Goal: Task Accomplishment & Management: Complete application form

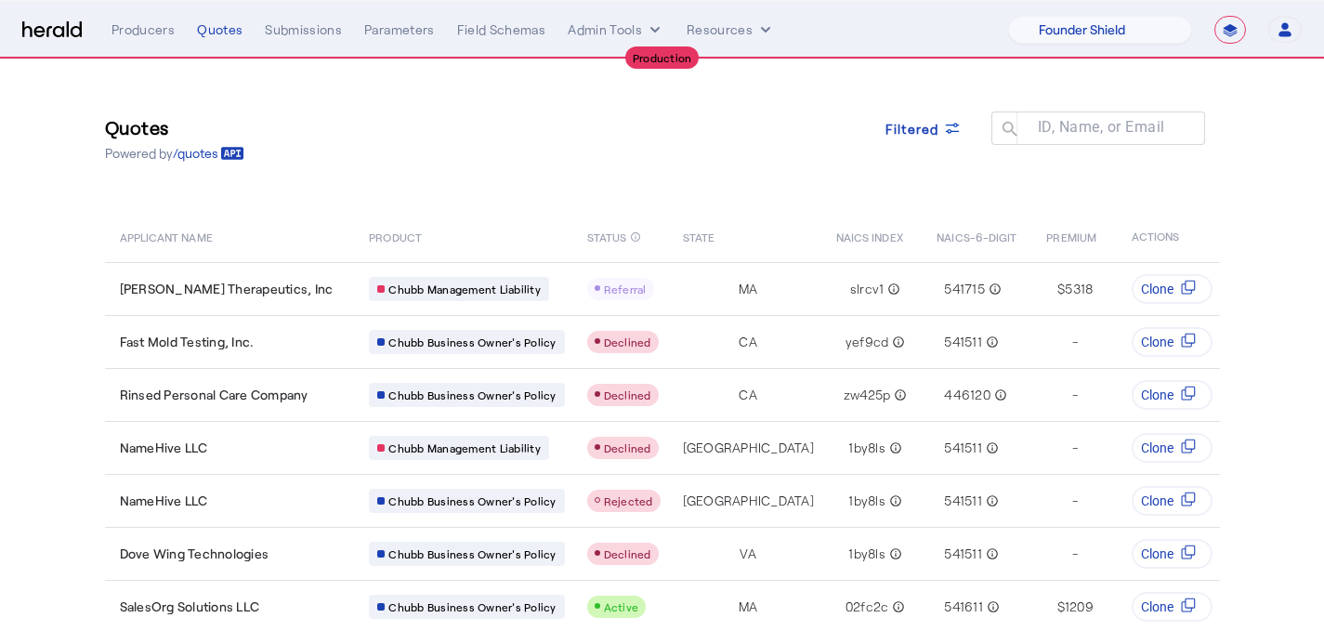
select select "pfm_lx2v_founder_shield"
select select "**********"
click at [1082, 37] on select "1Fort Affinity Risk [PERSON_NAME] [PERSON_NAME] CRC Campus Coverage Citadel Fif…" at bounding box center [1100, 30] width 184 height 28
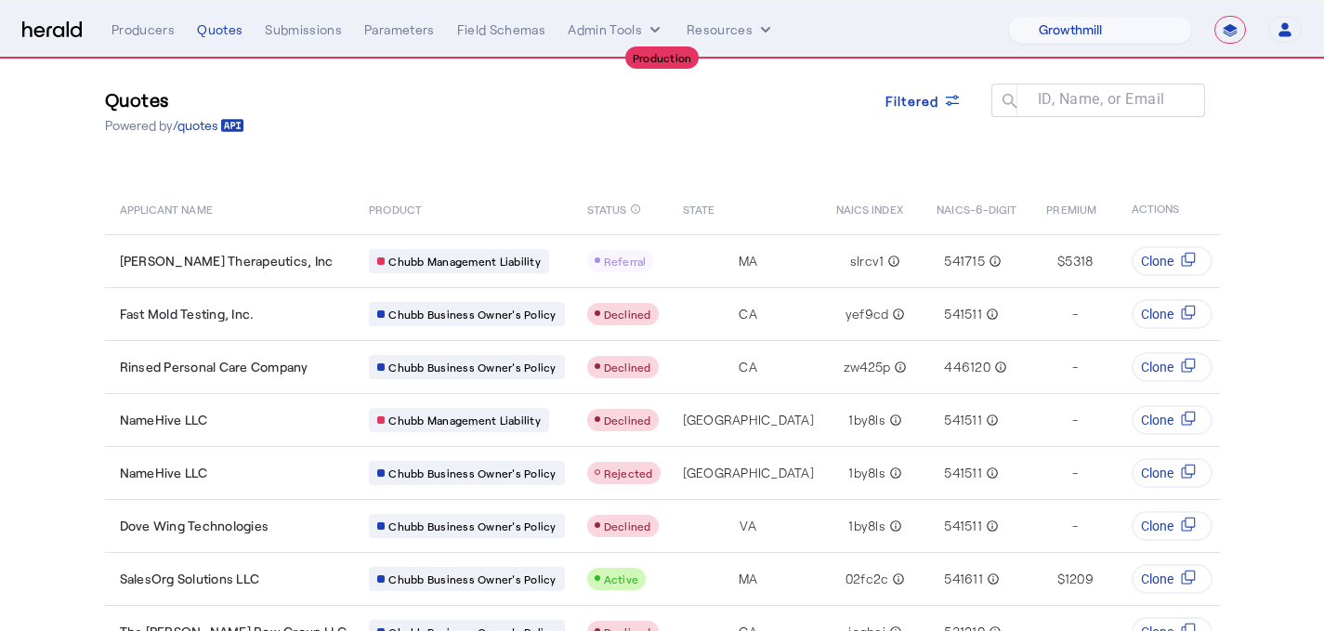
click at [1008, 16] on select "1Fort Affinity Risk [PERSON_NAME] [PERSON_NAME] CRC Campus Coverage Citadel Fif…" at bounding box center [1100, 30] width 184 height 28
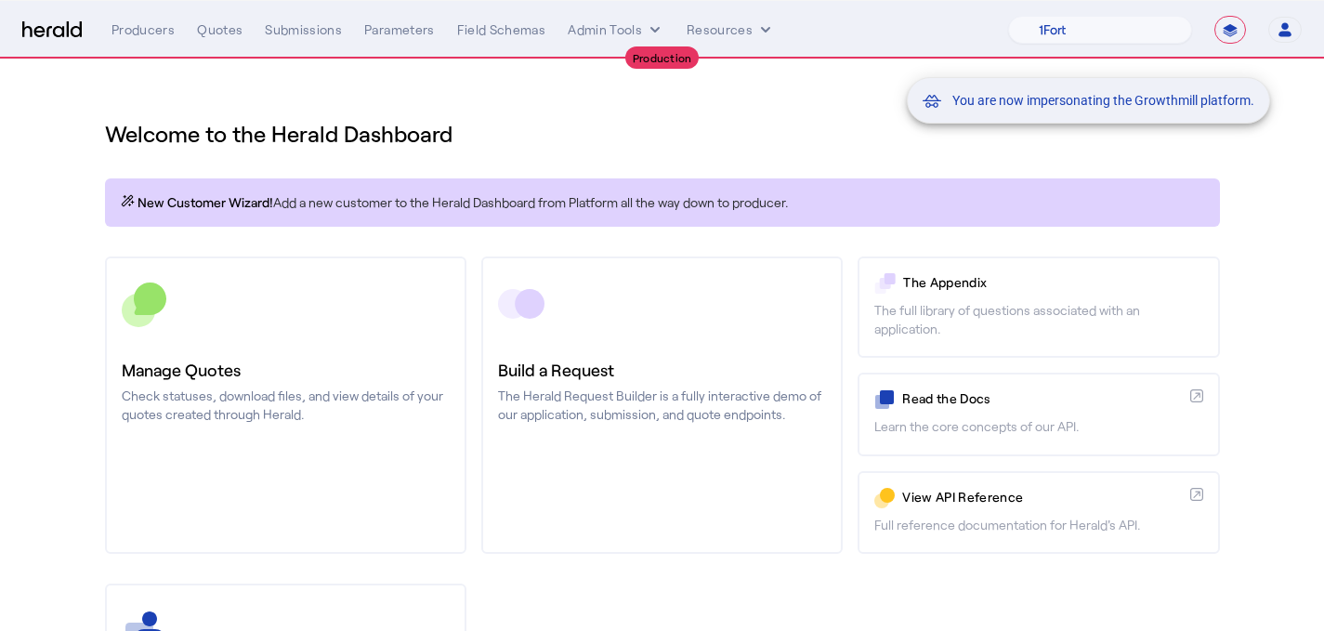
click at [357, 346] on div "You are now impersonating the Growthmill platform." at bounding box center [662, 315] width 1324 height 631
click at [357, 346] on link "Manage Quotes Check statuses, download files, and view details of your quotes c…" at bounding box center [285, 404] width 361 height 297
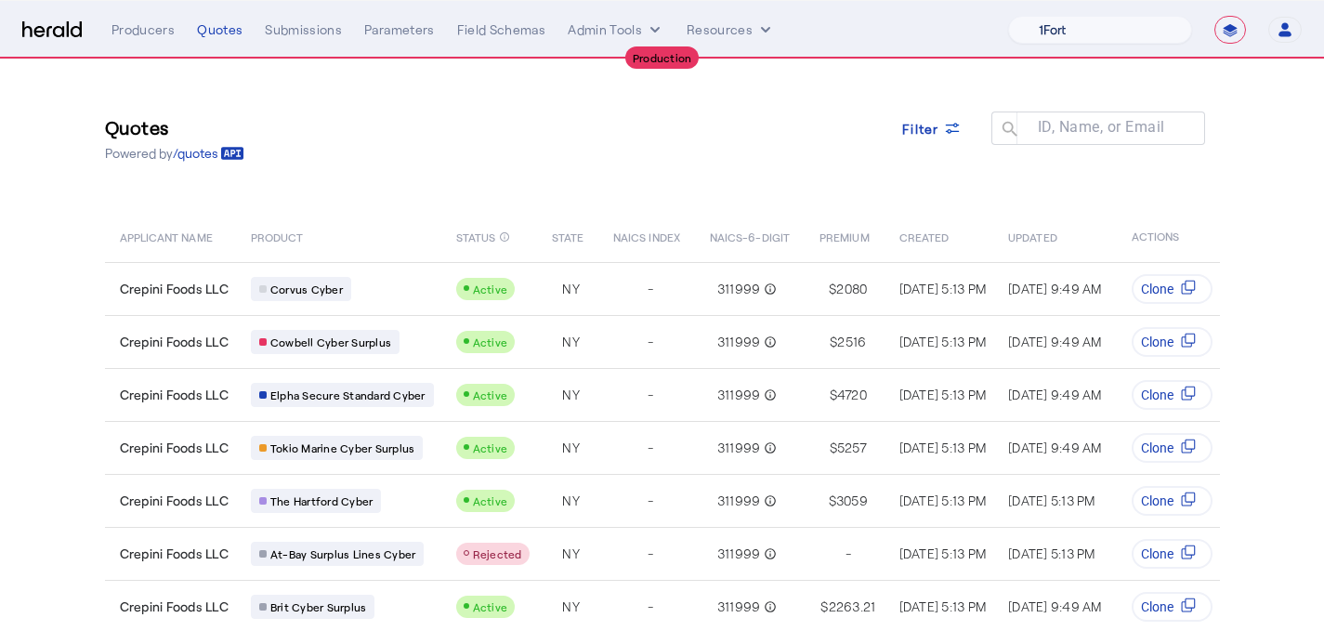
click at [1038, 40] on select "1Fort Affinity Risk [PERSON_NAME] [PERSON_NAME] CRC Campus Coverage Citadel Fif…" at bounding box center [1100, 30] width 184 height 28
select select "pfm_a9p2_hib_marketplace"
click at [1008, 16] on select "1Fort Affinity Risk [PERSON_NAME] [PERSON_NAME] CRC Campus Coverage Citadel Fif…" at bounding box center [1100, 30] width 184 height 28
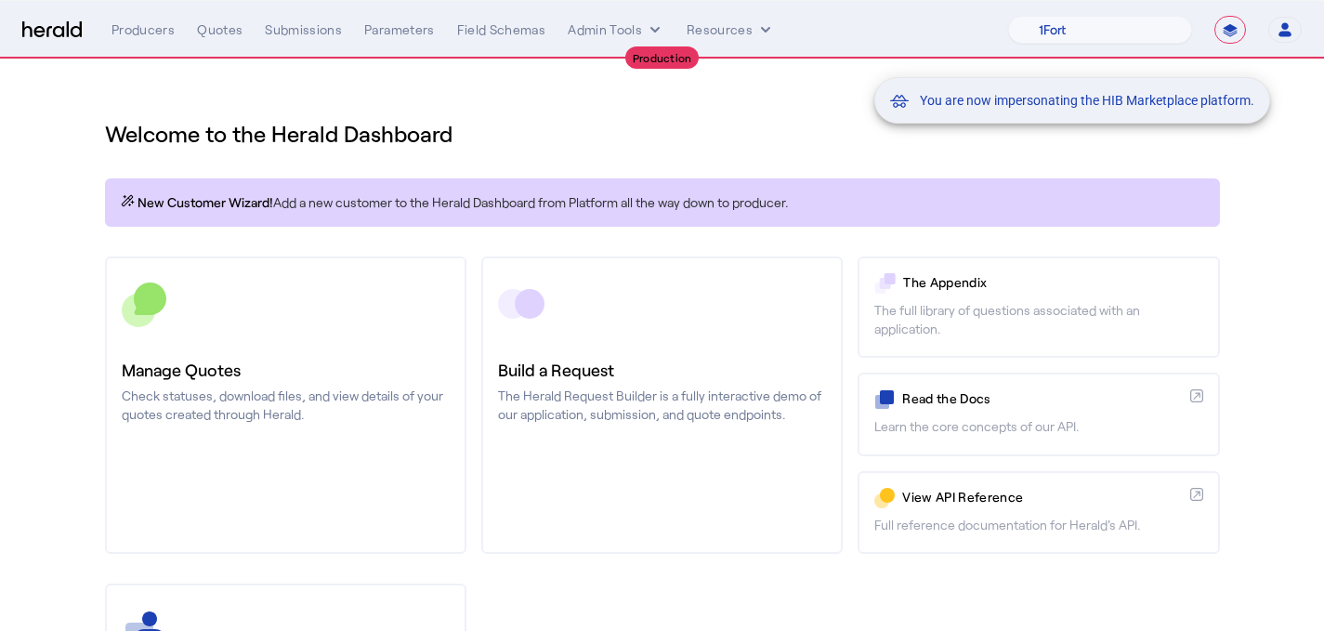
click at [353, 425] on div "You are now impersonating the HIB Marketplace platform." at bounding box center [662, 315] width 1324 height 631
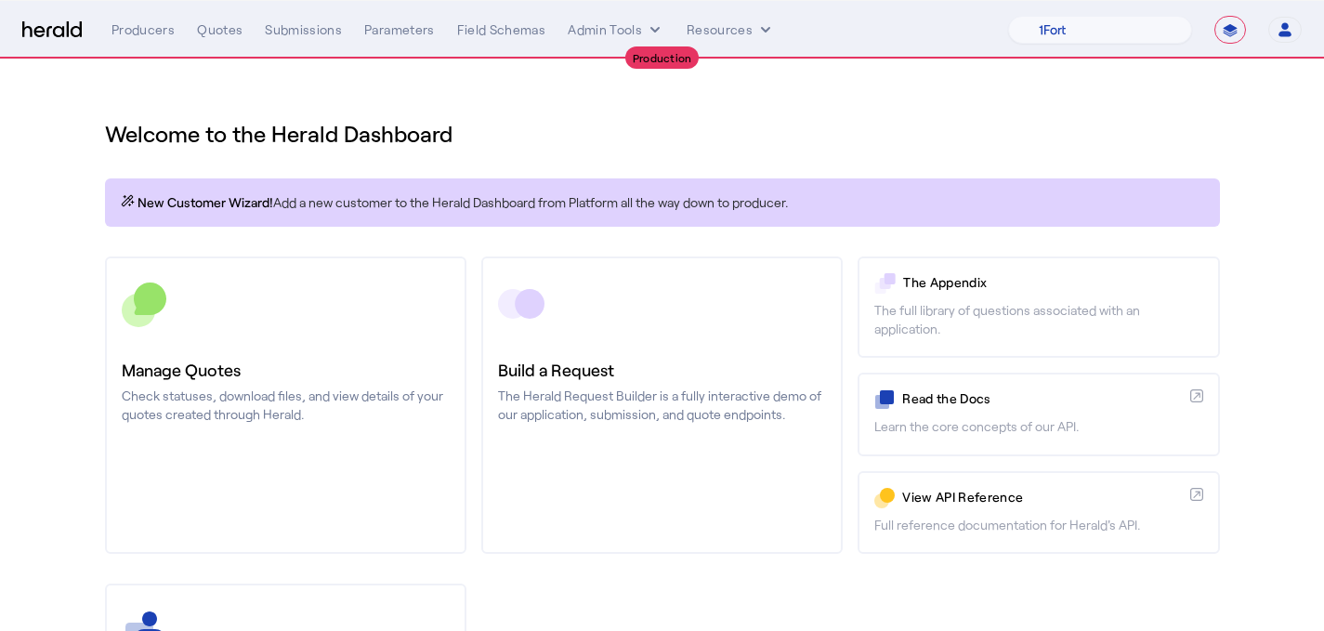
click at [353, 425] on link "Manage Quotes Check statuses, download files, and view details of your quotes c…" at bounding box center [285, 404] width 361 height 297
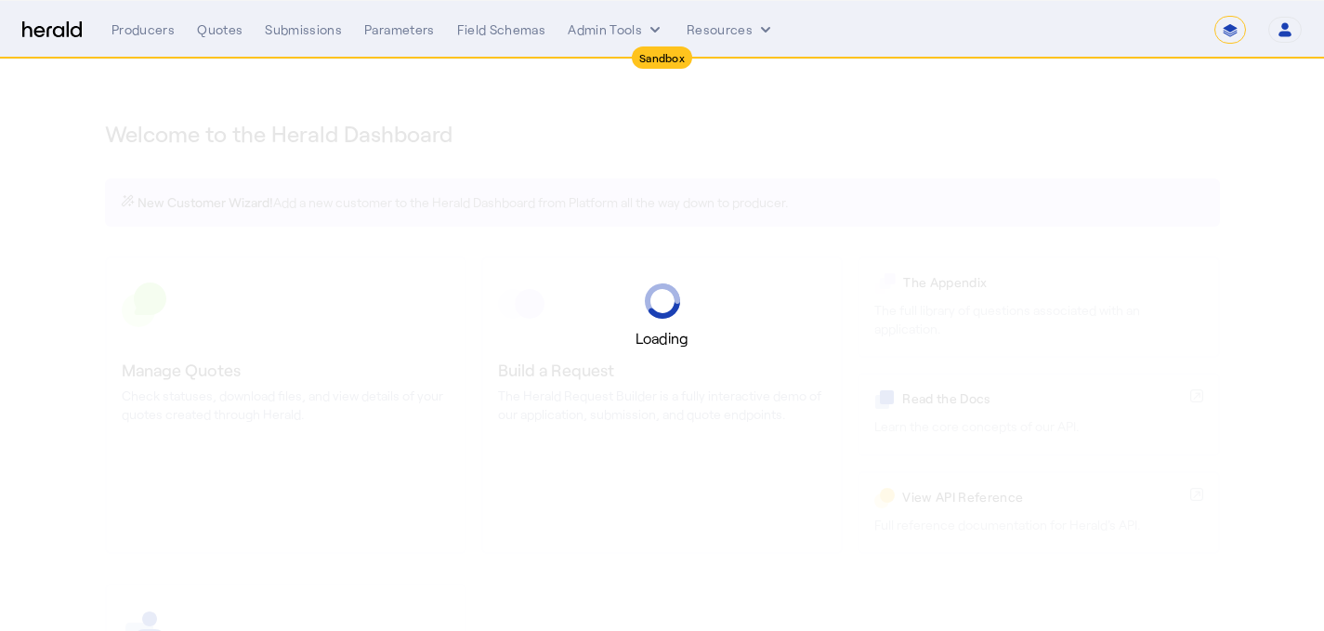
select select "*******"
select select "pfm_2v8p_herald_api"
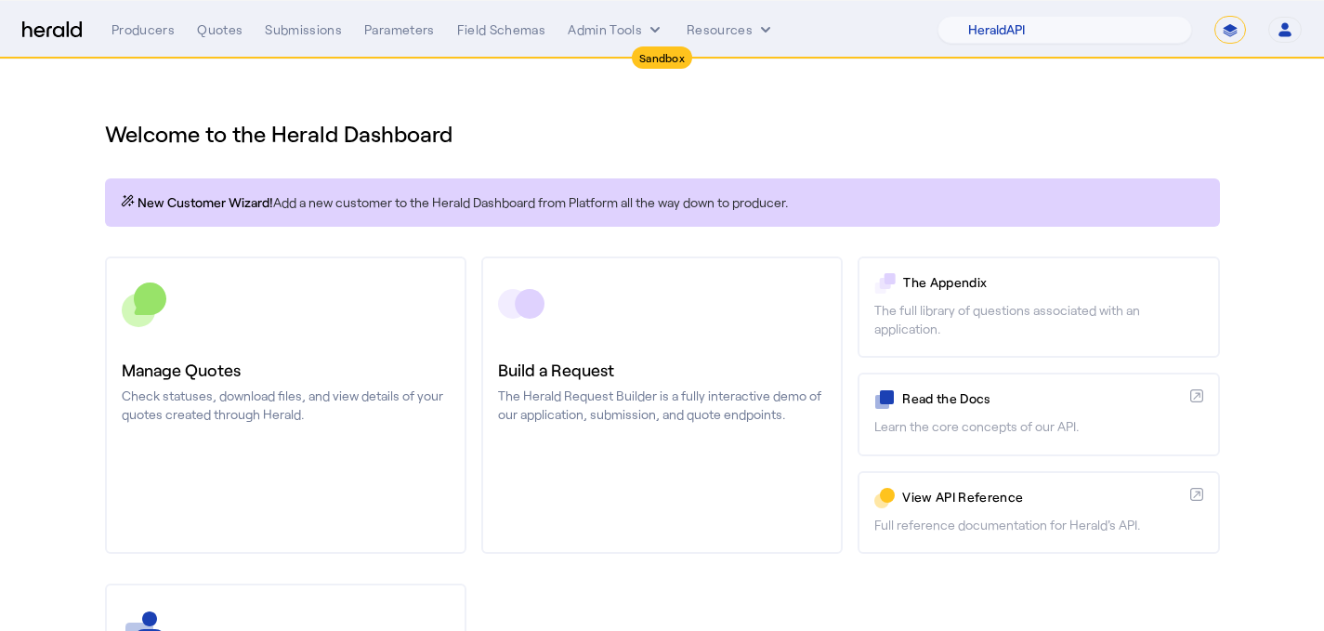
click at [1226, 37] on select "**********" at bounding box center [1230, 30] width 32 height 28
select select "**********"
click at [1214, 16] on select "**********" at bounding box center [1230, 30] width 32 height 28
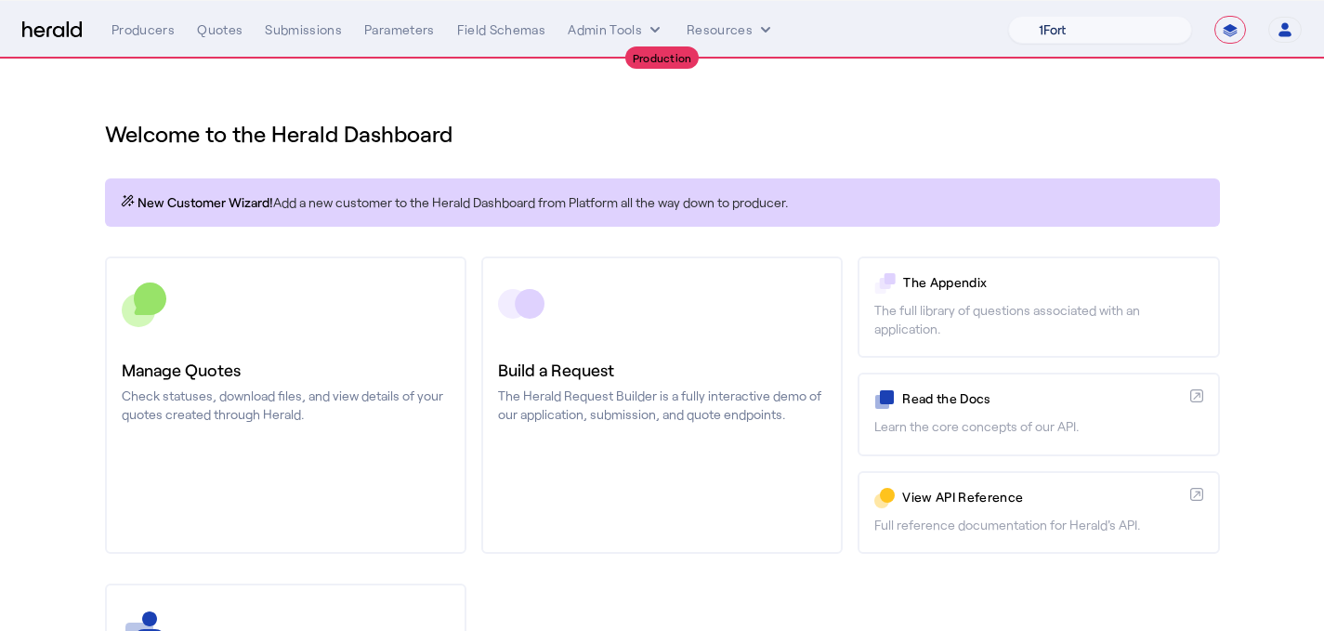
click at [1088, 38] on select "1Fort Affinity Risk [PERSON_NAME] [PERSON_NAME] CRC Campus Coverage Citadel Fif…" at bounding box center [1100, 30] width 184 height 28
click at [1008, 16] on select "1Fort Affinity Risk [PERSON_NAME] [PERSON_NAME] CRC Campus Coverage Citadel Fif…" at bounding box center [1100, 30] width 184 height 28
click at [214, 29] on div "Quotes" at bounding box center [220, 29] width 46 height 19
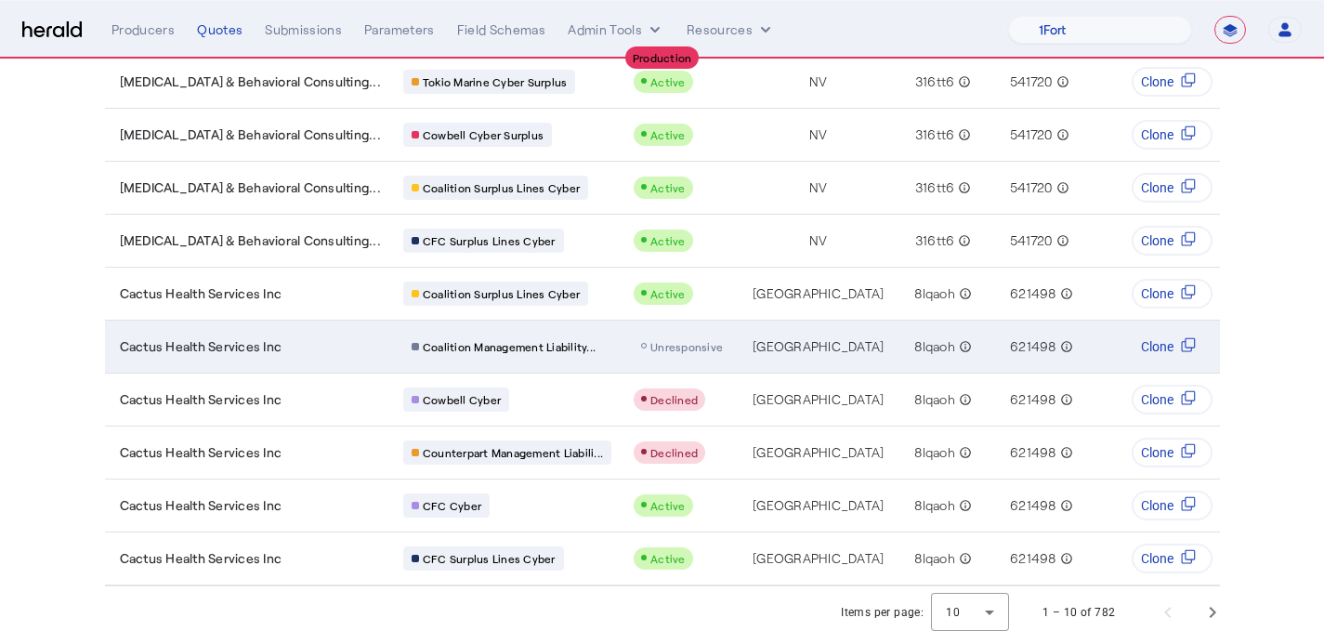
scroll to position [228, 0]
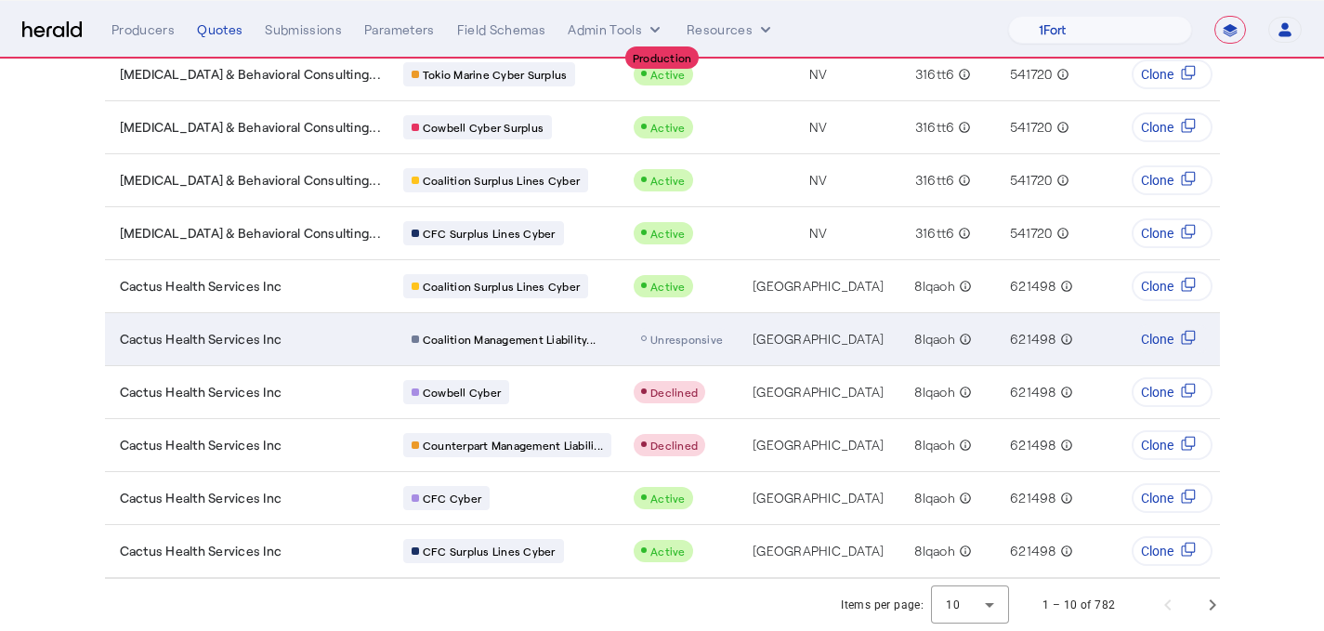
click at [650, 333] on span "Unresponsive" at bounding box center [686, 339] width 72 height 13
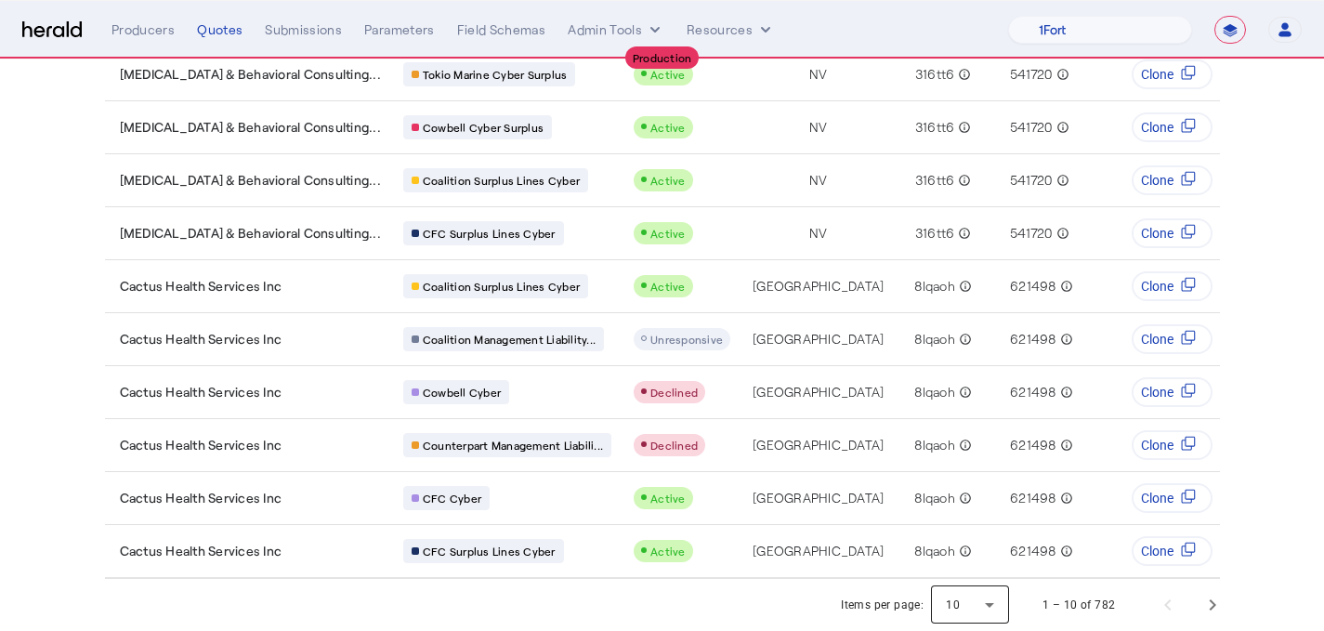
click at [993, 594] on div at bounding box center [970, 604] width 78 height 45
click at [971, 509] on span "25" at bounding box center [979, 511] width 48 height 22
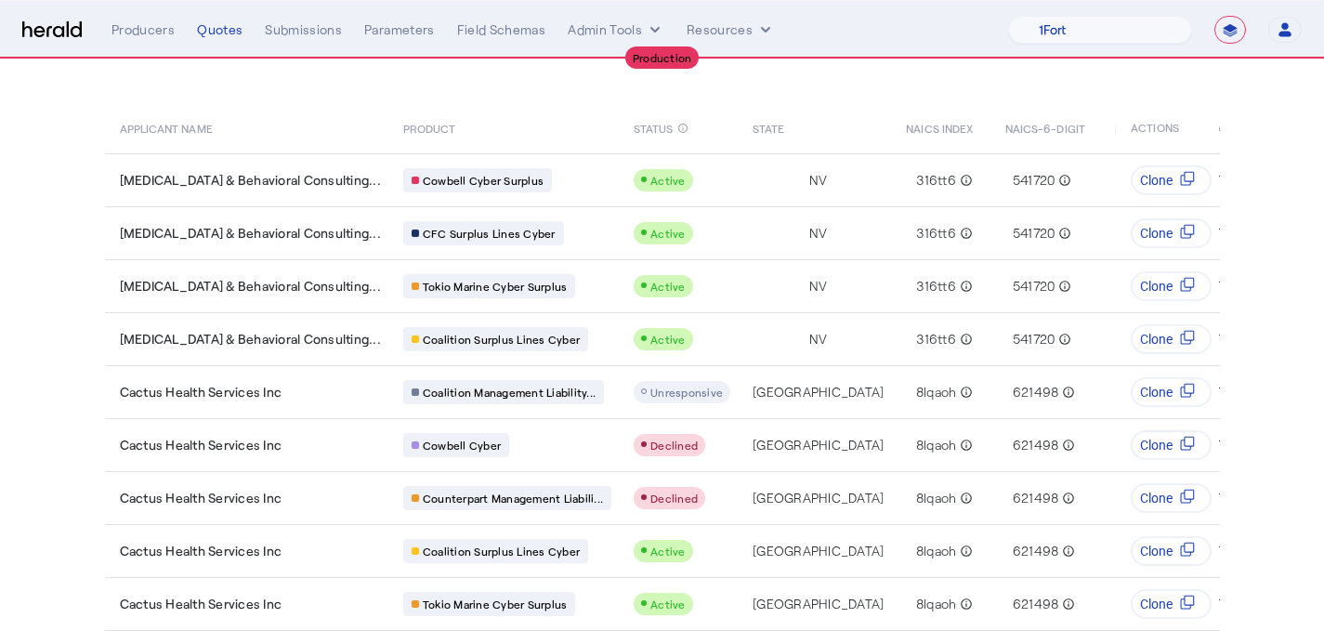
scroll to position [125, 0]
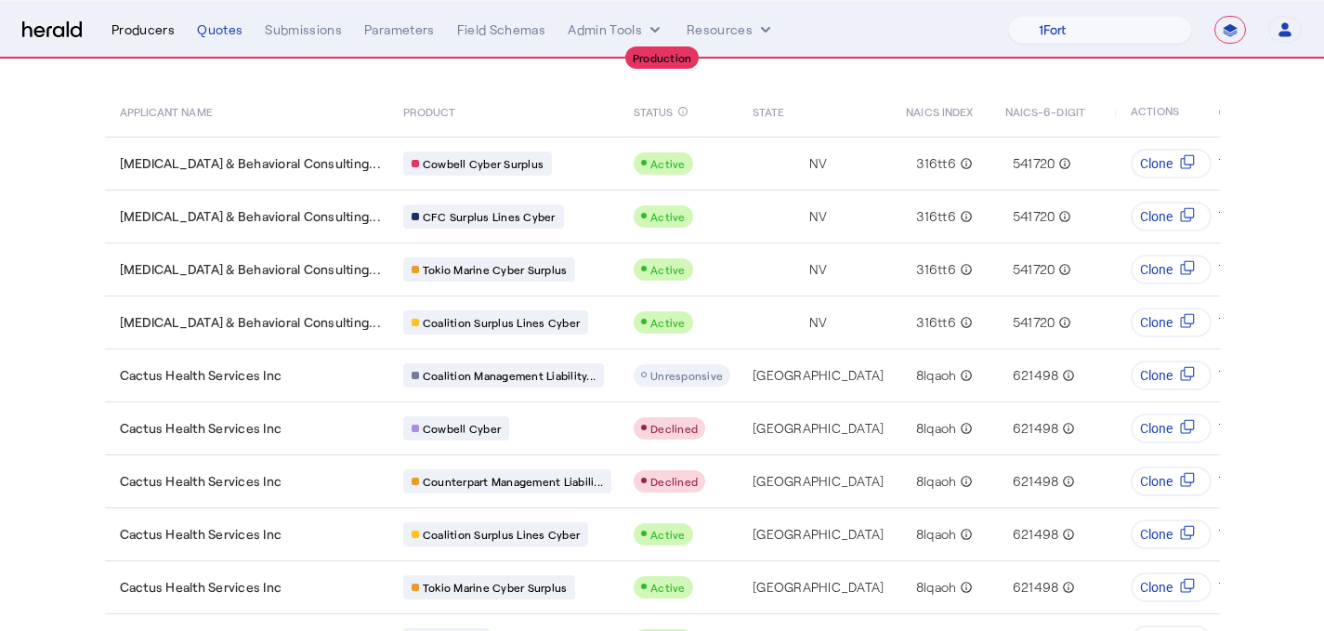
click at [133, 30] on div "Producers" at bounding box center [142, 29] width 63 height 19
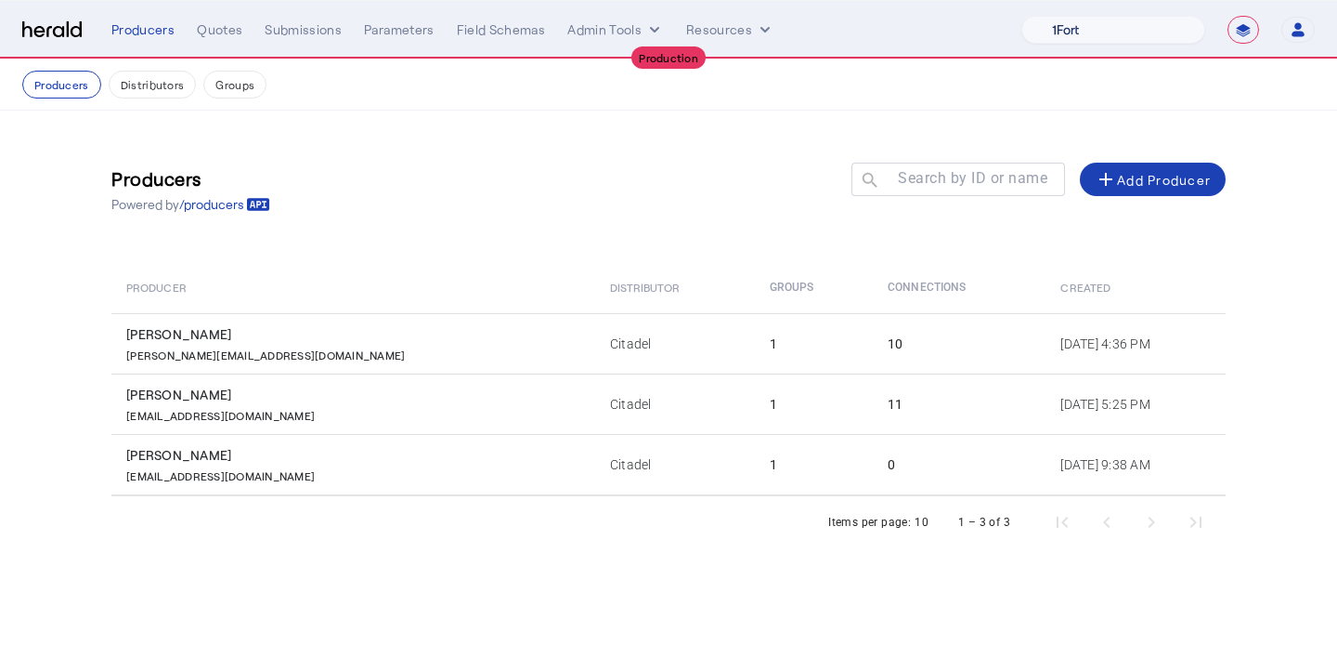
click at [1187, 35] on select "1Fort Affinity Risk [PERSON_NAME] [PERSON_NAME] CRC Campus Coverage Citadel Fif…" at bounding box center [1114, 30] width 184 height 28
click at [1022, 16] on select "1Fort Affinity Risk [PERSON_NAME] [PERSON_NAME] CRC Campus Coverage Citadel Fif…" at bounding box center [1114, 30] width 184 height 28
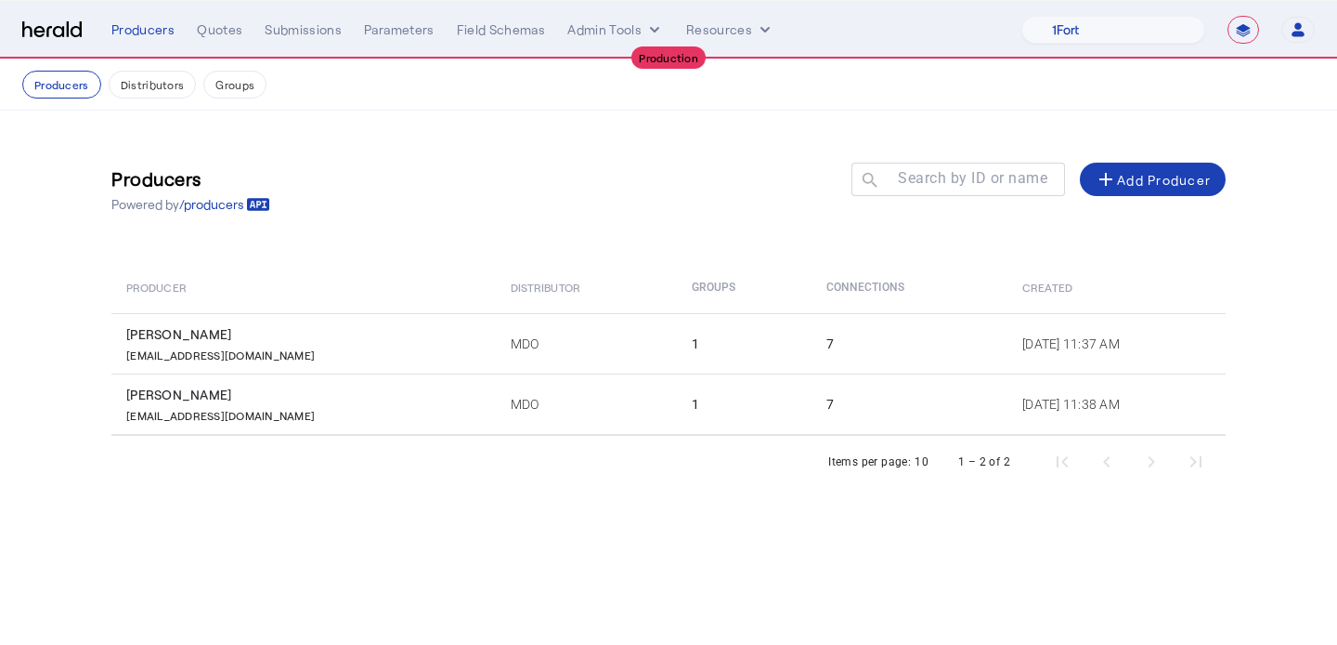
click at [700, 16] on div "**********" at bounding box center [713, 30] width 1204 height 28
click at [710, 31] on button "Resources" at bounding box center [730, 29] width 88 height 19
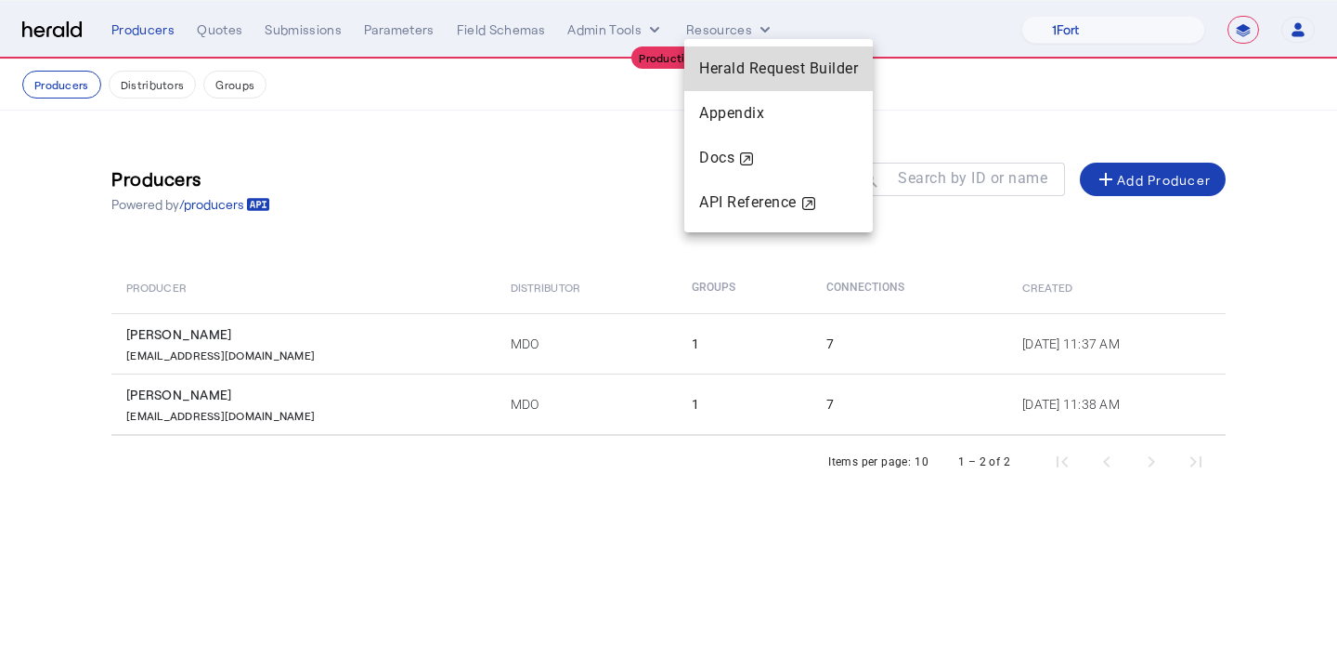
click at [719, 53] on div "Herald Request Builder" at bounding box center [779, 68] width 189 height 45
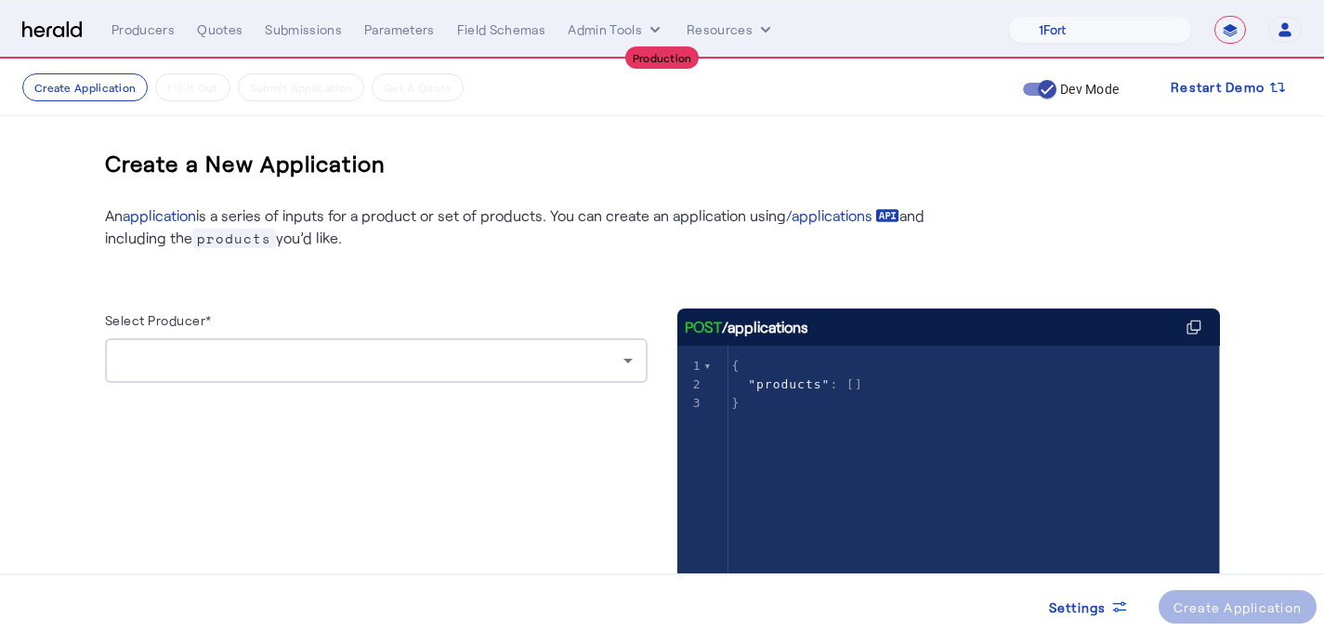
click at [431, 353] on div at bounding box center [371, 360] width 503 height 22
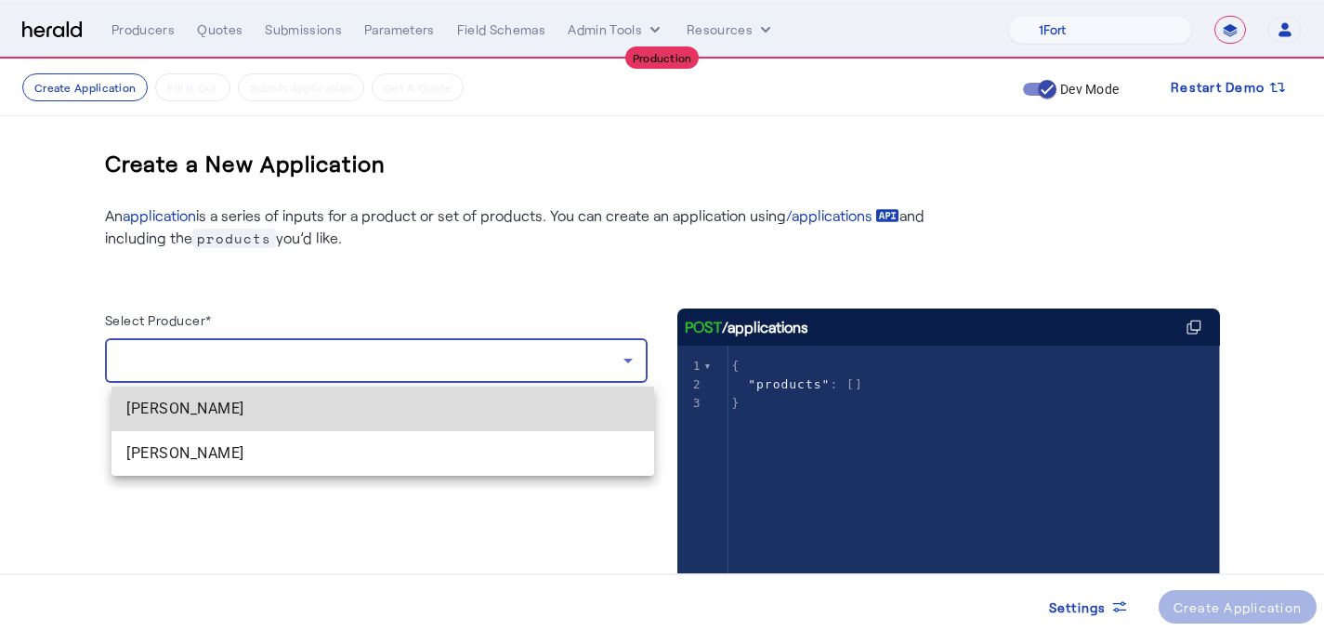
click at [413, 390] on mat-option "Nicholas Plocek" at bounding box center [382, 408] width 542 height 45
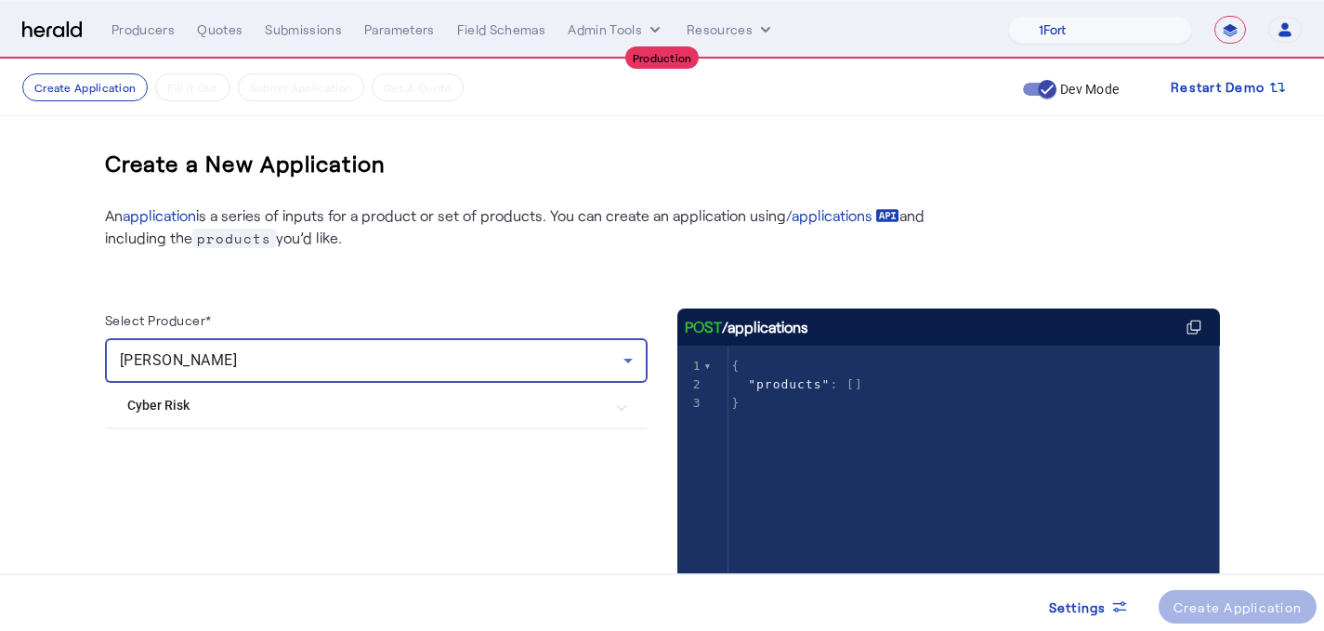
click at [413, 390] on mat-expansion-panel-header "Cyber Risk" at bounding box center [376, 405] width 542 height 45
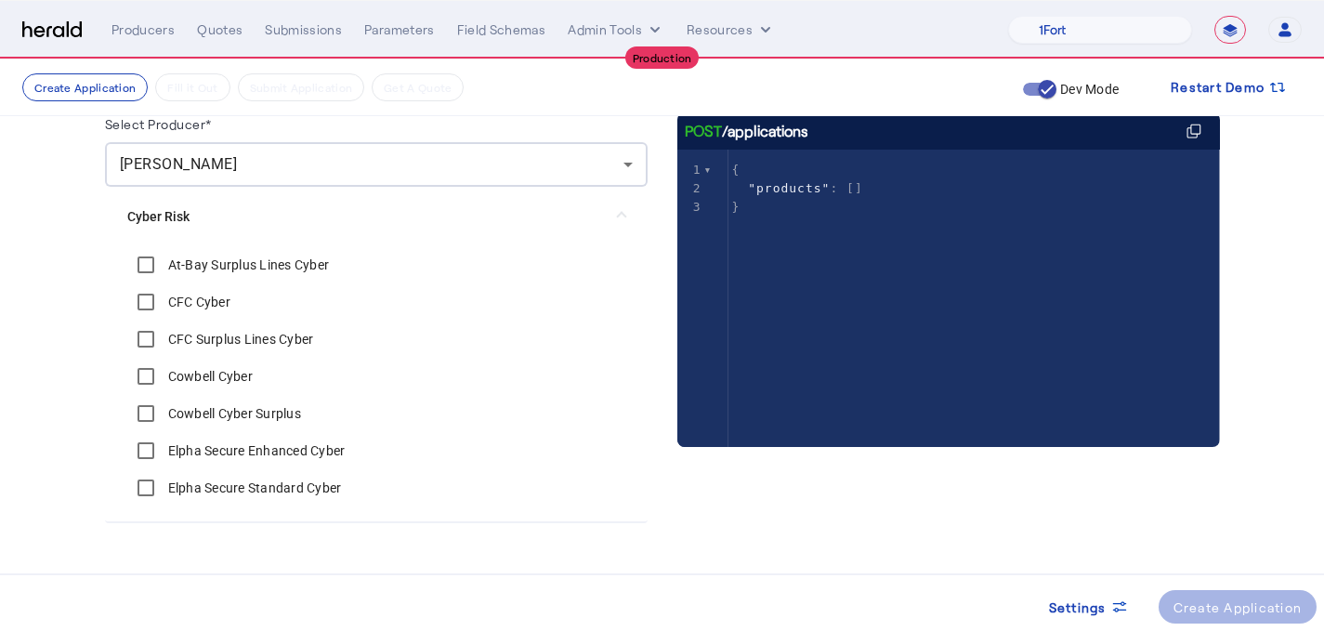
scroll to position [229, 0]
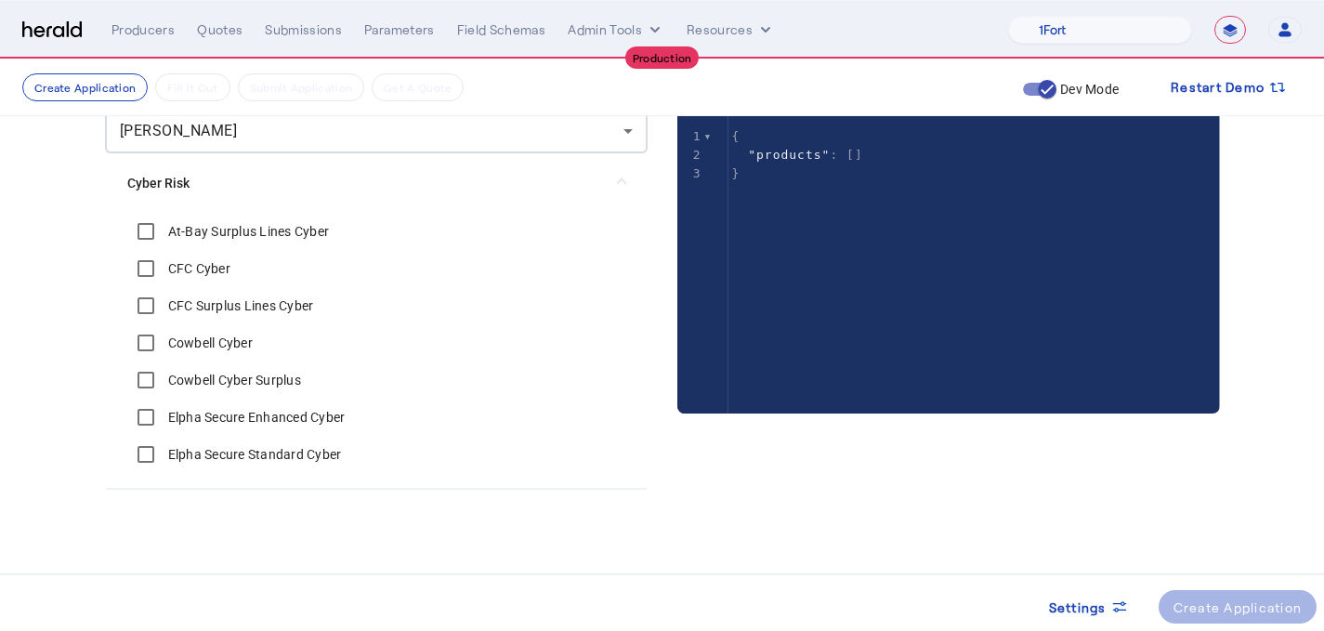
click at [233, 240] on label "At-Bay Surplus Lines Cyber" at bounding box center [246, 231] width 165 height 19
click at [214, 273] on label "CFC Cyber" at bounding box center [197, 268] width 66 height 19
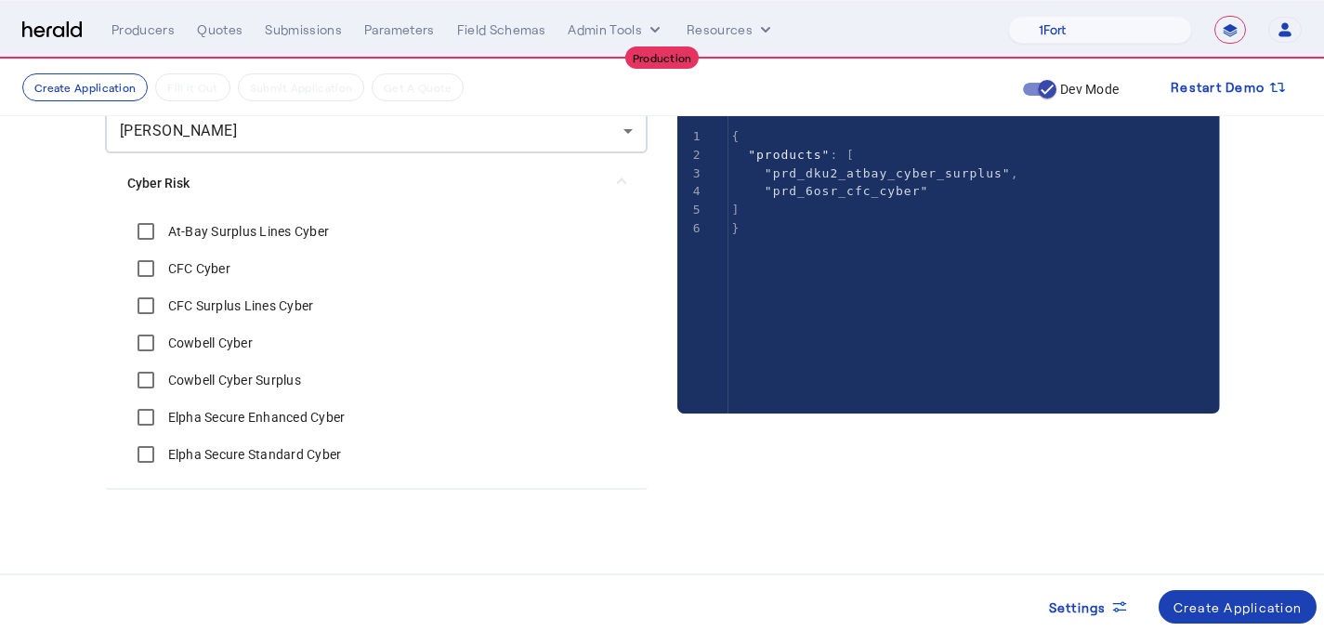
click at [207, 303] on label "CFC Surplus Lines Cyber" at bounding box center [239, 305] width 150 height 19
click at [201, 338] on label "Cowbell Cyber" at bounding box center [208, 342] width 88 height 19
click at [200, 386] on label "Cowbell Cyber Surplus" at bounding box center [232, 380] width 137 height 19
click at [200, 411] on label "Elpha Secure Enhanced Cyber" at bounding box center [254, 417] width 181 height 19
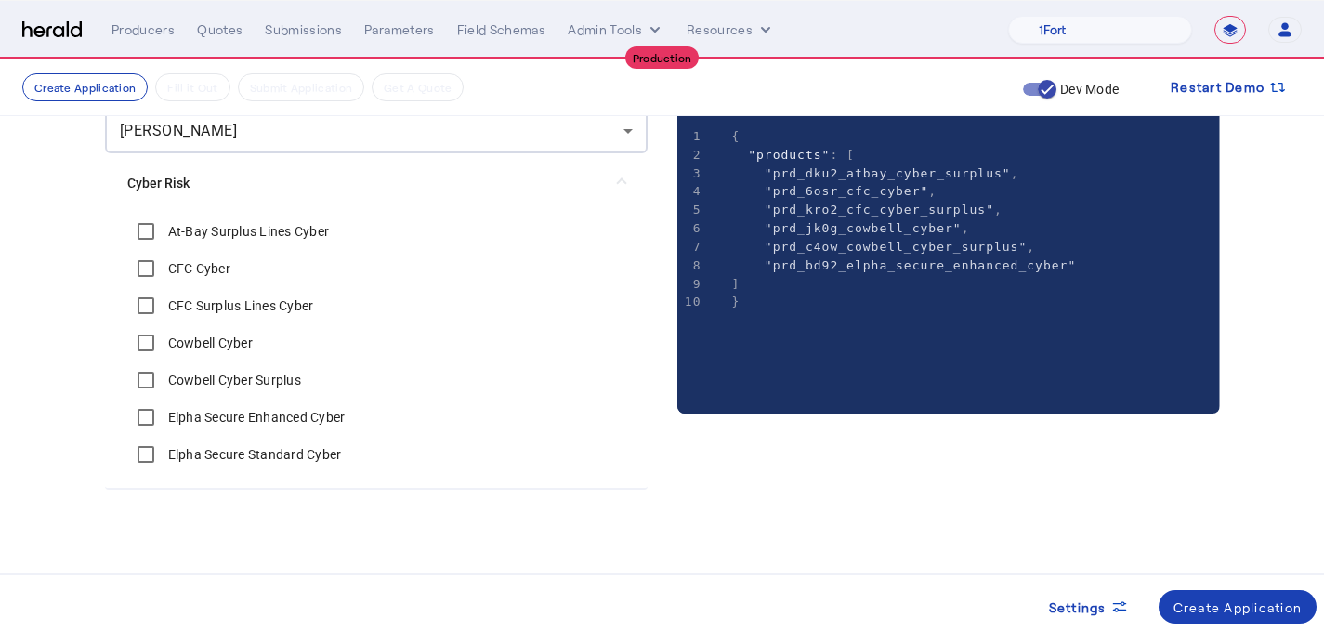
click at [203, 448] on label "Elpha Secure Standard Cyber" at bounding box center [252, 454] width 177 height 19
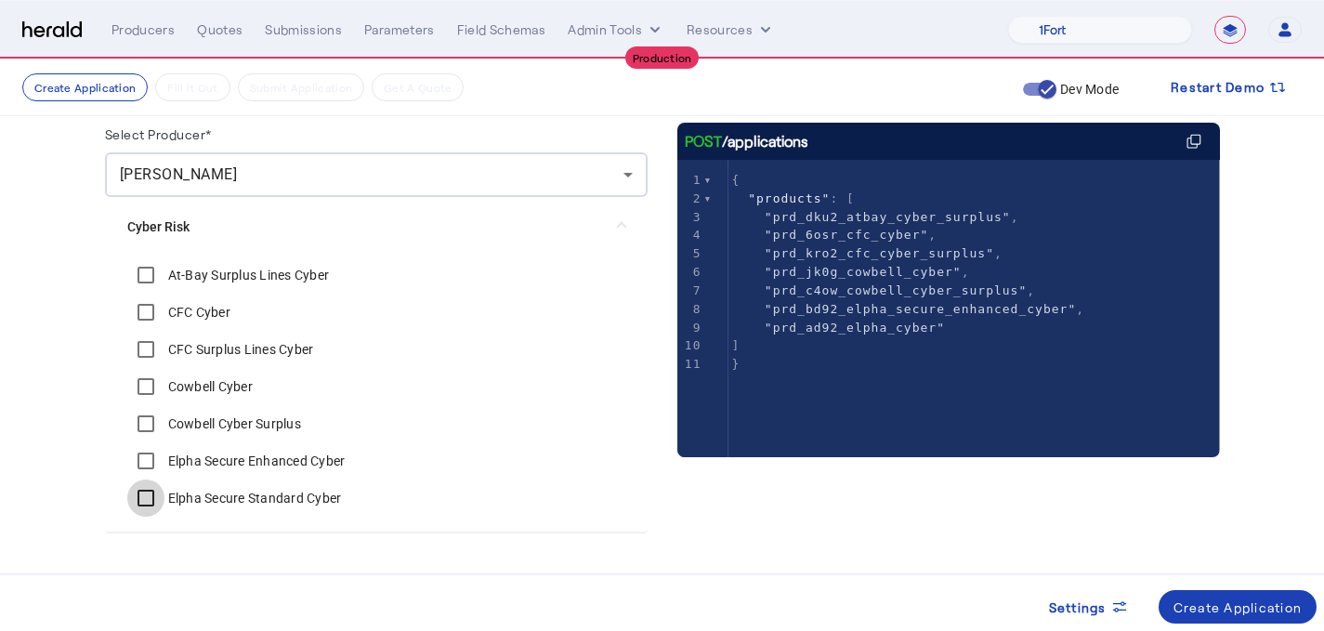
scroll to position [181, 0]
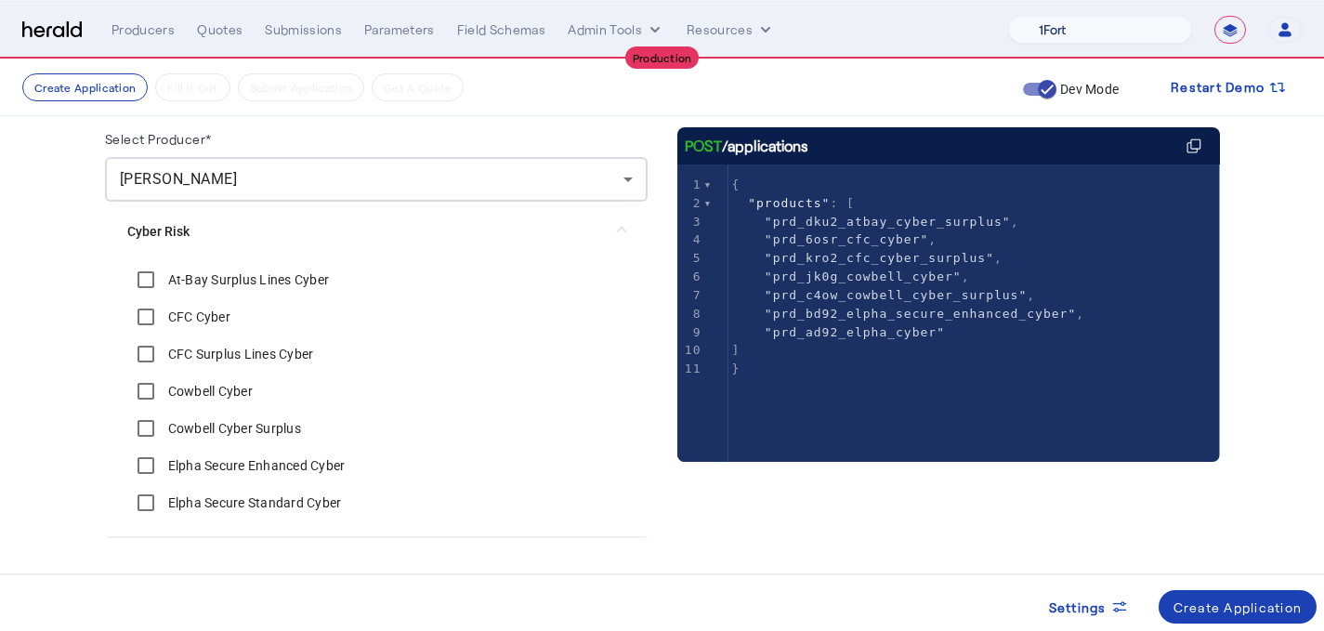
click at [1149, 28] on select "1Fort Affinity Risk [PERSON_NAME] [PERSON_NAME] CRC Campus Coverage Citadel Fif…" at bounding box center [1100, 30] width 184 height 28
click at [1008, 16] on select "1Fort Affinity Risk [PERSON_NAME] [PERSON_NAME] CRC Campus Coverage Citadel Fif…" at bounding box center [1100, 30] width 184 height 28
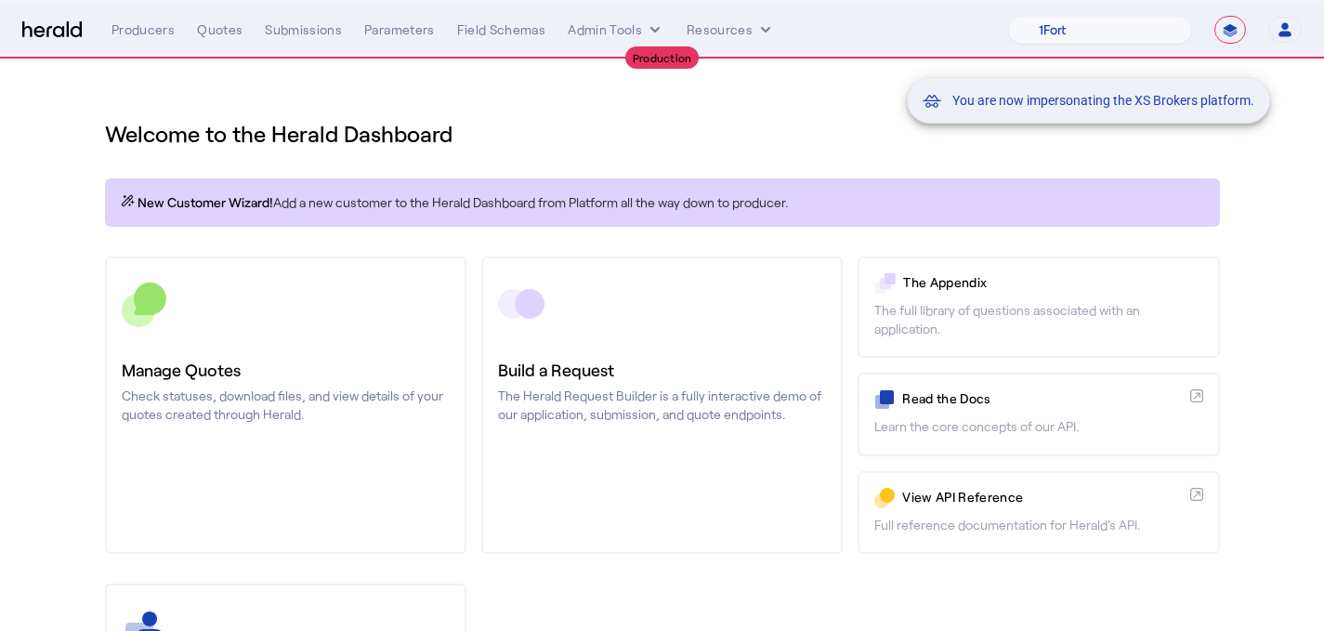
click at [352, 309] on div "You are now impersonating the XS Brokers platform." at bounding box center [662, 315] width 1324 height 631
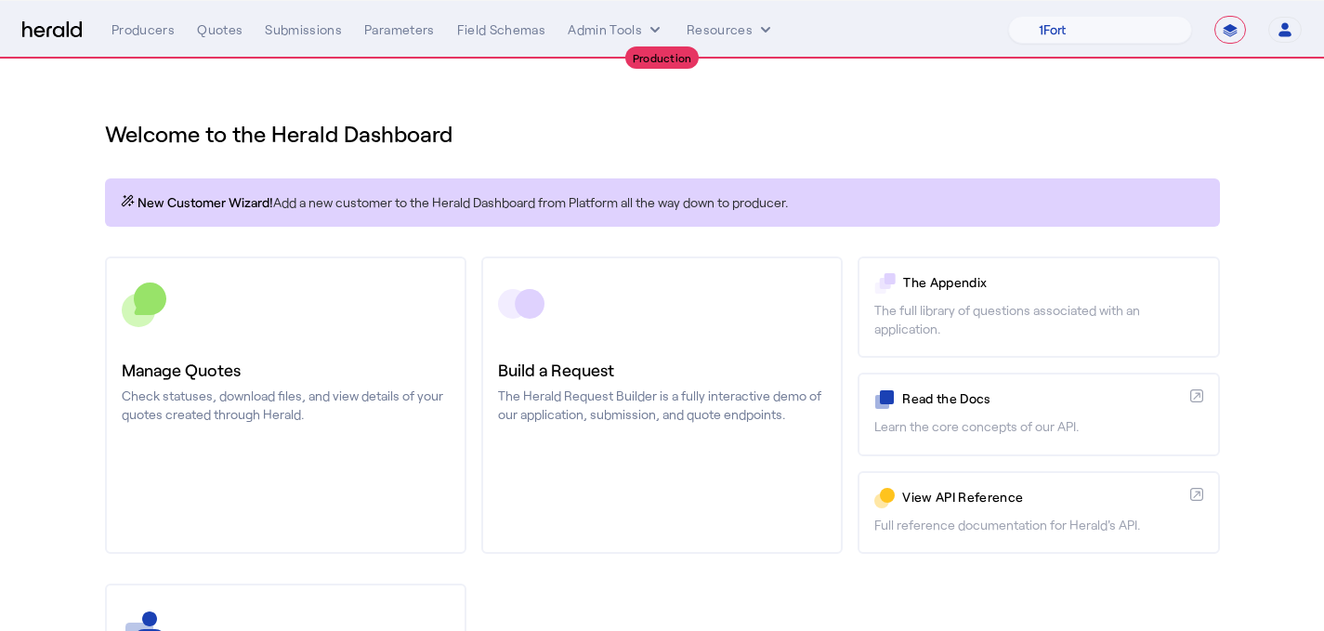
click at [352, 309] on div at bounding box center [286, 303] width 328 height 46
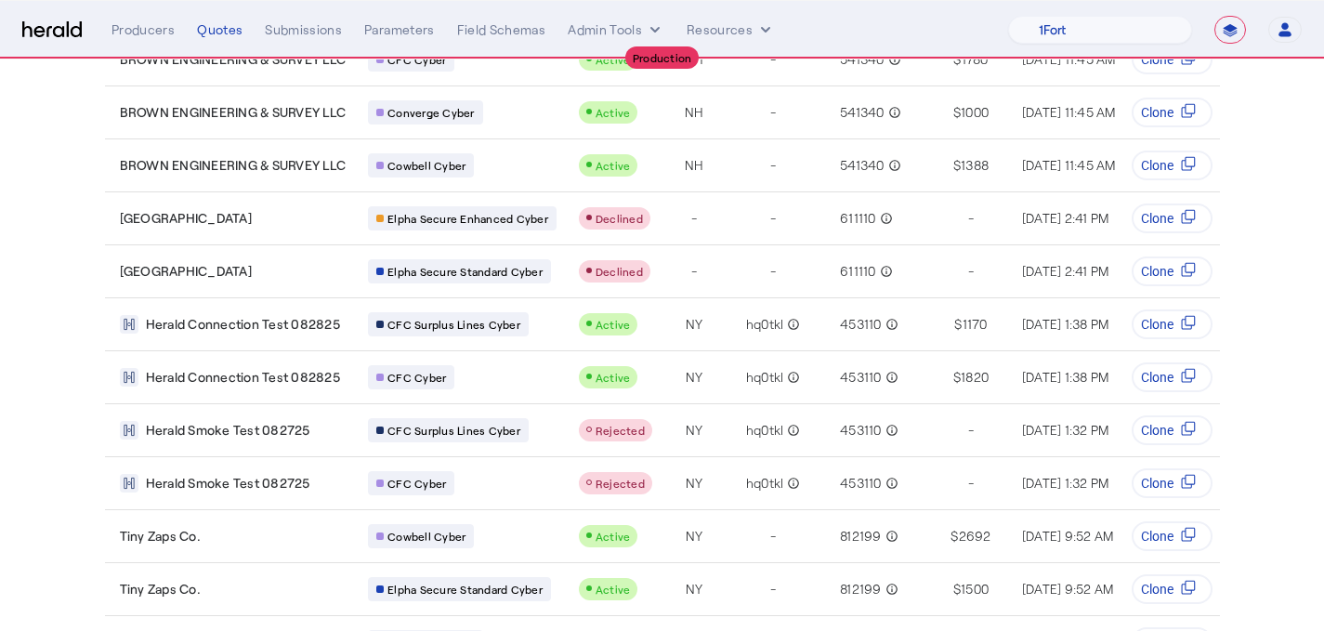
scroll to position [606, 0]
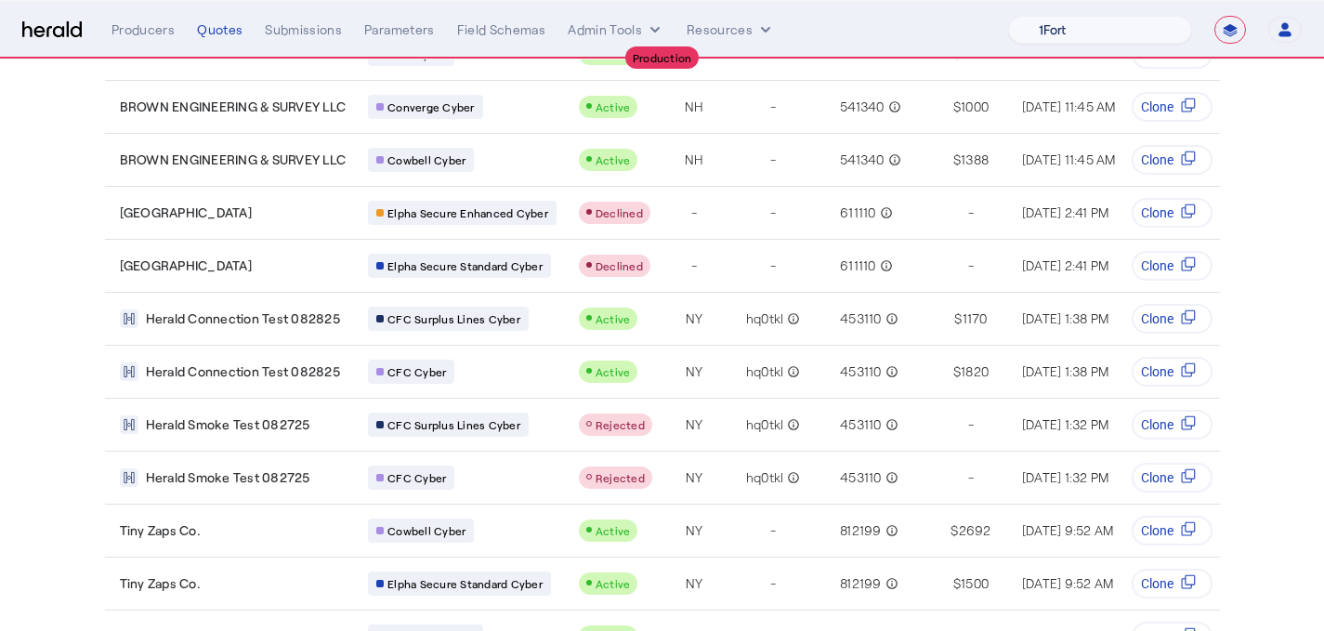
click at [1085, 32] on select "1Fort Affinity Risk Billy BindHQ Bunker CRC Campus Coverage Citadel Fifthwall F…" at bounding box center [1100, 30] width 184 height 28
click at [1008, 16] on select "1Fort Affinity Risk Billy BindHQ Bunker CRC Campus Coverage Citadel Fifthwall F…" at bounding box center [1100, 30] width 184 height 28
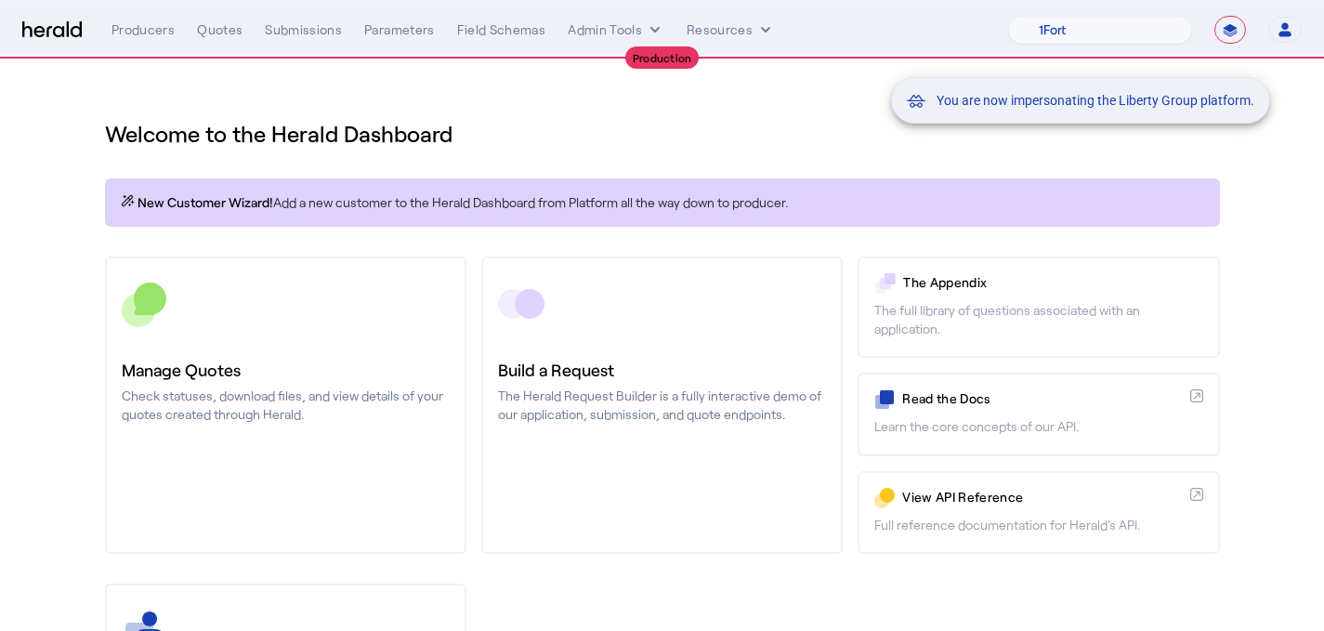
click at [302, 302] on div "You are now impersonating the Liberty Group platform." at bounding box center [662, 315] width 1324 height 631
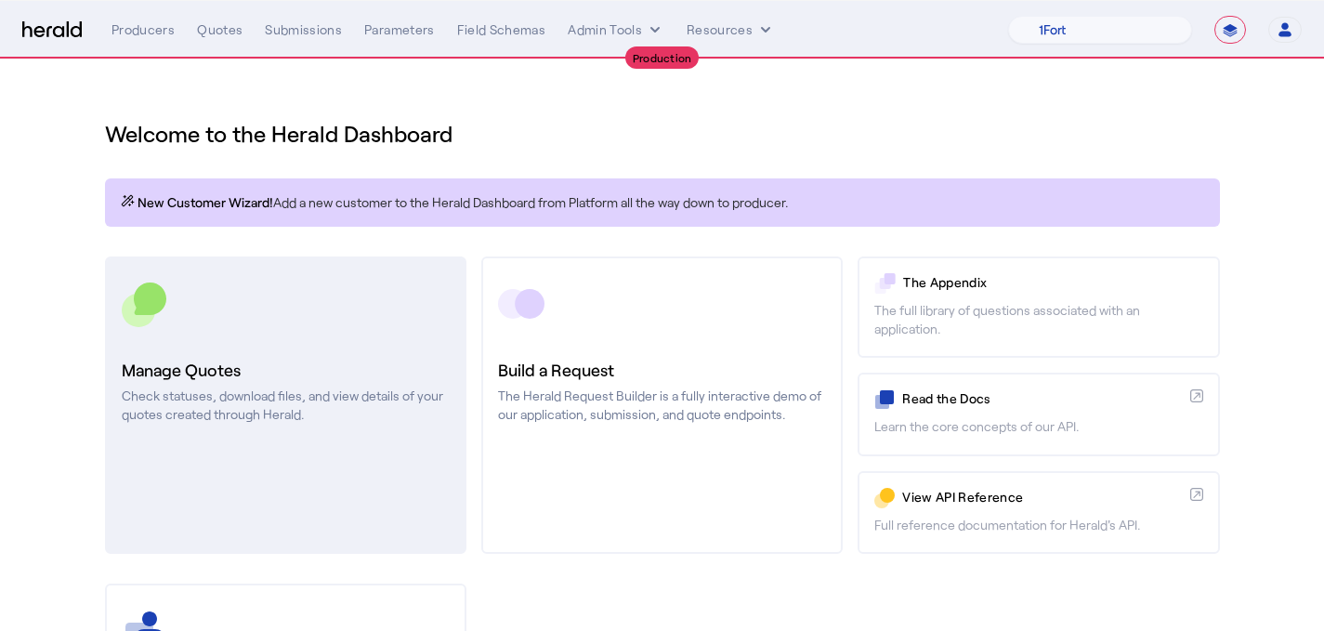
click at [302, 303] on div at bounding box center [286, 303] width 328 height 46
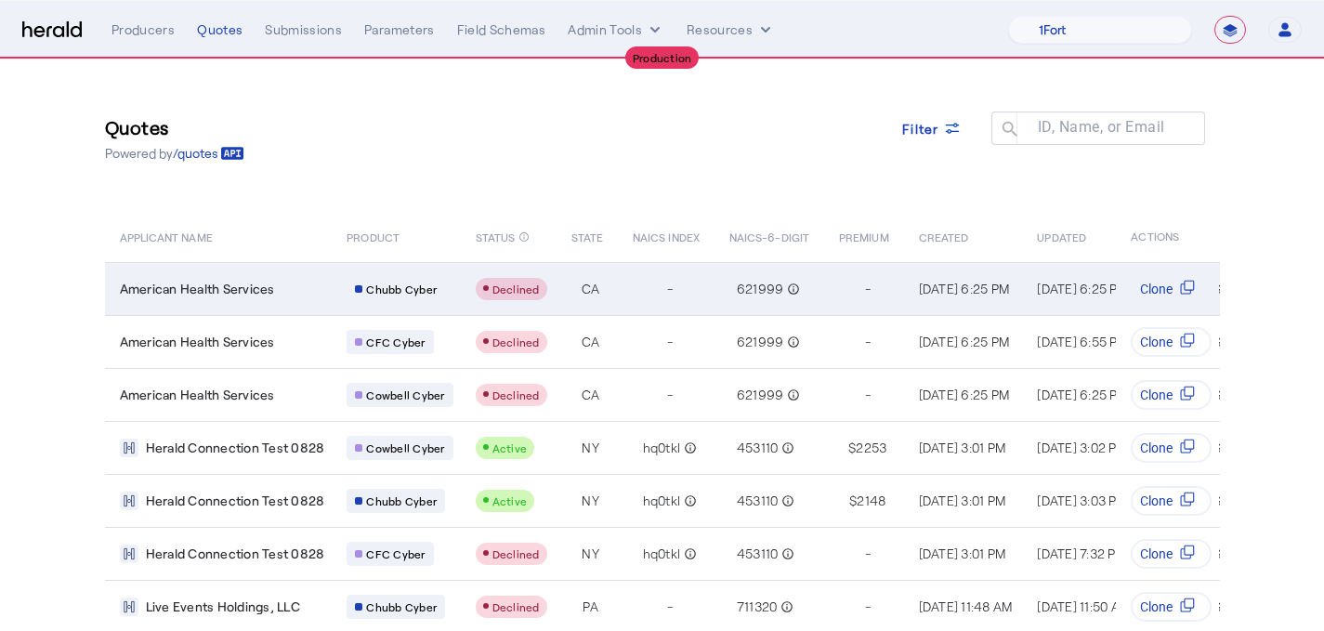
scroll to position [7, 0]
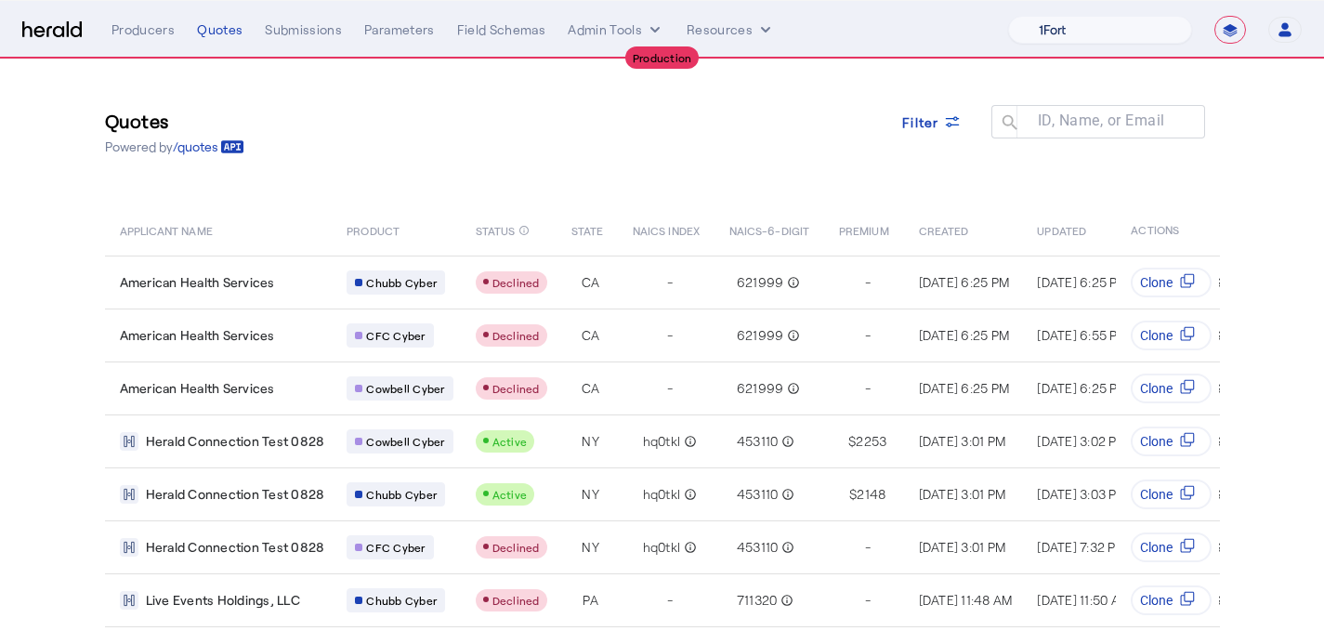
click at [1102, 27] on select "1Fort Affinity Risk Billy BindHQ Bunker CRC Campus Coverage Citadel Fifthwall F…" at bounding box center [1100, 30] width 184 height 28
click at [1008, 16] on select "1Fort Affinity Risk Billy BindHQ Bunker CRC Campus Coverage Citadel Fifthwall F…" at bounding box center [1100, 30] width 184 height 28
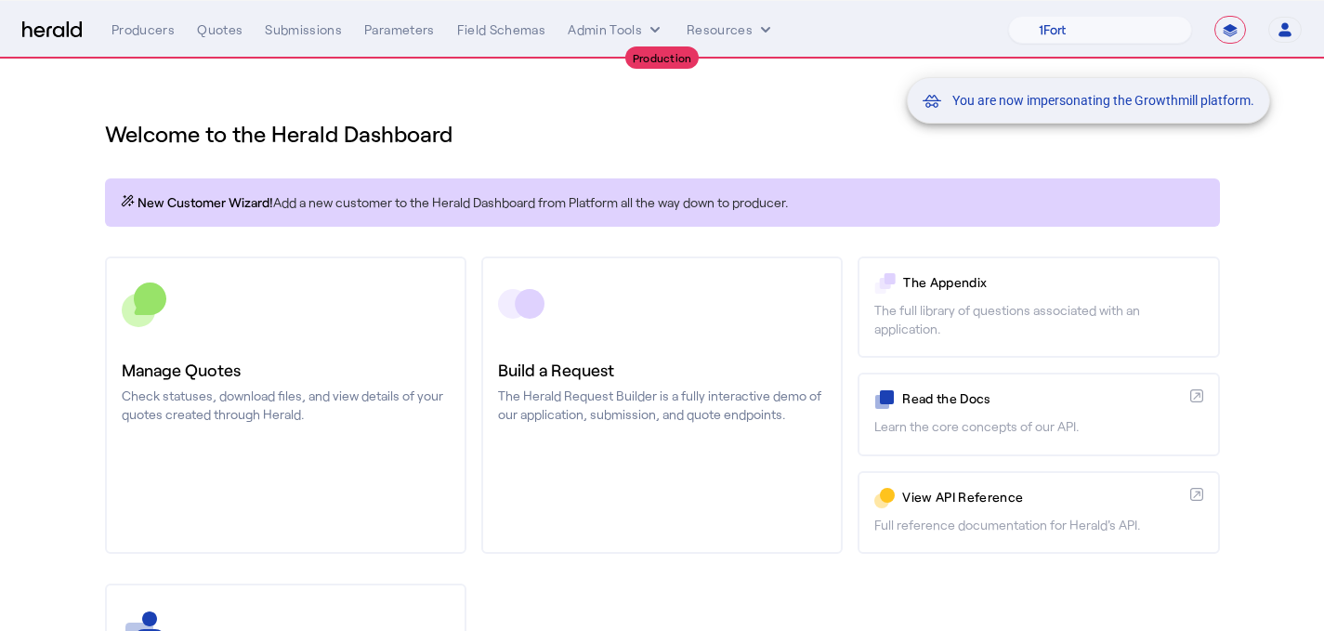
click at [409, 308] on div "You are now impersonating the Growthmill platform." at bounding box center [662, 315] width 1324 height 631
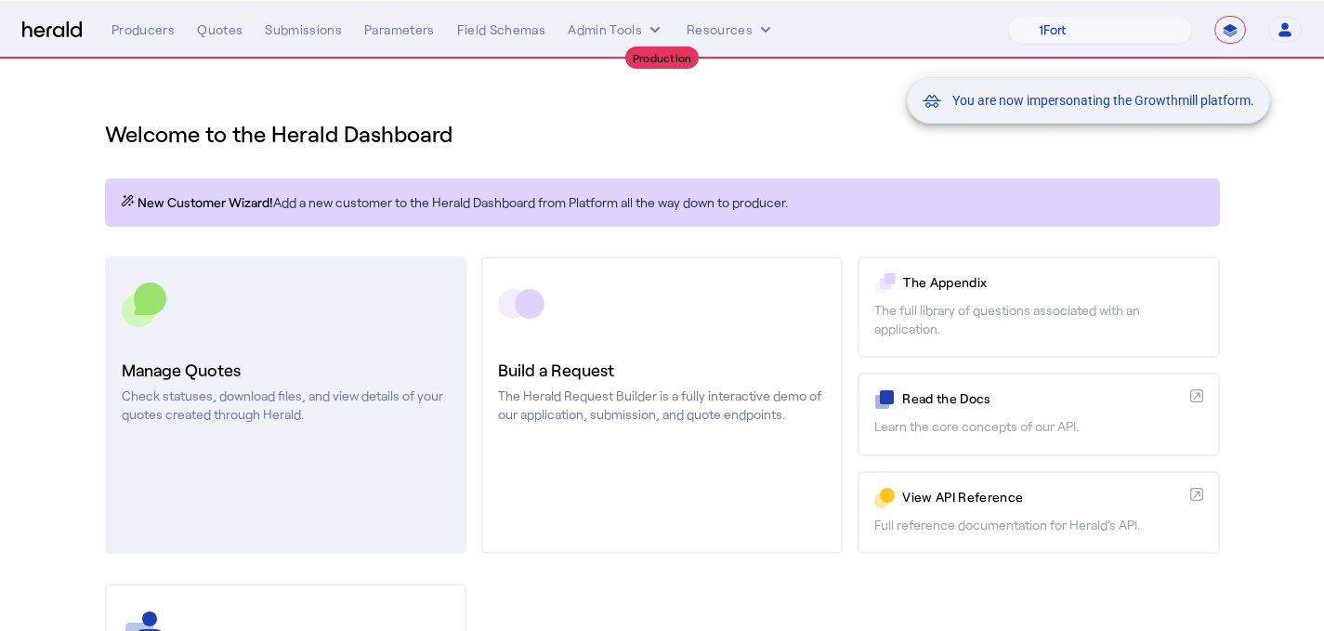
click at [399, 321] on div at bounding box center [286, 303] width 328 height 46
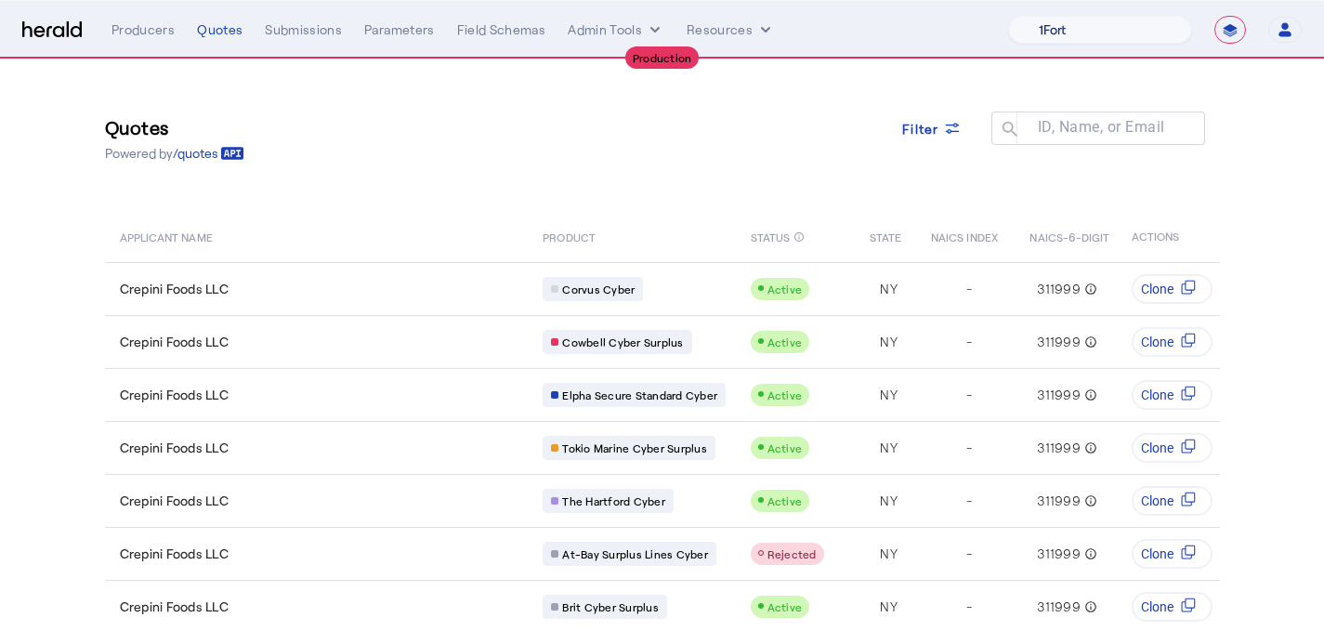
click at [1068, 18] on select "1Fort Affinity Risk Billy BindHQ Bunker CRC Campus Coverage Citadel Fifthwall F…" at bounding box center [1100, 30] width 184 height 28
click at [1008, 16] on select "1Fort Affinity Risk Billy BindHQ Bunker CRC Campus Coverage Citadel Fifthwall F…" at bounding box center [1100, 30] width 184 height 28
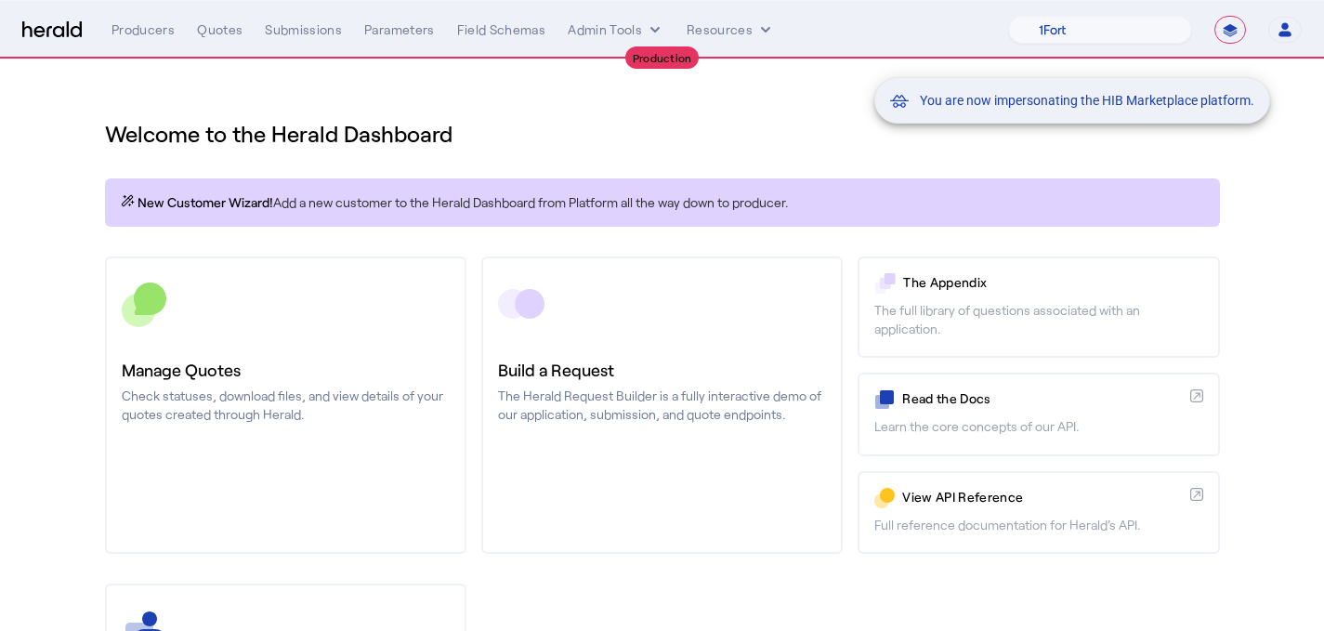
click at [301, 246] on div "You are now impersonating the HIB Marketplace platform." at bounding box center [662, 315] width 1324 height 631
click at [299, 276] on div "You are now impersonating the HIB Marketplace platform." at bounding box center [662, 315] width 1324 height 631
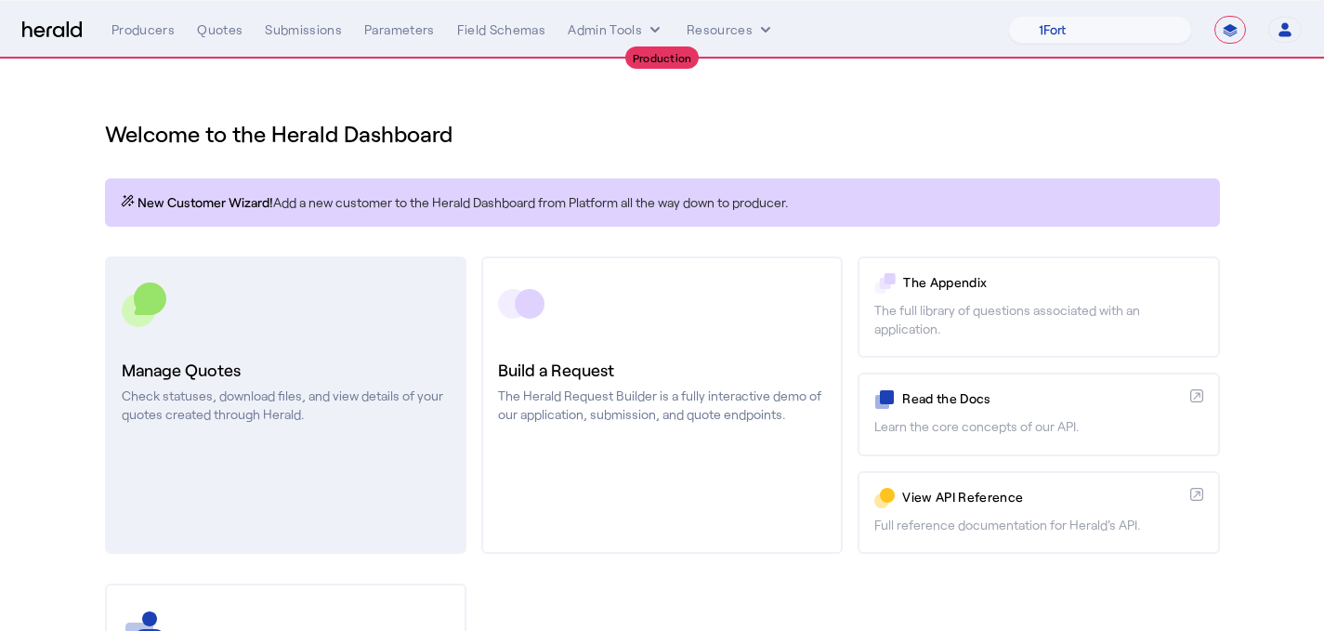
click at [300, 276] on link "Manage Quotes Check statuses, download files, and view details of your quotes c…" at bounding box center [285, 404] width 361 height 297
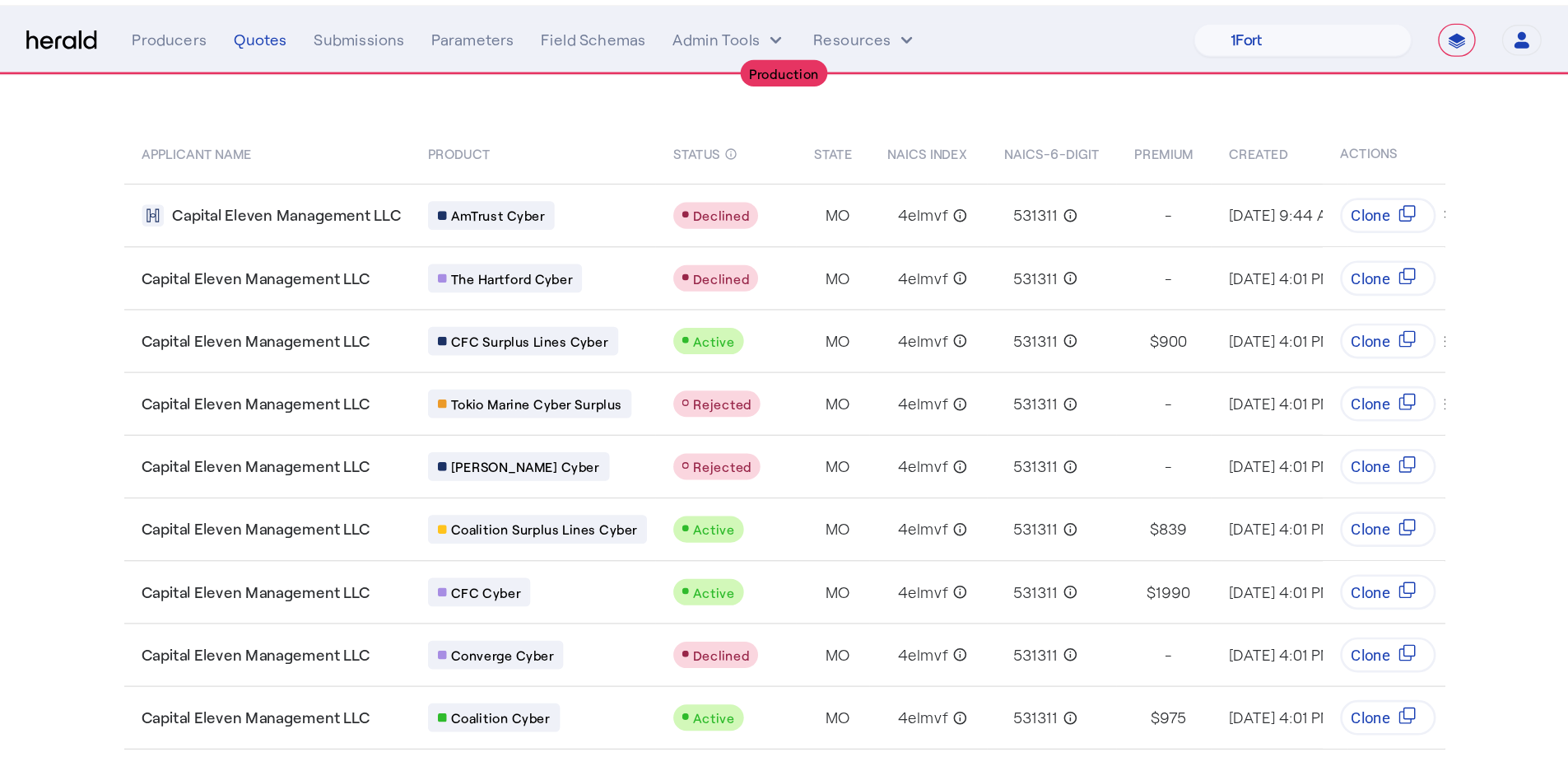
scroll to position [93, 0]
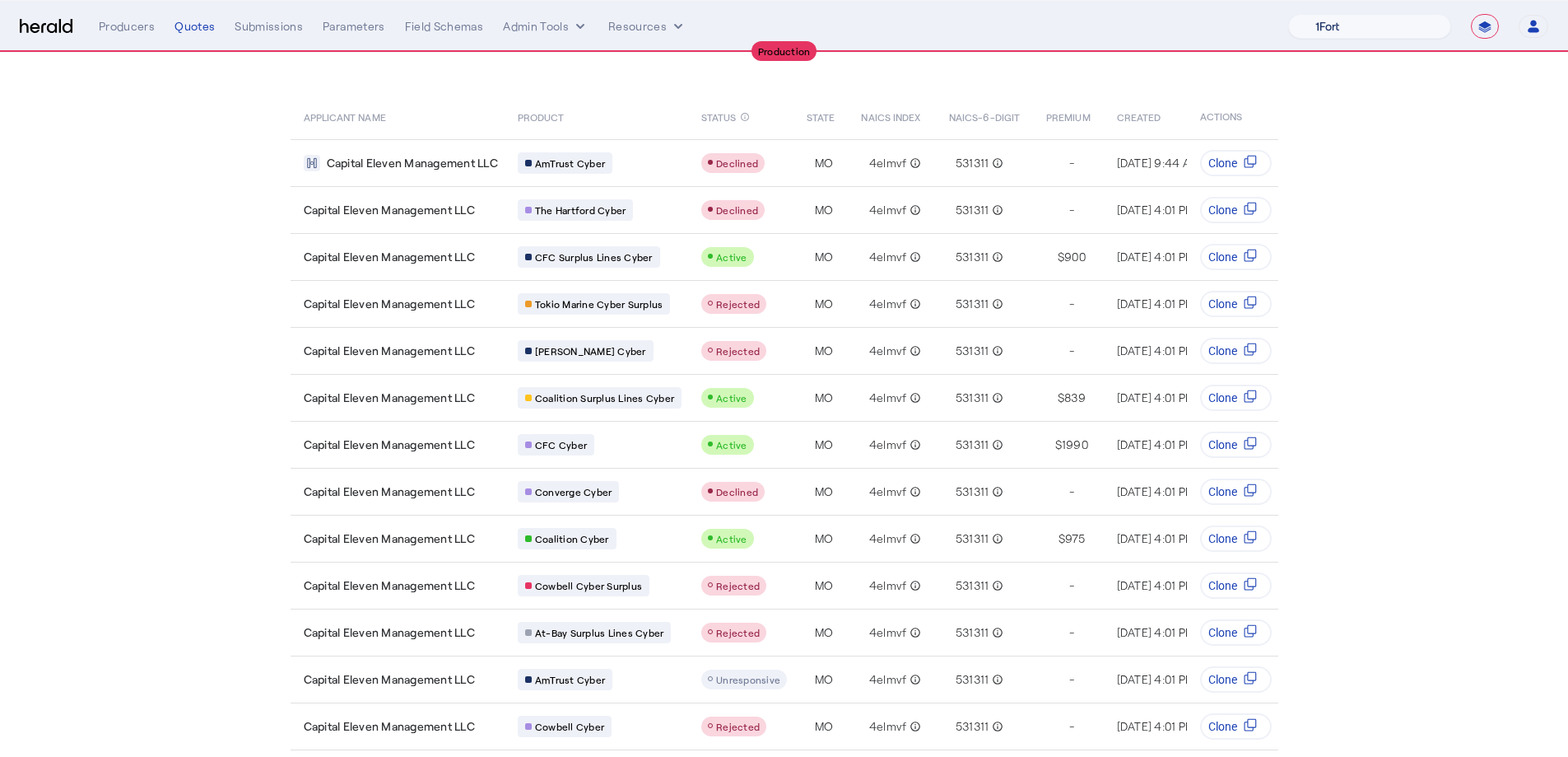
click at [1173, 18] on select "1Fort Affinity Risk Billy BindHQ Bunker CRC Campus Coverage Citadel Fifthwall F…" at bounding box center [1370, 27] width 163 height 25
select select "pfm_1vyo_affinityrisk"
click at [1173, 14] on select "1Fort Affinity Risk Billy BindHQ Bunker CRC Campus Coverage Citadel Fifthwall F…" at bounding box center [1370, 27] width 163 height 25
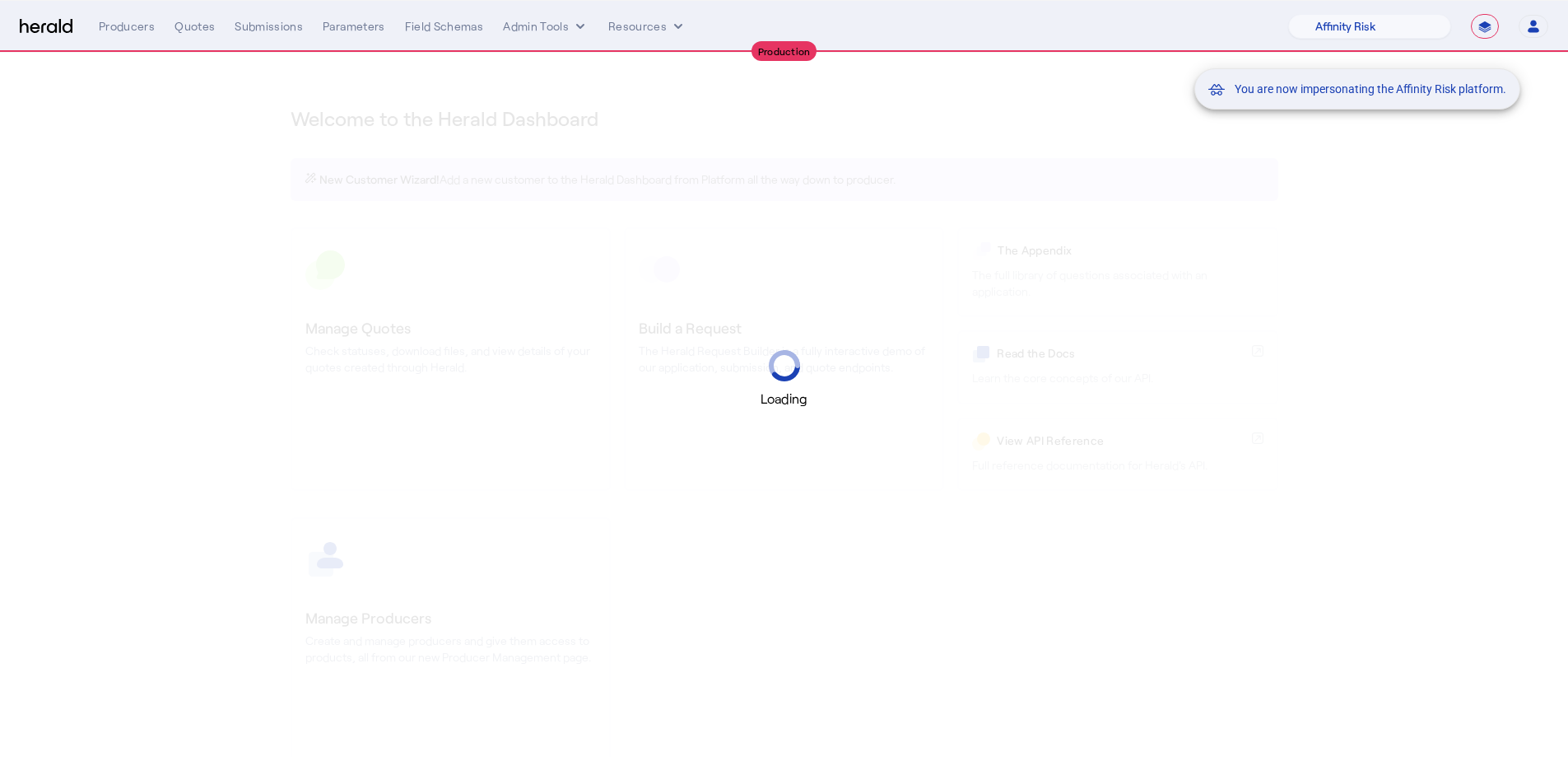
click at [1173, 25] on mat-snack-bar-container "You are now impersonating the Affinity Risk platform." at bounding box center [1399, 27] width 326 height 41
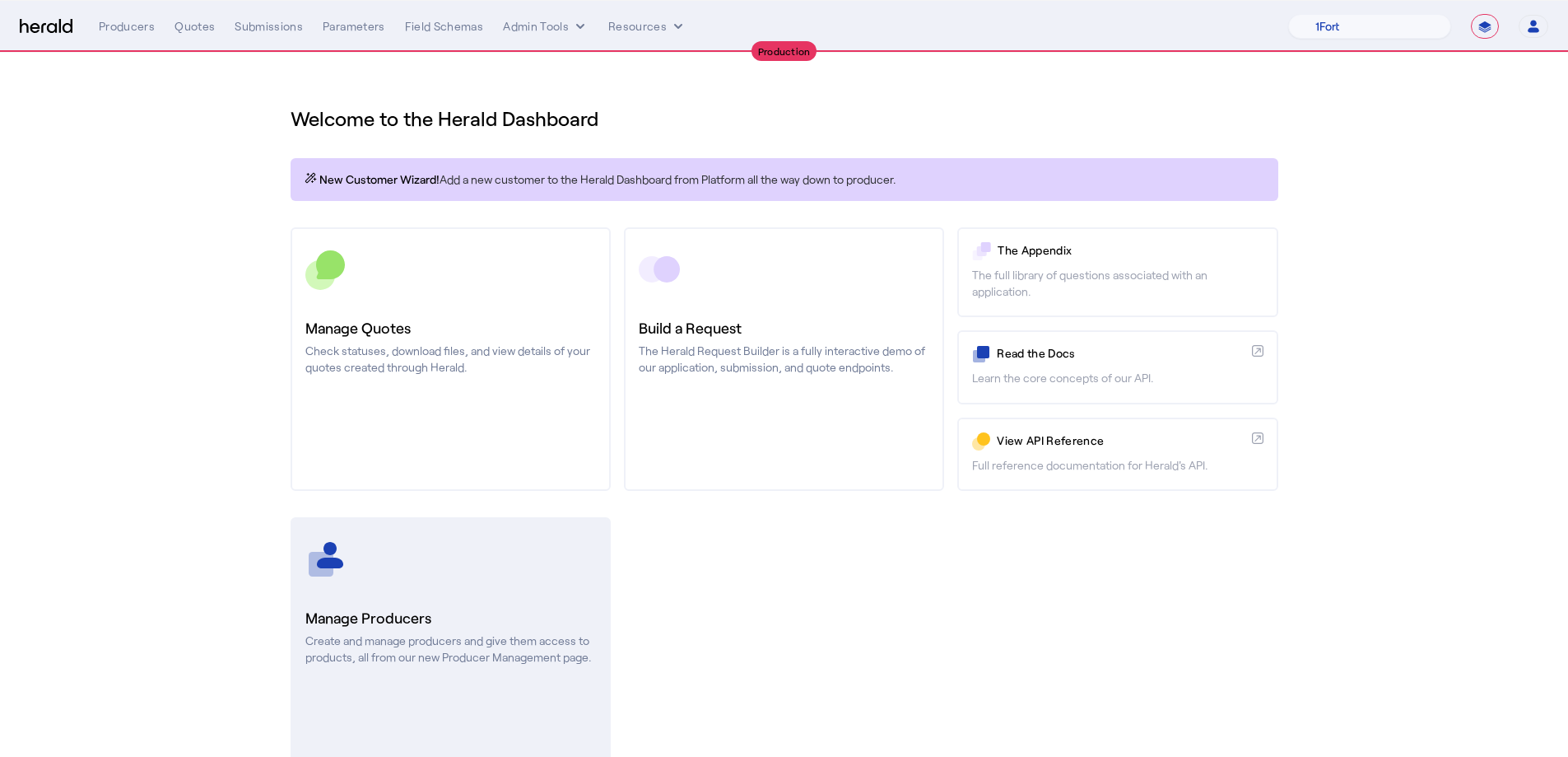
click at [501, 558] on div at bounding box center [451, 558] width 291 height 41
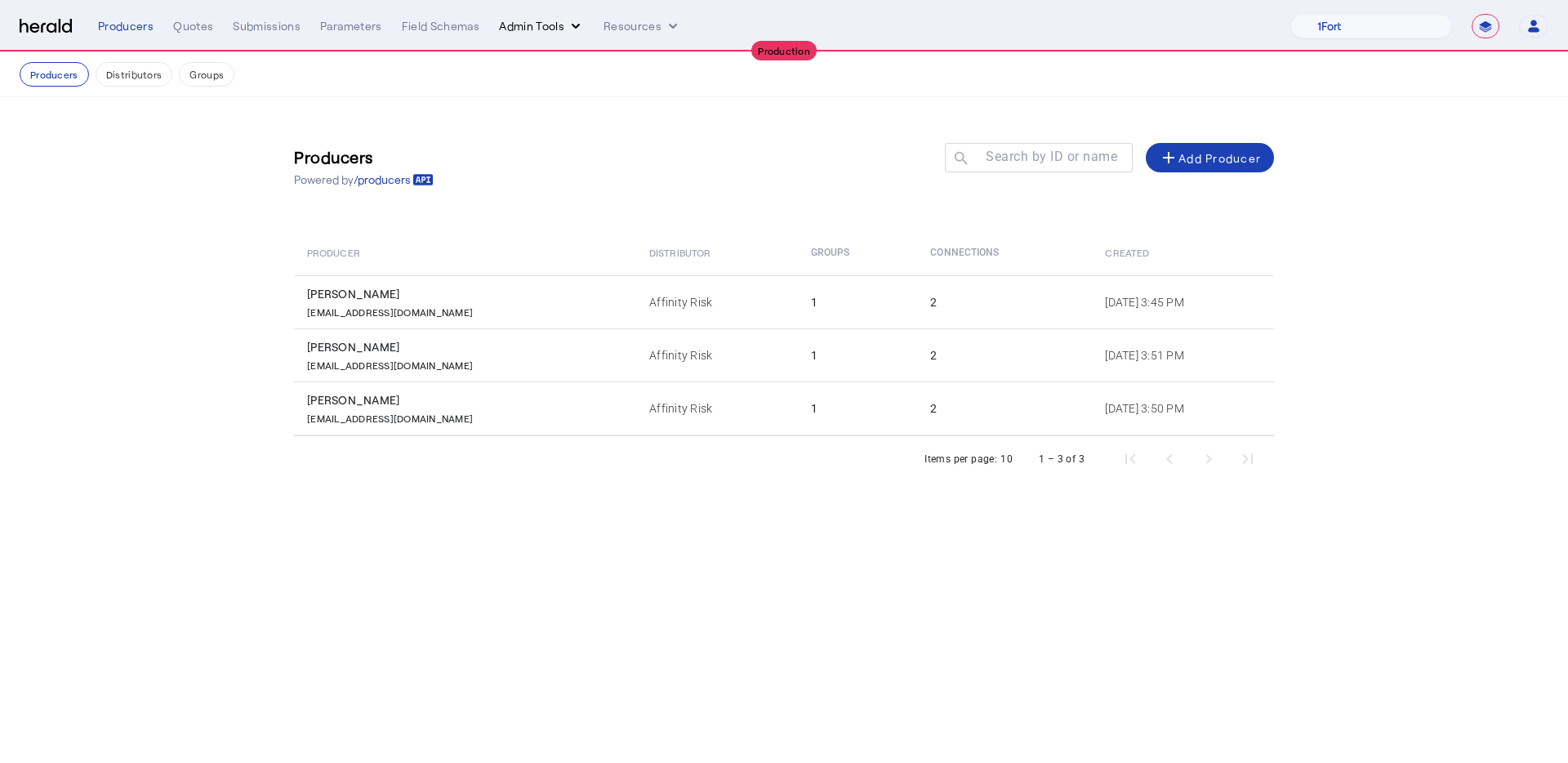
click at [531, 23] on button "Admin Tools" at bounding box center [541, 25] width 85 height 17
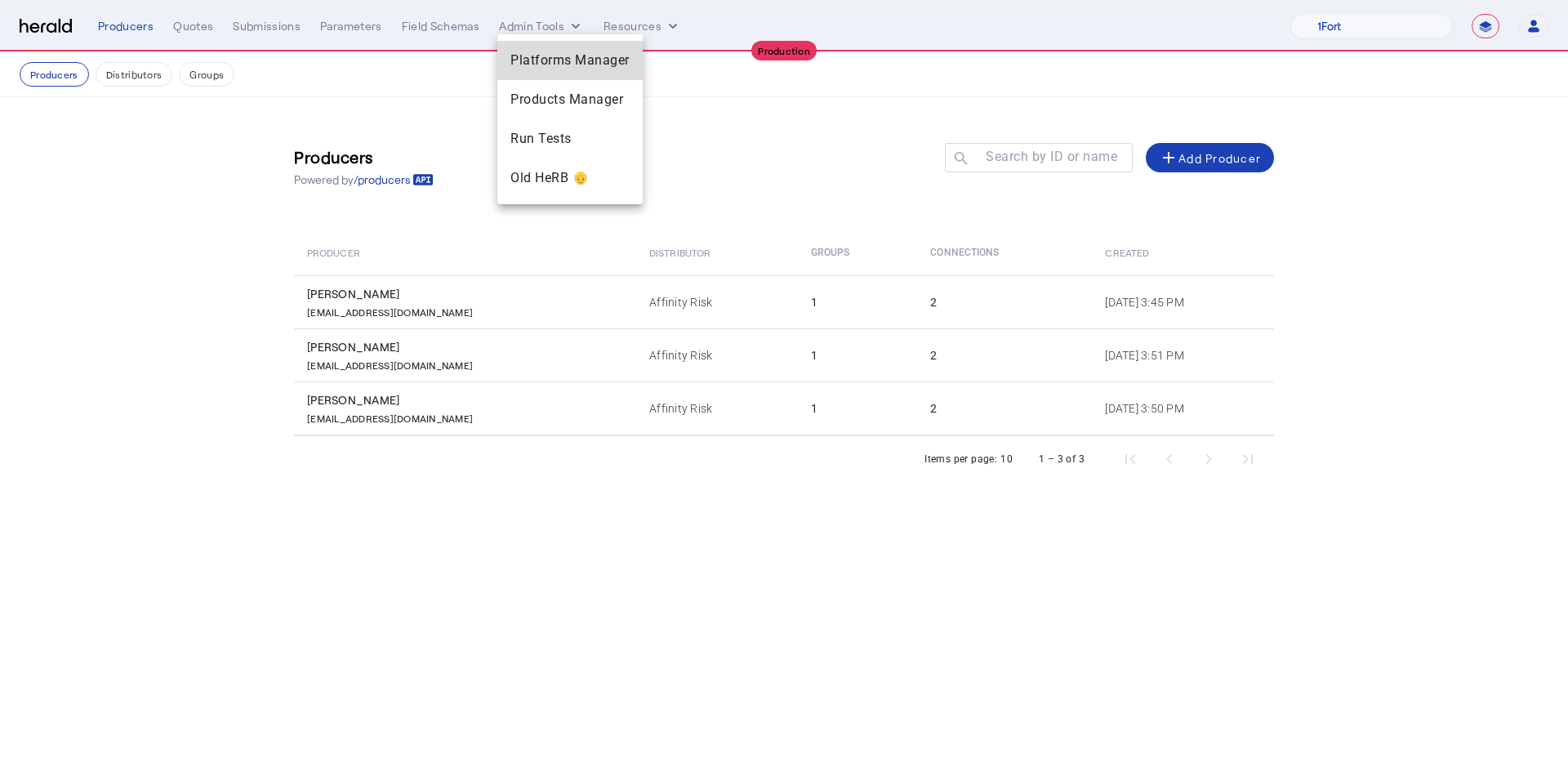
click at [557, 61] on span "Platforms Manager" at bounding box center [571, 61] width 120 height 19
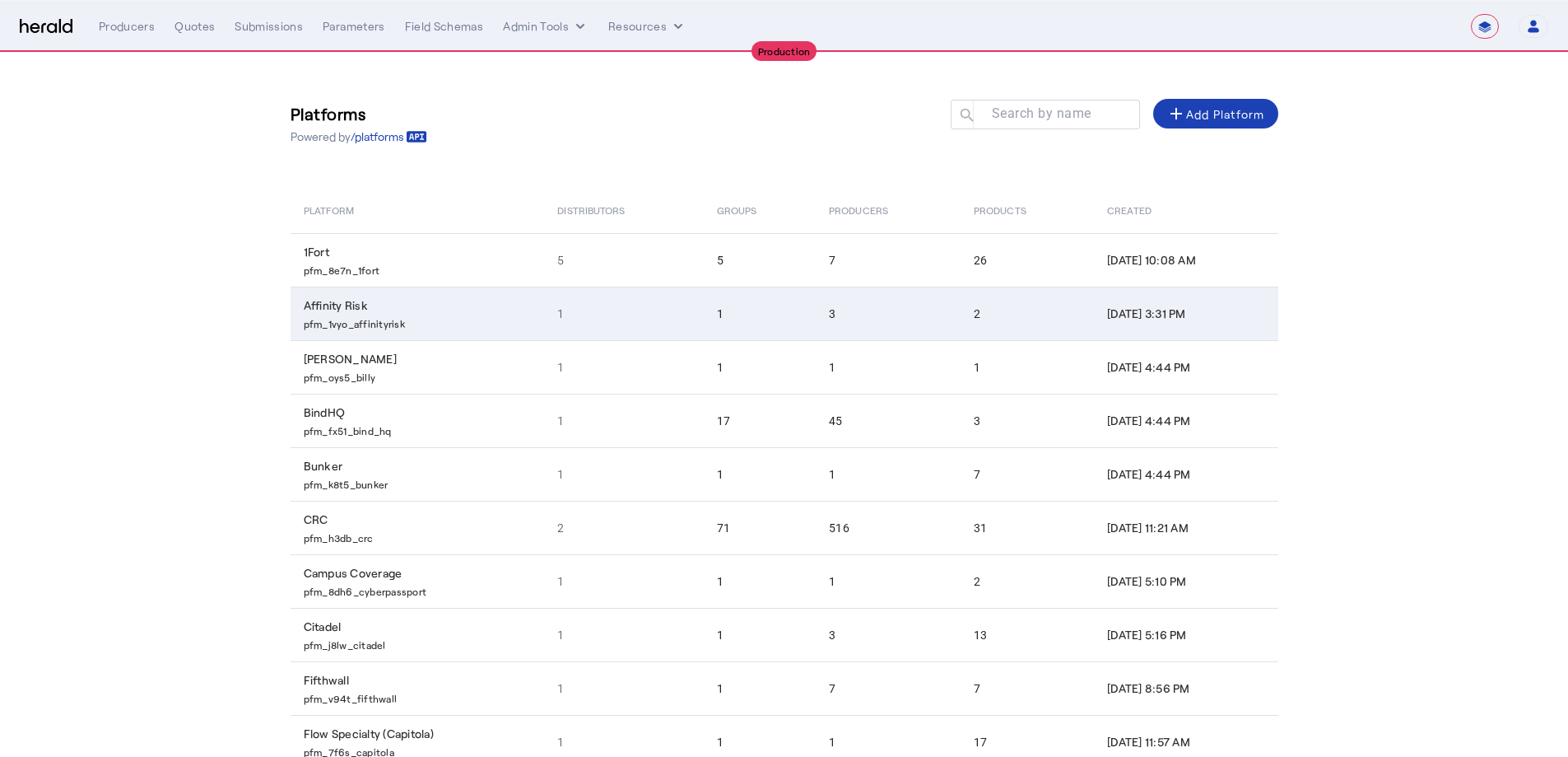
click at [631, 326] on td "1" at bounding box center [623, 313] width 159 height 53
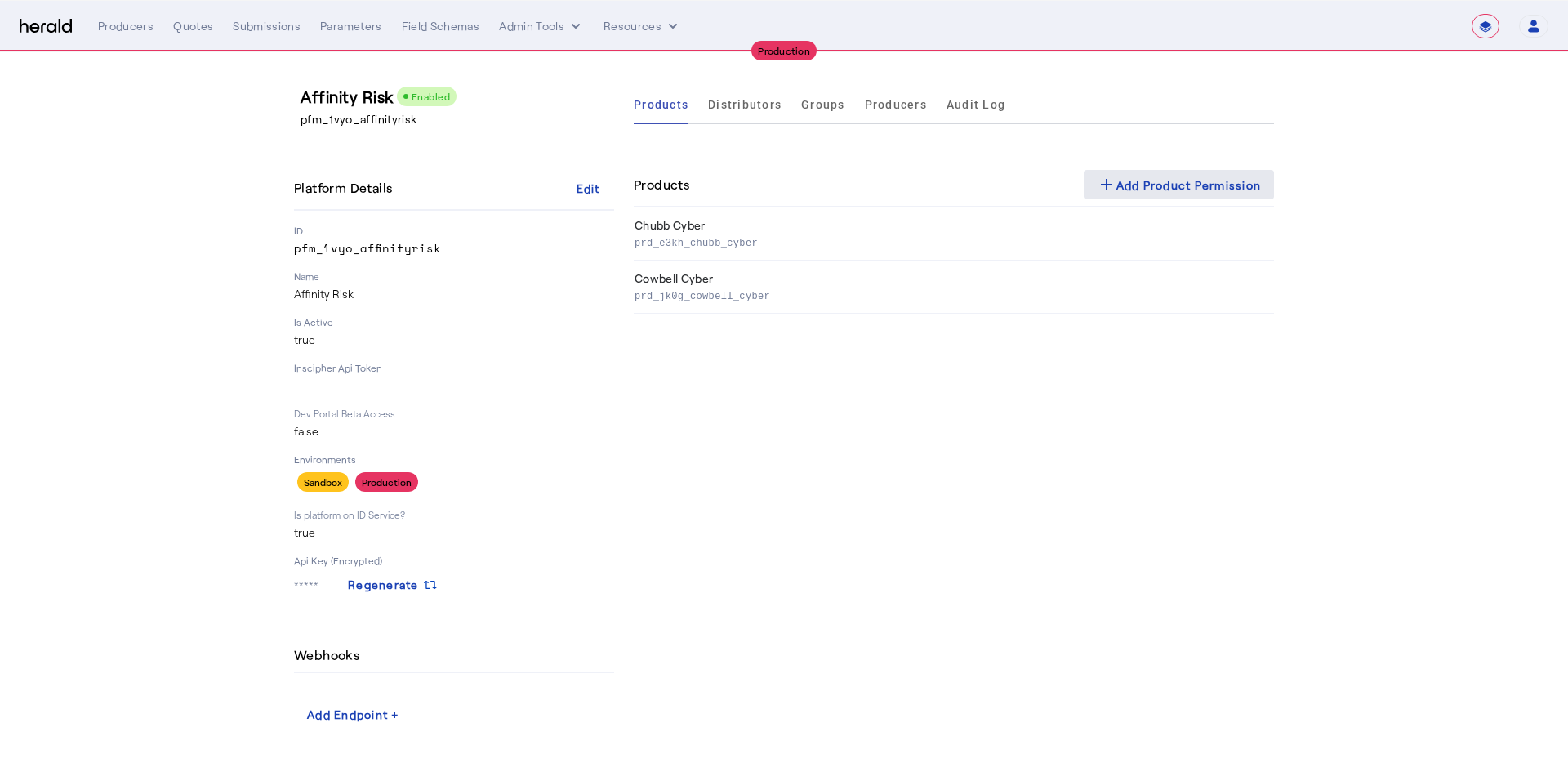
click at [1141, 178] on div "add Add Product Permission" at bounding box center [1179, 185] width 165 height 19
select select "pfm_1vyo_affinityrisk"
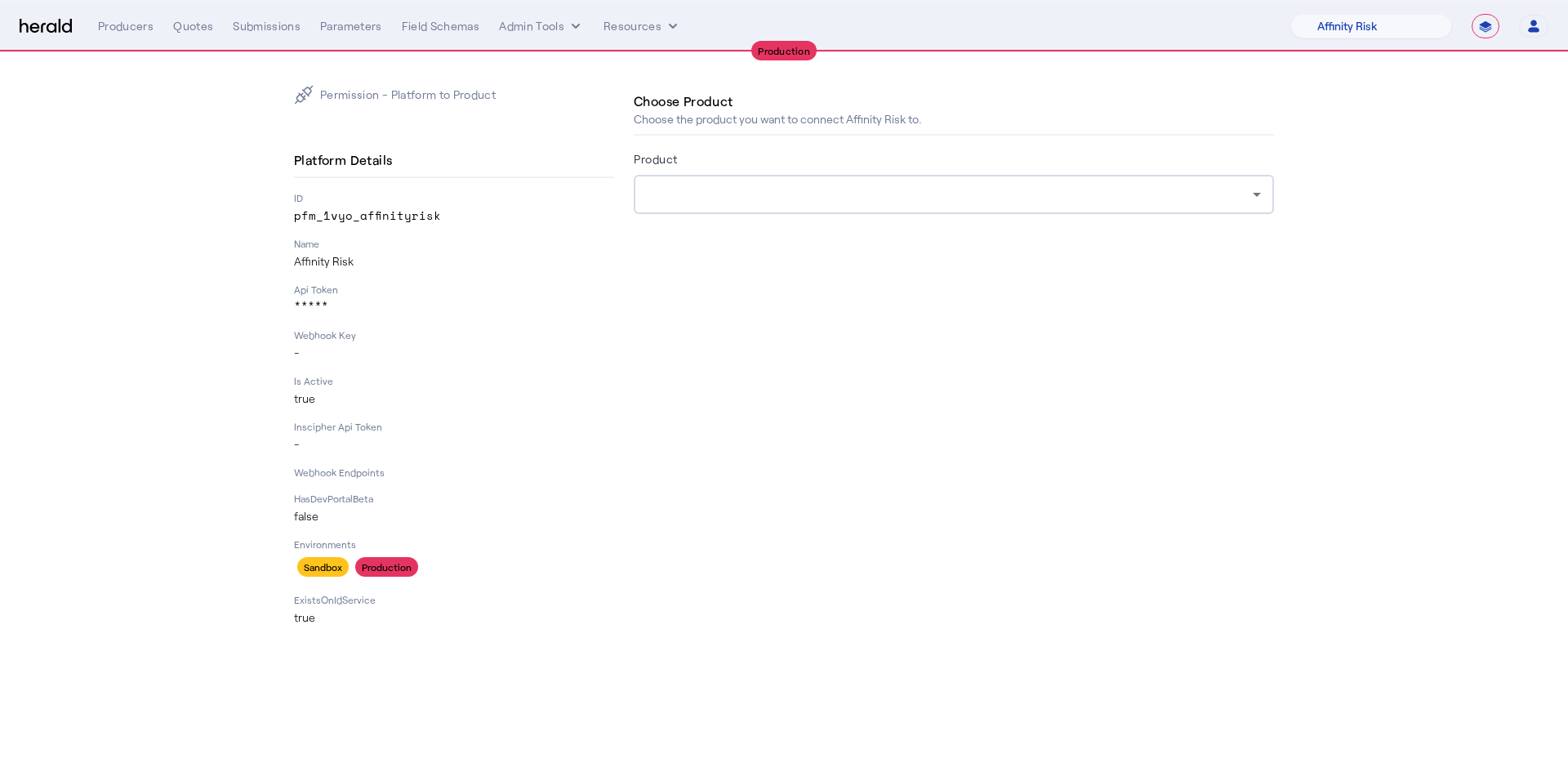
click at [946, 190] on div at bounding box center [950, 194] width 606 height 19
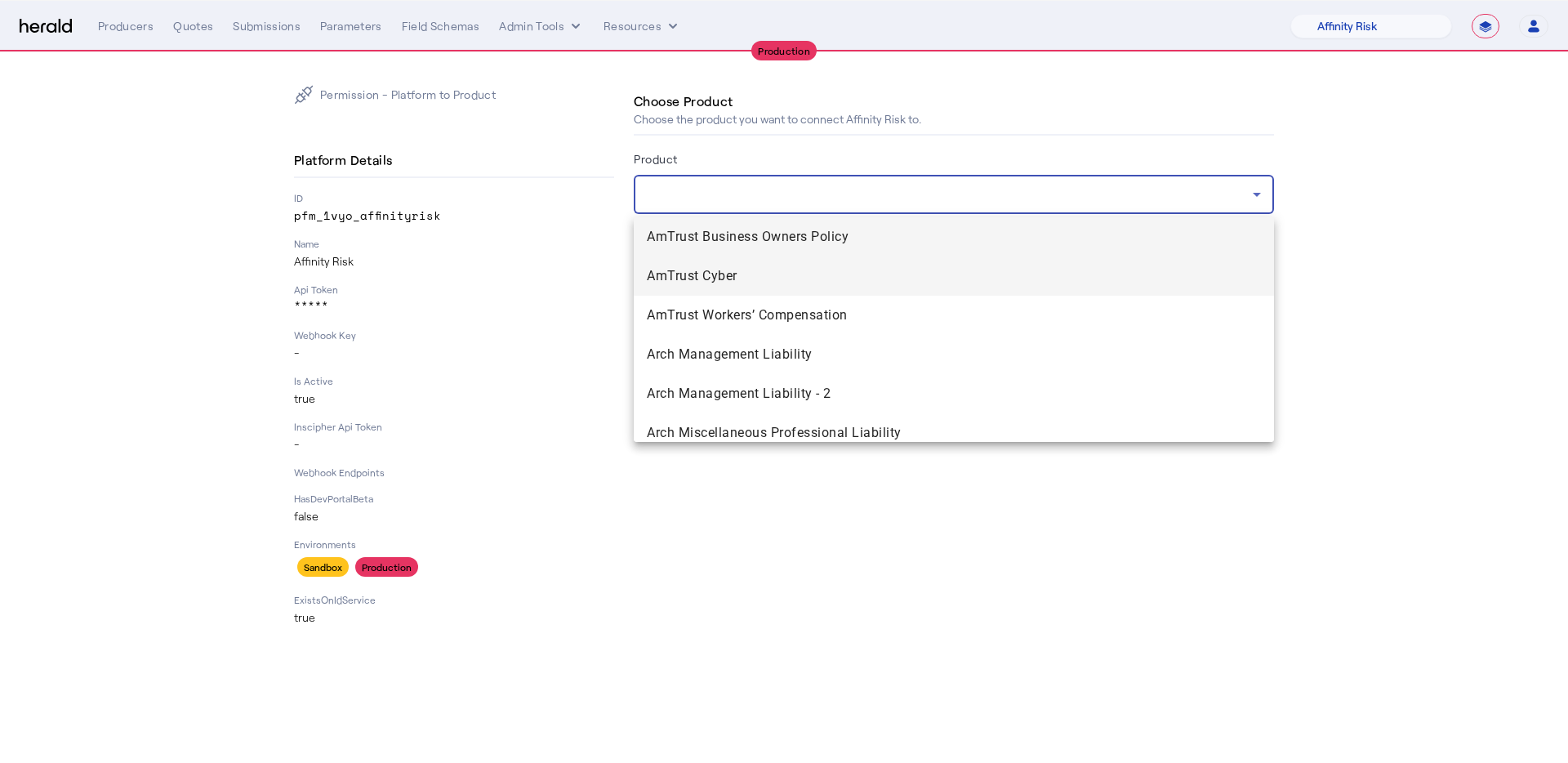
click at [905, 275] on span "AmTrust Cyber" at bounding box center [954, 276] width 614 height 19
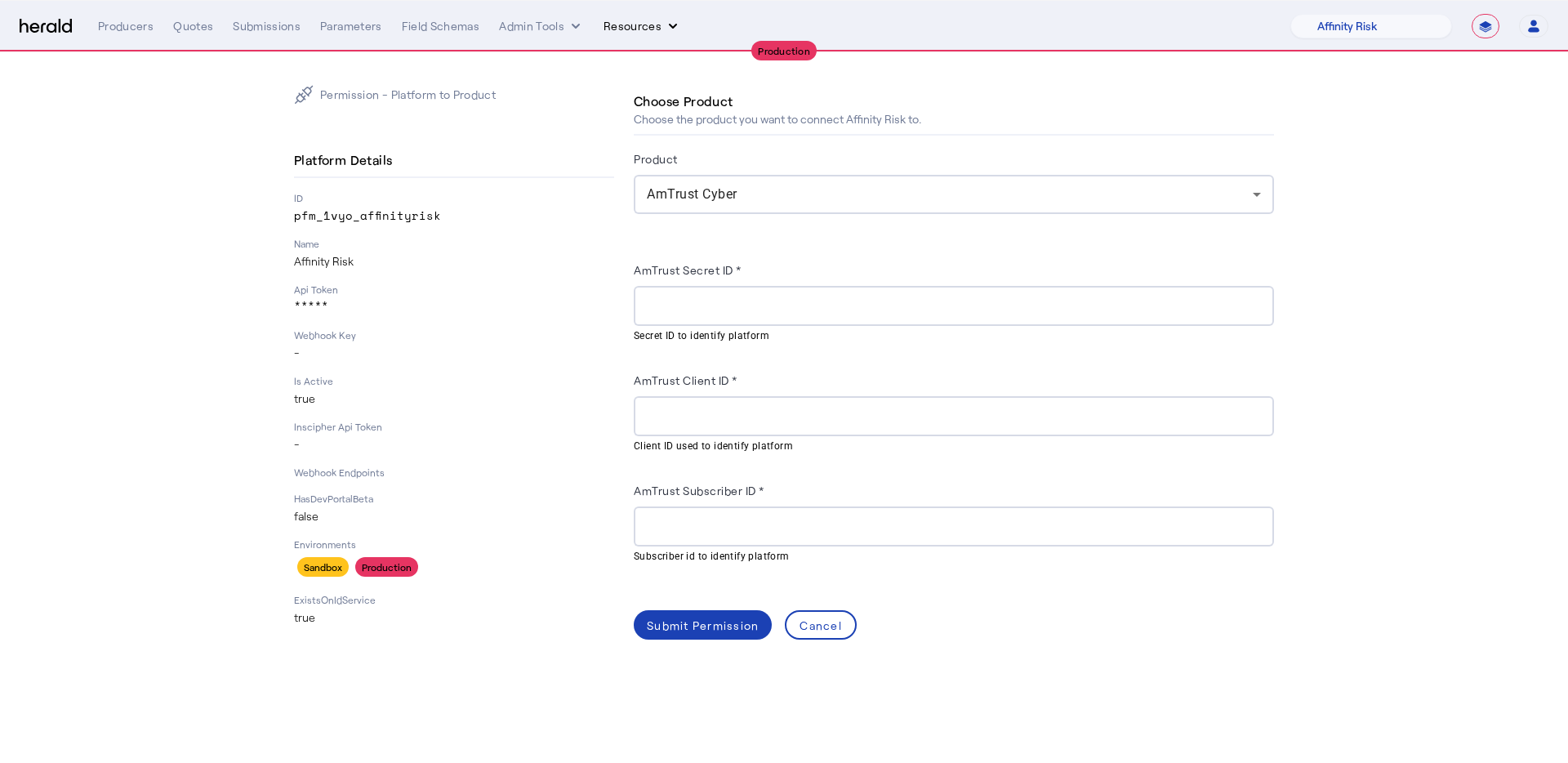
click at [621, 27] on button "Resources" at bounding box center [642, 25] width 77 height 17
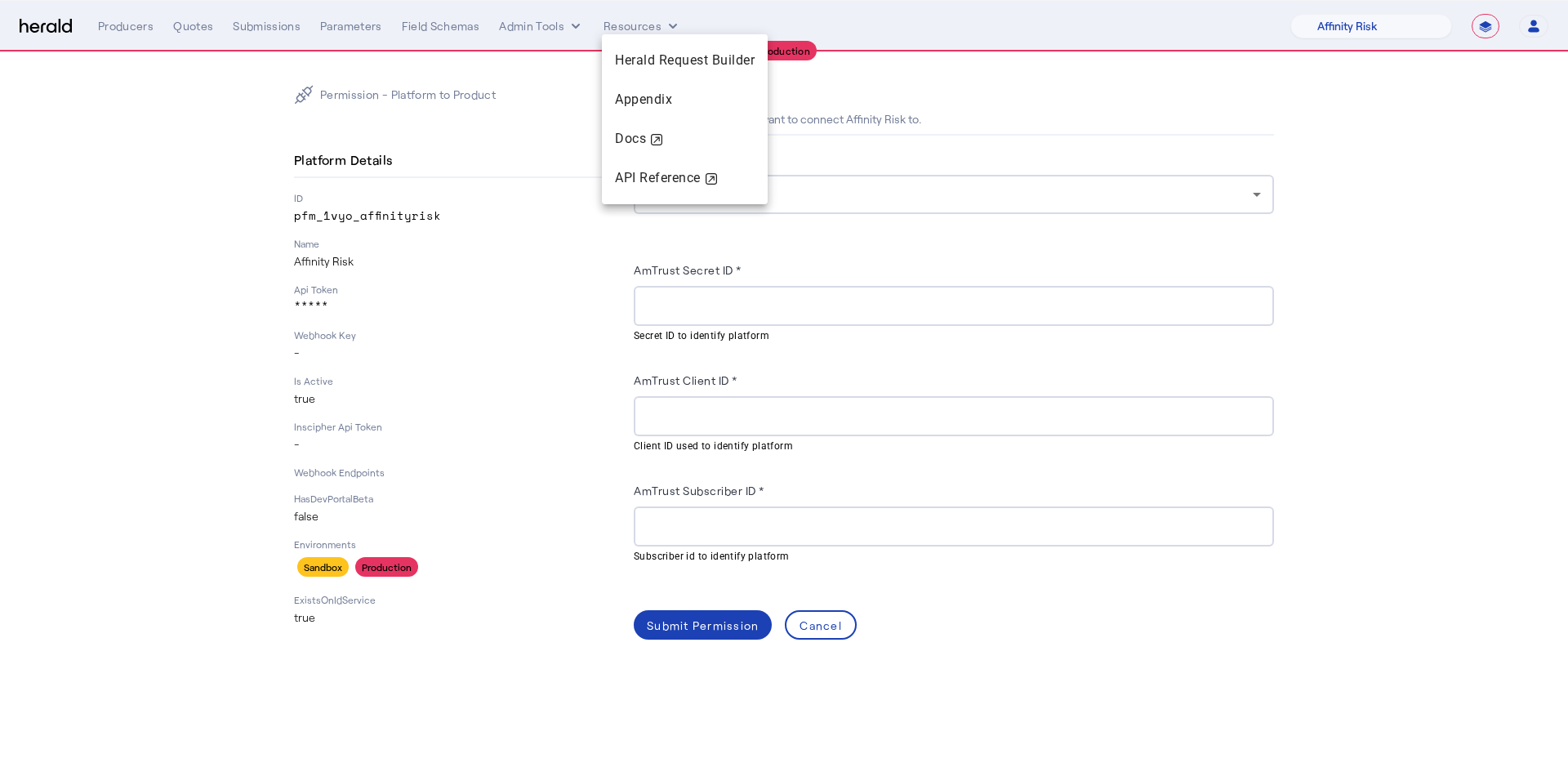
click at [550, 15] on div at bounding box center [784, 382] width 1568 height 763
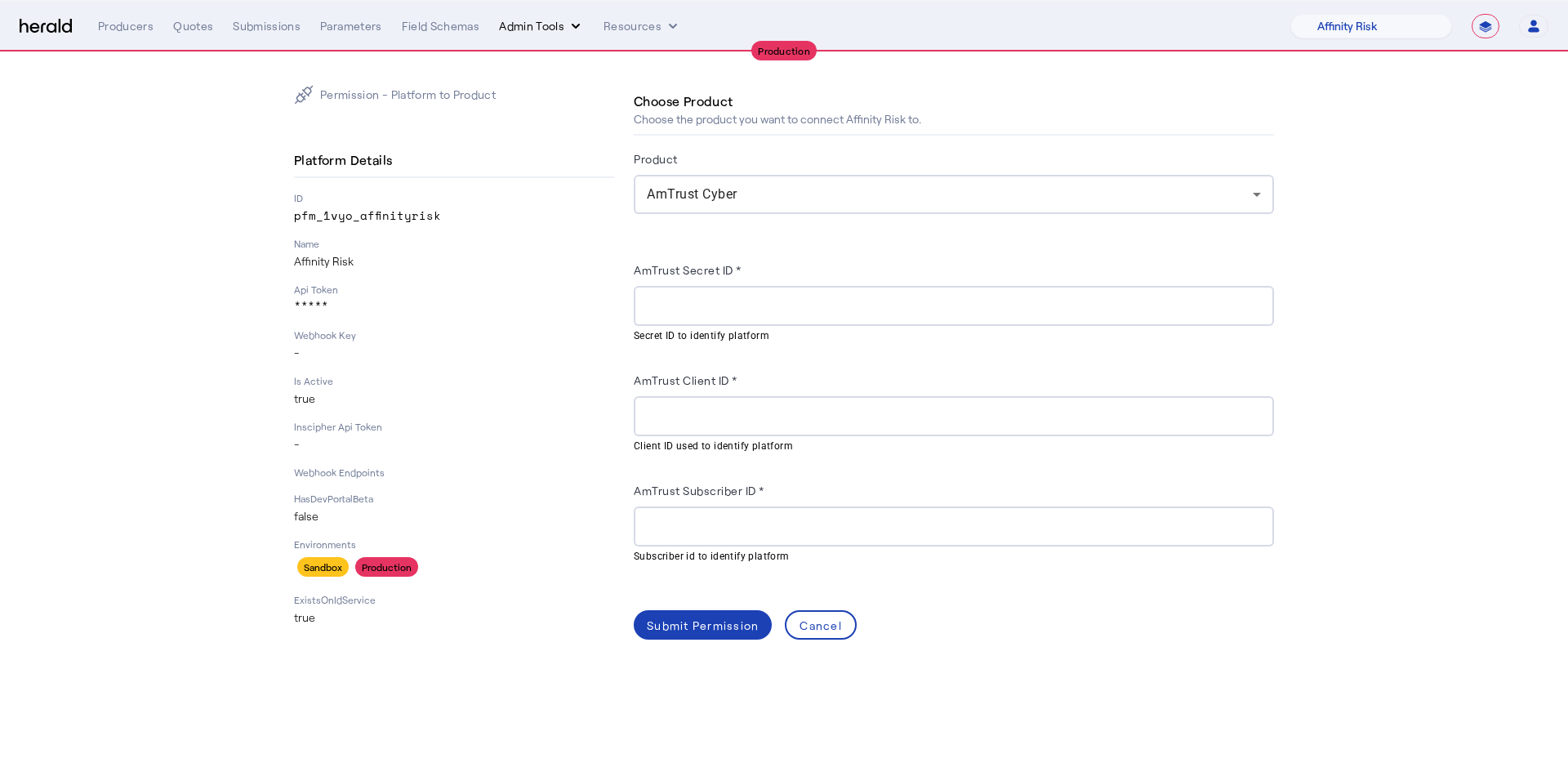
click at [545, 23] on button "Admin Tools" at bounding box center [541, 25] width 85 height 17
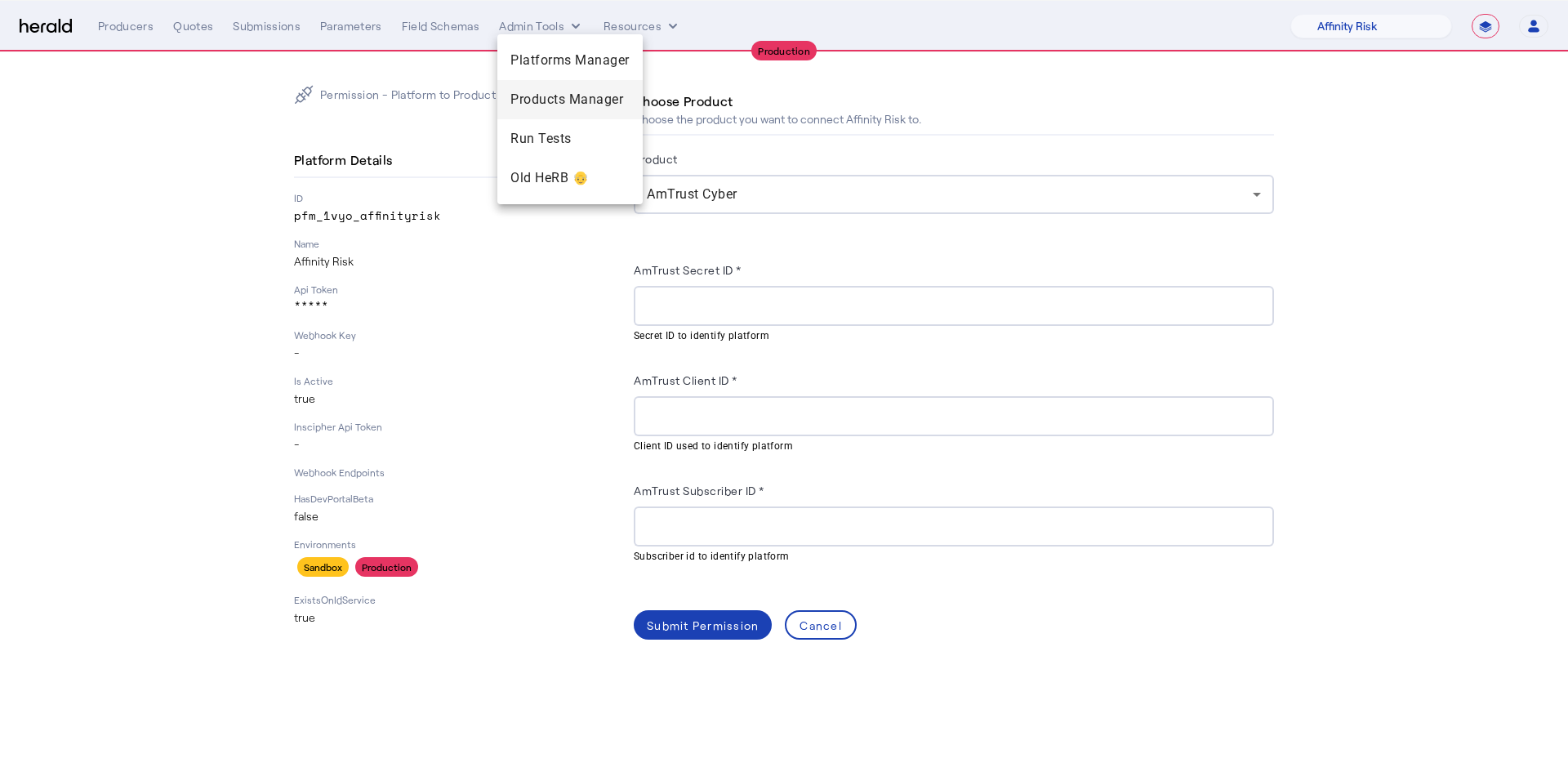
click at [545, 90] on span "Products Manager" at bounding box center [571, 99] width 120 height 19
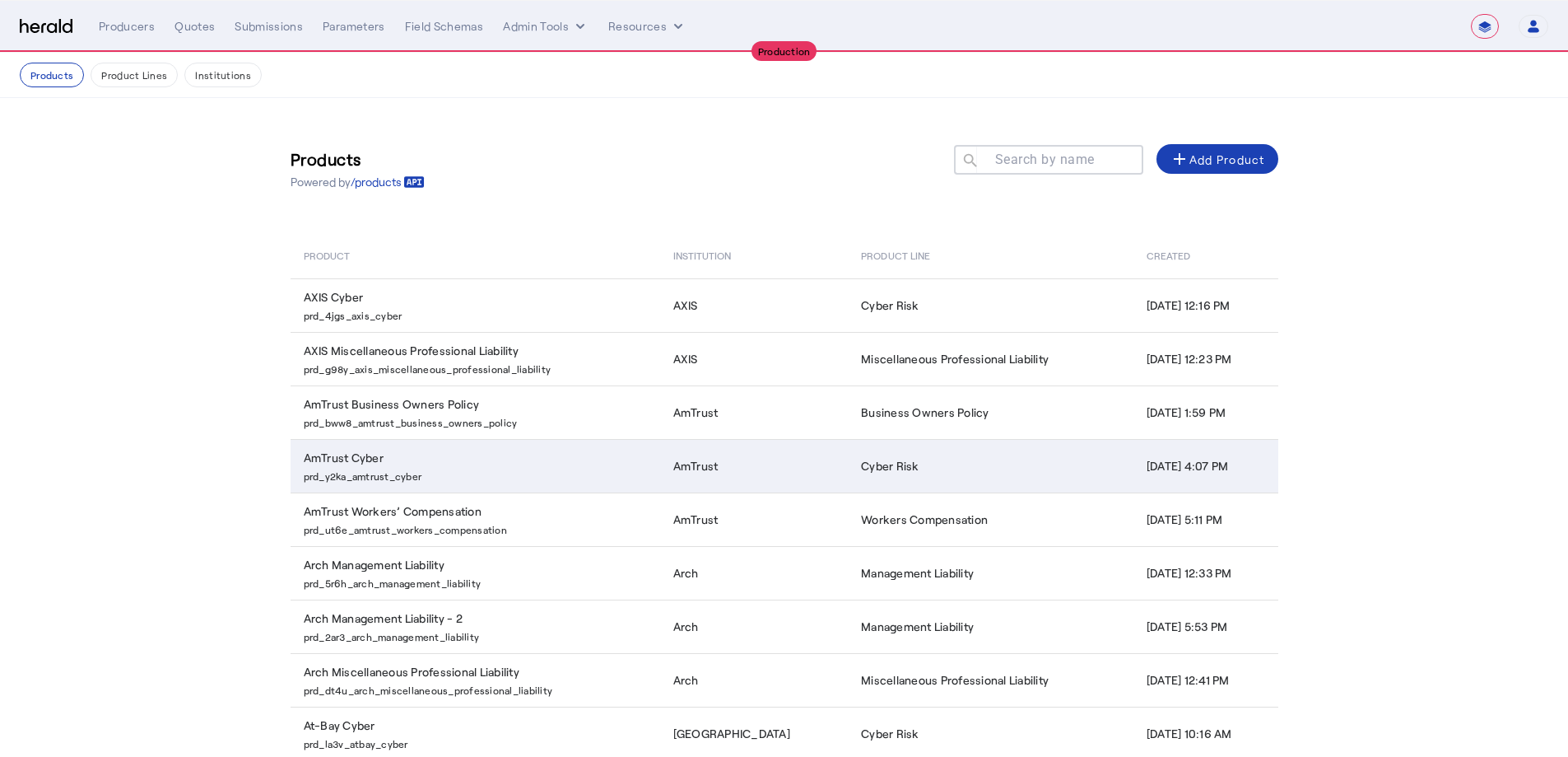
click at [513, 458] on td "AmTrust Cyber prd_y2ka_amtrust_cyber" at bounding box center [475, 465] width 370 height 53
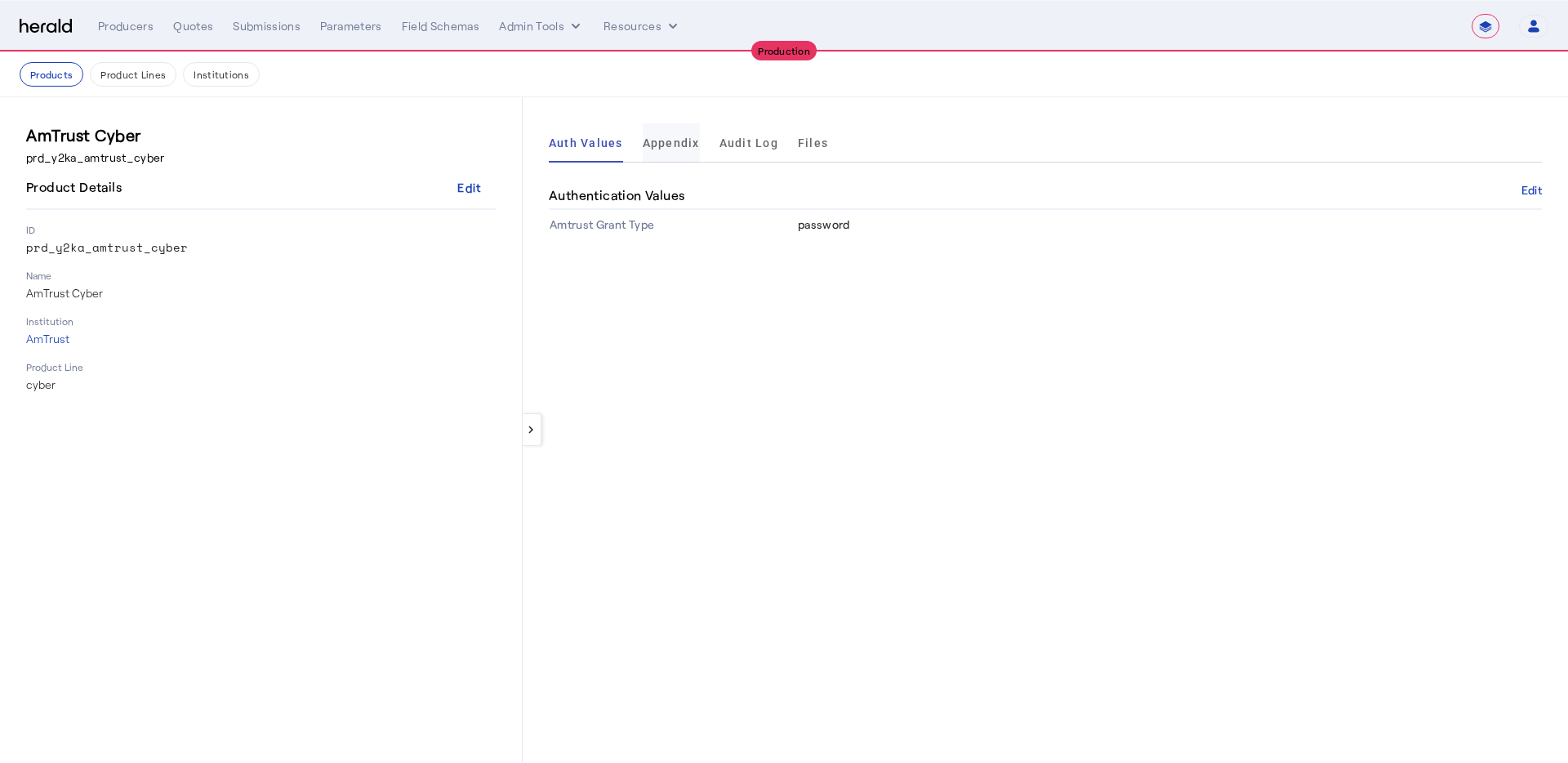
click at [672, 152] on span "Appendix" at bounding box center [671, 142] width 57 height 40
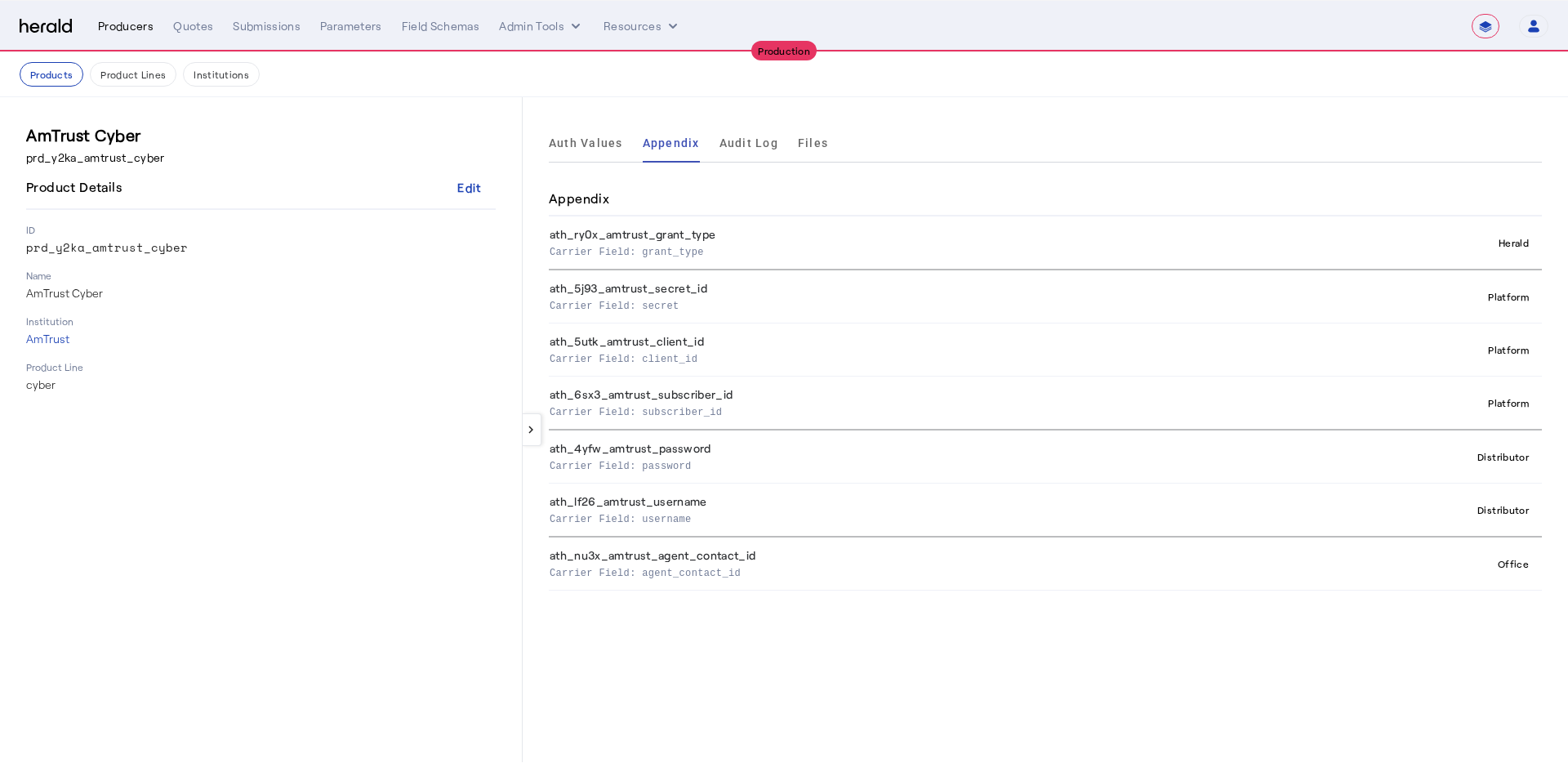
click at [143, 26] on div "Producers" at bounding box center [125, 25] width 55 height 17
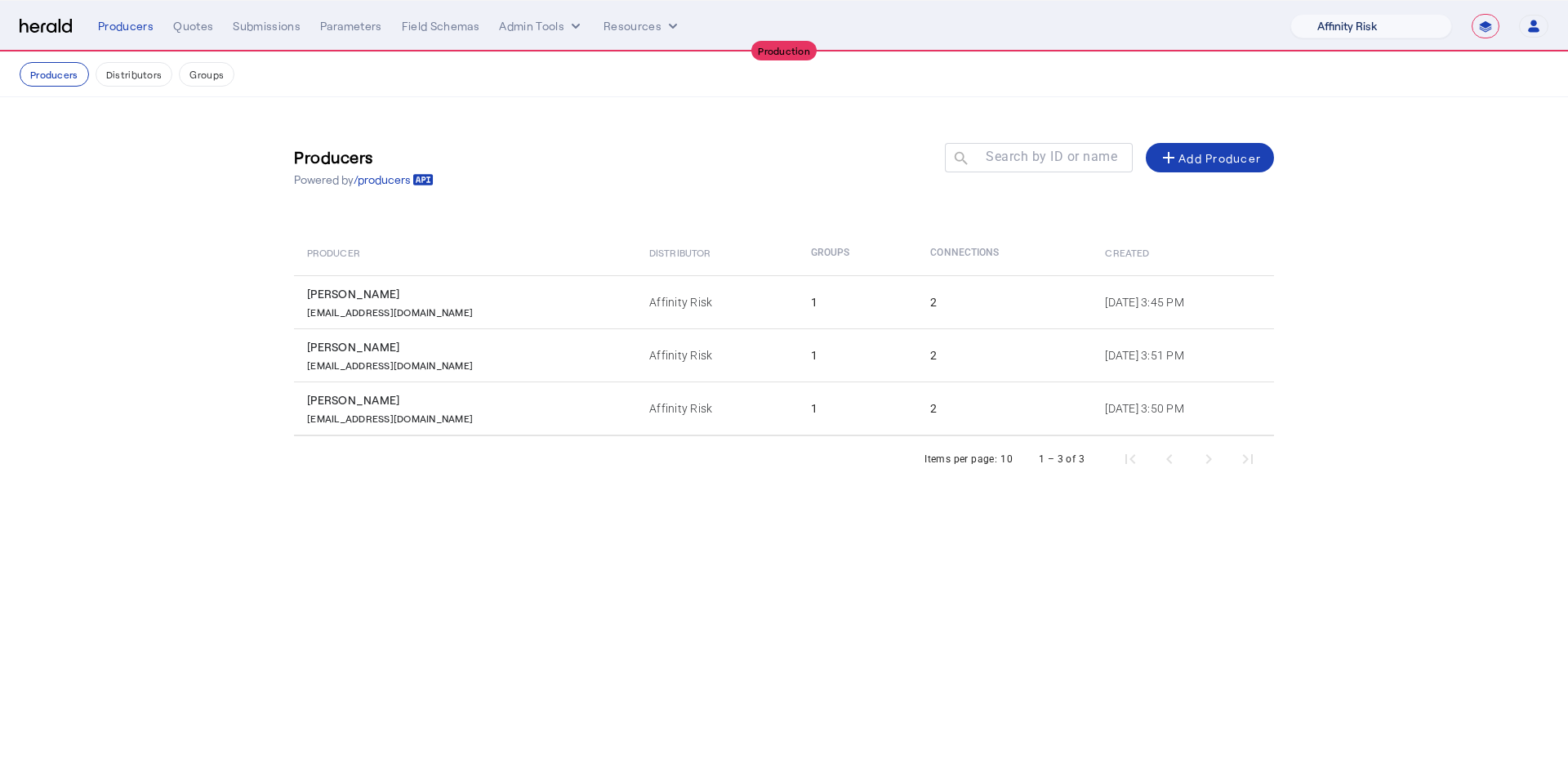
click at [1163, 30] on select "1Fort Affinity Risk Billy BindHQ Bunker CRC Campus Coverage Citadel Fifthwall F…" at bounding box center [1372, 26] width 162 height 25
select select "pfm_4d40_mdo"
click at [1163, 14] on select "1Fort Affinity Risk Billy BindHQ Bunker CRC Campus Coverage Citadel Fifthwall F…" at bounding box center [1372, 26] width 162 height 25
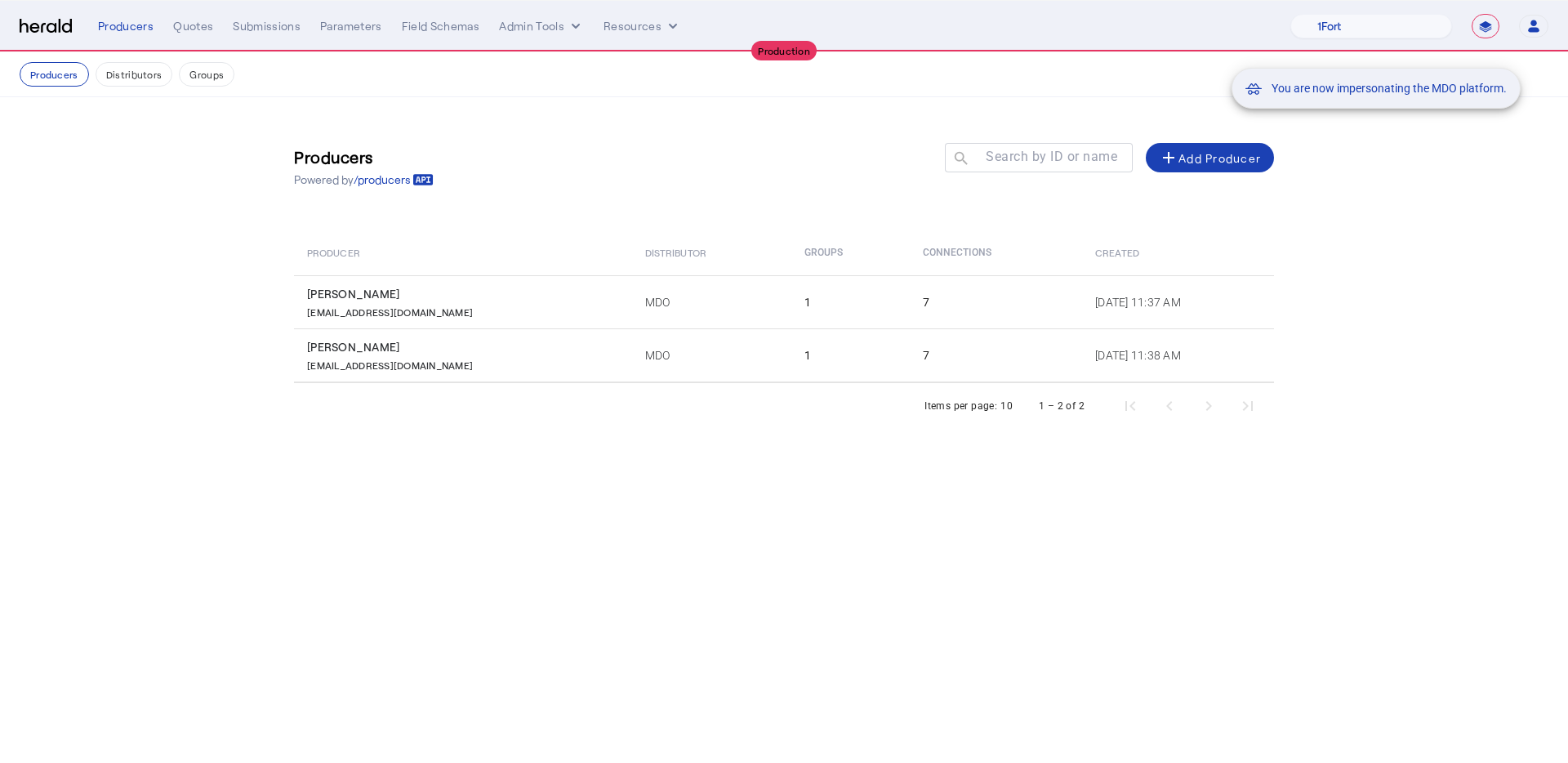
click at [589, 358] on div "You are now impersonating the MDO platform." at bounding box center [784, 382] width 1568 height 763
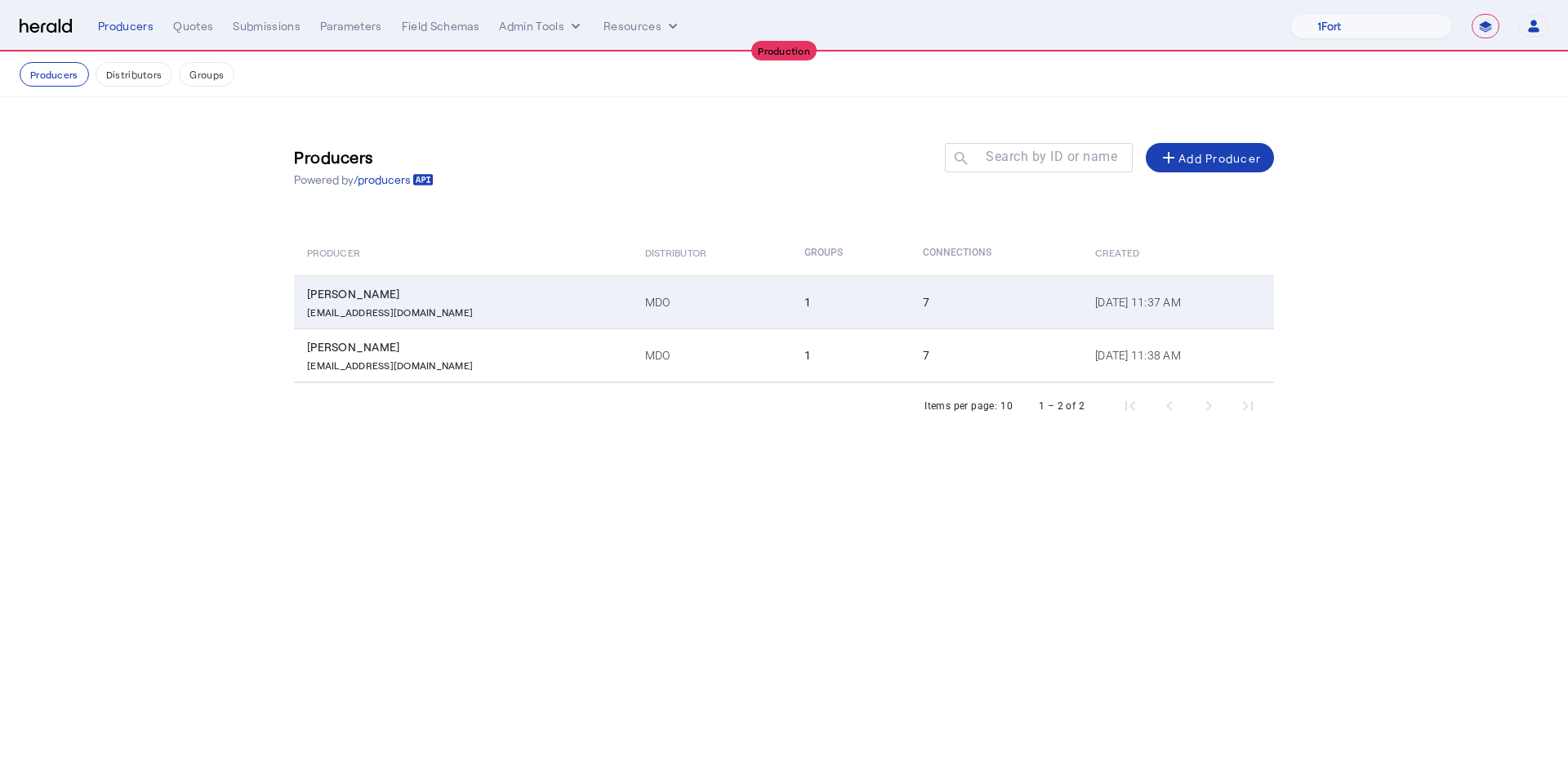
click at [644, 325] on td "MDO" at bounding box center [711, 302] width 159 height 53
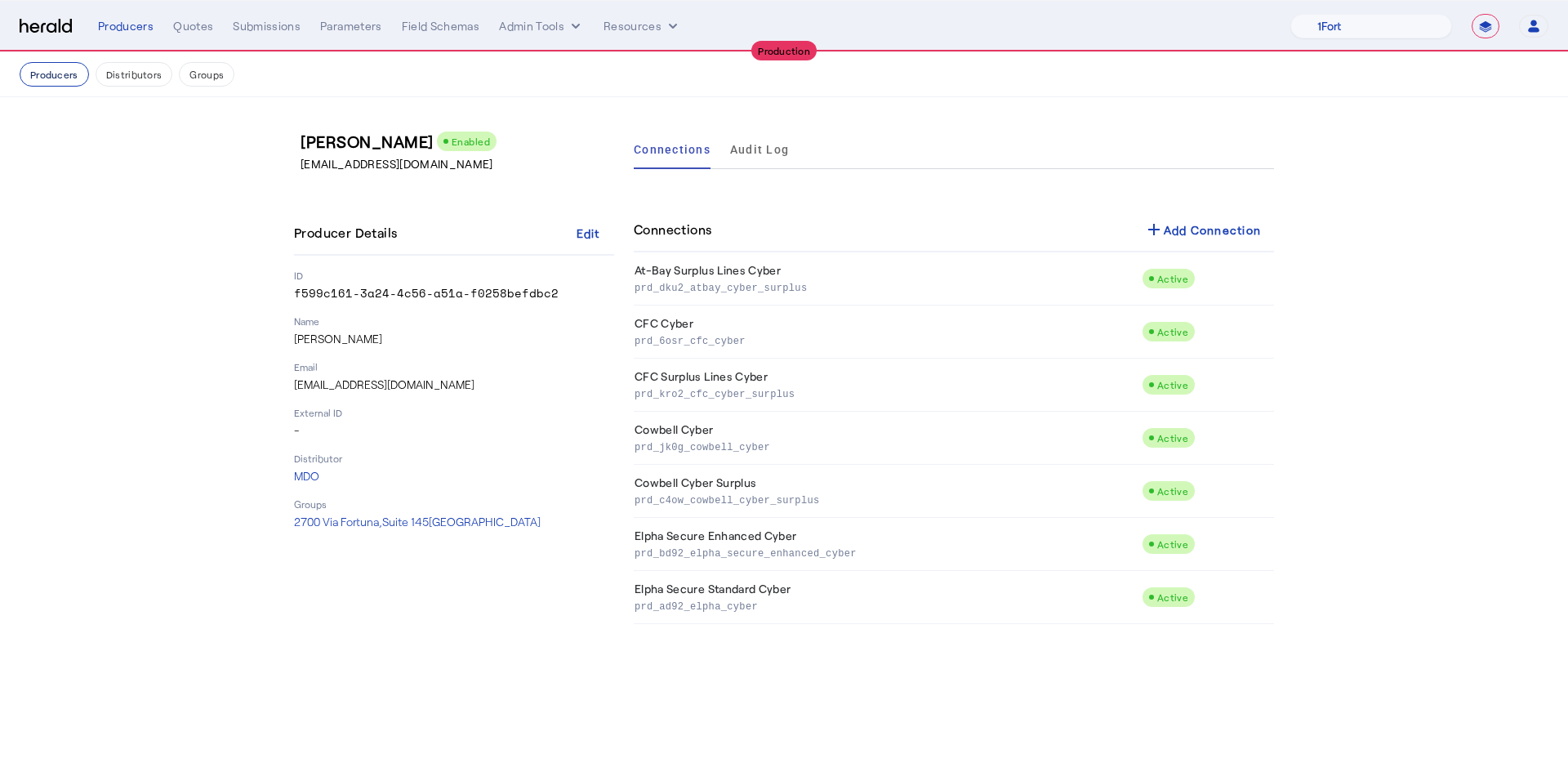
click at [69, 72] on button "Producers" at bounding box center [54, 75] width 69 height 25
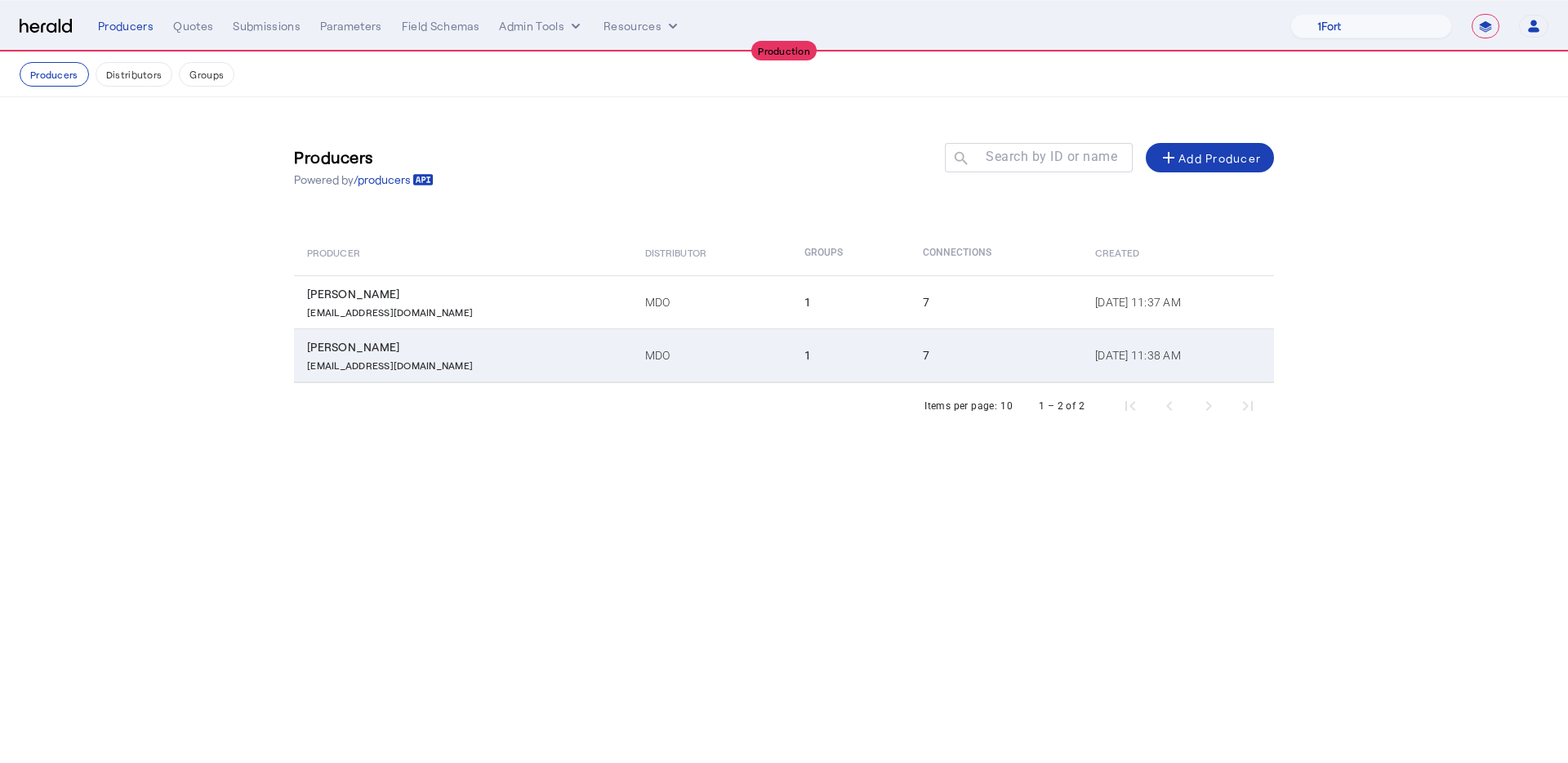
click at [632, 342] on td "MDO" at bounding box center [711, 354] width 159 height 54
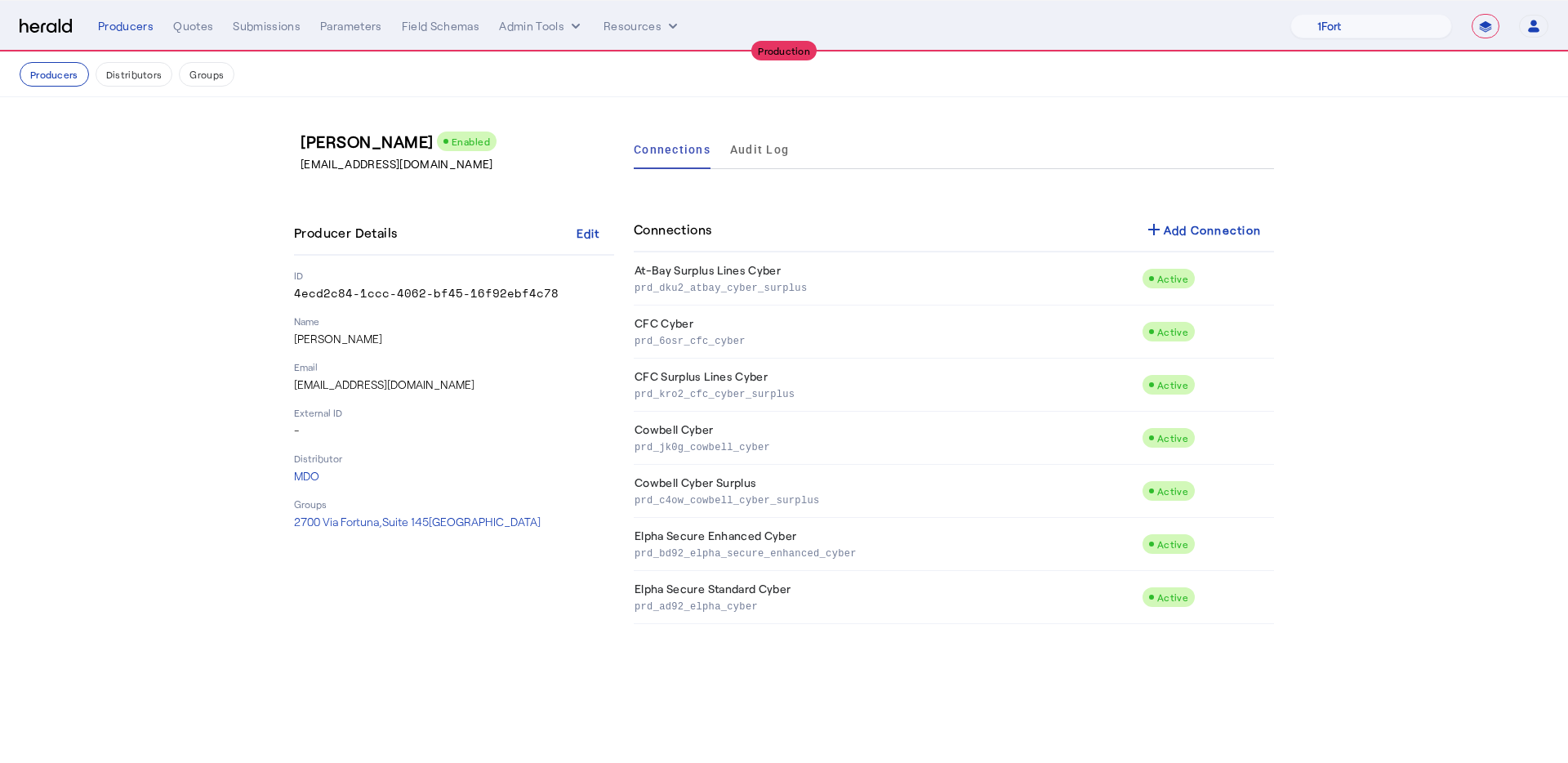
click at [595, 21] on div "Producers Quotes Submissions Parameters Field Schemas Admin Tools Resources" at bounding box center [694, 25] width 1192 height 17
click at [551, 26] on button "Admin Tools" at bounding box center [541, 25] width 85 height 17
click at [637, 18] on div at bounding box center [784, 382] width 1568 height 763
click at [637, 22] on button "Resources" at bounding box center [642, 25] width 77 height 17
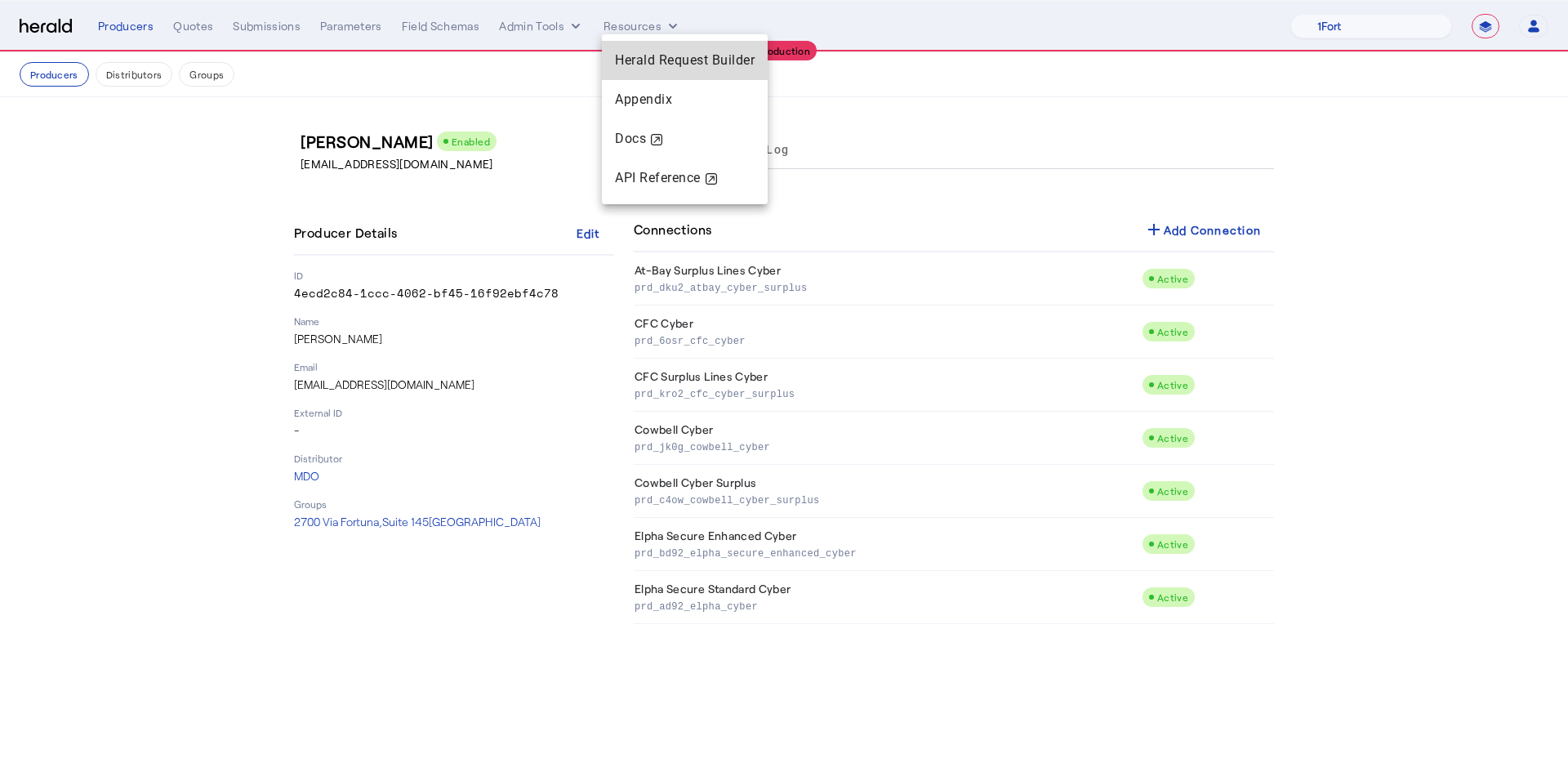
click at [638, 54] on span "Herald Request Builder" at bounding box center [684, 60] width 140 height 16
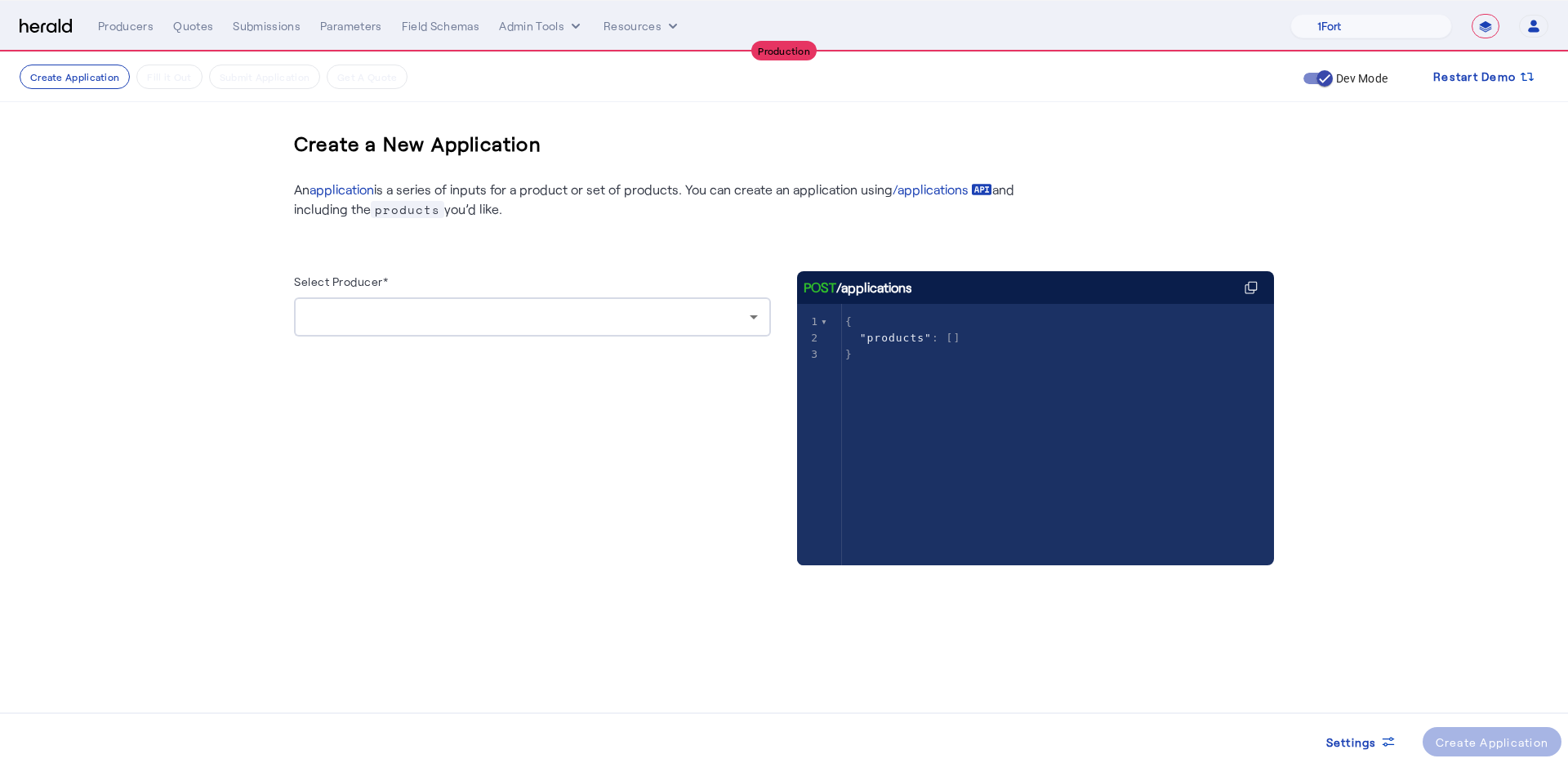
click at [619, 340] on div at bounding box center [532, 350] width 477 height 26
click at [620, 337] on div at bounding box center [532, 350] width 477 height 26
click at [602, 314] on div at bounding box center [528, 316] width 442 height 19
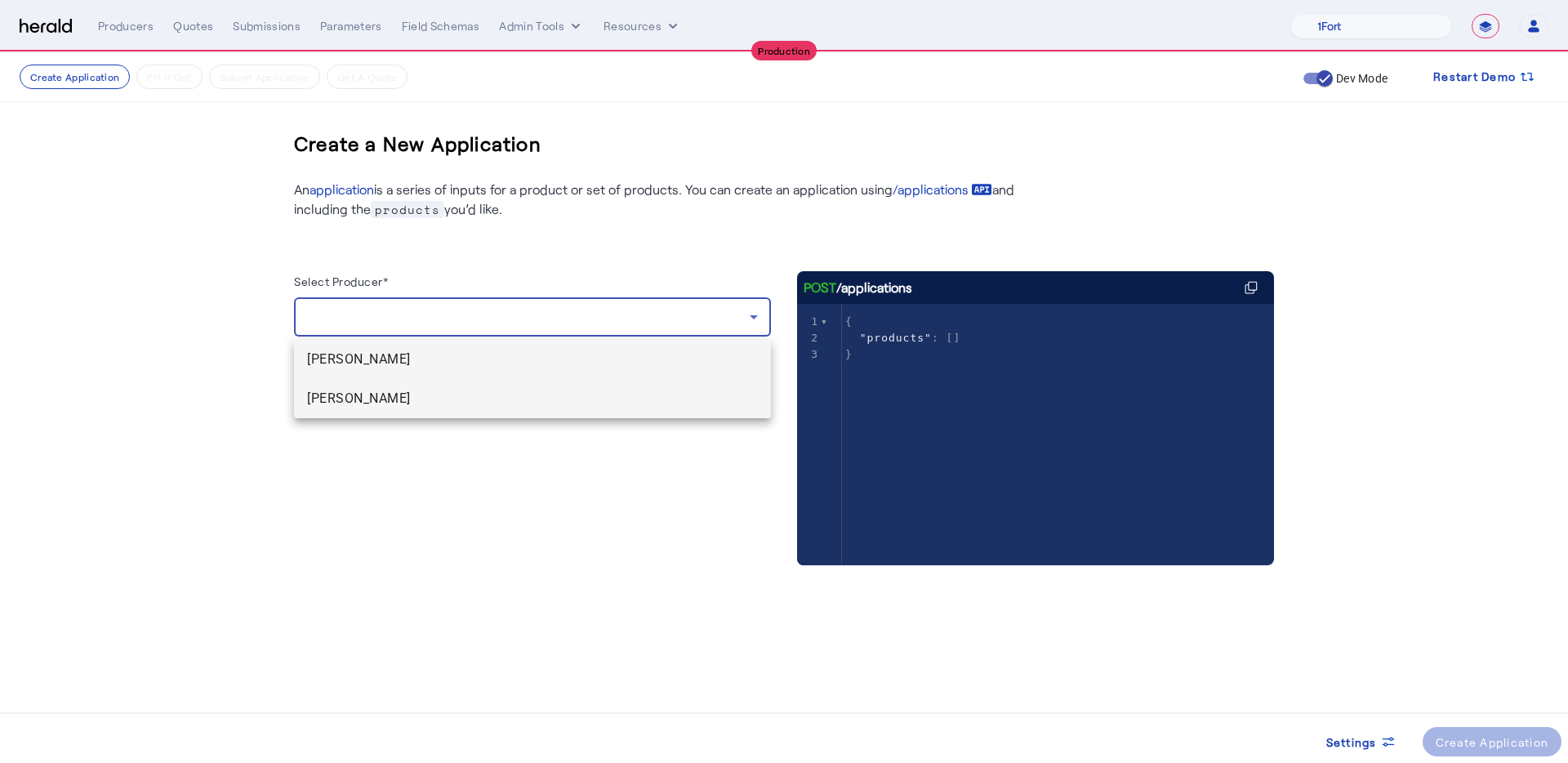
click at [545, 397] on span "[PERSON_NAME]" at bounding box center [532, 398] width 451 height 19
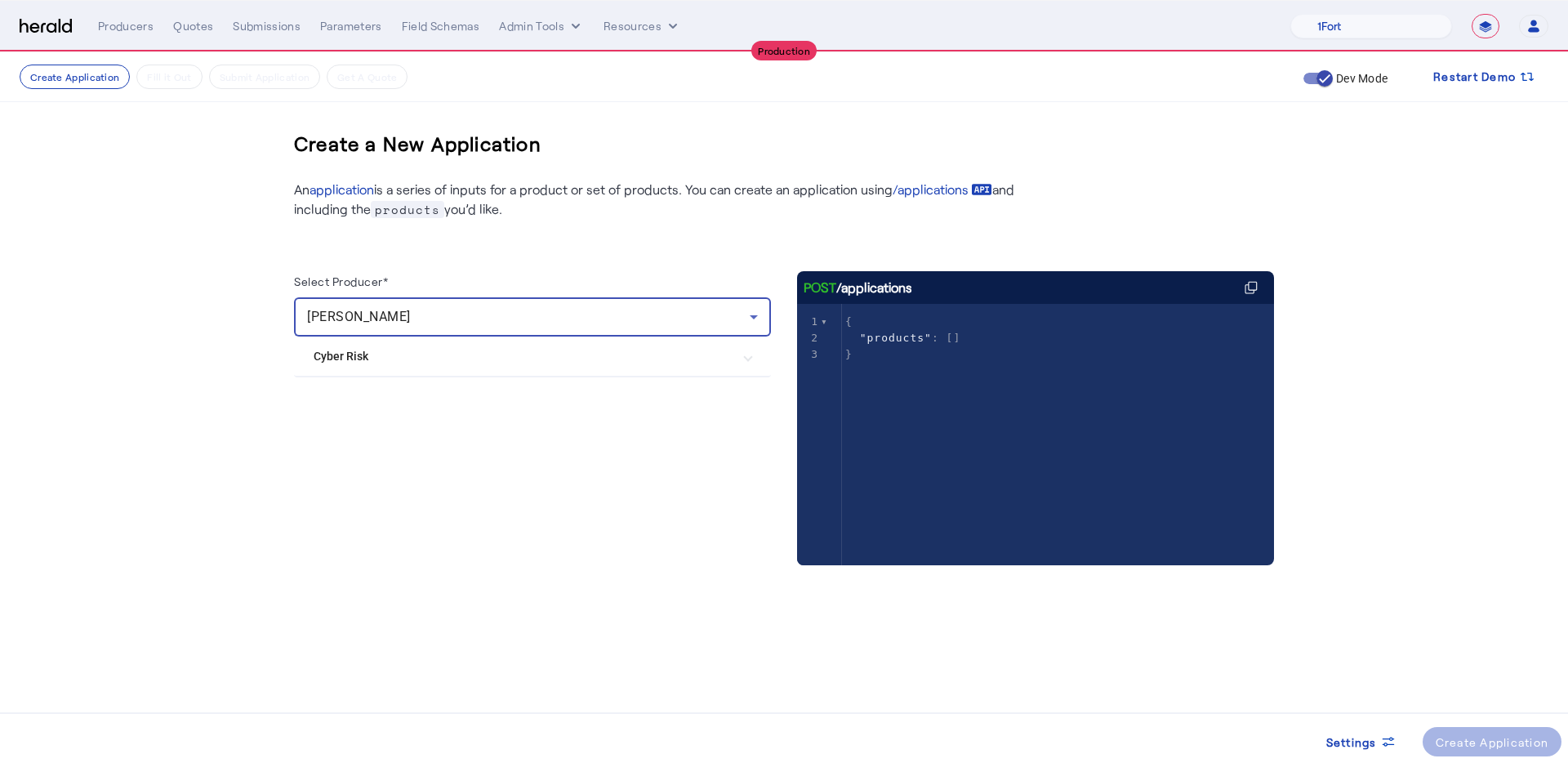
click at [434, 365] on mat-expansion-panel-header "Cyber Risk" at bounding box center [532, 356] width 477 height 40
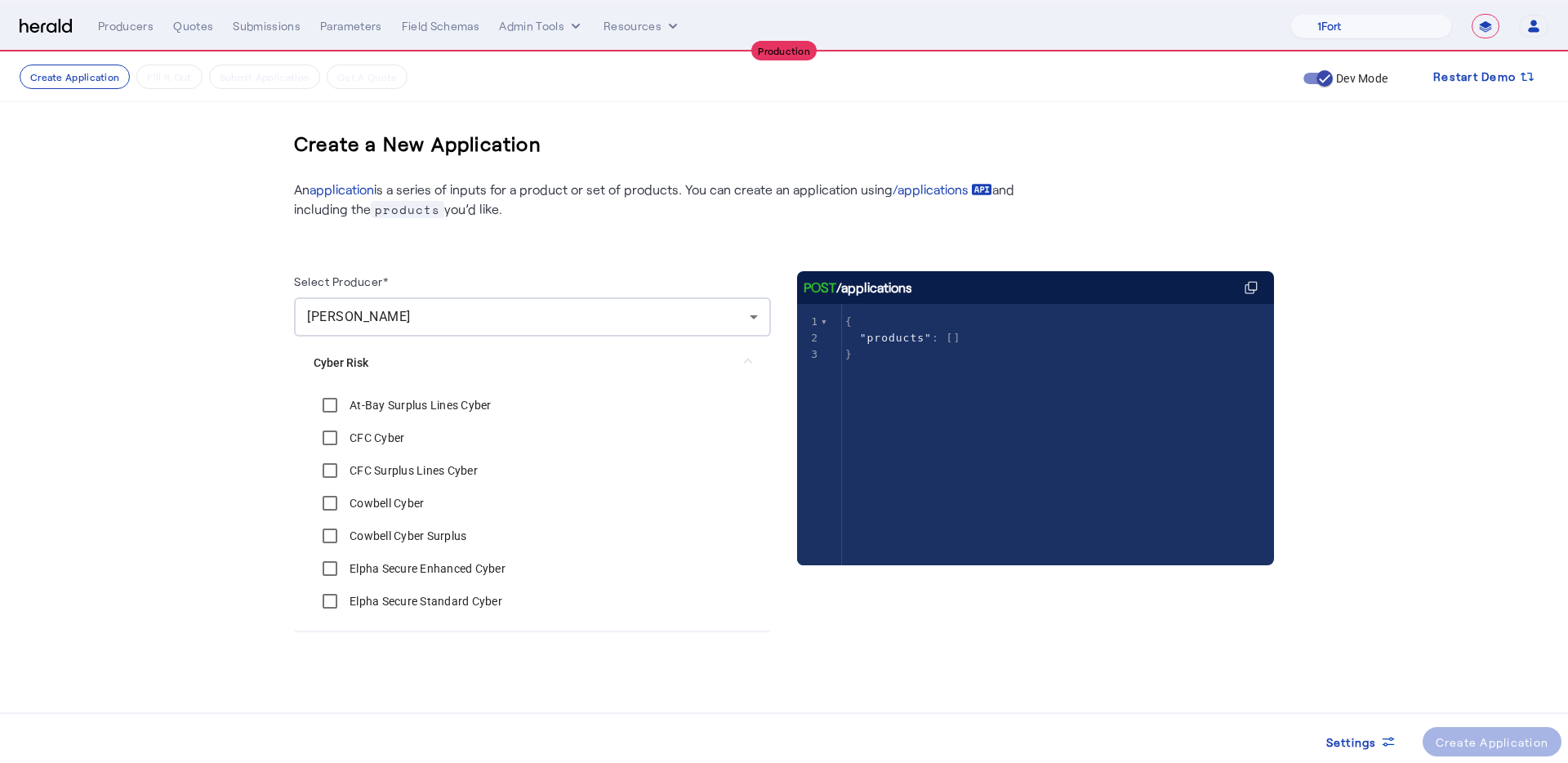
click at [444, 415] on div "At-Bay Surplus Lines Cyber" at bounding box center [403, 404] width 178 height 33
click at [365, 440] on label "CFC Cyber" at bounding box center [376, 438] width 58 height 17
click at [363, 397] on label "At-Bay Surplus Lines Cyber" at bounding box center [419, 404] width 145 height 17
click at [368, 462] on label "CFC Surplus Lines Cyber" at bounding box center [412, 470] width 132 height 17
click at [353, 505] on label "Cowbell Cyber" at bounding box center [385, 503] width 77 height 17
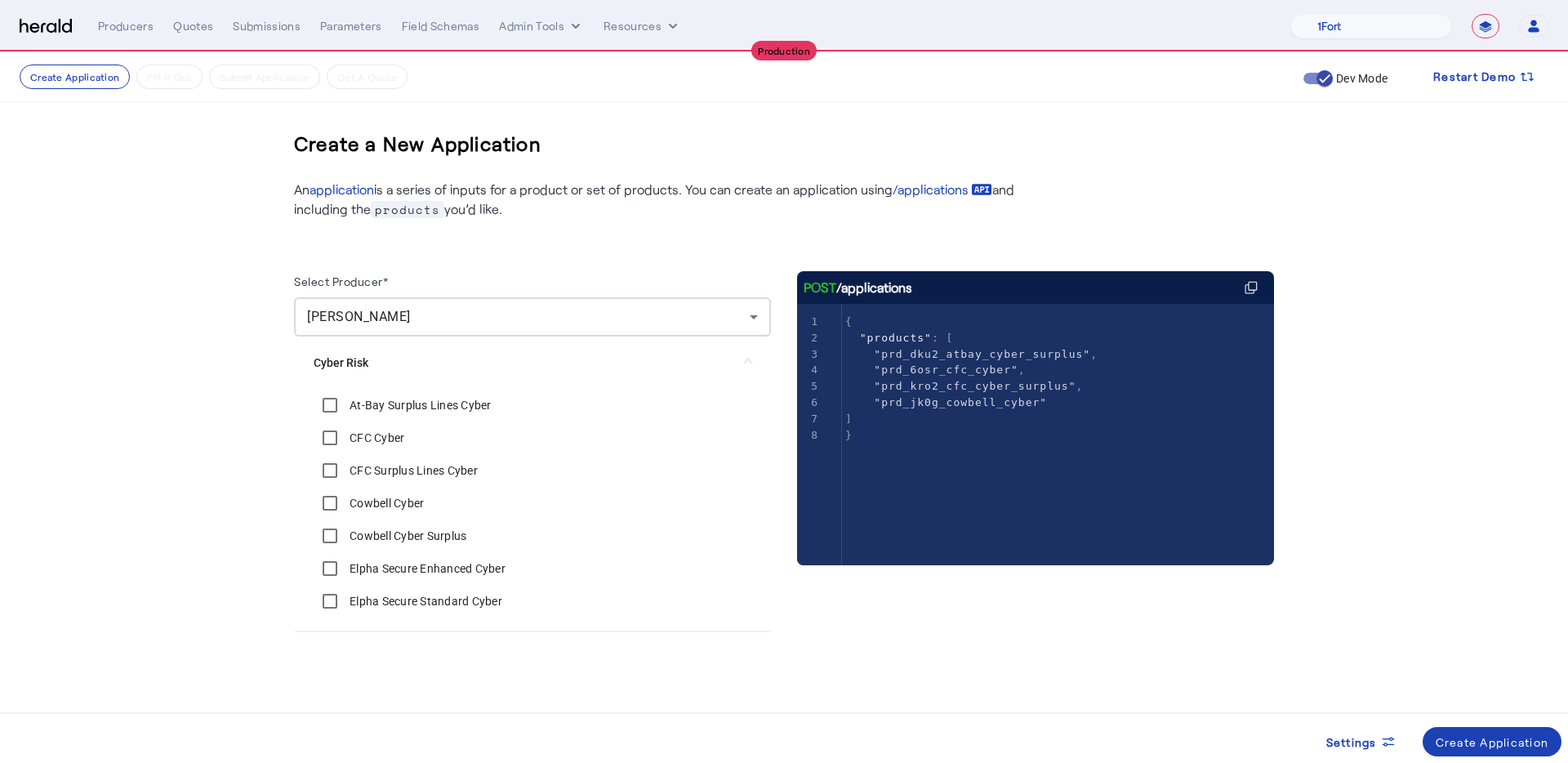
click at [361, 528] on label "Cowbell Cyber Surplus" at bounding box center [406, 535] width 120 height 17
drag, startPoint x: 384, startPoint y: 556, endPoint x: 403, endPoint y: 596, distance: 44.3
click at [391, 554] on div "Elpha Secure Enhanced Cyber" at bounding box center [410, 568] width 192 height 33
click at [397, 554] on label "Elpha Secure Standard Cyber" at bounding box center [424, 600] width 156 height 17
click at [391, 554] on label "Elpha Secure Enhanced Cyber" at bounding box center [426, 568] width 159 height 17
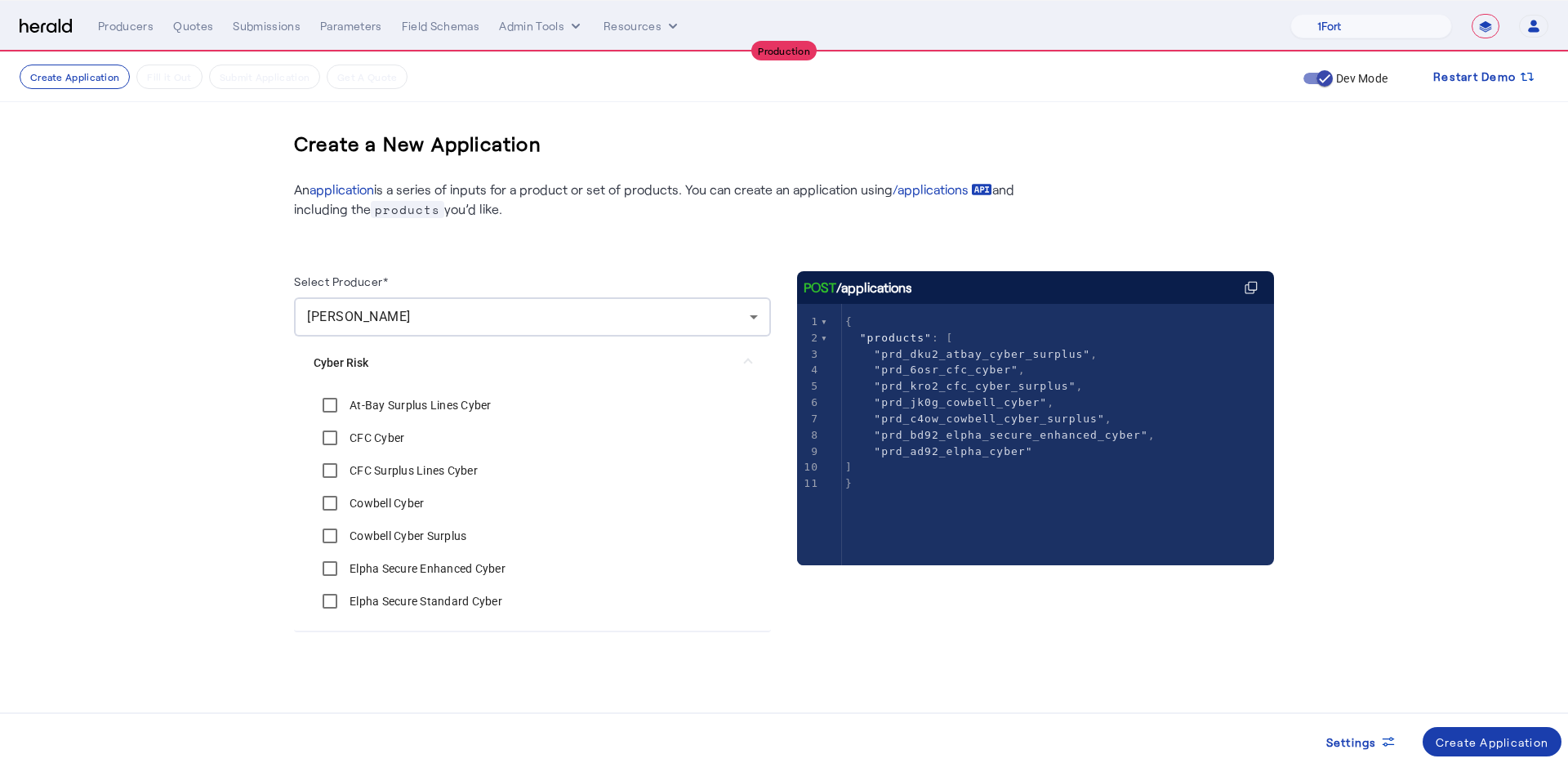
click at [1163, 554] on span at bounding box center [1492, 741] width 140 height 40
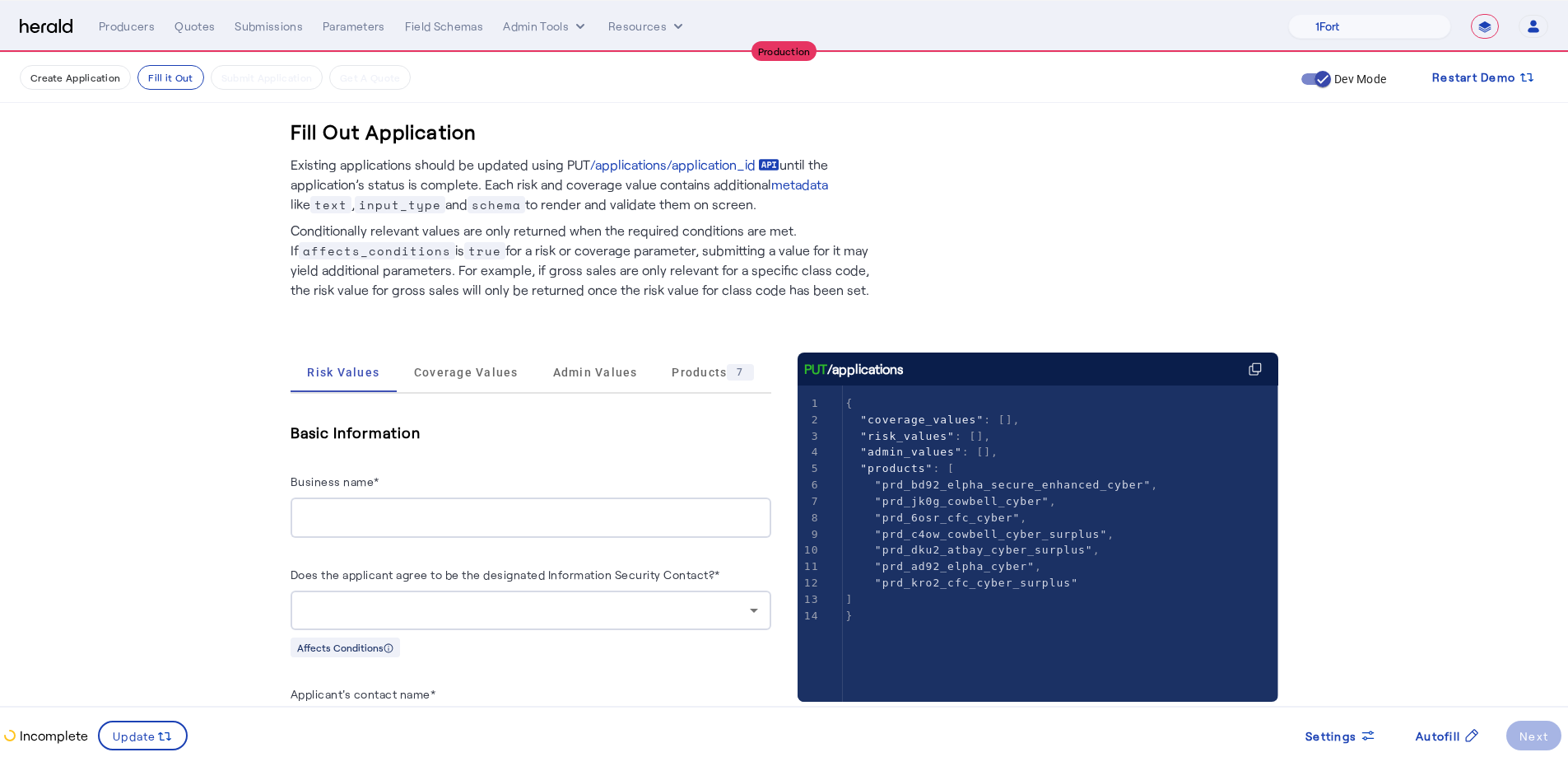
click at [480, 519] on input "Business name*" at bounding box center [531, 518] width 455 height 20
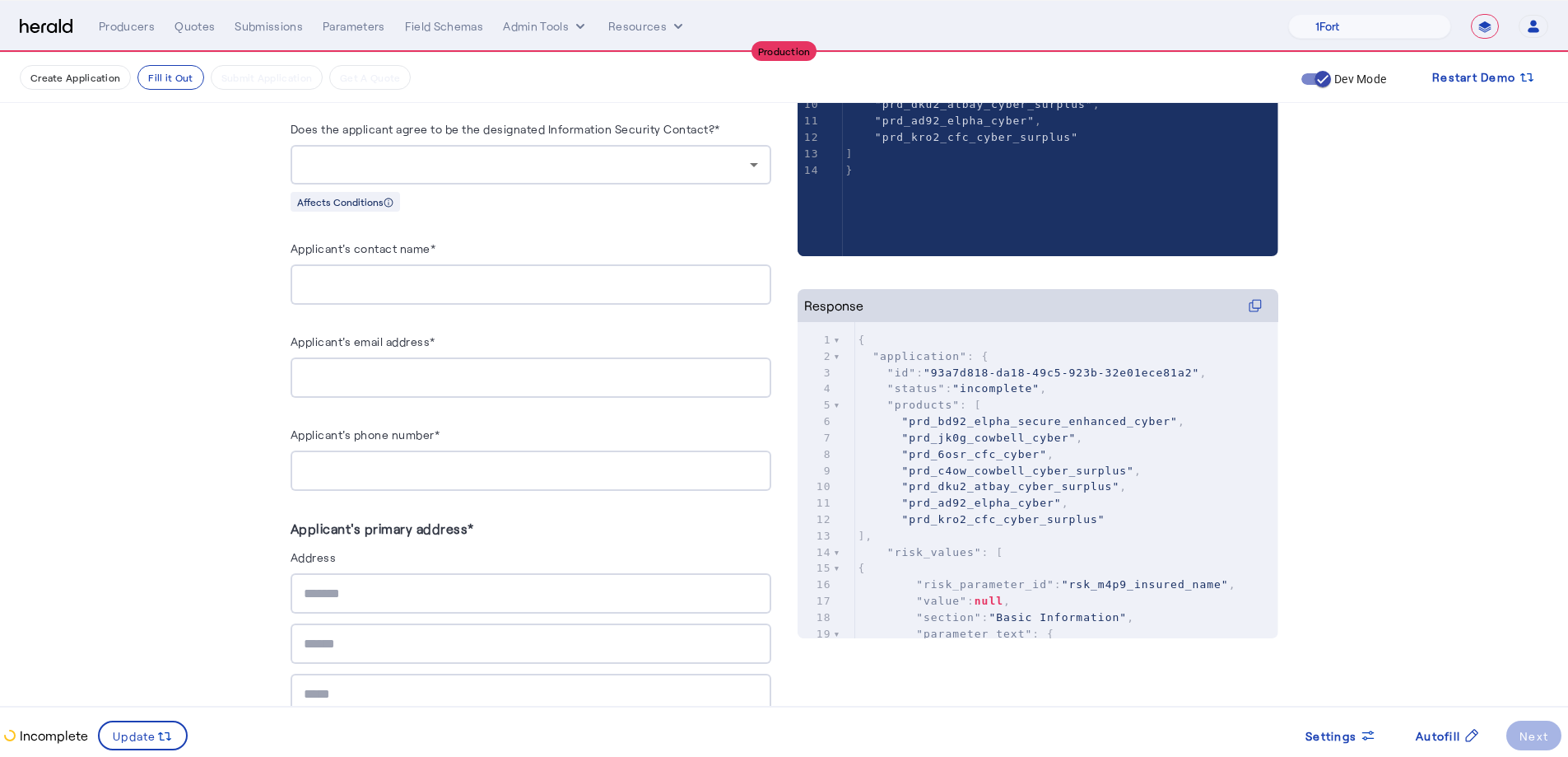
scroll to position [464, 0]
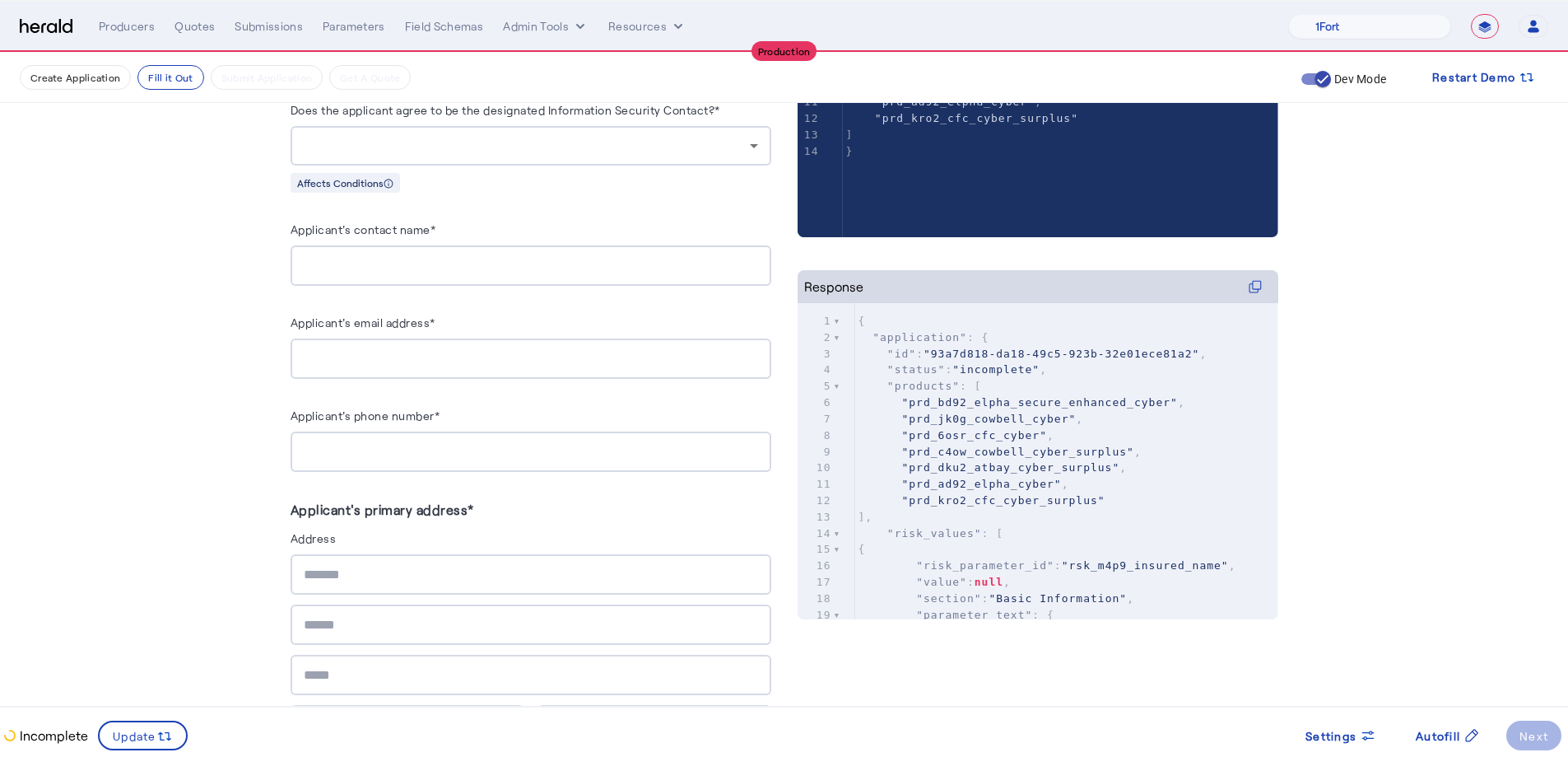
type input "**********"
click at [381, 558] on input "text" at bounding box center [531, 574] width 455 height 20
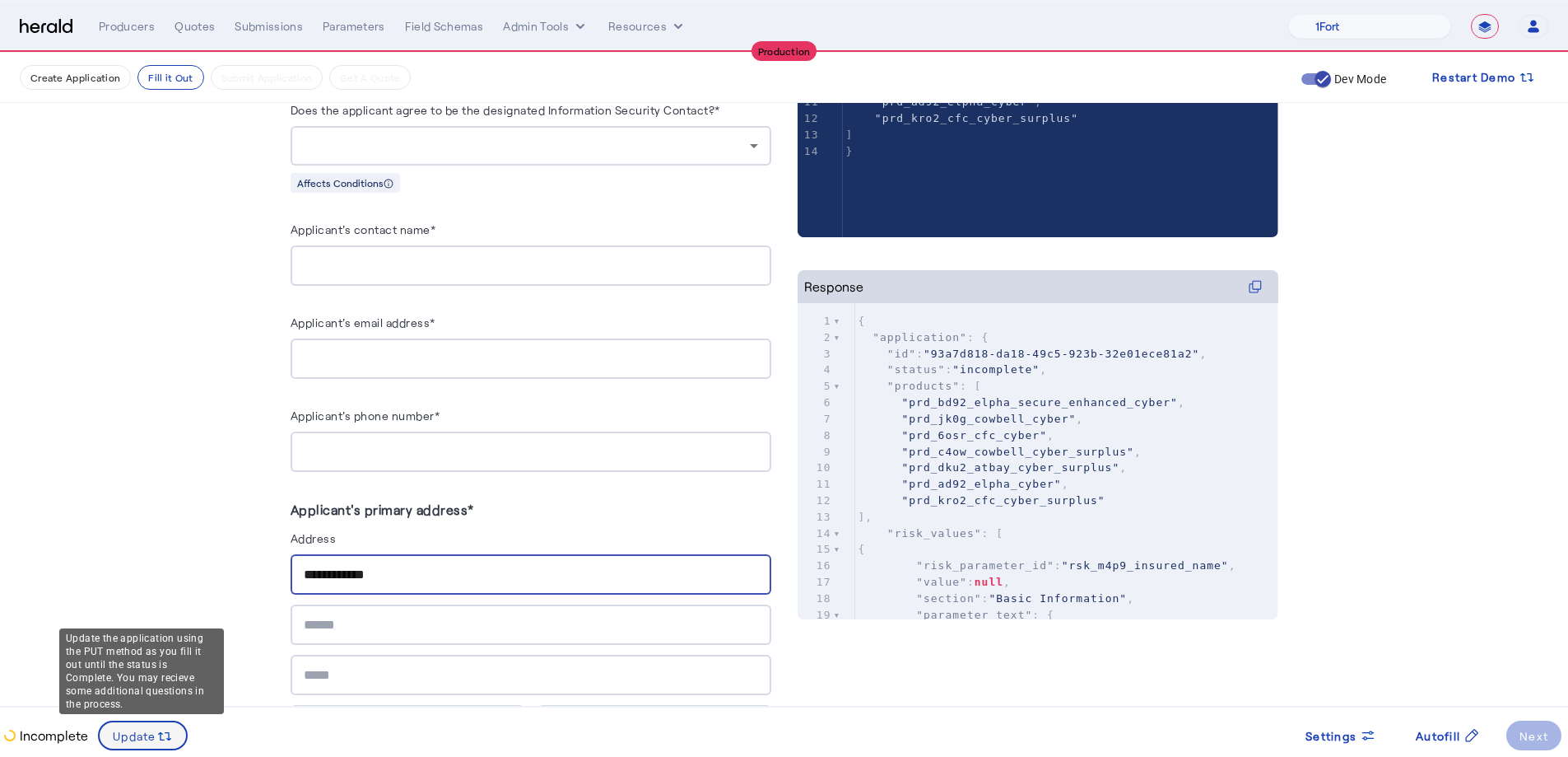
type input "**********"
click at [143, 558] on span "Update" at bounding box center [134, 736] width 43 height 18
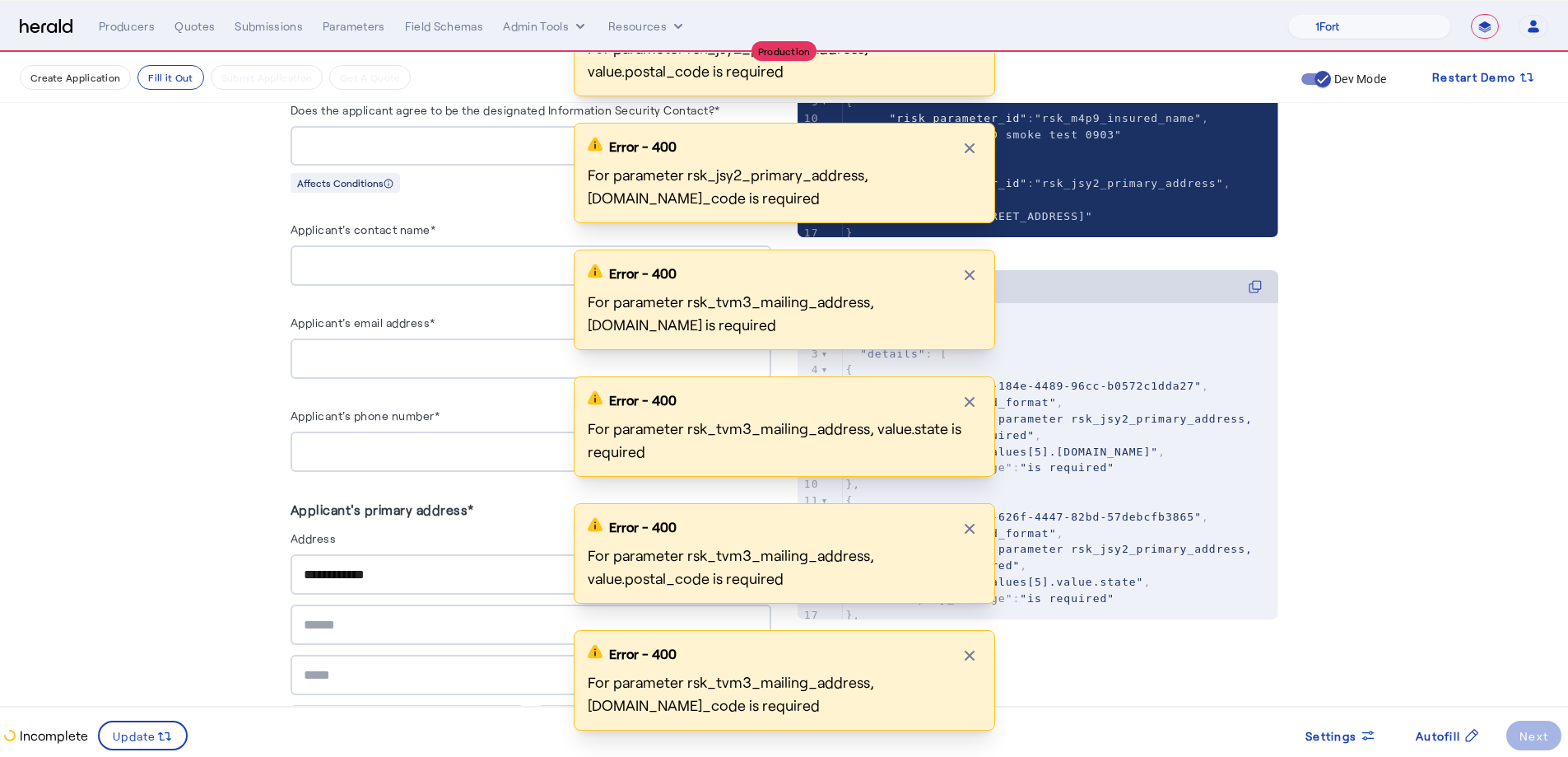
click at [1173, 558] on div "Error - 400 Close modal For parameter rsk_jsy2_primary_address, value.city is r…" at bounding box center [784, 249] width 1568 height 1014
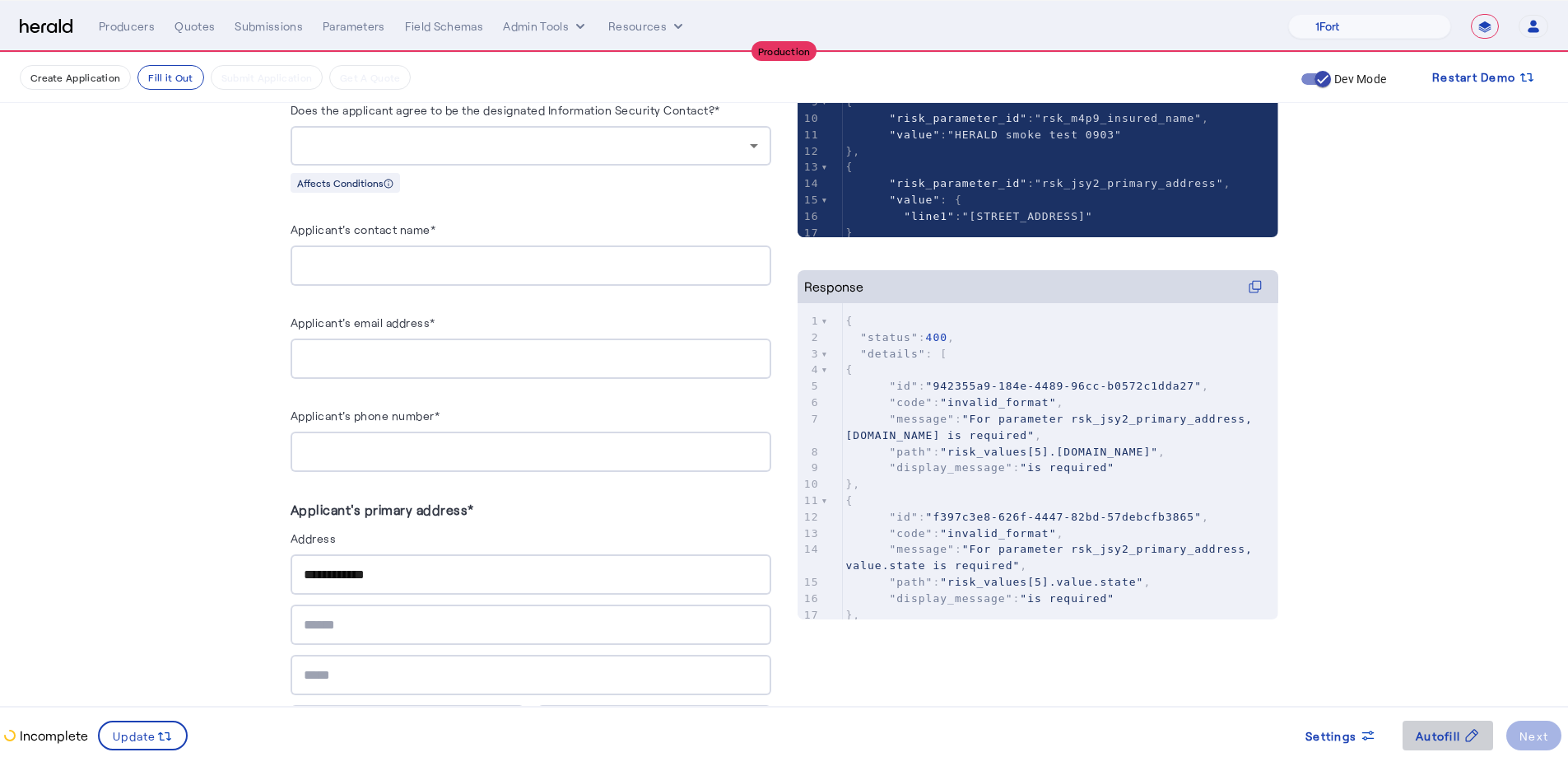
click at [1173, 558] on span at bounding box center [1448, 735] width 90 height 40
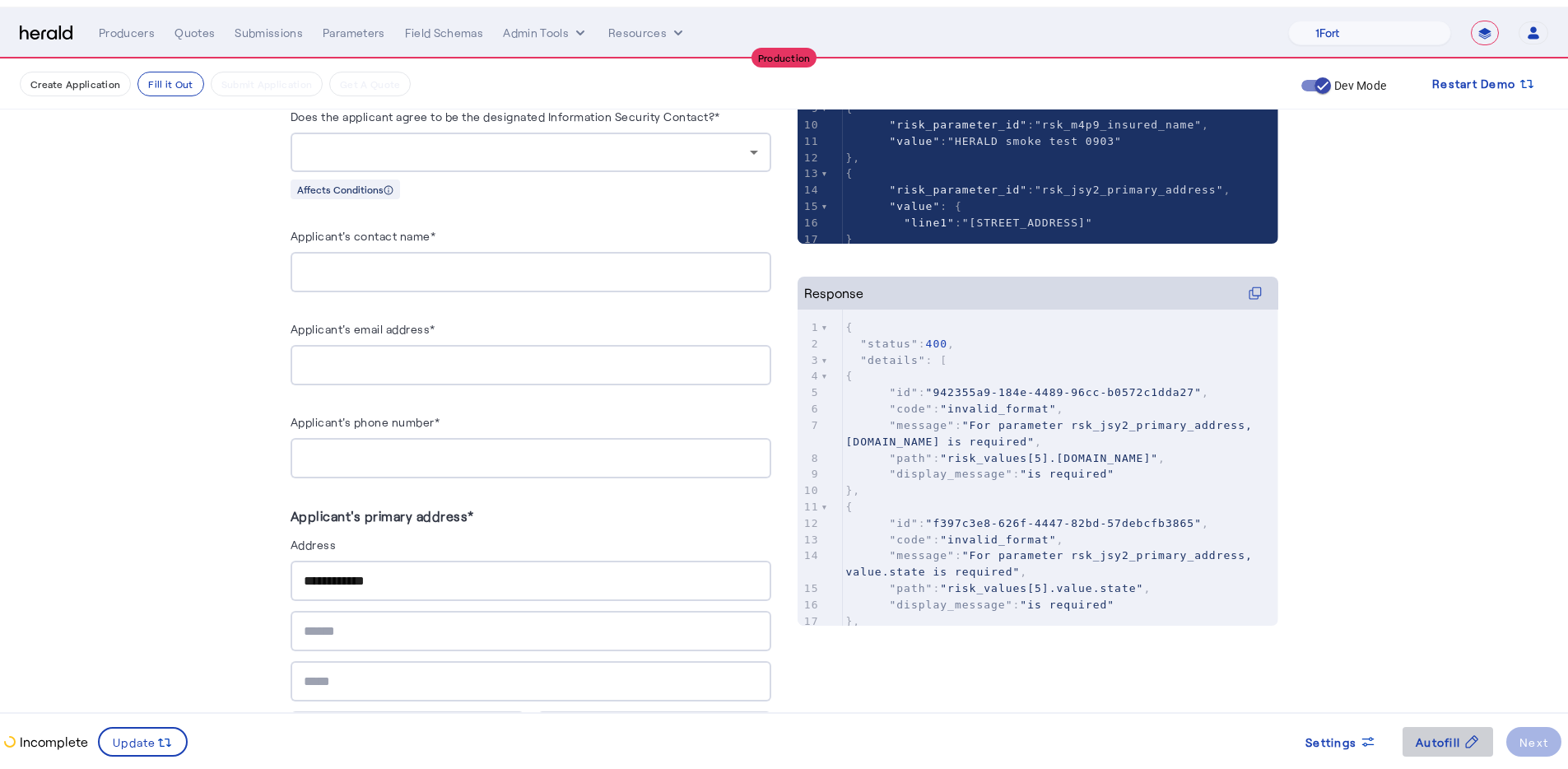
scroll to position [0, 0]
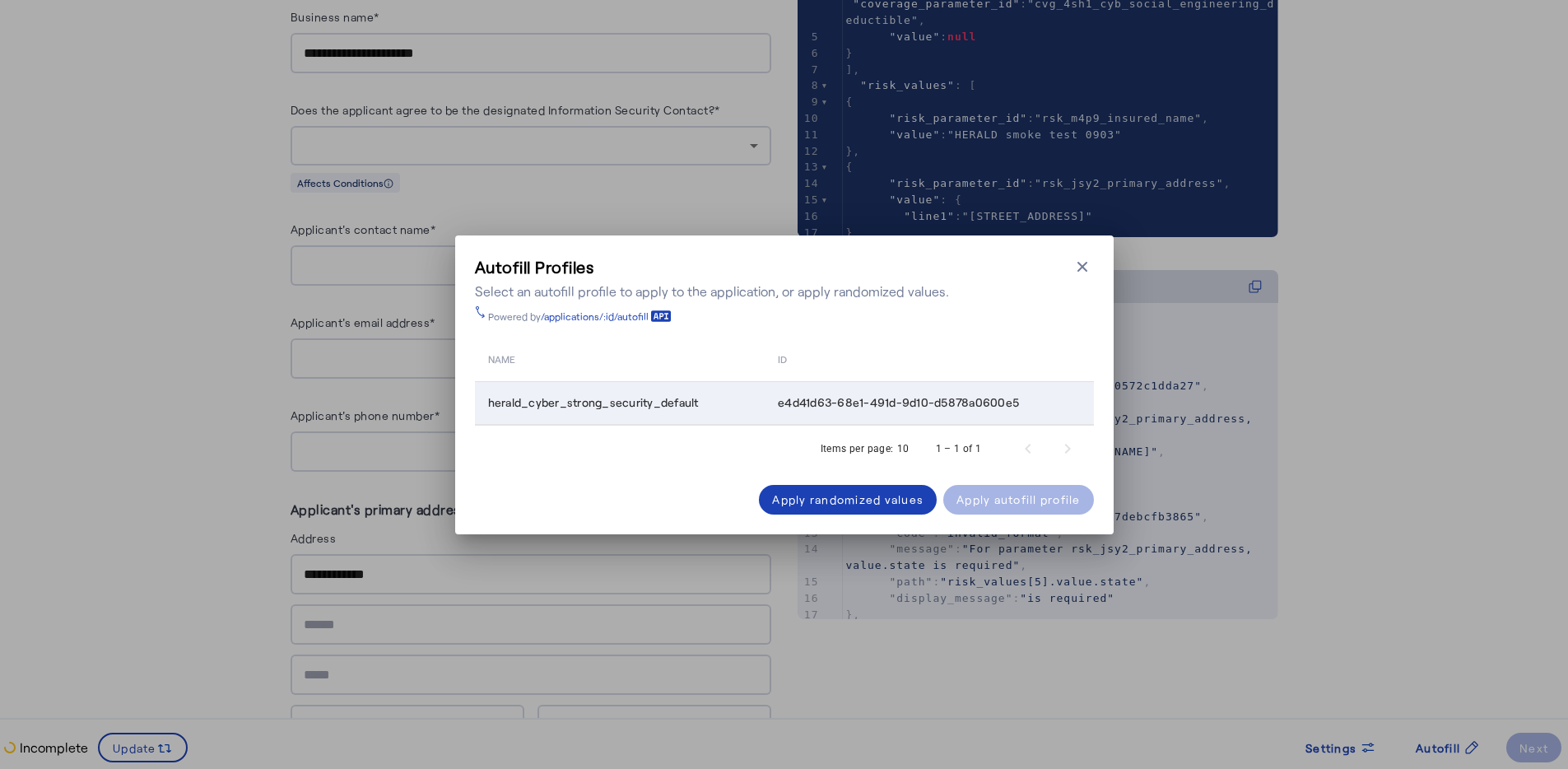
click at [870, 411] on td "e4d41d63-68e1-491d-9d10-d5878a0600e5" at bounding box center [929, 403] width 329 height 43
click at [1009, 505] on div "Apply autofill profile" at bounding box center [1018, 500] width 124 height 18
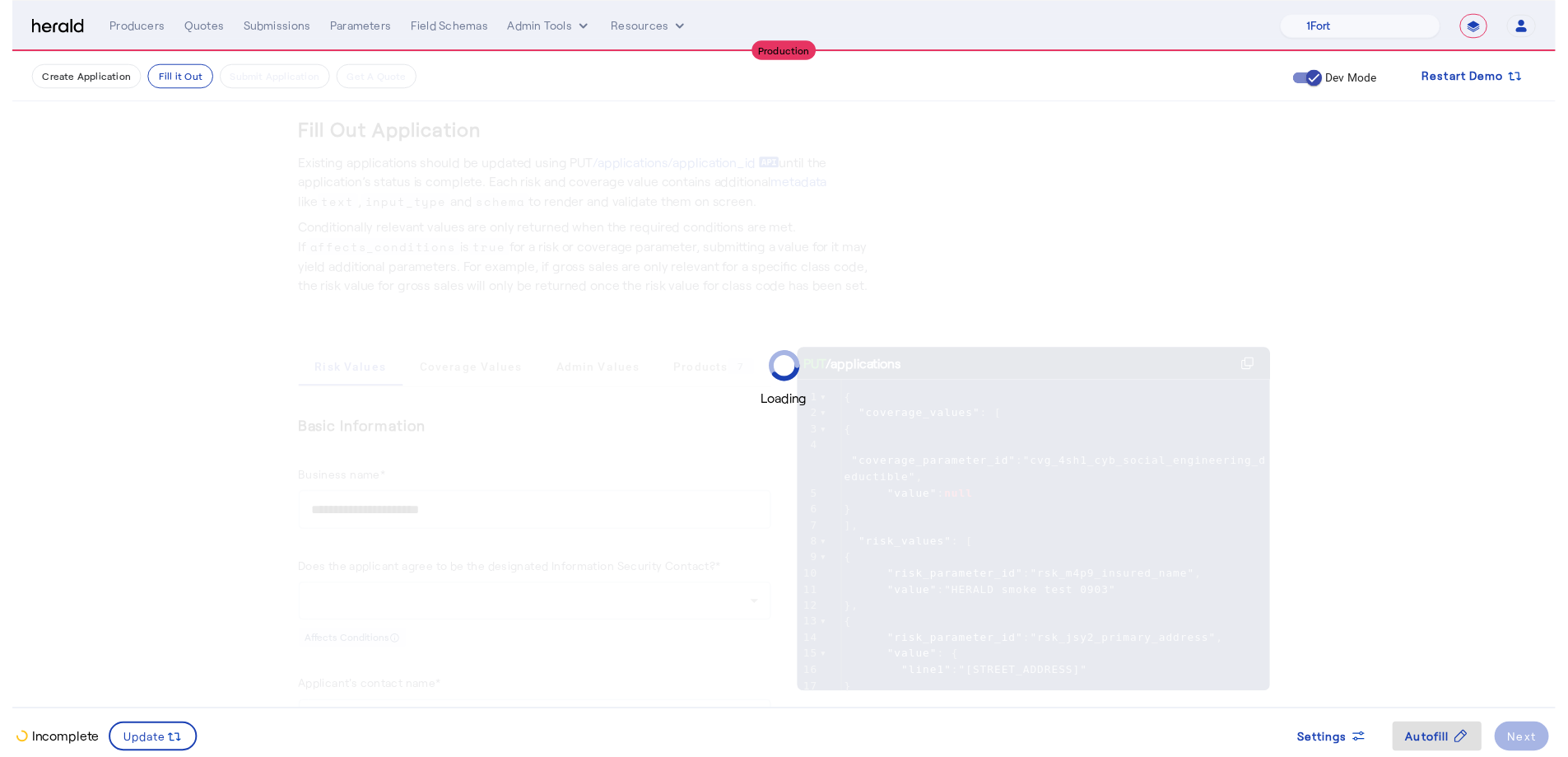
scroll to position [464, 0]
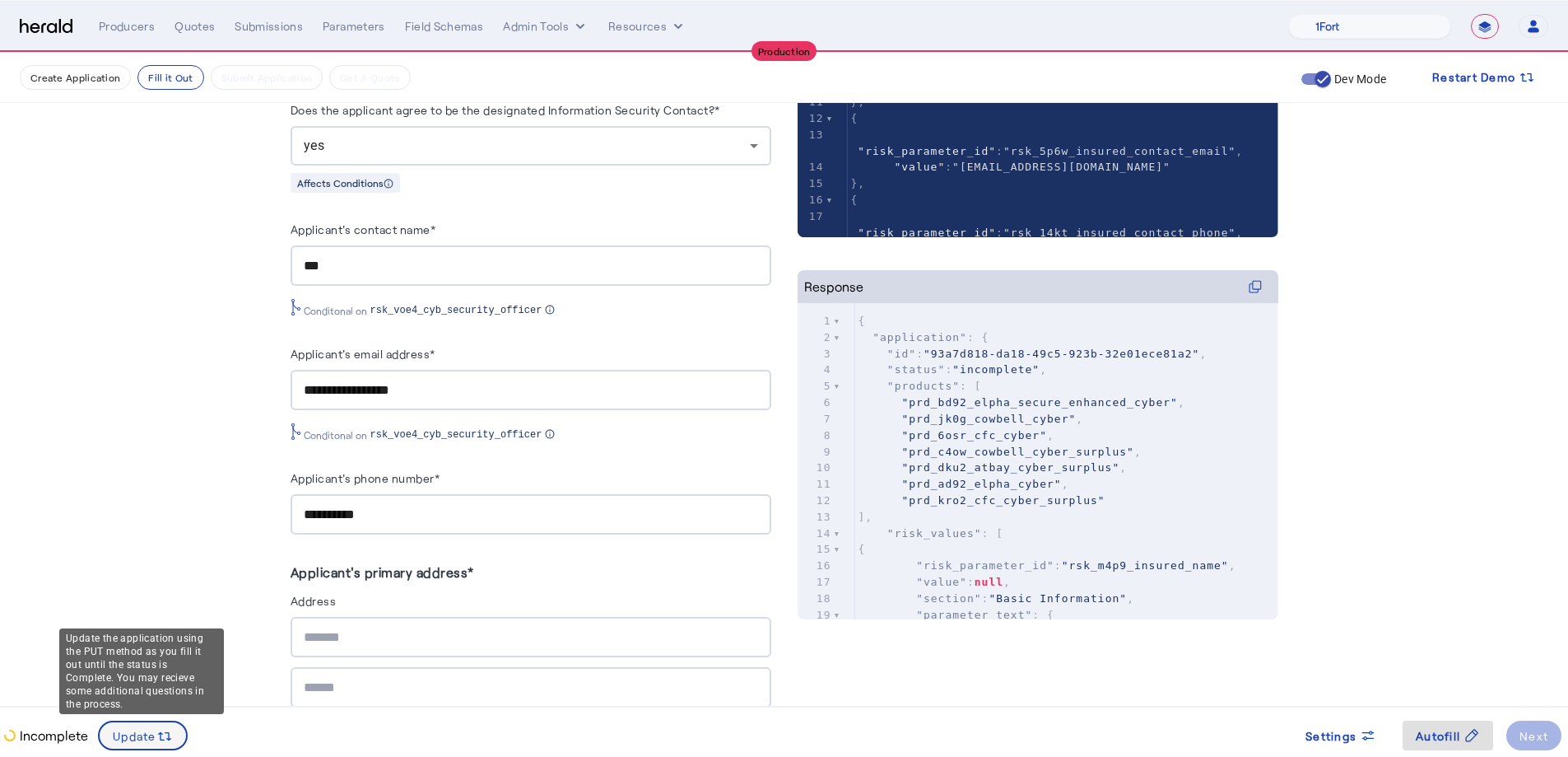
click at [160, 558] on span at bounding box center [143, 735] width 87 height 40
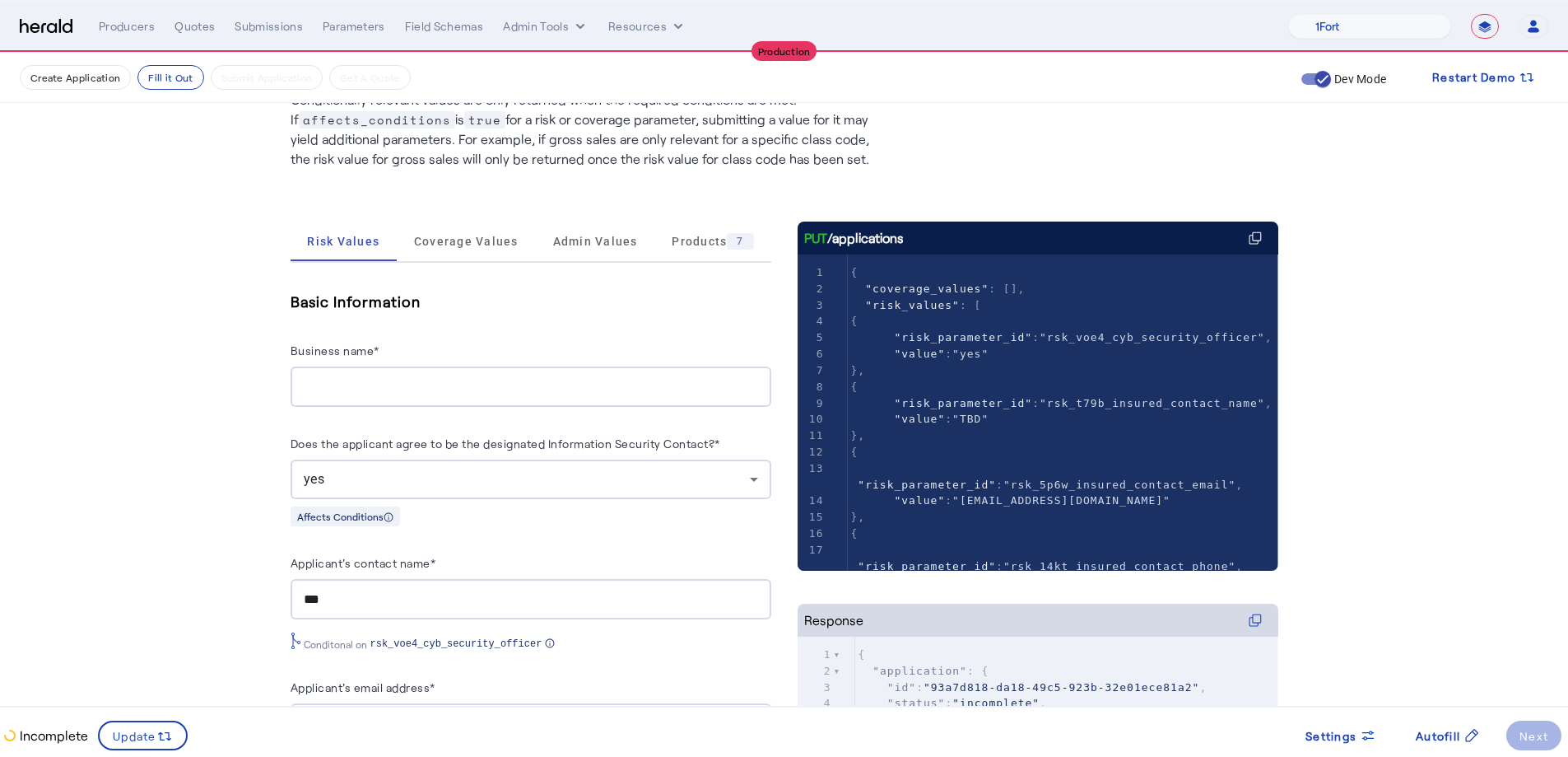
scroll to position [96, 0]
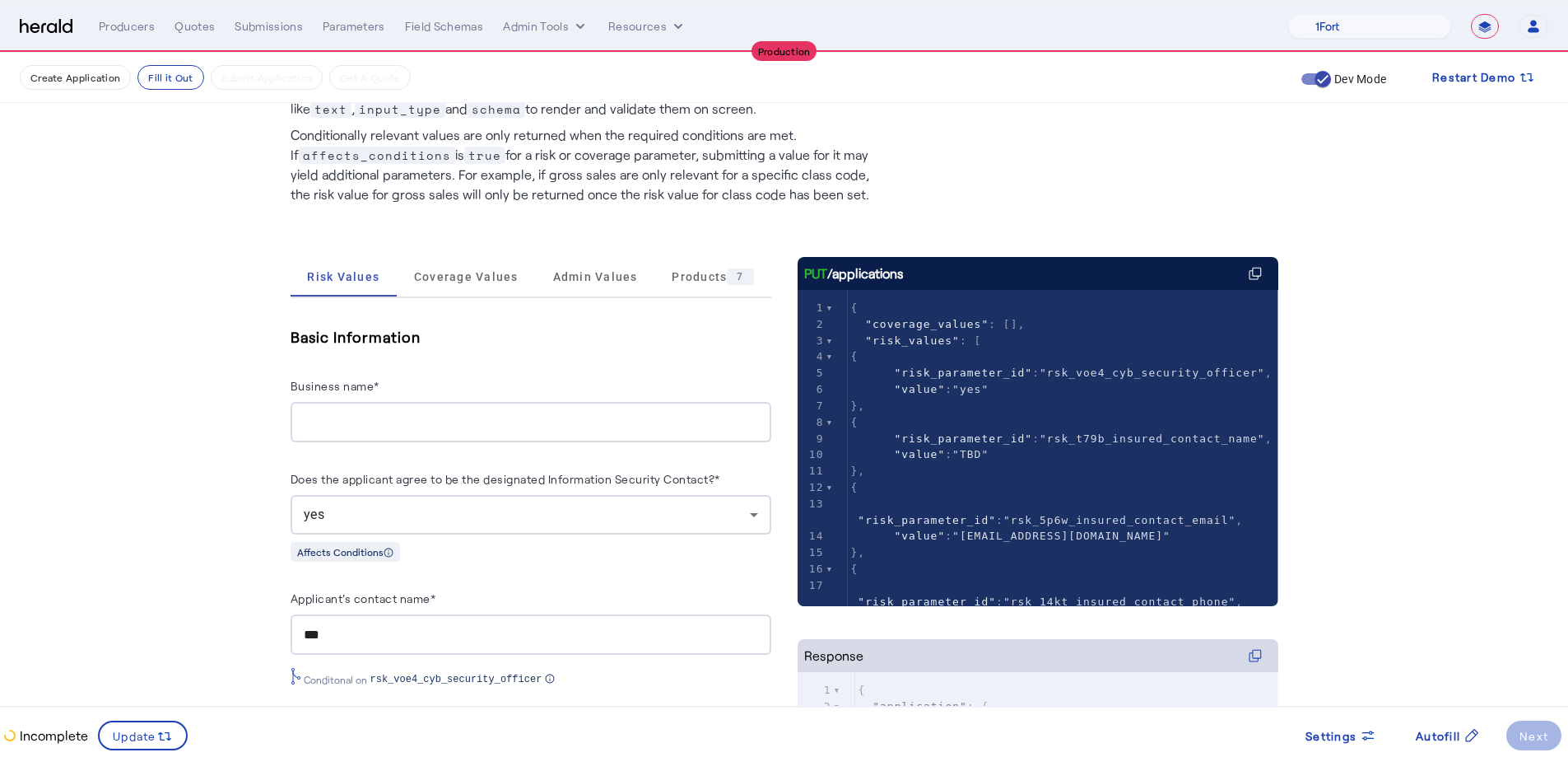
click at [434, 425] on input "Business name*" at bounding box center [531, 422] width 455 height 20
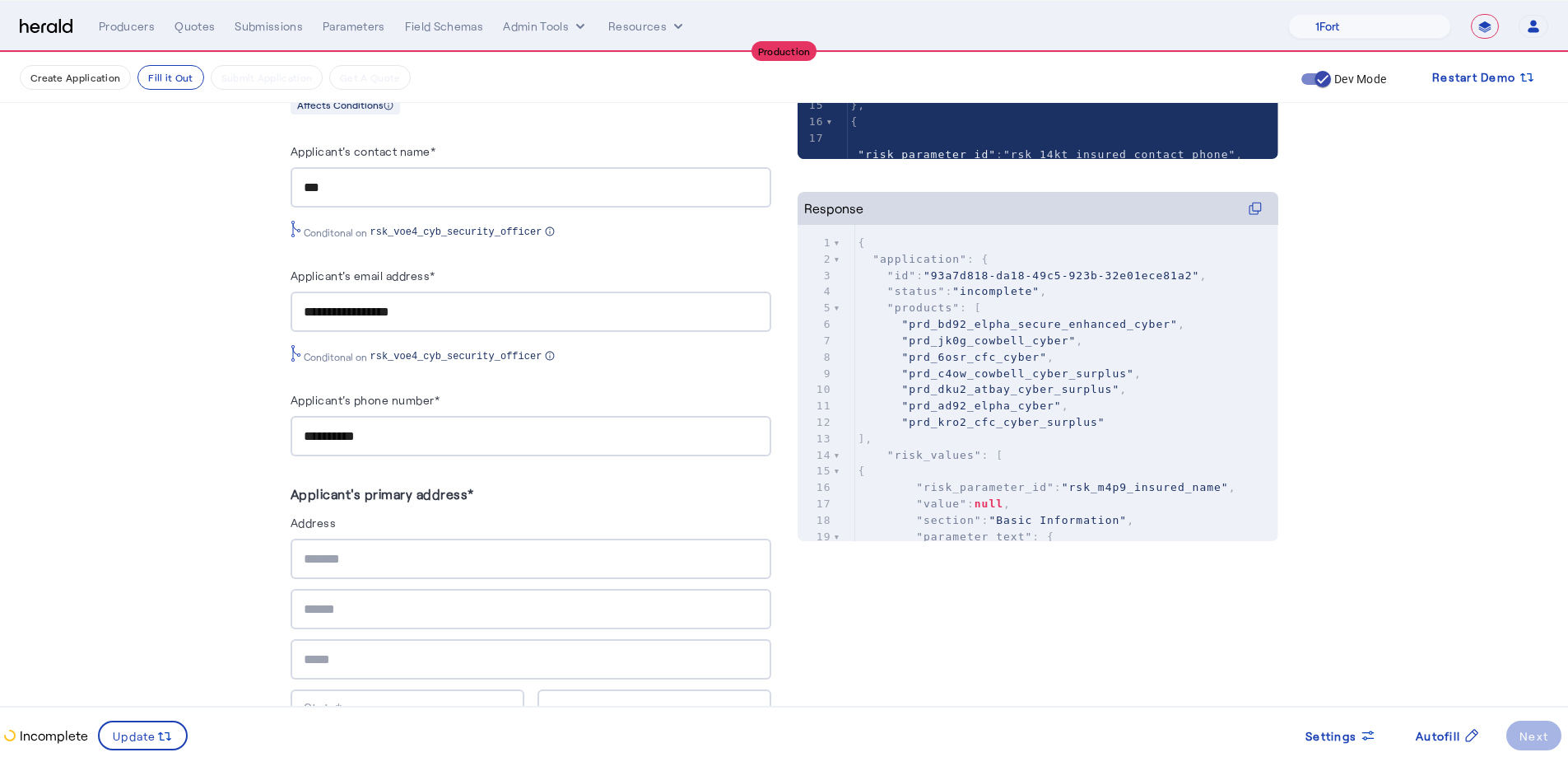
scroll to position [628, 0]
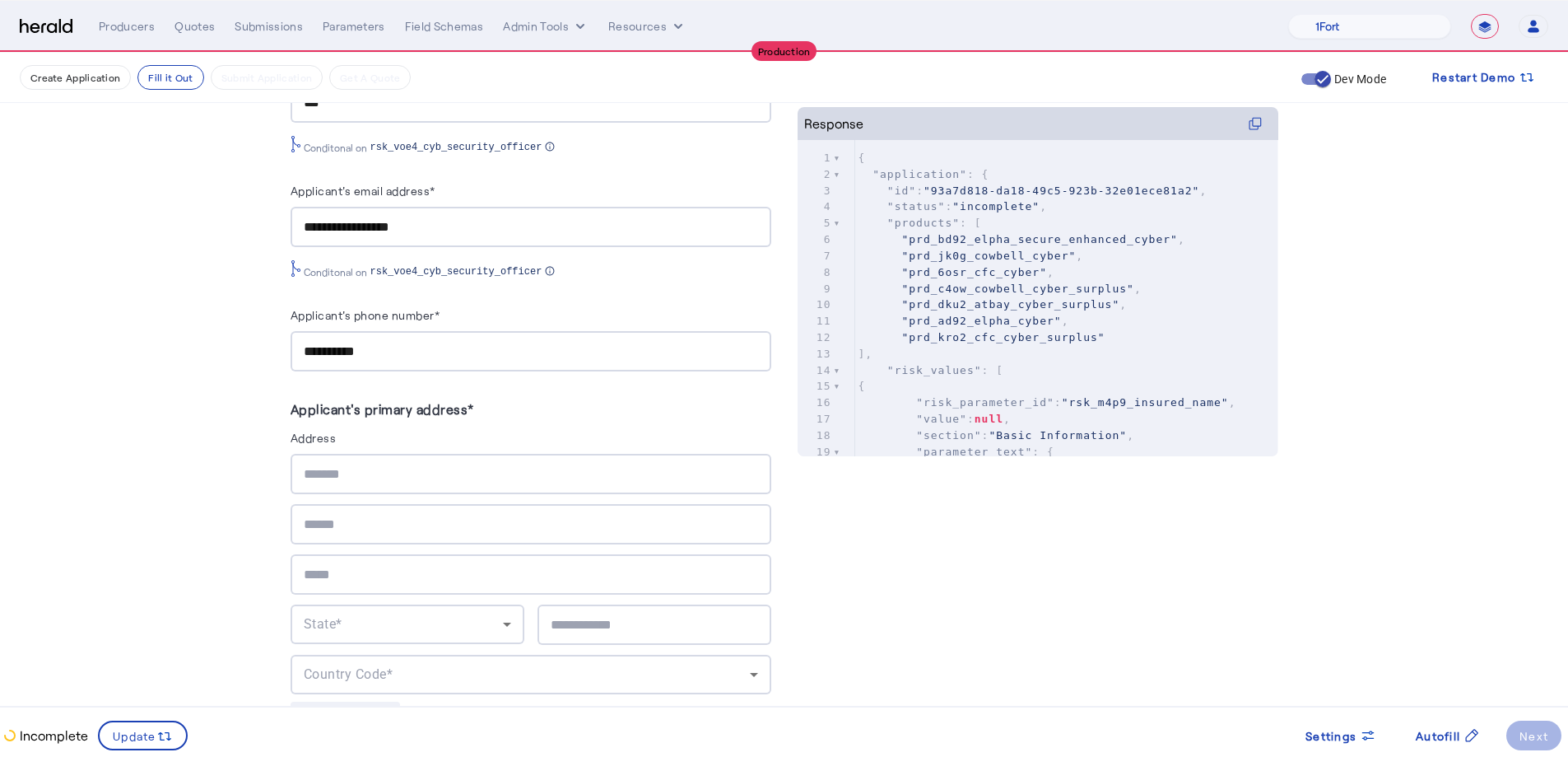
type input "**********"
click at [384, 472] on input "text" at bounding box center [531, 474] width 455 height 20
type input "**********"
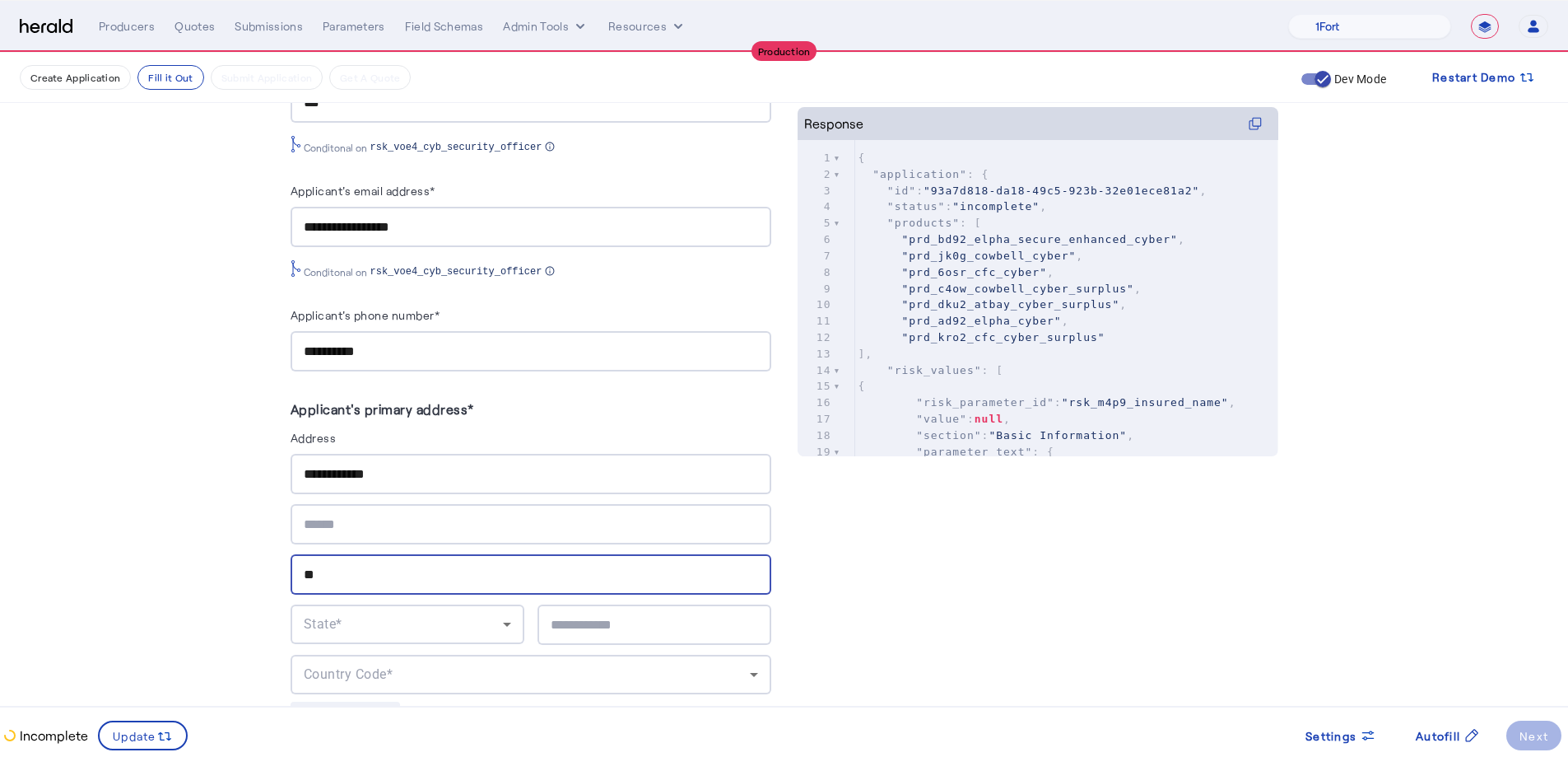
type input "*"
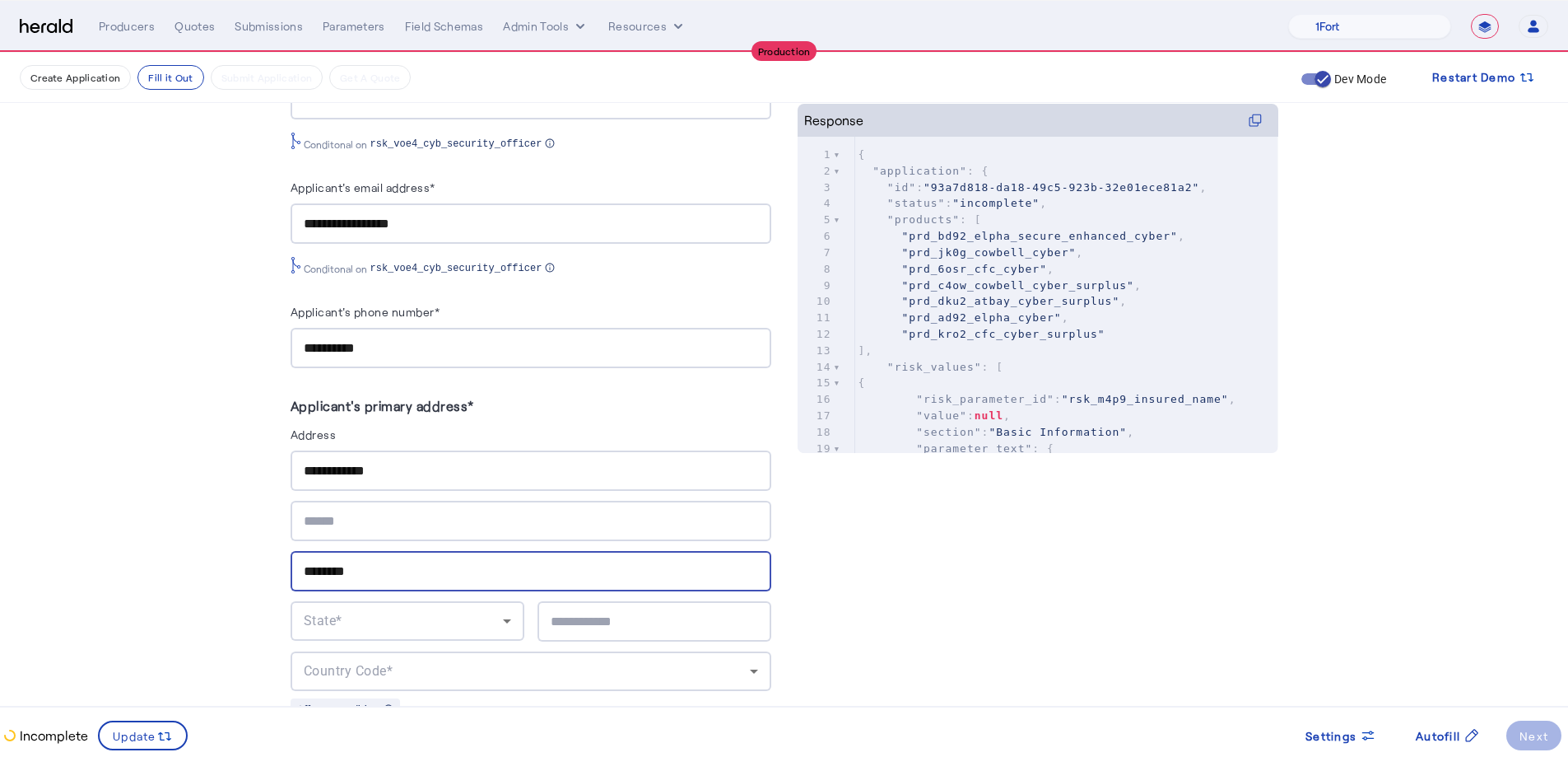
type input "********"
click at [318, 558] on span "State*" at bounding box center [324, 620] width 39 height 16
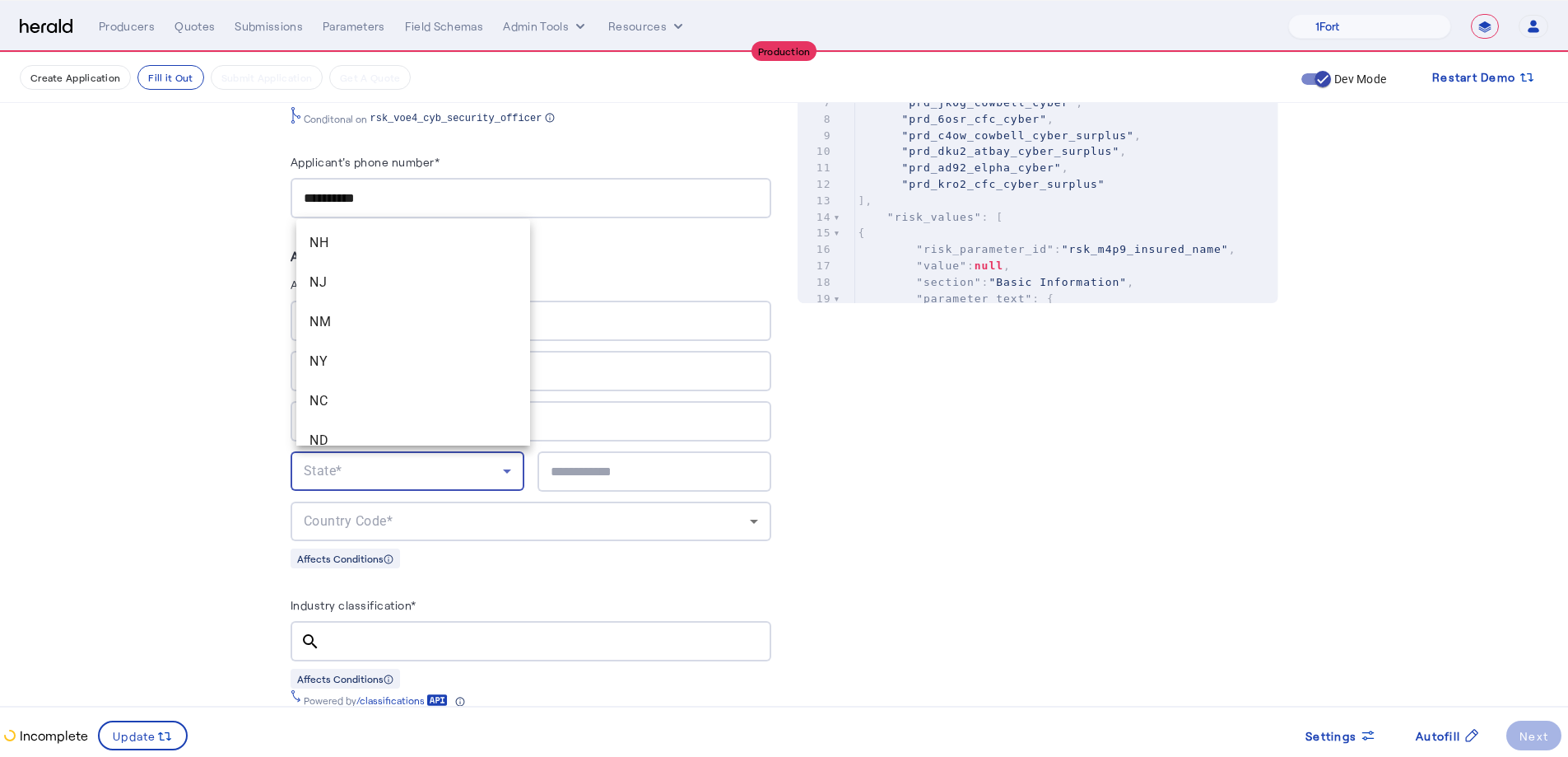
scroll to position [1166, 0]
click at [367, 334] on span "NY" at bounding box center [413, 344] width 207 height 20
click at [659, 474] on input "text" at bounding box center [654, 472] width 207 height 20
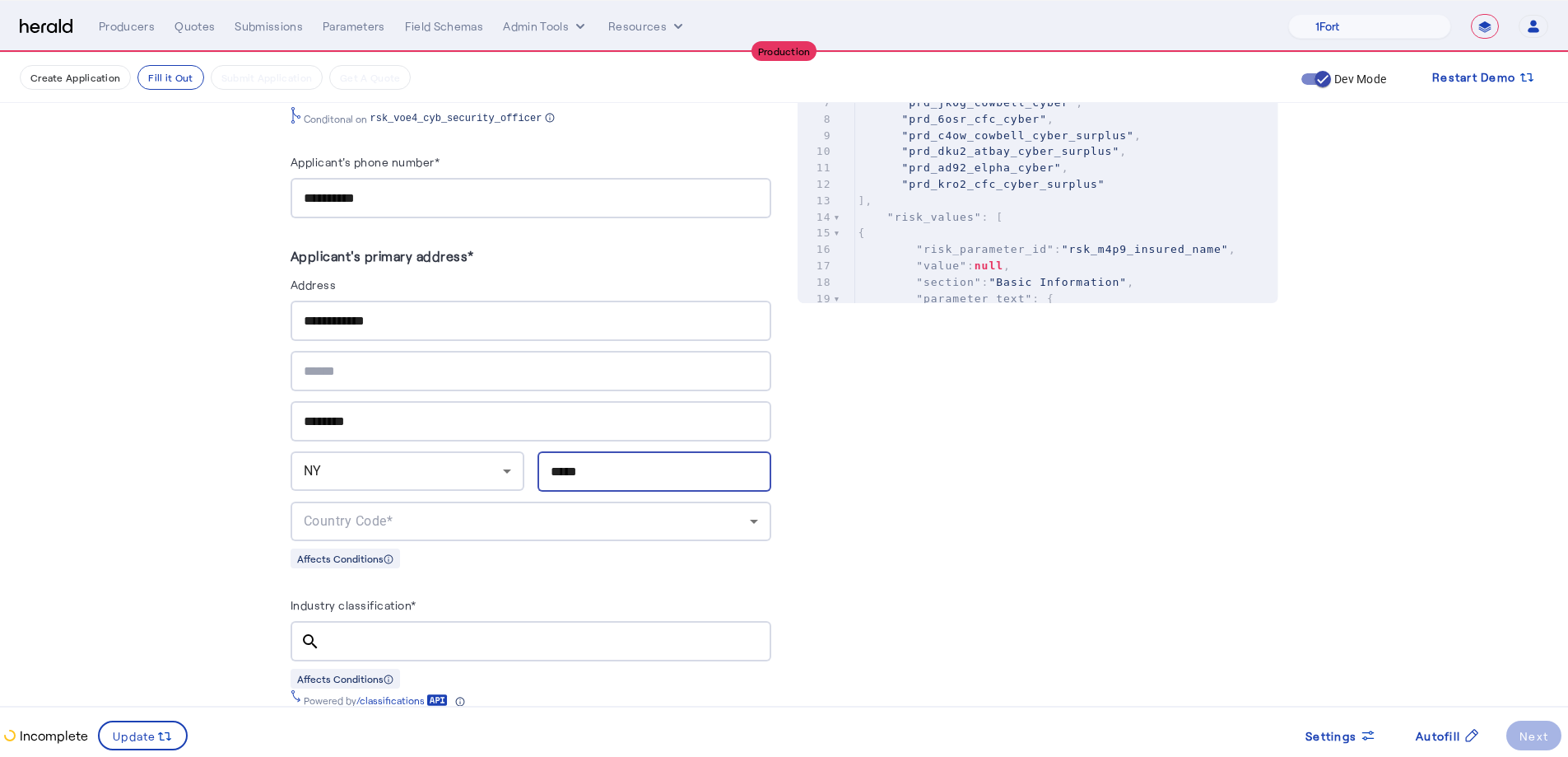
type input "*****"
click at [593, 529] on div "Country Code*" at bounding box center [531, 521] width 455 height 40
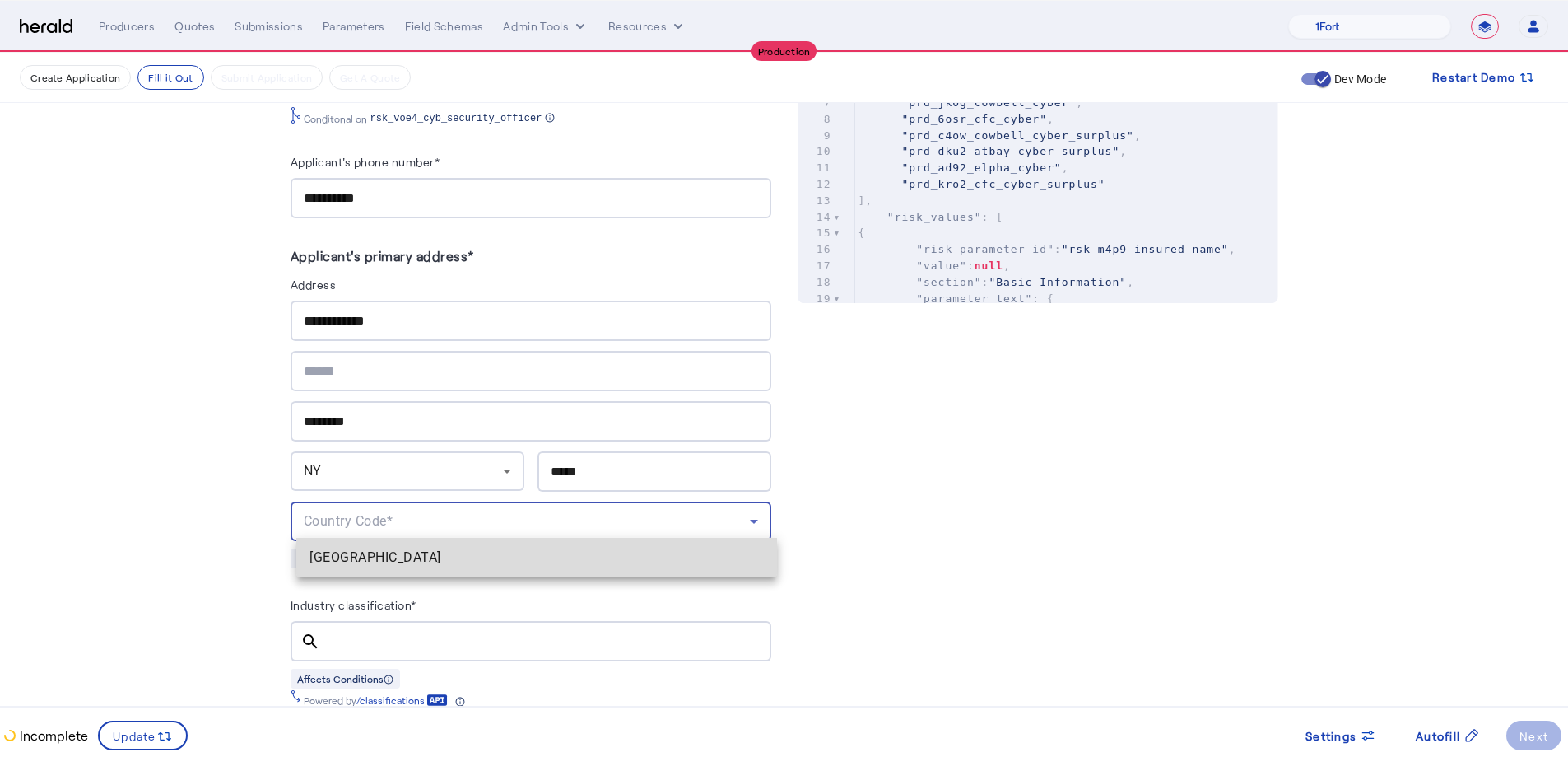
click at [553, 550] on span "USA" at bounding box center [536, 558] width 455 height 20
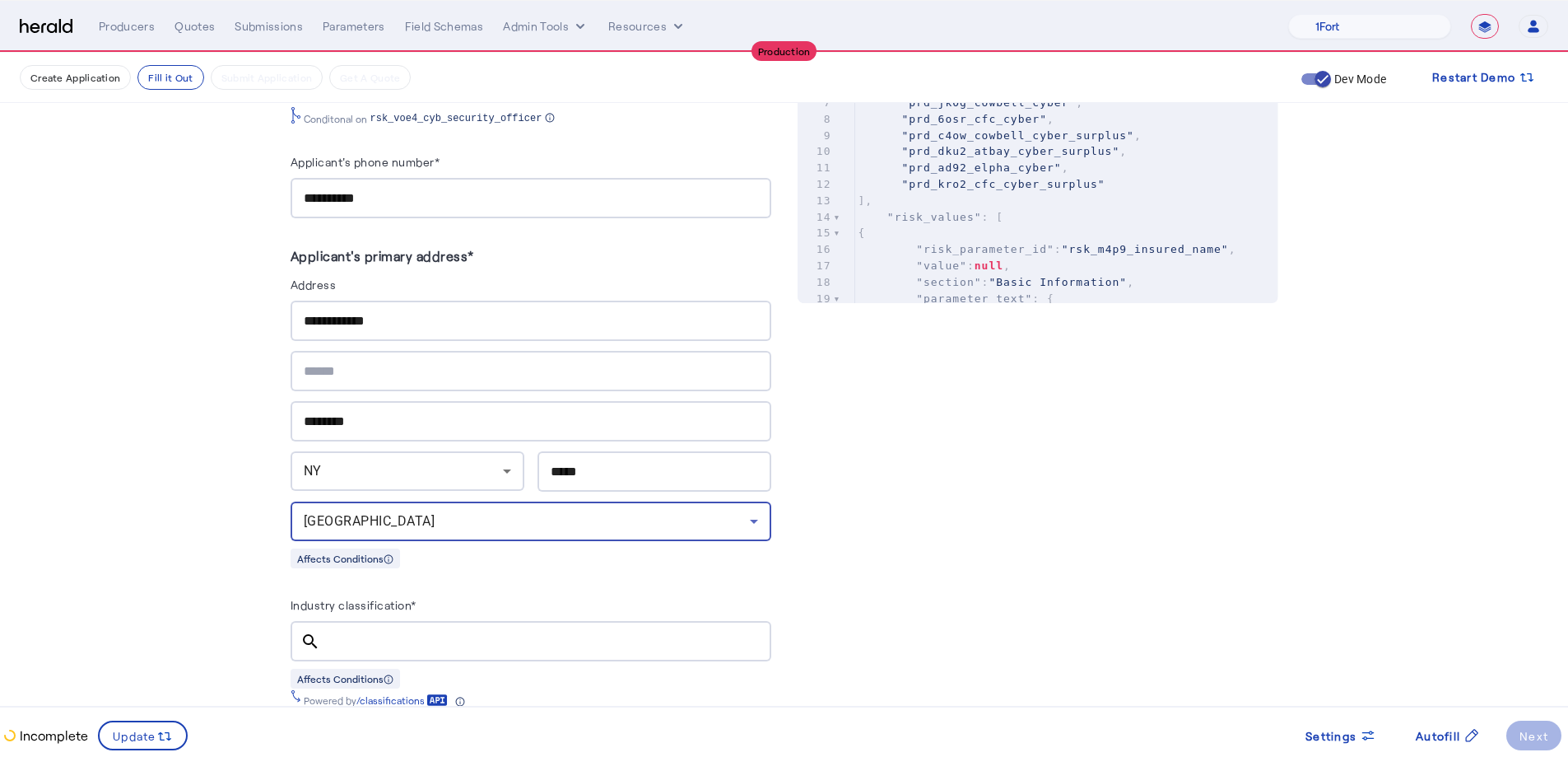
click at [440, 558] on input "Industry classification*" at bounding box center [545, 641] width 425 height 20
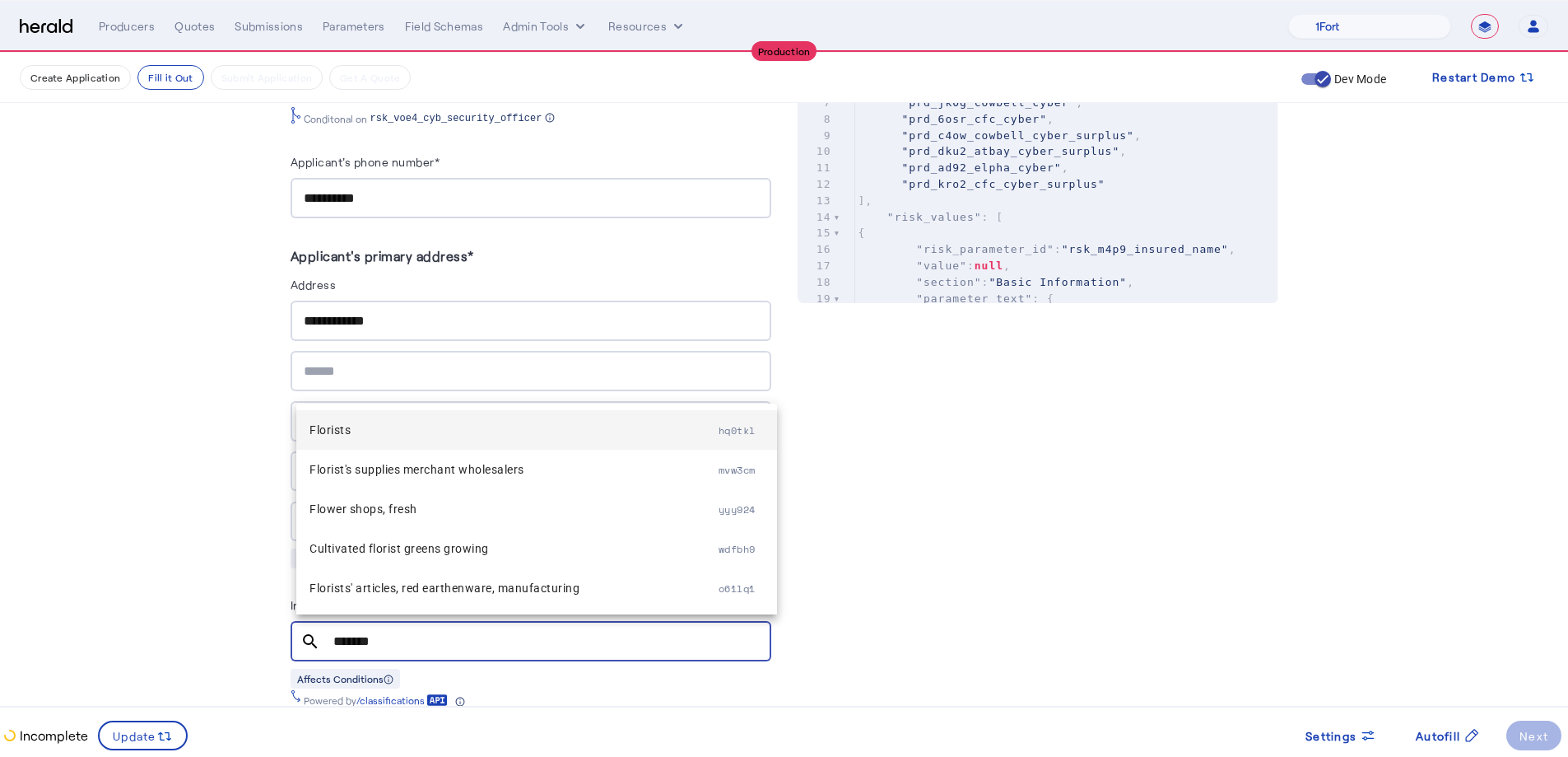
type input "*******"
click at [358, 435] on span "Florists" at bounding box center [514, 430] width 410 height 20
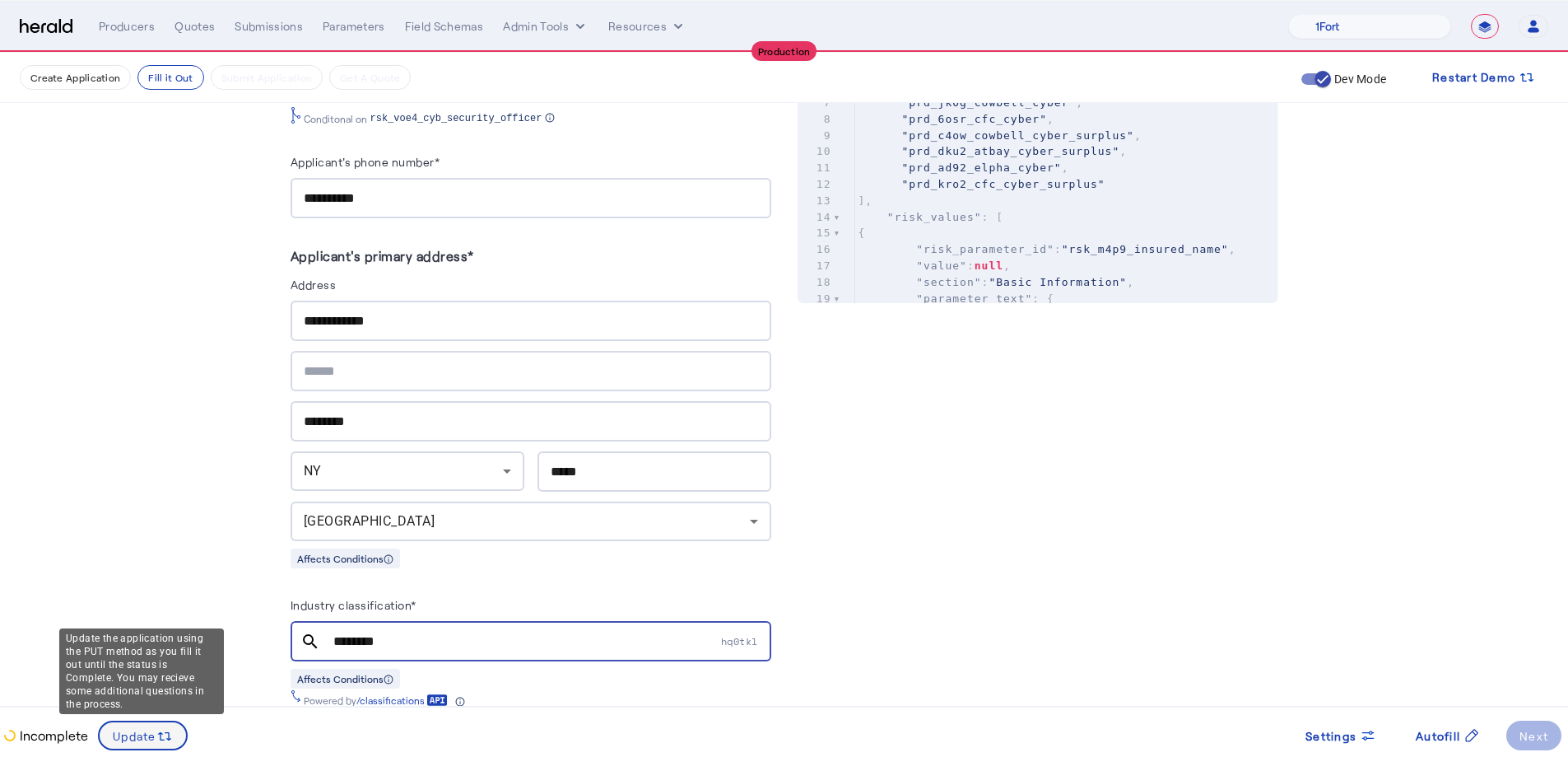
click at [168, 558] on icon at bounding box center [164, 736] width 17 height 17
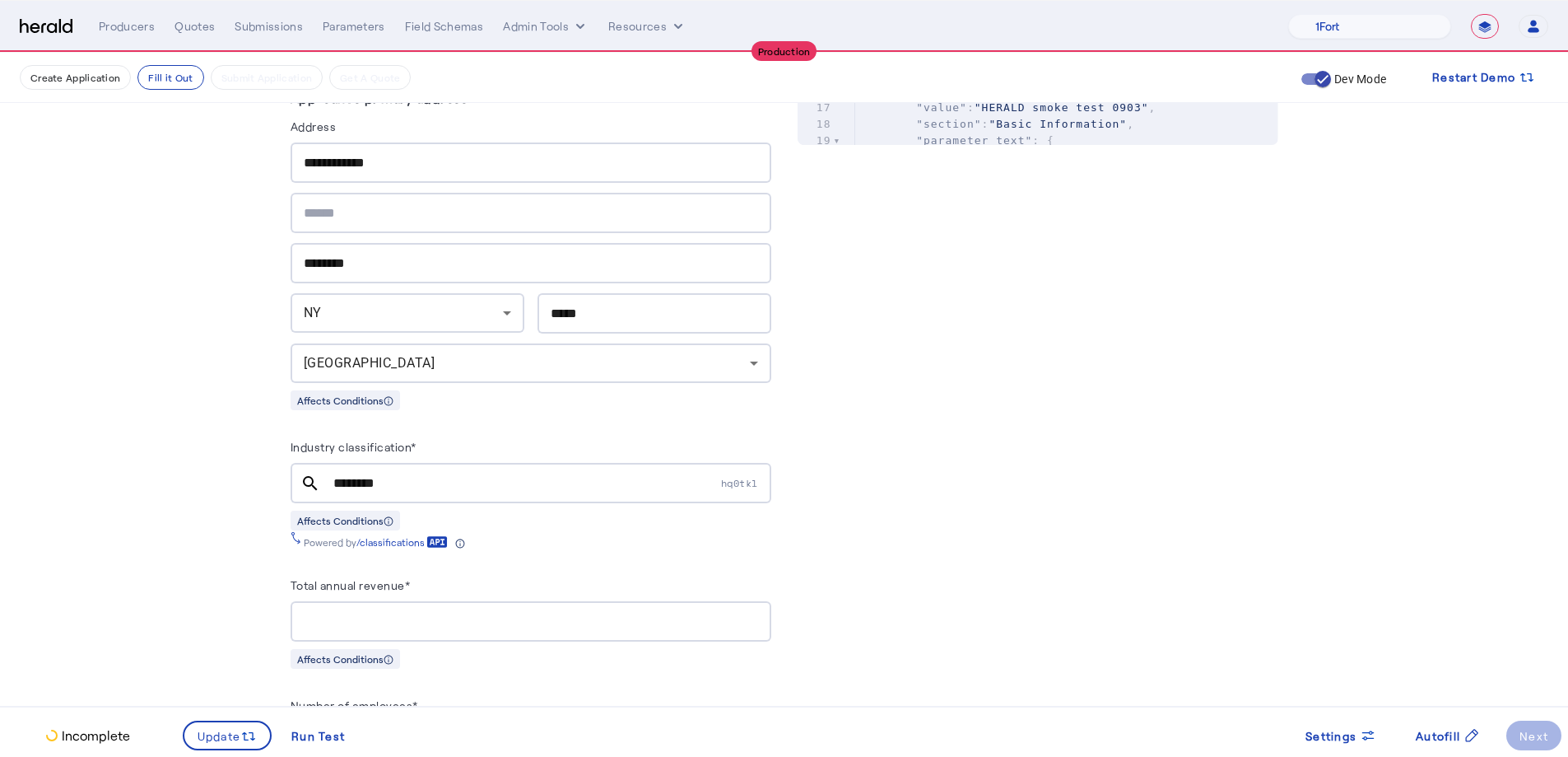
scroll to position [969, 0]
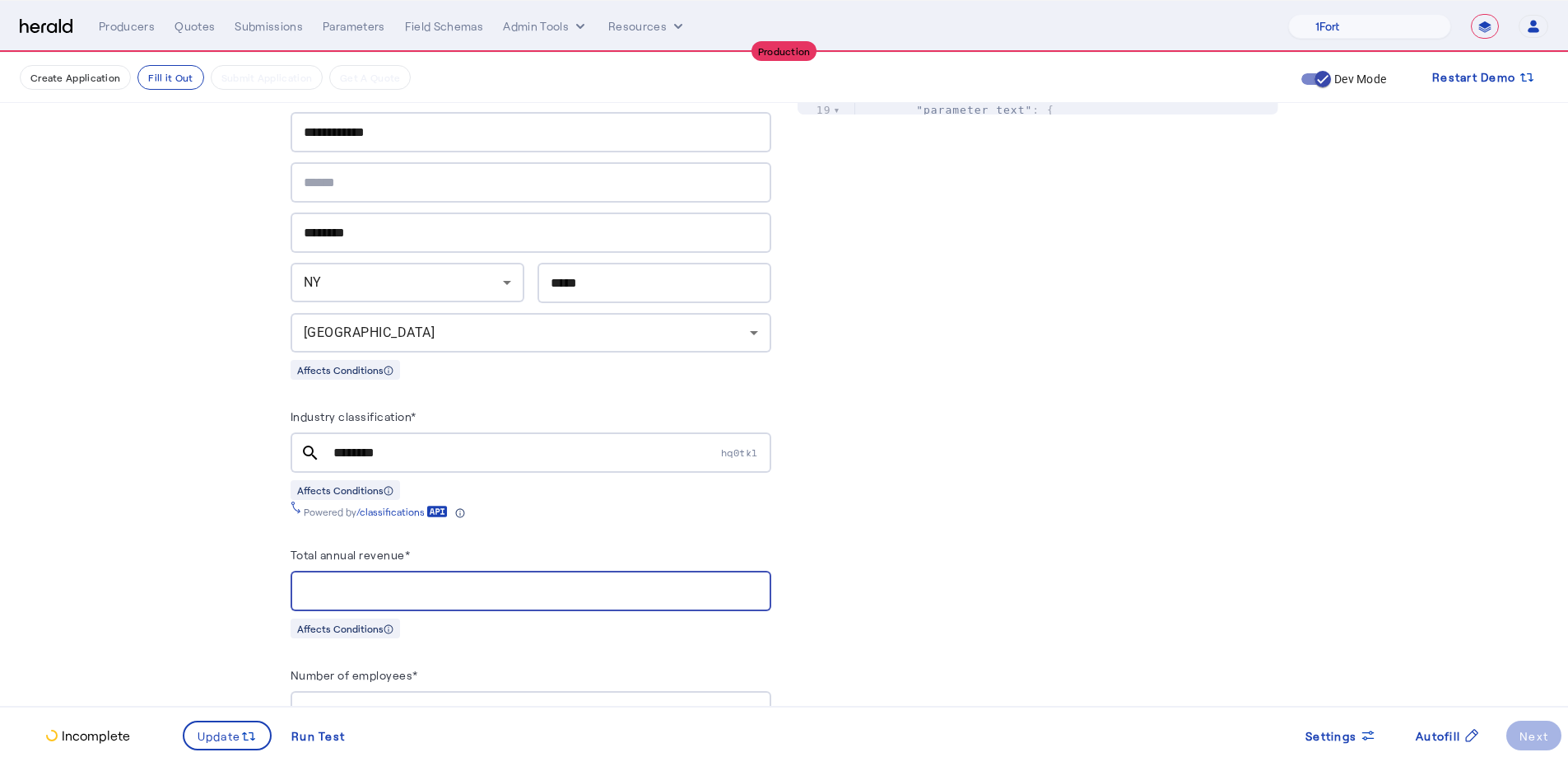
click at [375, 558] on input "Total annual revenue*" at bounding box center [531, 591] width 455 height 20
type input "**********"
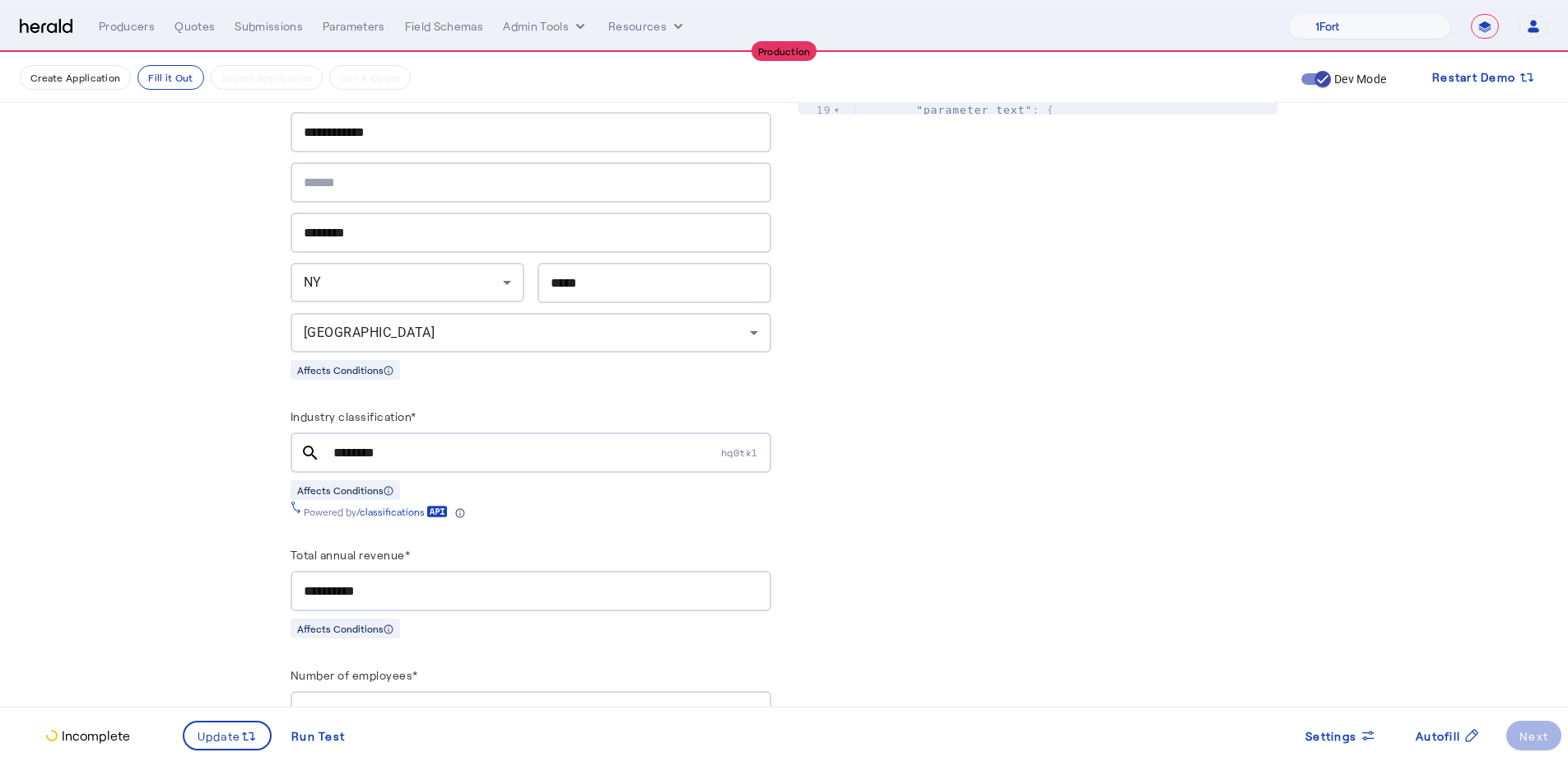
click at [355, 548] on label "Total annual revenue*" at bounding box center [351, 555] width 121 height 14
click at [355, 558] on input "**********" at bounding box center [531, 591] width 455 height 20
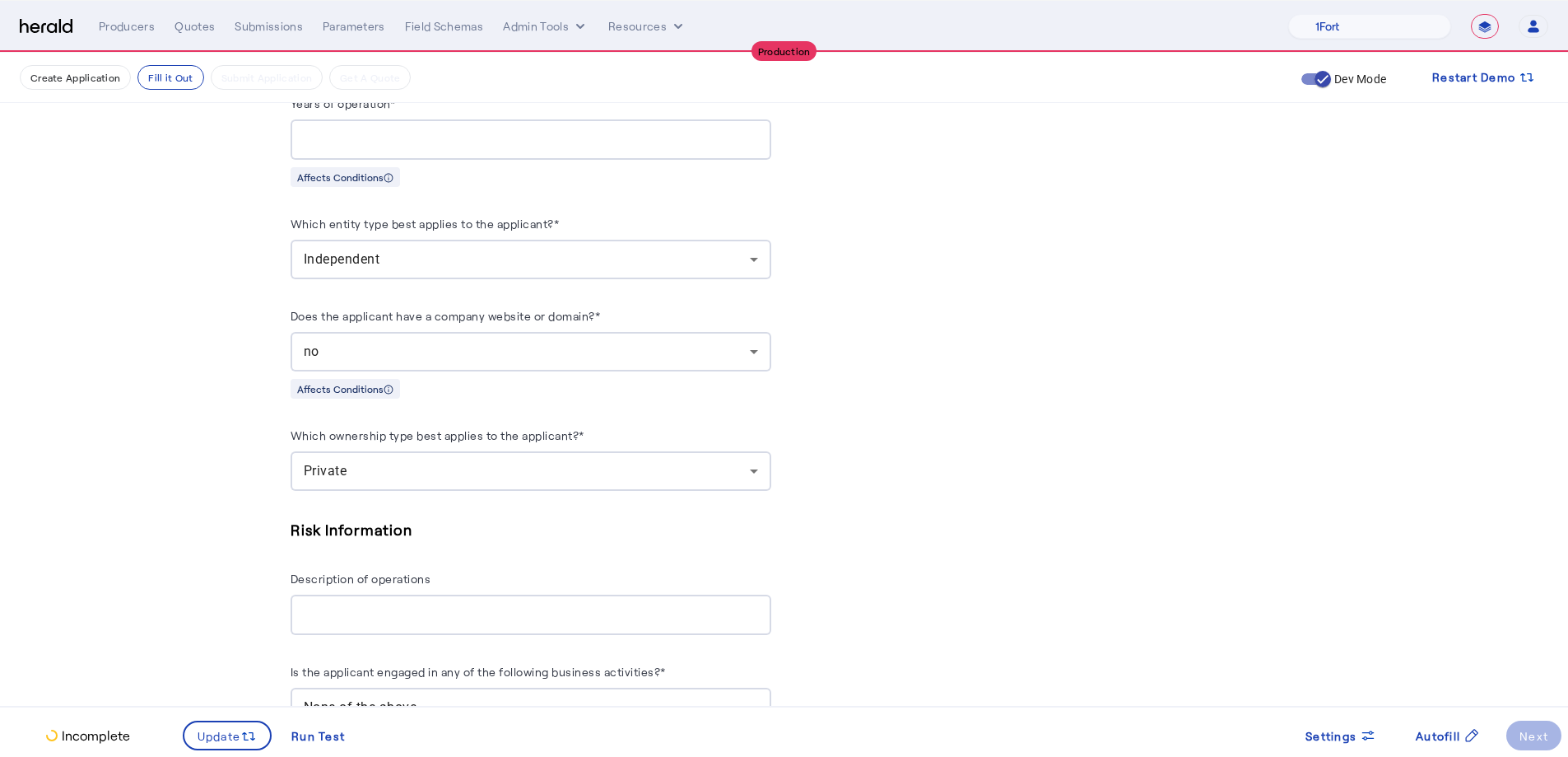
scroll to position [2029, 0]
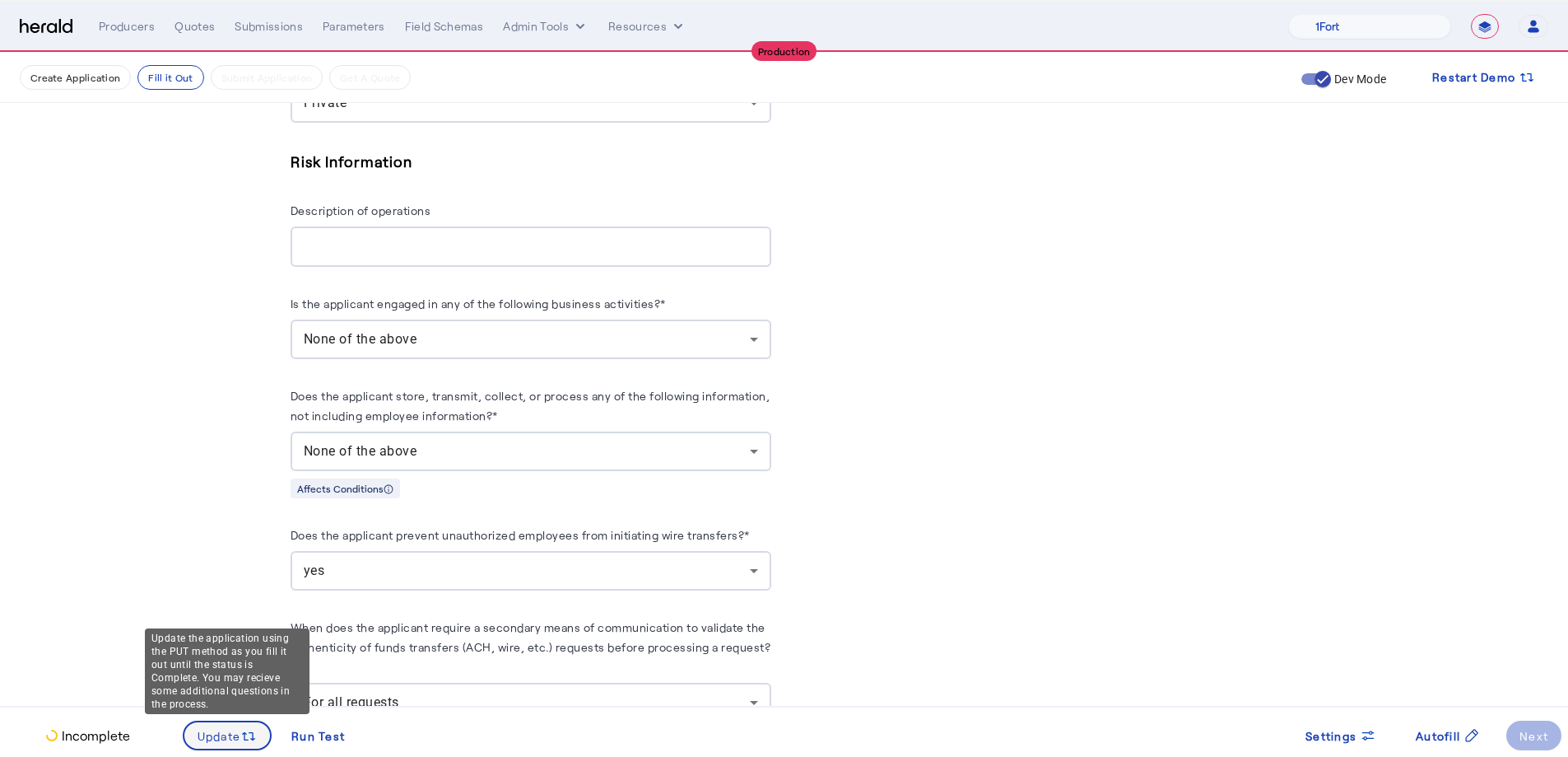
click at [254, 558] on span at bounding box center [228, 735] width 87 height 40
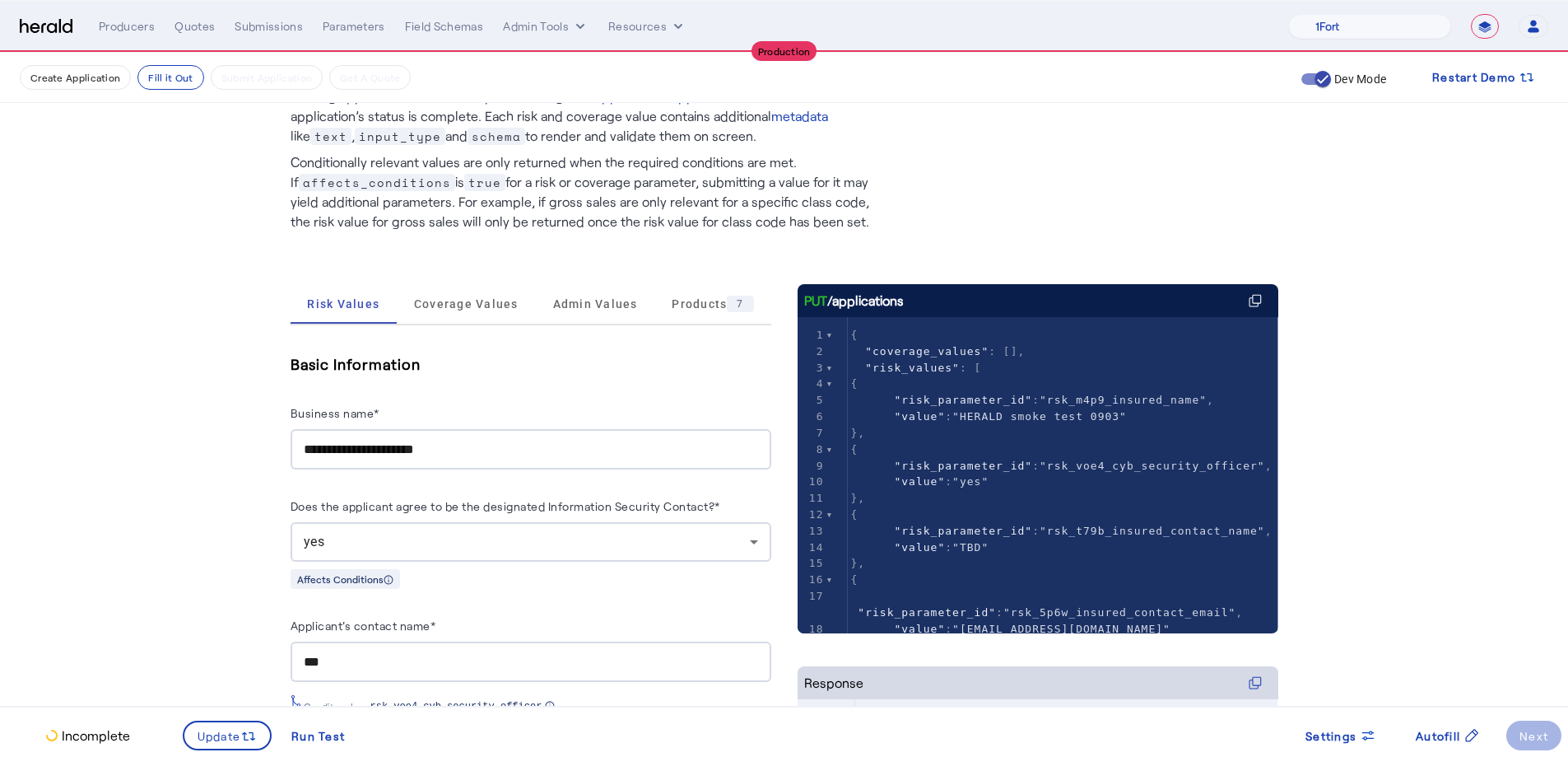
scroll to position [0, 0]
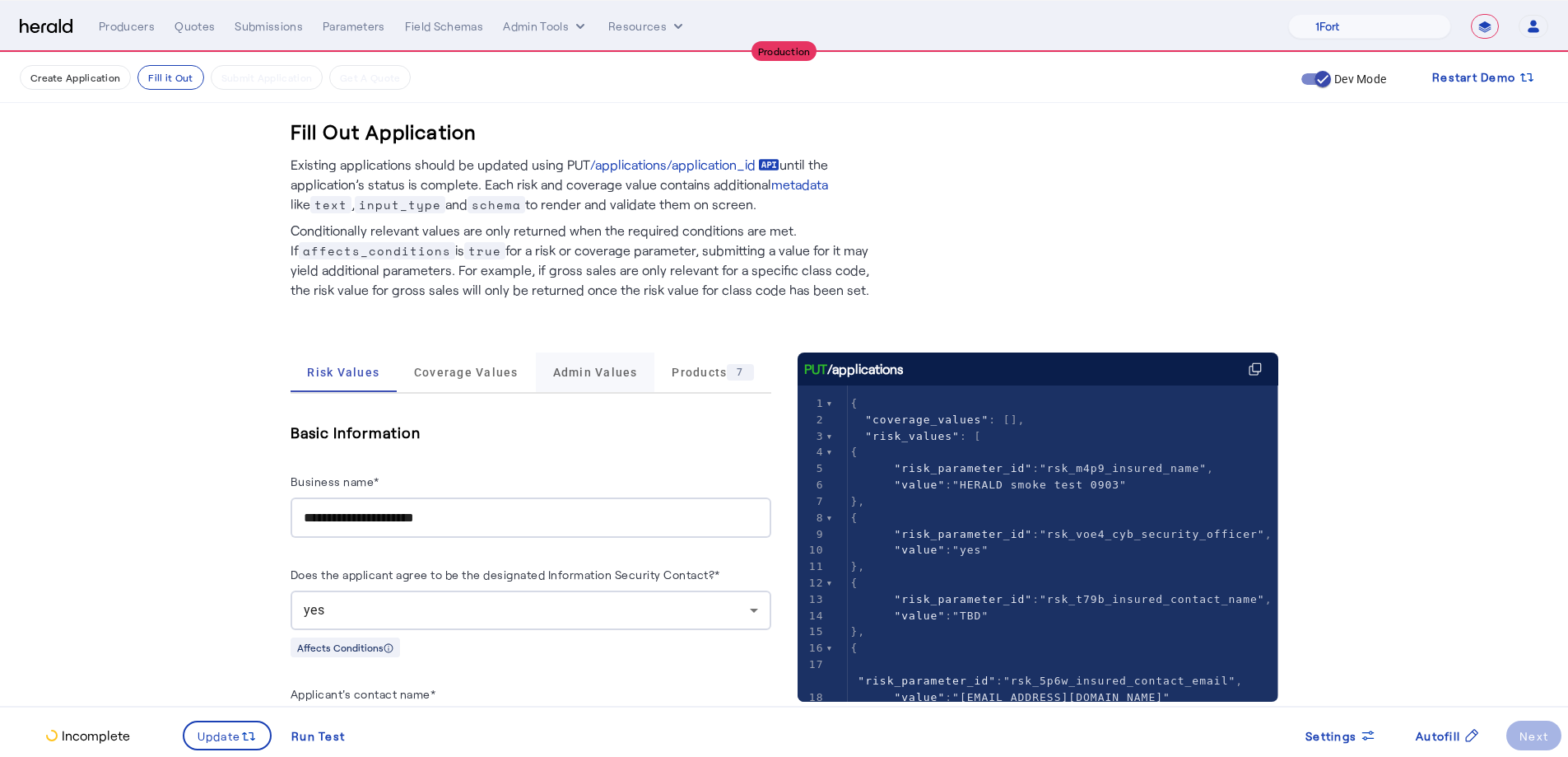
click at [536, 375] on div "Admin Values" at bounding box center [596, 372] width 120 height 40
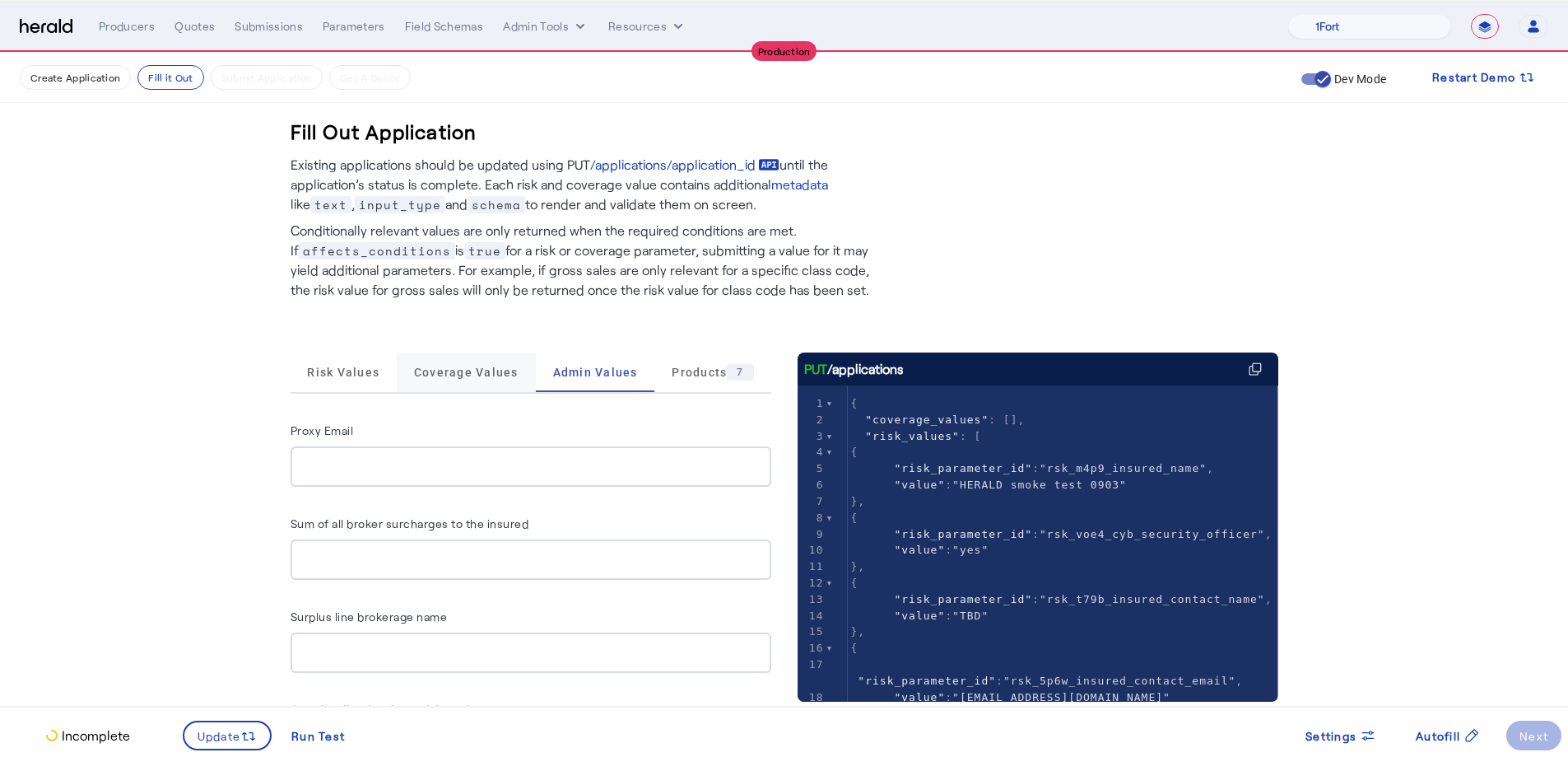
click at [503, 382] on span "Coverage Values" at bounding box center [466, 372] width 105 height 40
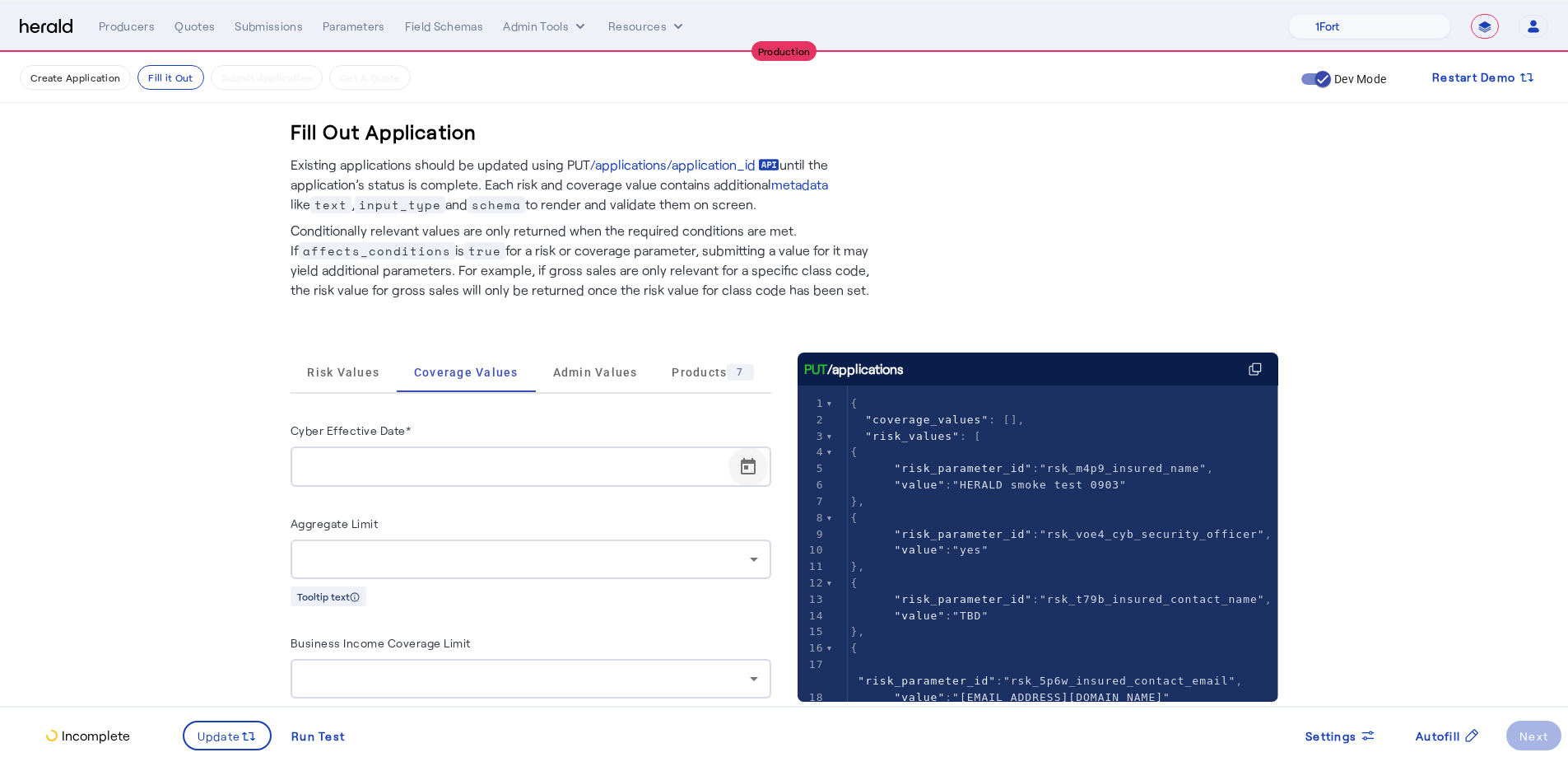
click at [745, 464] on span "Open calendar" at bounding box center [748, 466] width 40 height 40
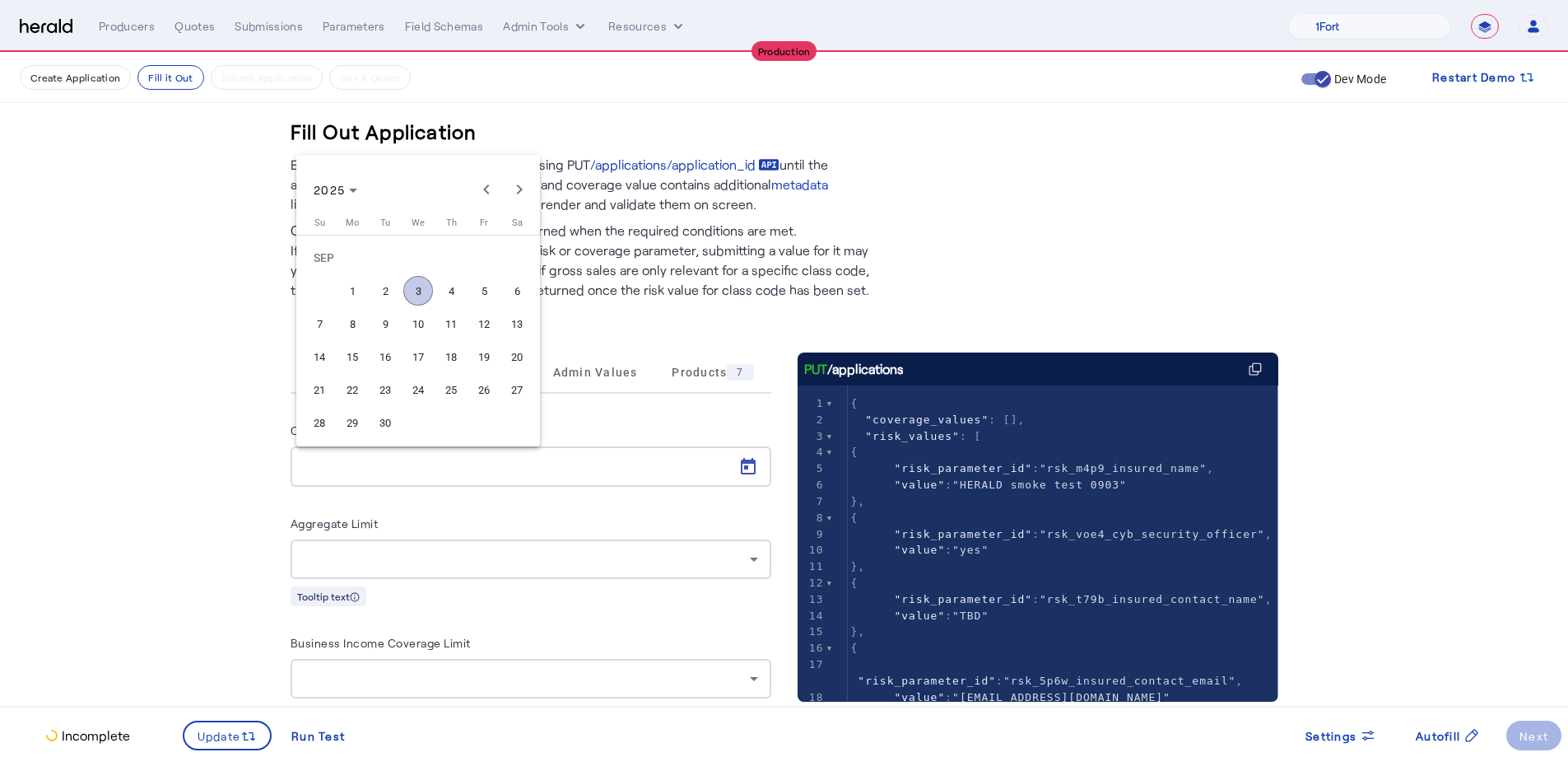
click at [417, 285] on span "3" at bounding box center [417, 290] width 29 height 29
type input "**********"
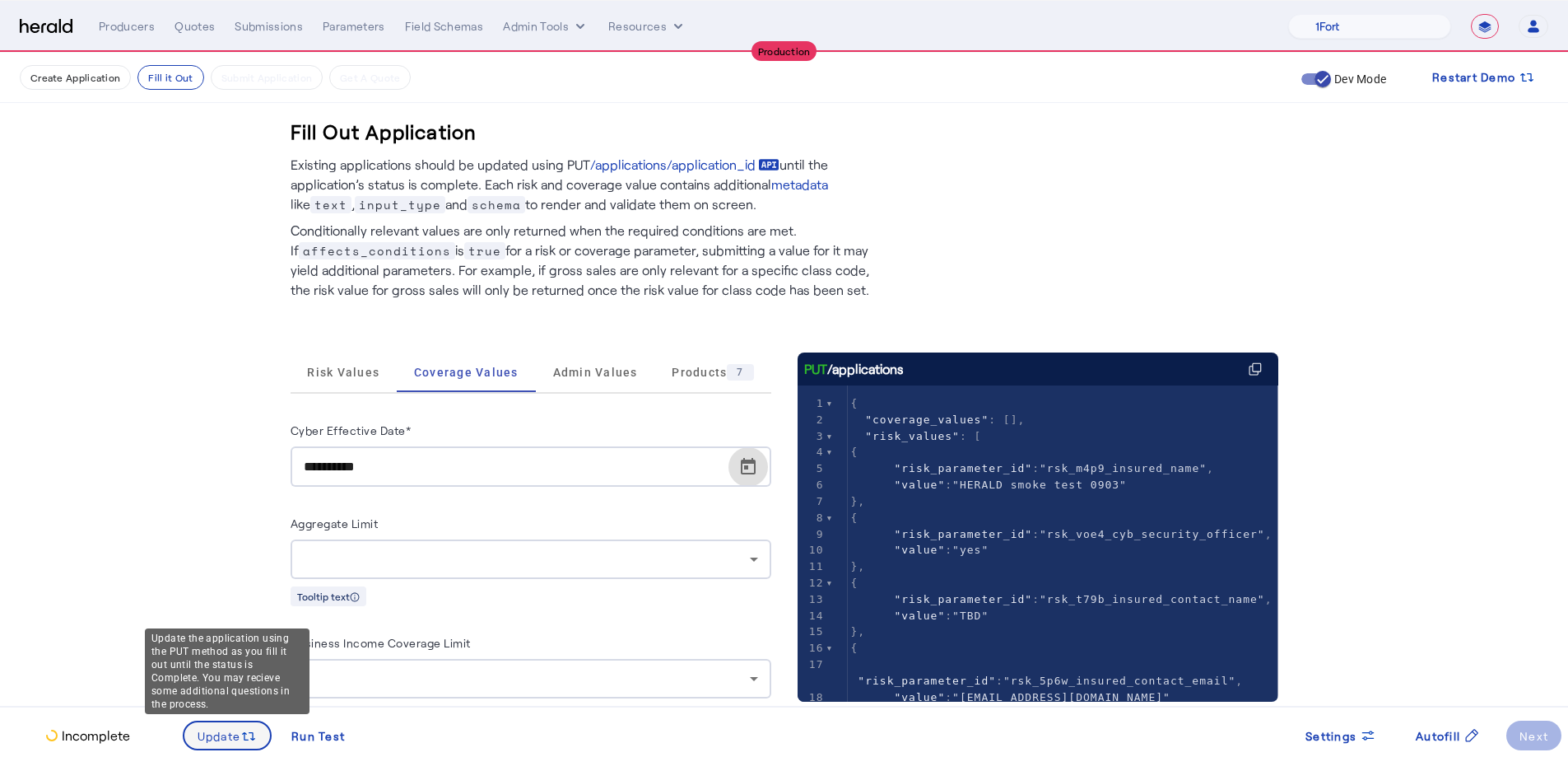
click at [231, 558] on span "Update" at bounding box center [219, 736] width 43 height 18
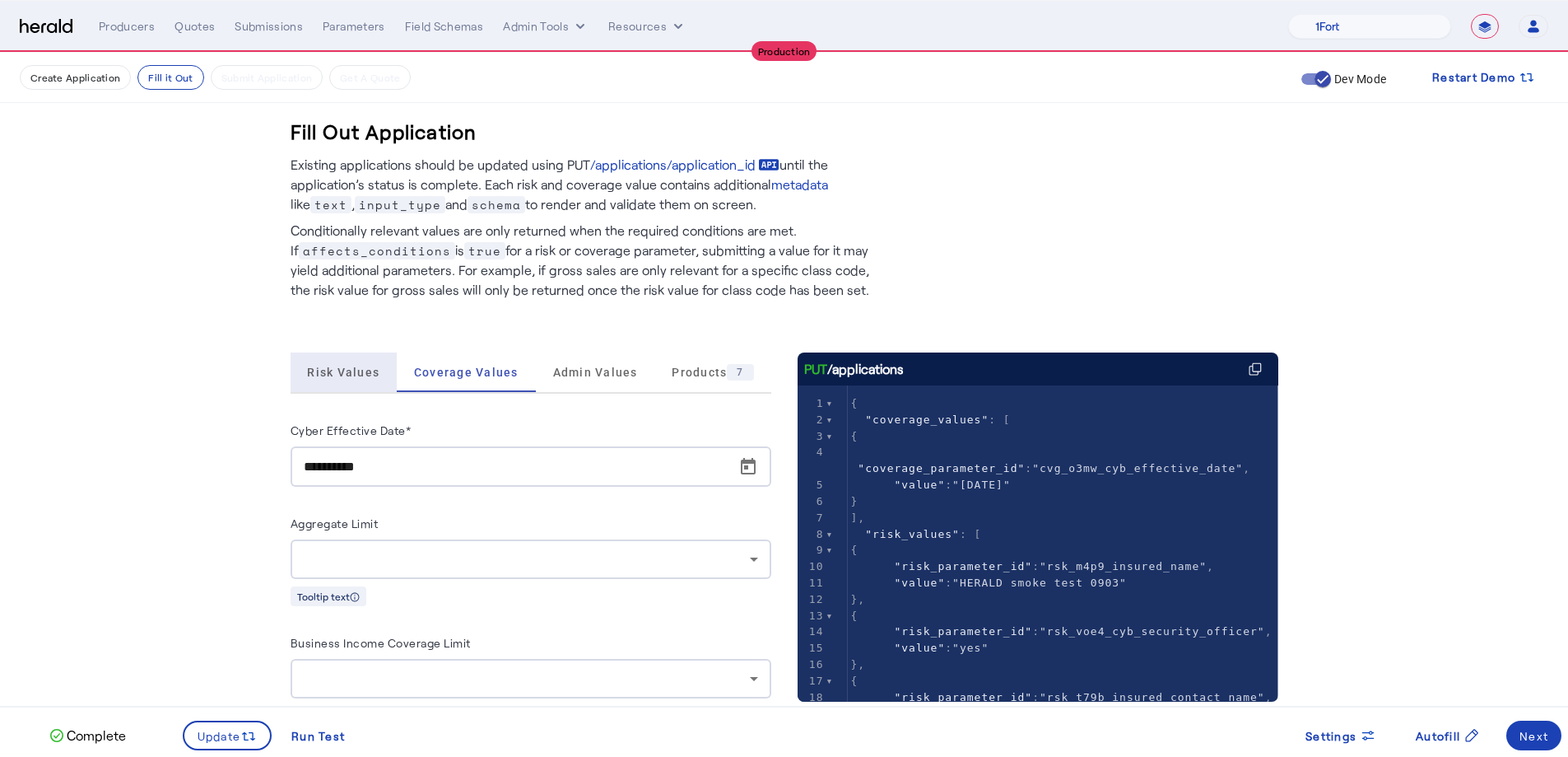
click at [352, 383] on span "Risk Values" at bounding box center [343, 372] width 73 height 40
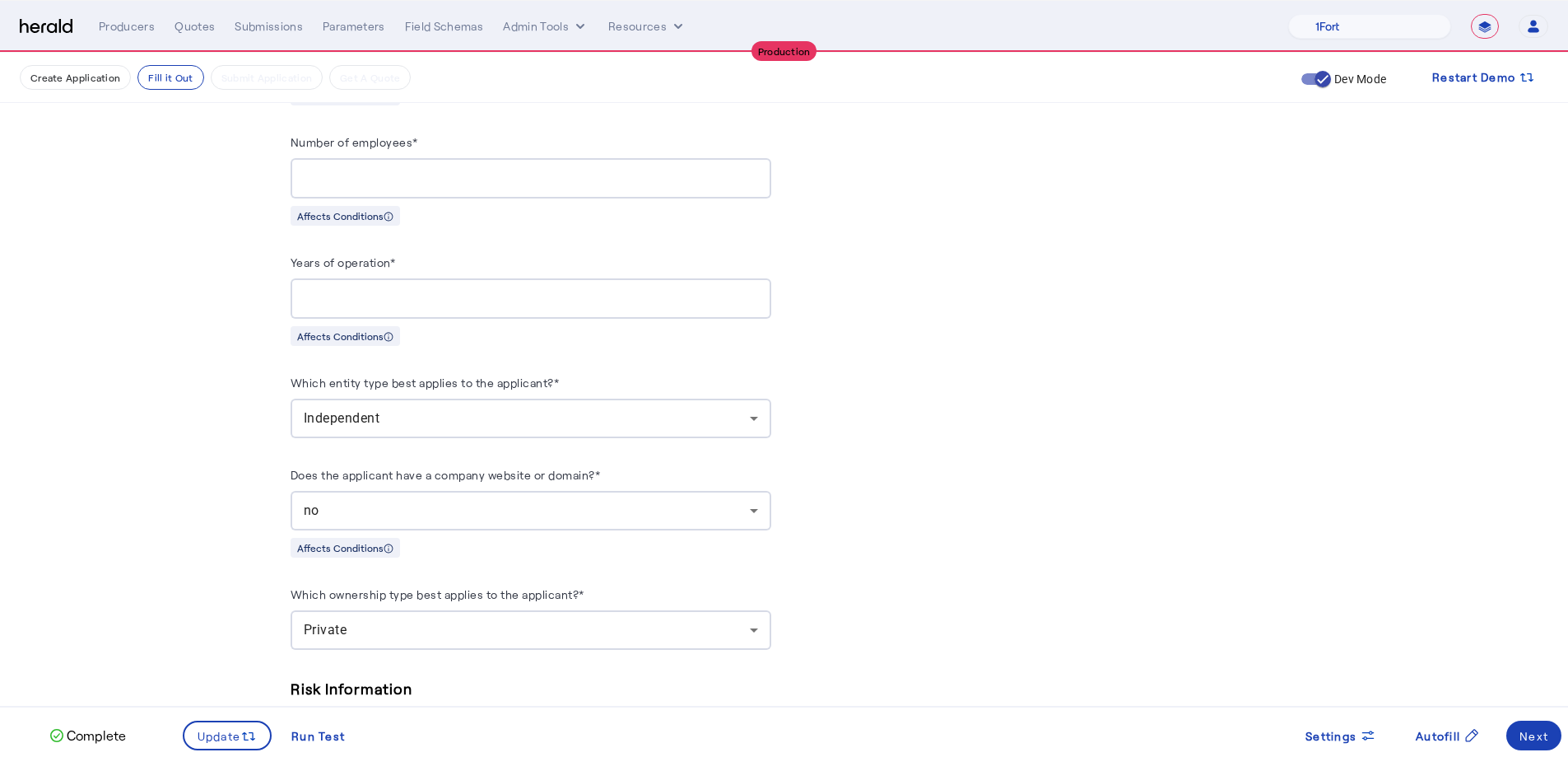
scroll to position [1717, 0]
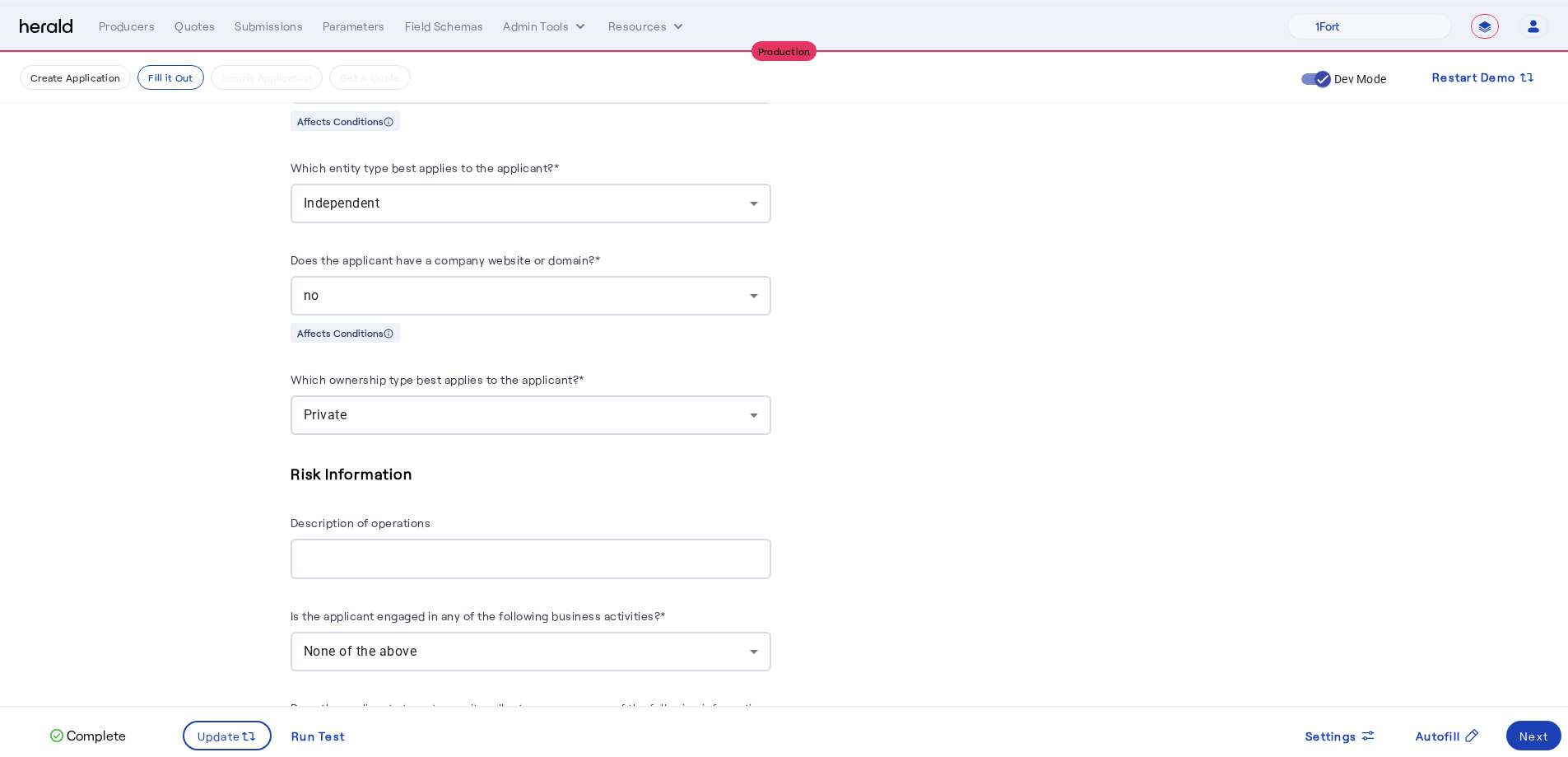
click at [472, 299] on div "no" at bounding box center [531, 295] width 455 height 40
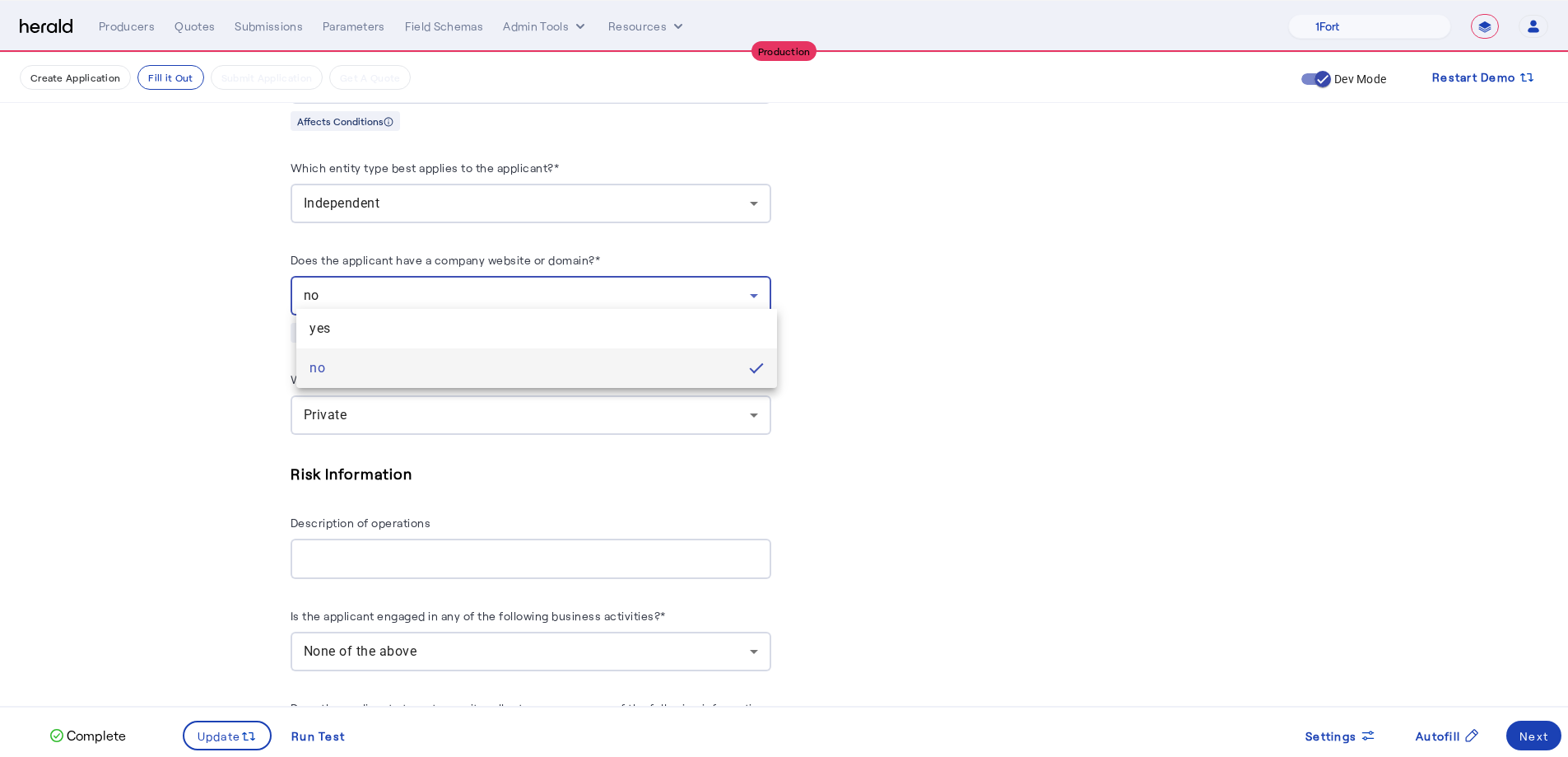
click at [426, 349] on mat-option "no" at bounding box center [536, 368] width 480 height 40
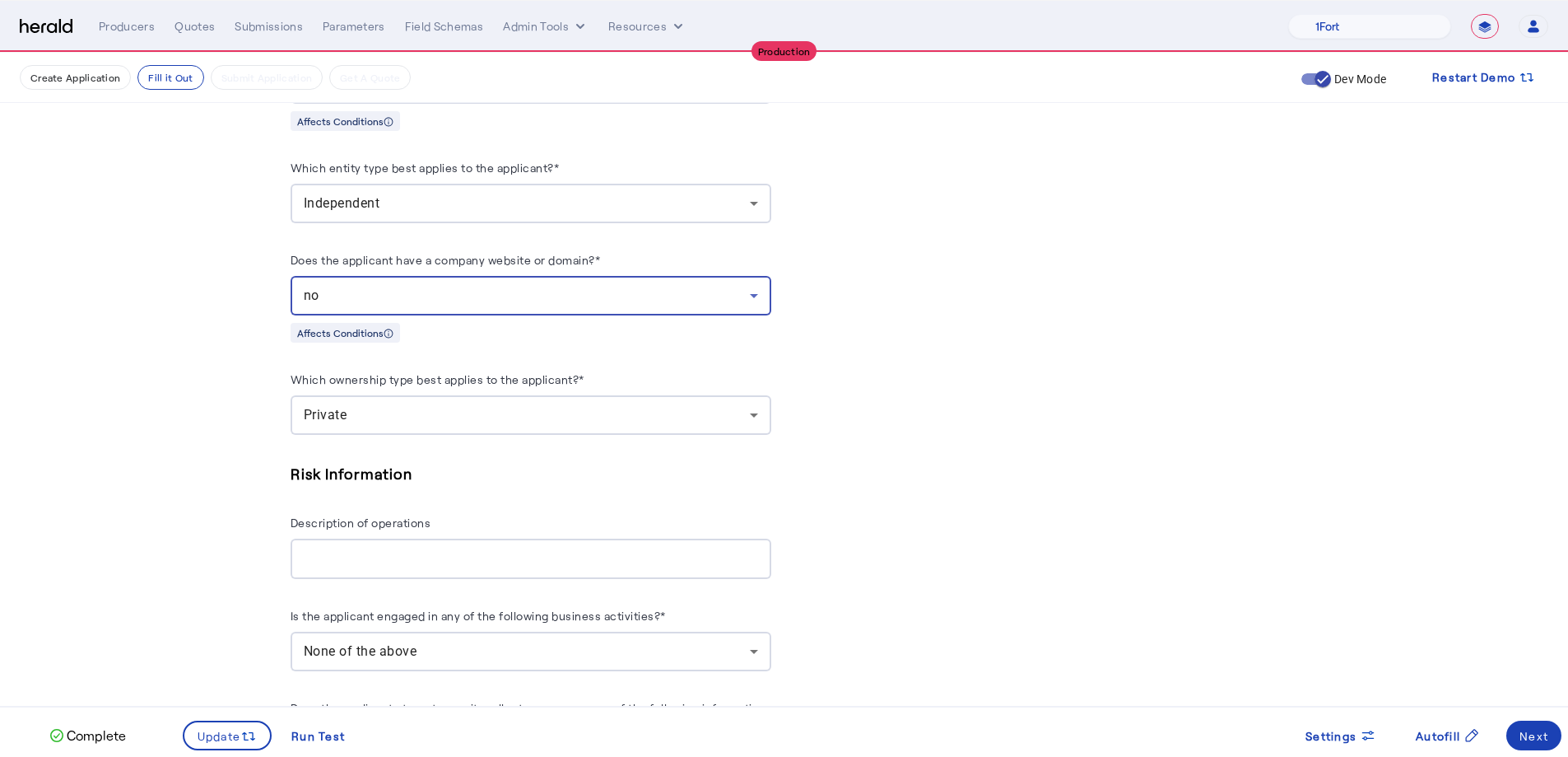
click at [433, 285] on div "no" at bounding box center [527, 295] width 446 height 20
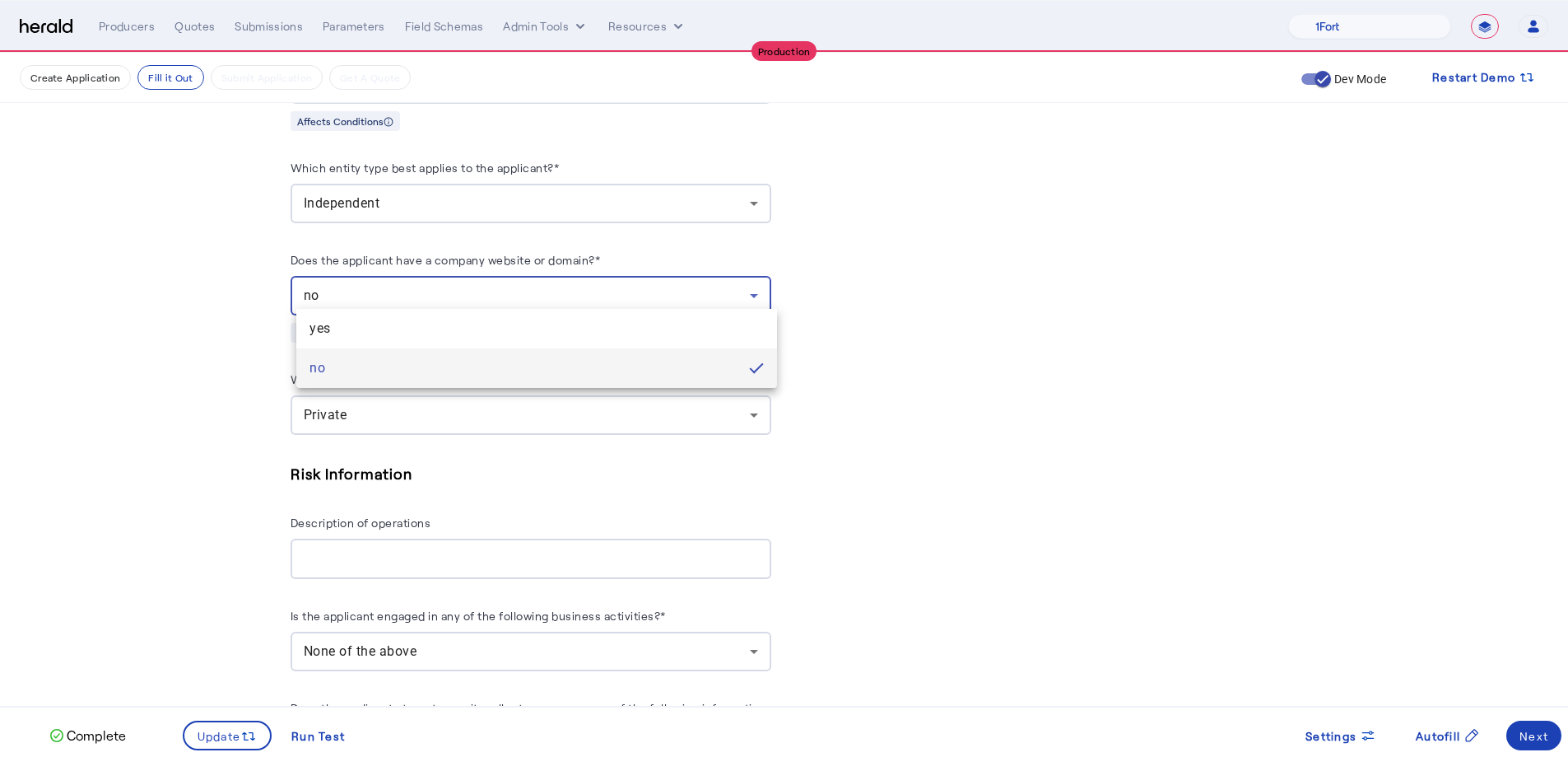
click at [427, 318] on span "yes" at bounding box center [536, 328] width 455 height 20
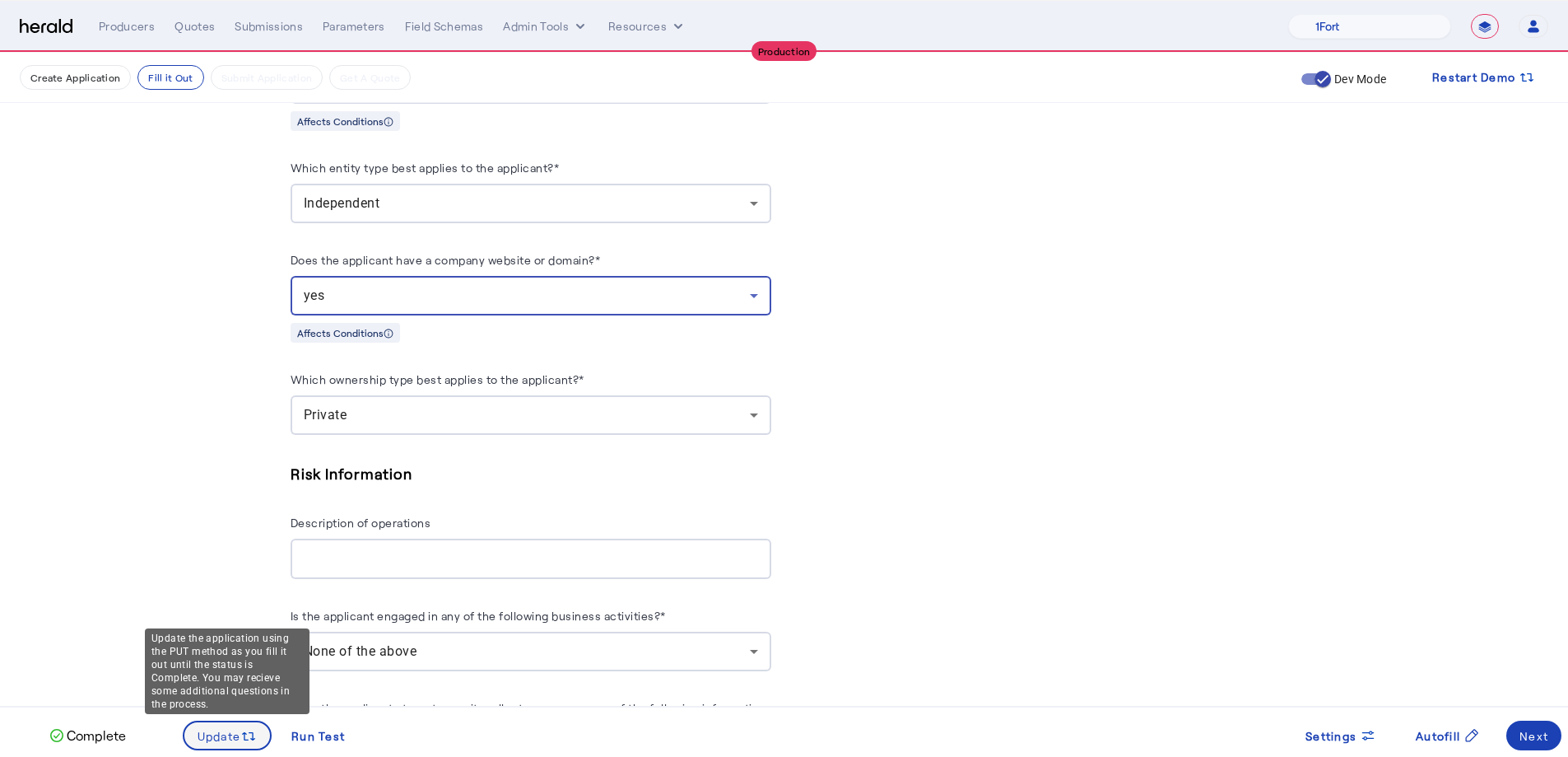
click at [254, 558] on icon at bounding box center [248, 736] width 17 height 17
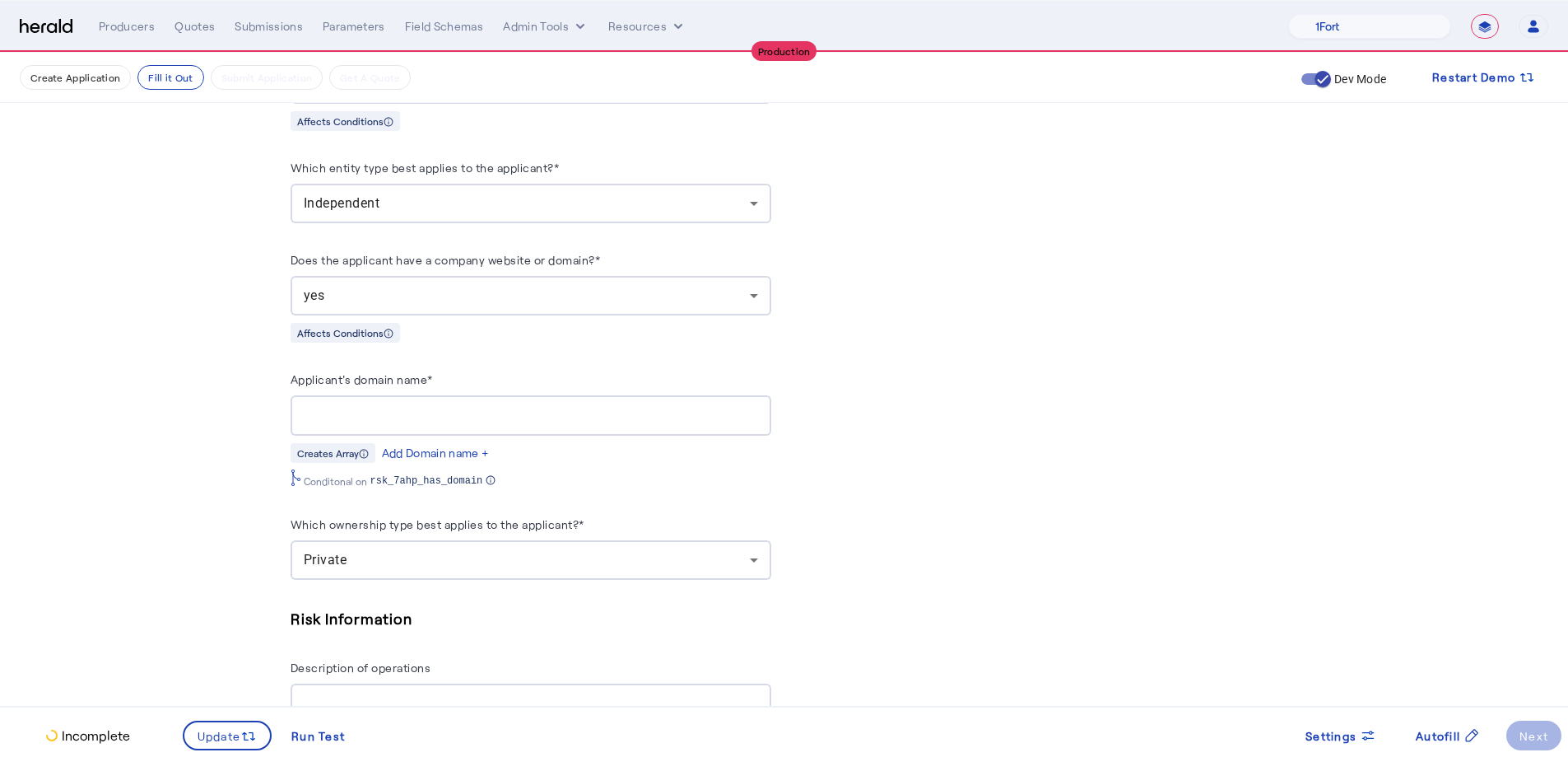
scroll to position [0, 0]
click at [477, 410] on input "Applicant's domain name*" at bounding box center [531, 416] width 455 height 20
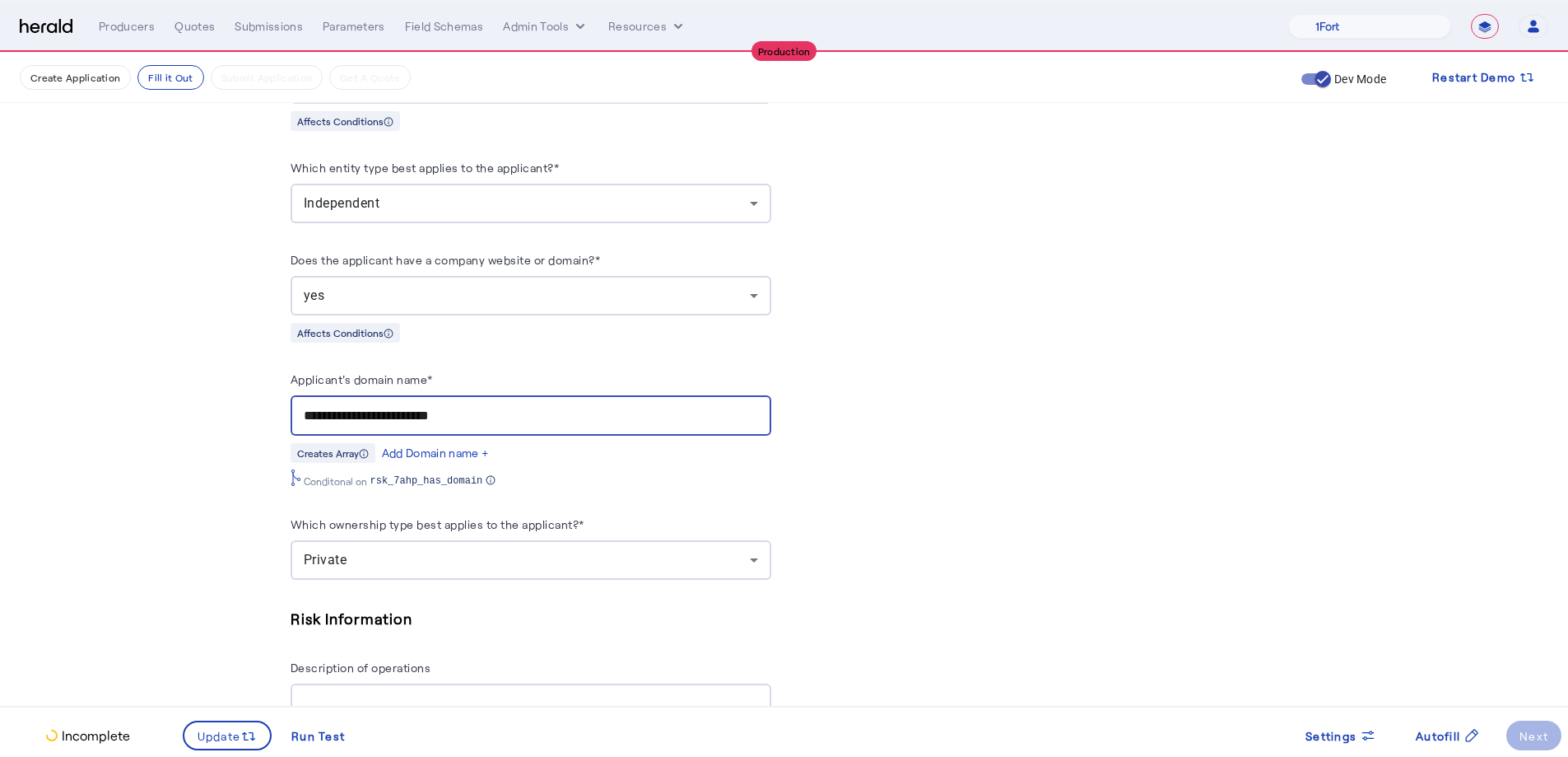
drag, startPoint x: 491, startPoint y: 395, endPoint x: 266, endPoint y: 408, distance: 225.4
paste input "********"
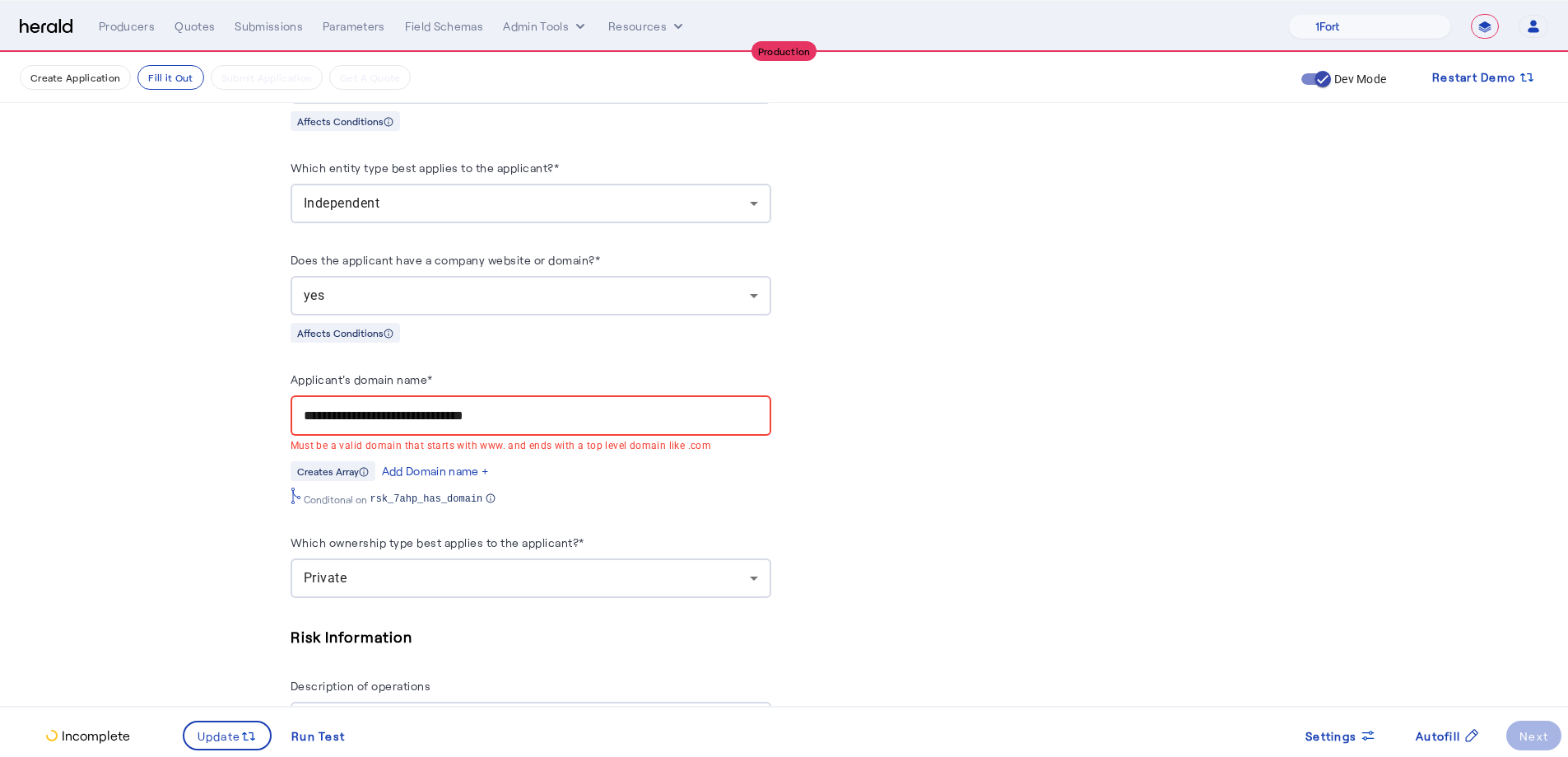
drag, startPoint x: 355, startPoint y: 404, endPoint x: 282, endPoint y: 407, distance: 73.1
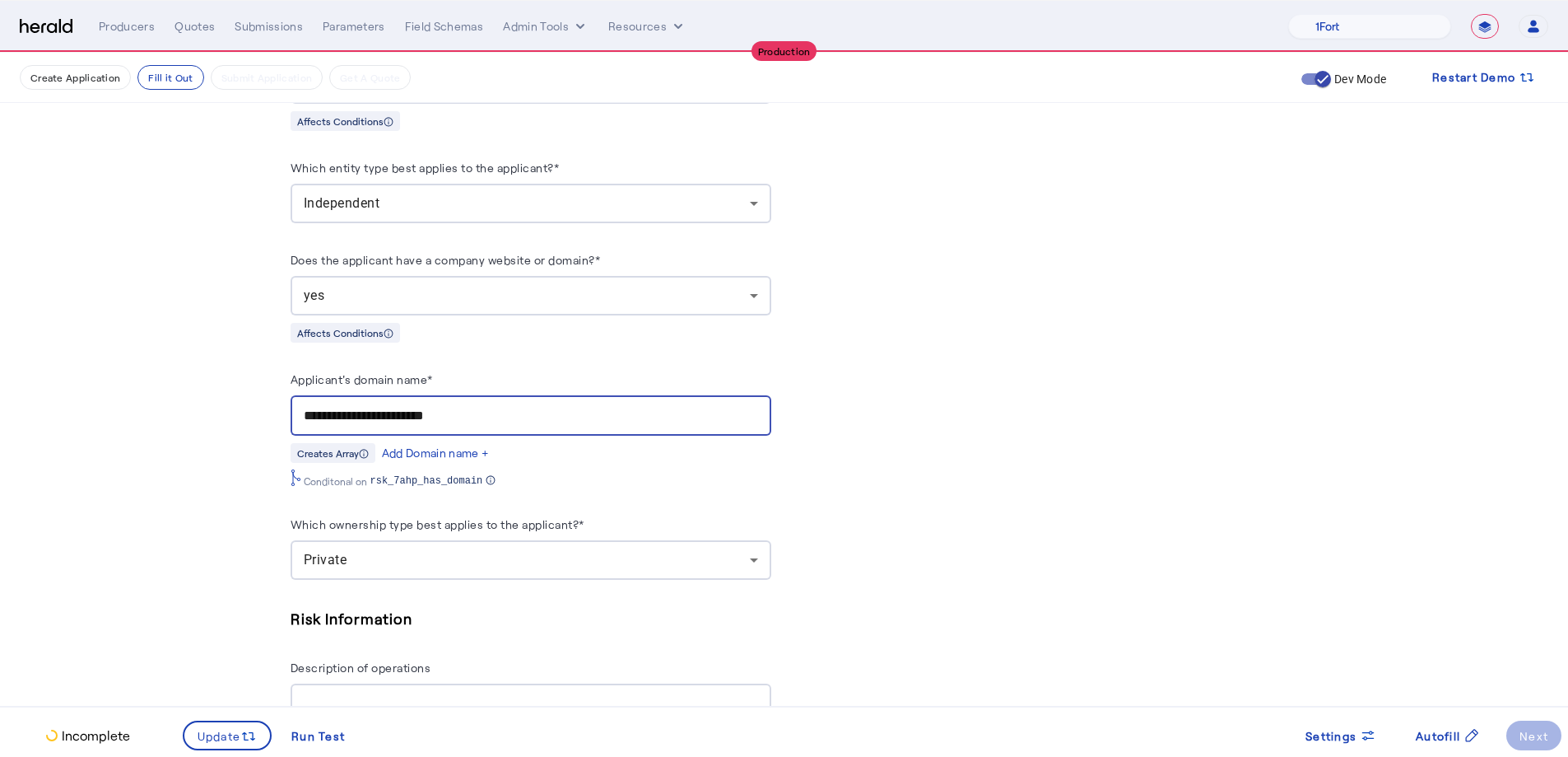
type input "**********"
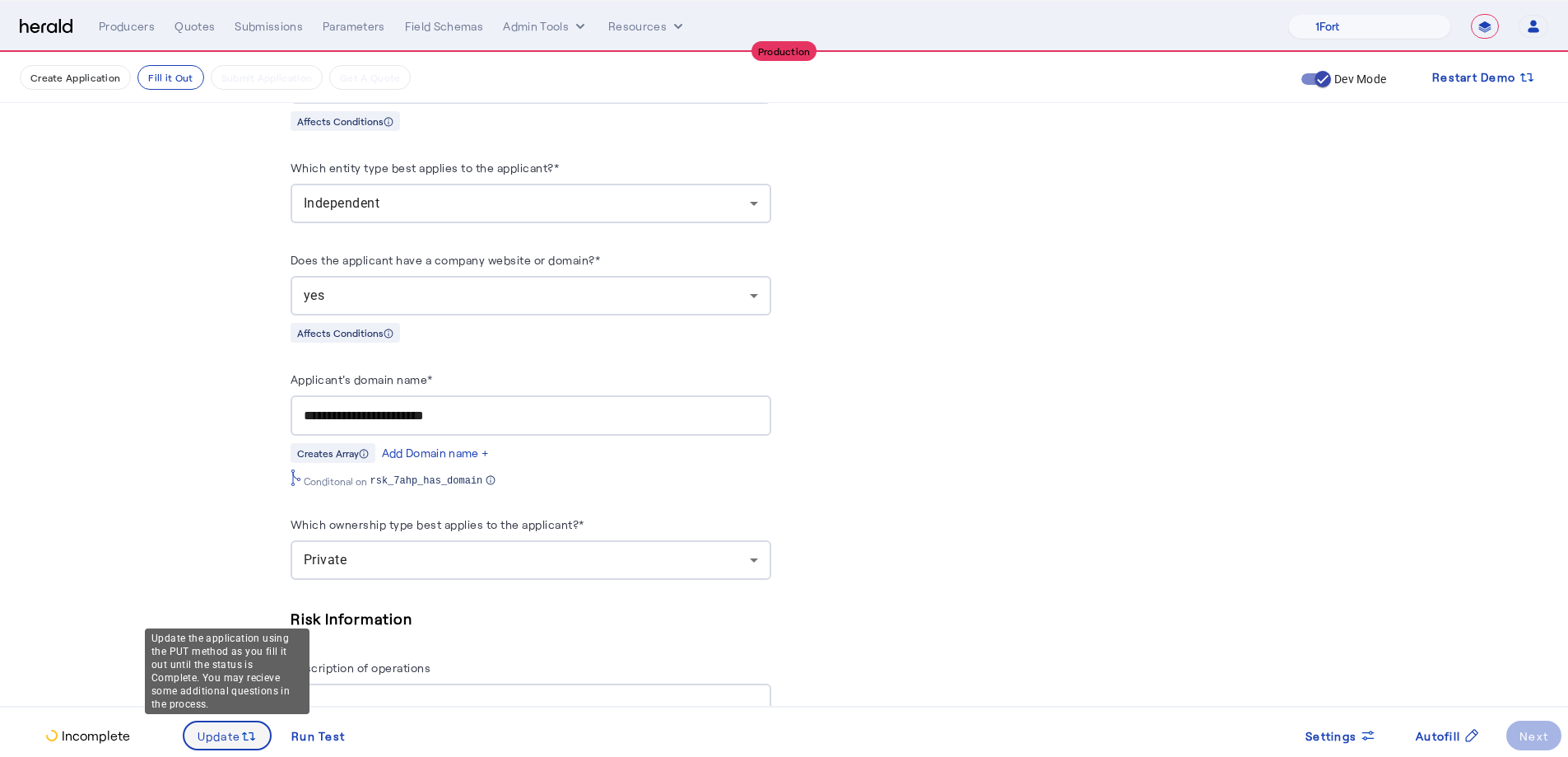
click at [222, 558] on span "Update" at bounding box center [219, 736] width 43 height 18
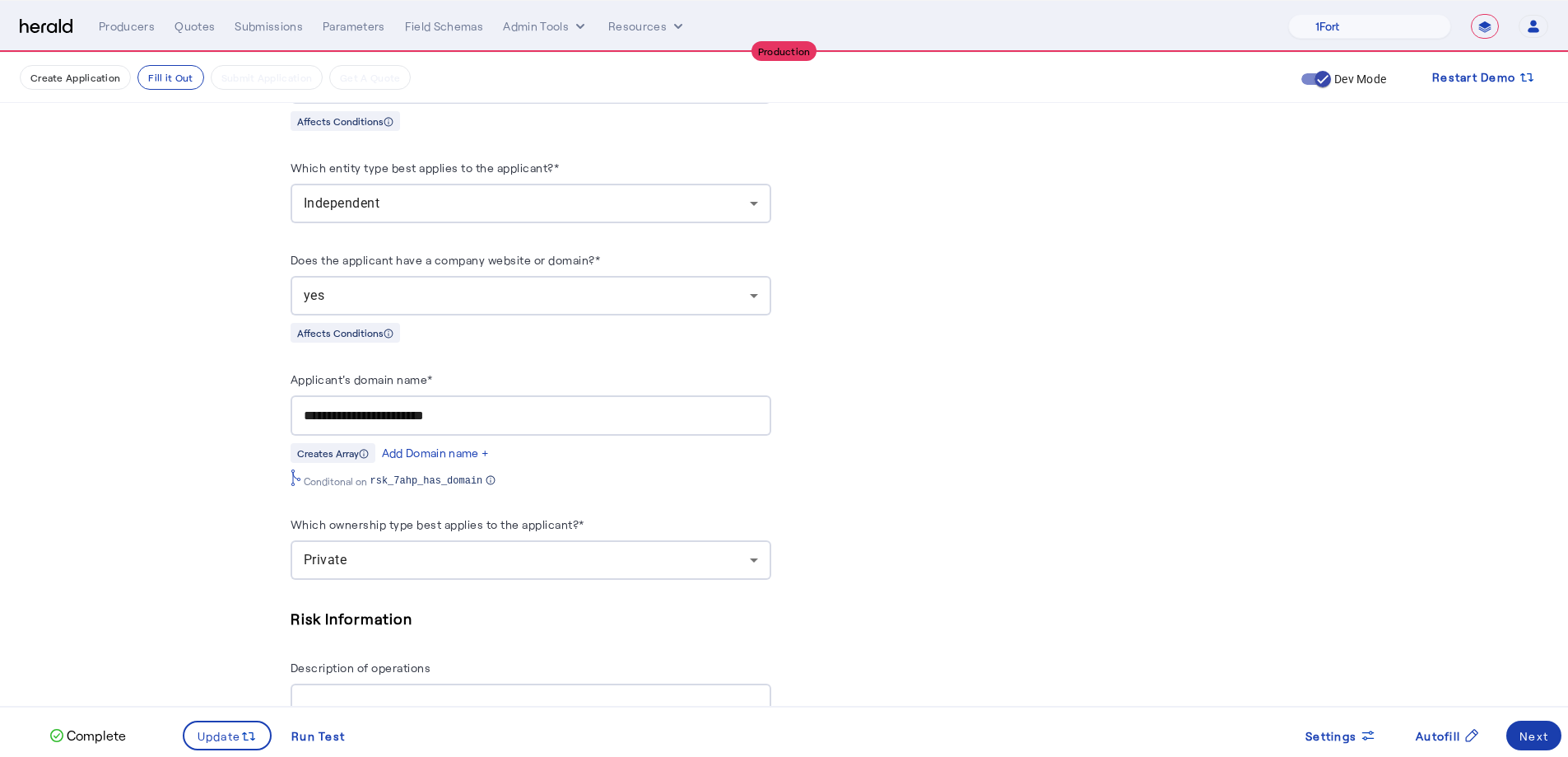
click at [1173, 558] on div "Next" at bounding box center [1534, 736] width 29 height 18
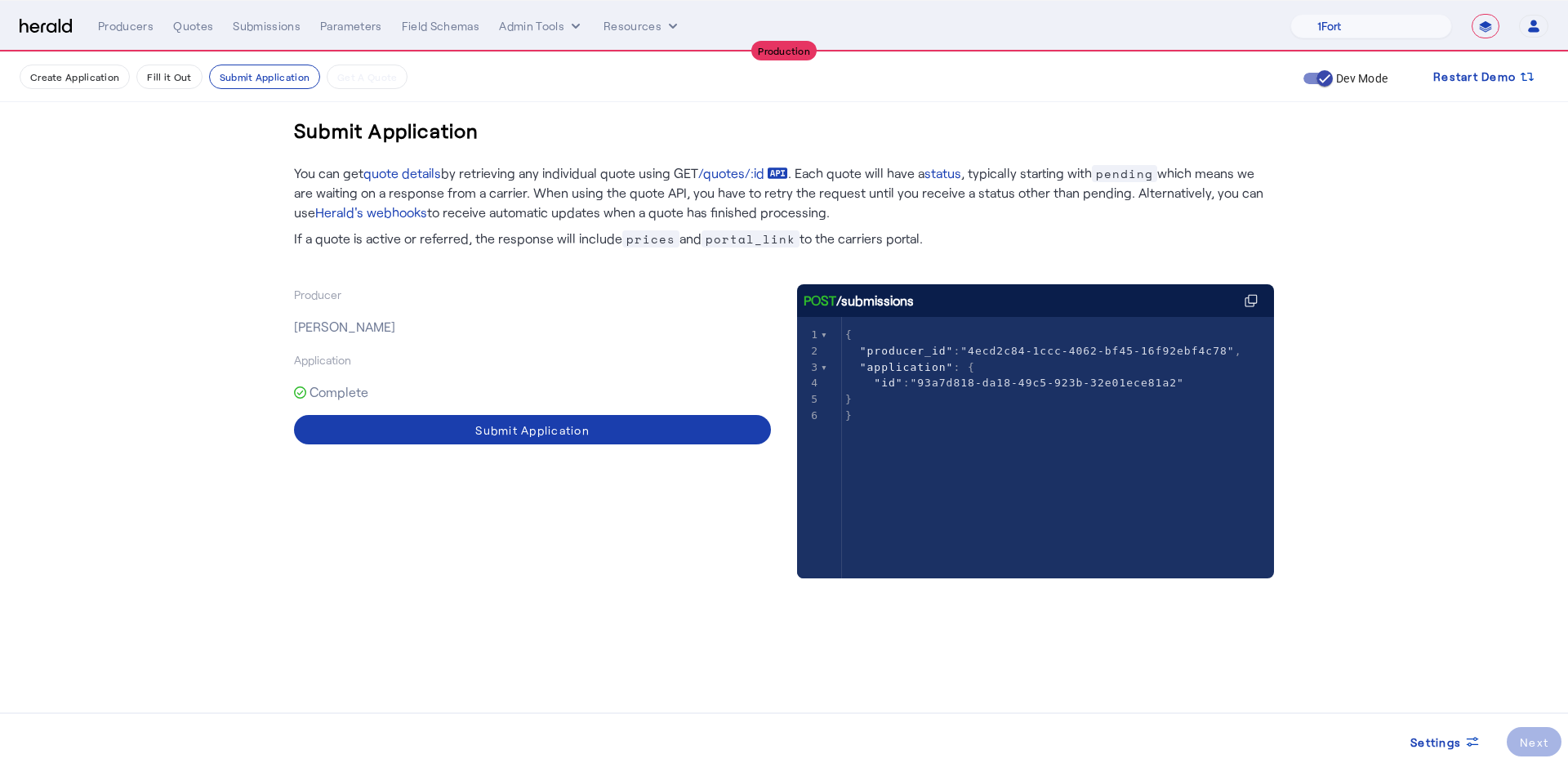
click at [417, 430] on span at bounding box center [532, 429] width 477 height 40
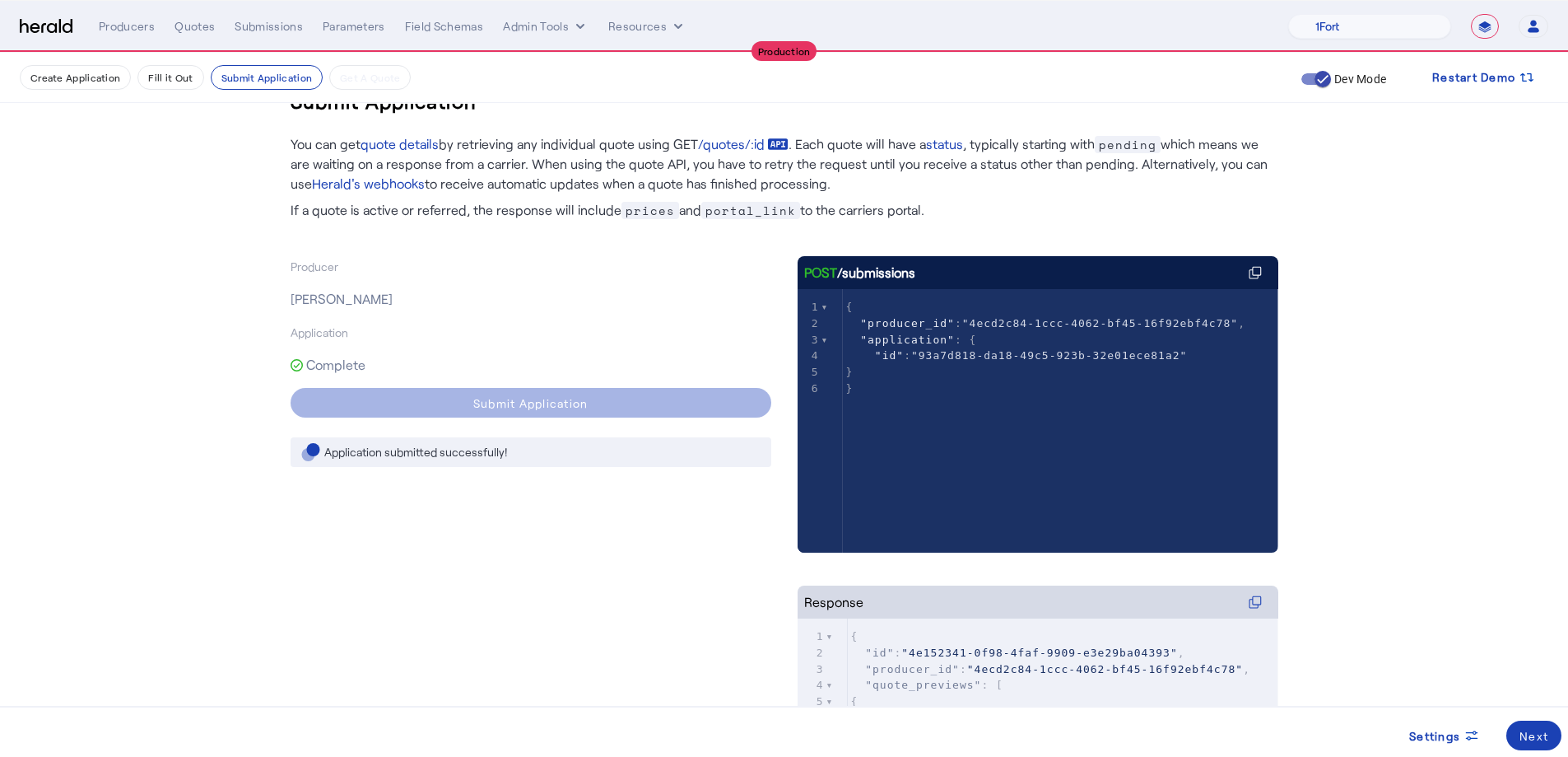
scroll to position [189, 0]
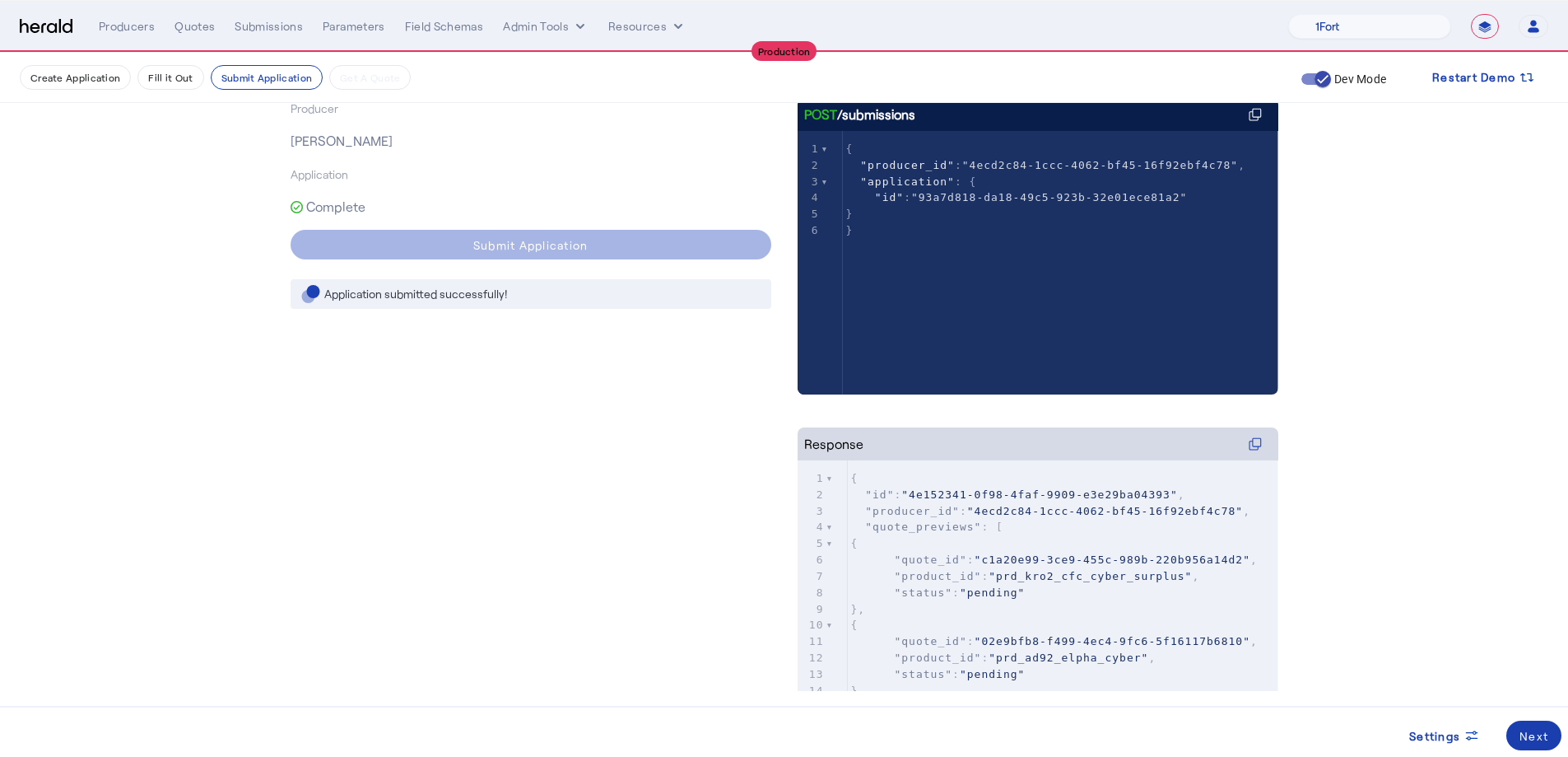
click at [1173, 558] on span at bounding box center [1534, 735] width 55 height 40
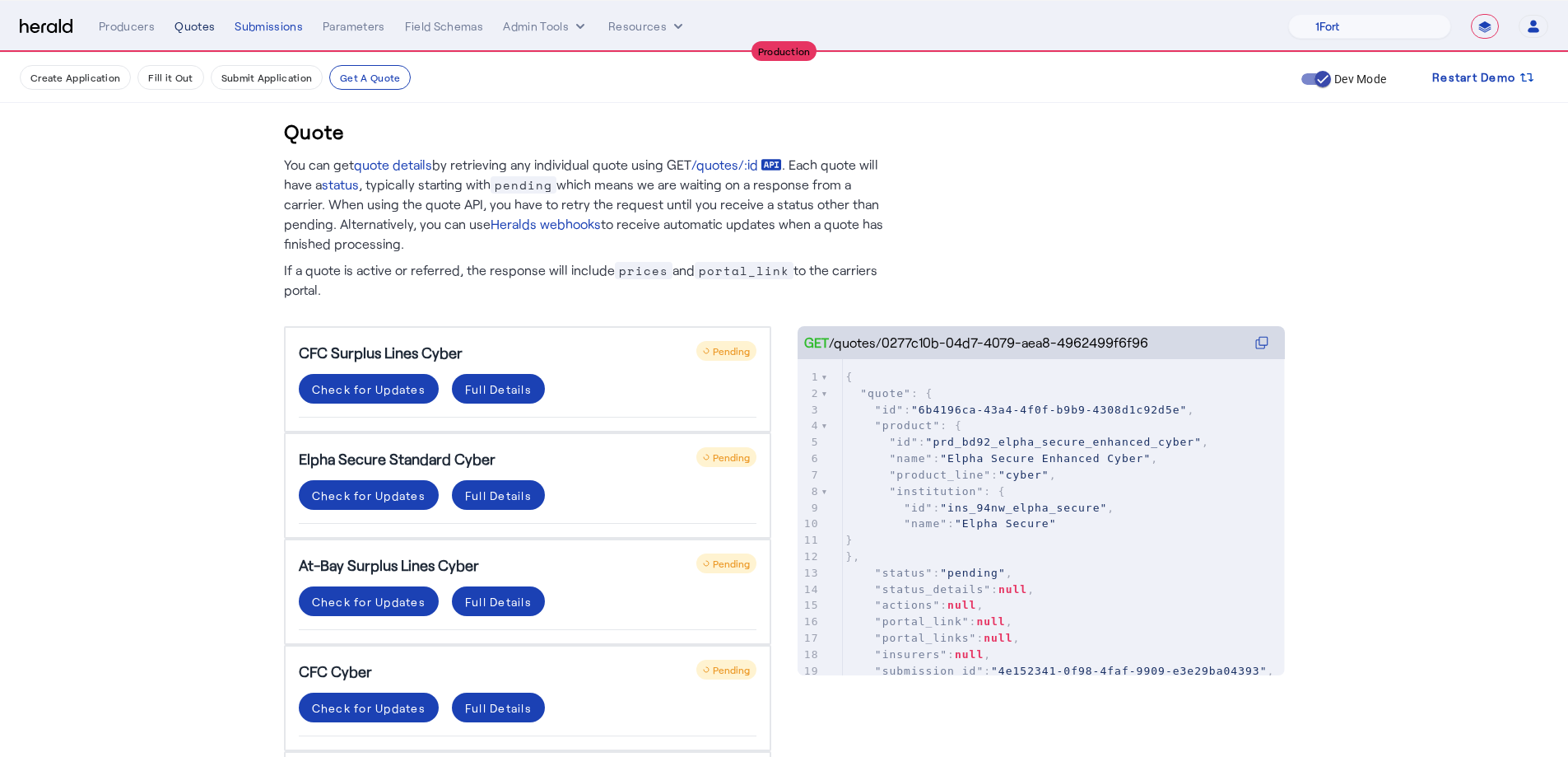
click at [198, 29] on div "Quotes" at bounding box center [195, 26] width 41 height 17
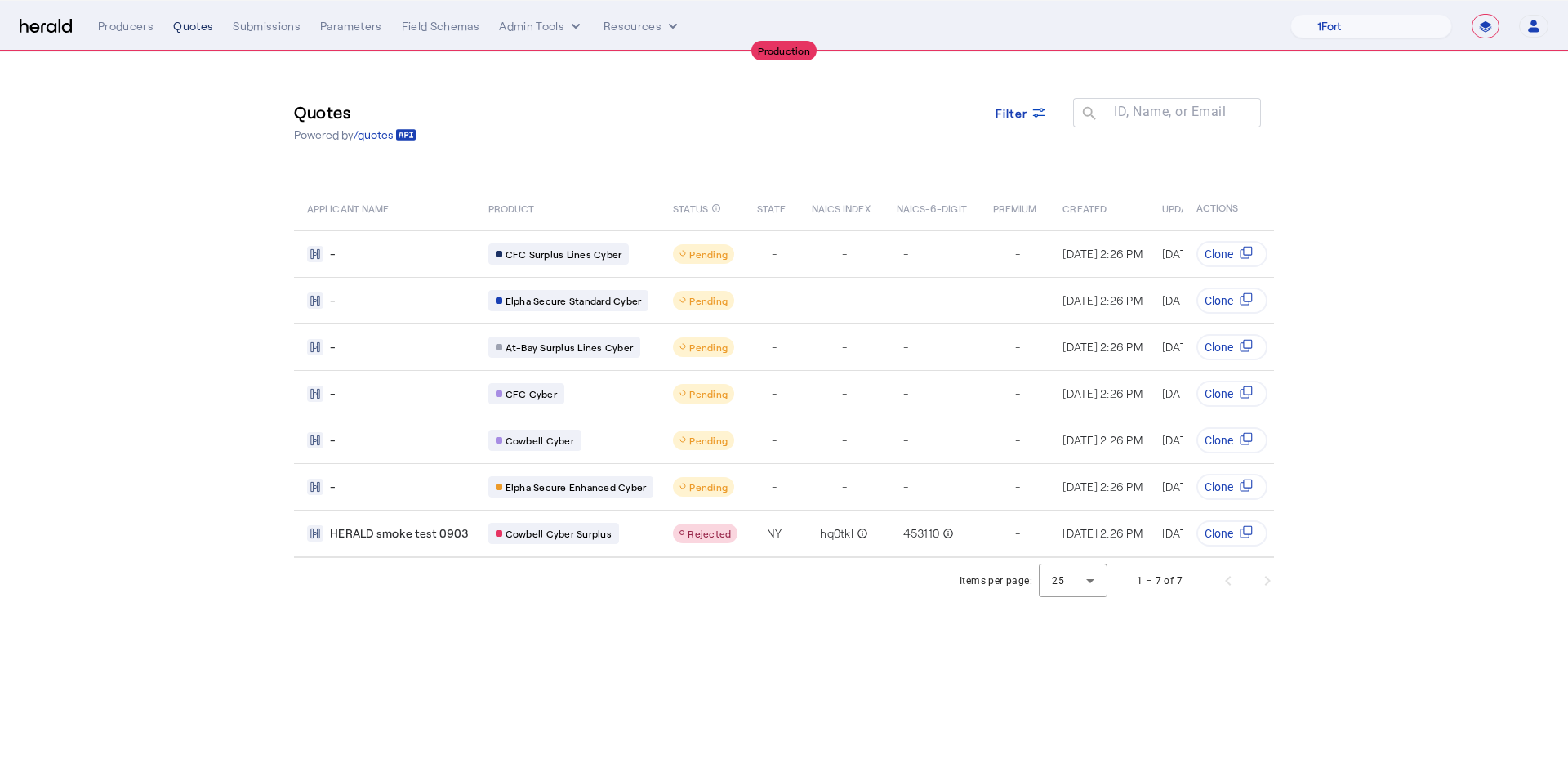
click at [190, 27] on div "Quotes" at bounding box center [193, 25] width 40 height 17
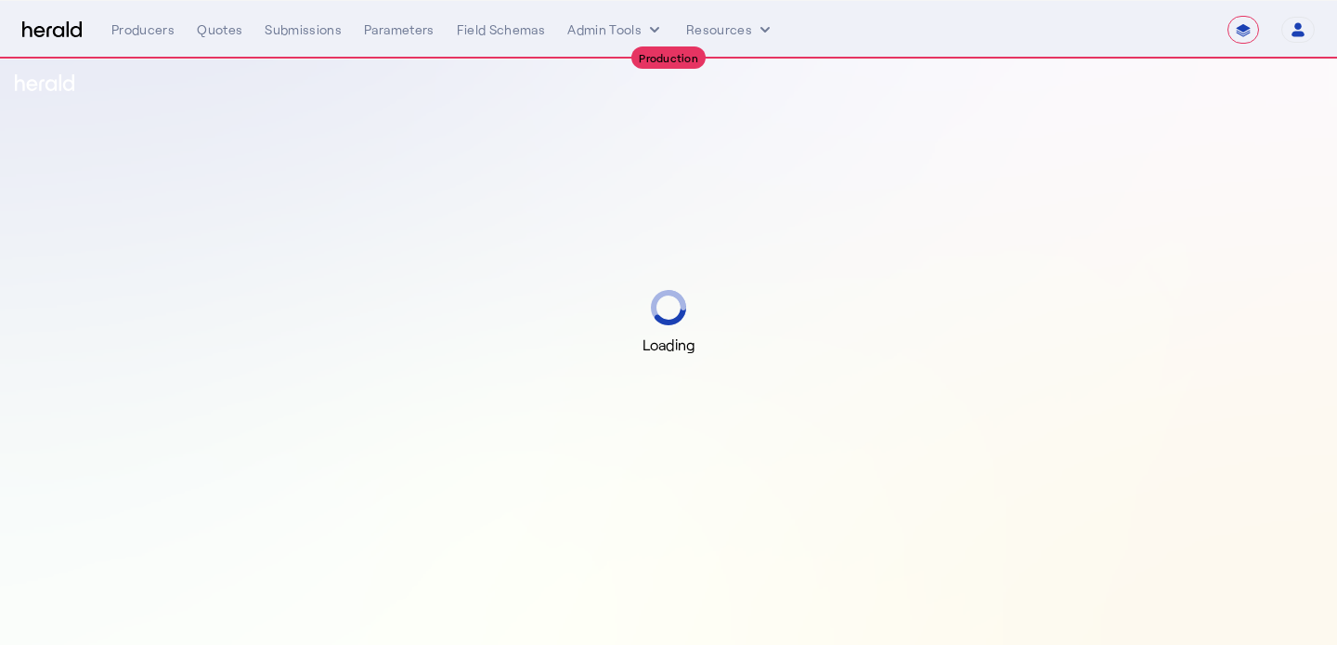
select select "**********"
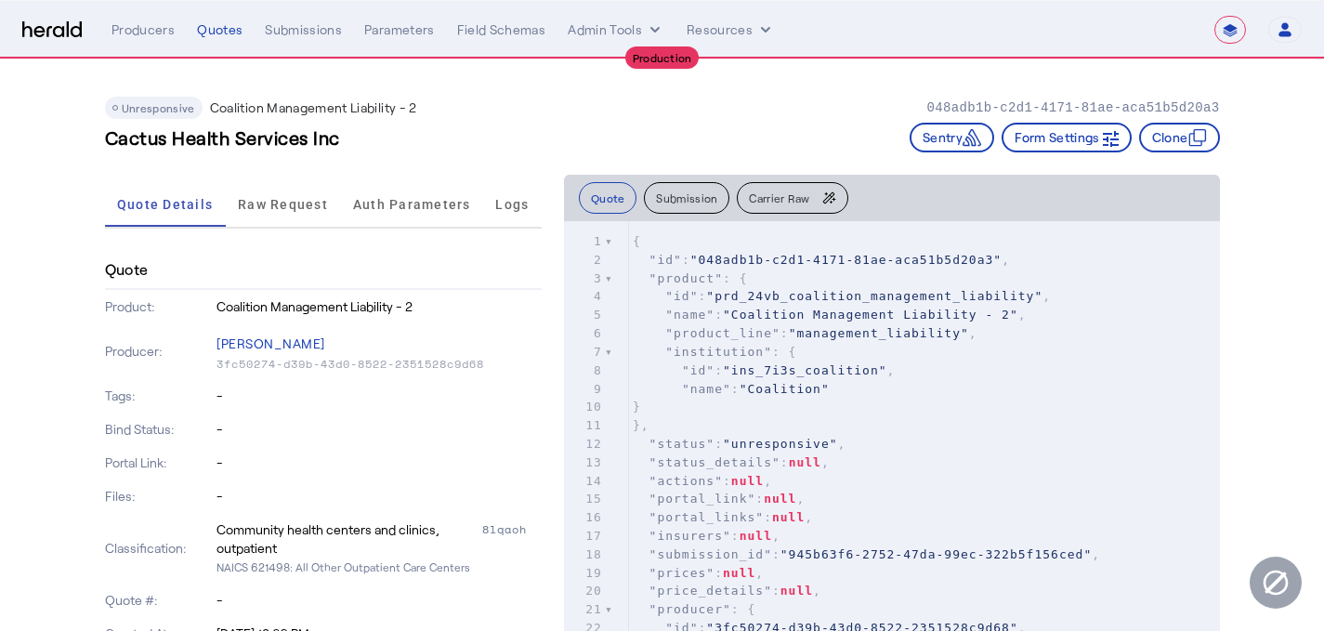
click at [781, 195] on span "Carrier Raw" at bounding box center [779, 197] width 60 height 11
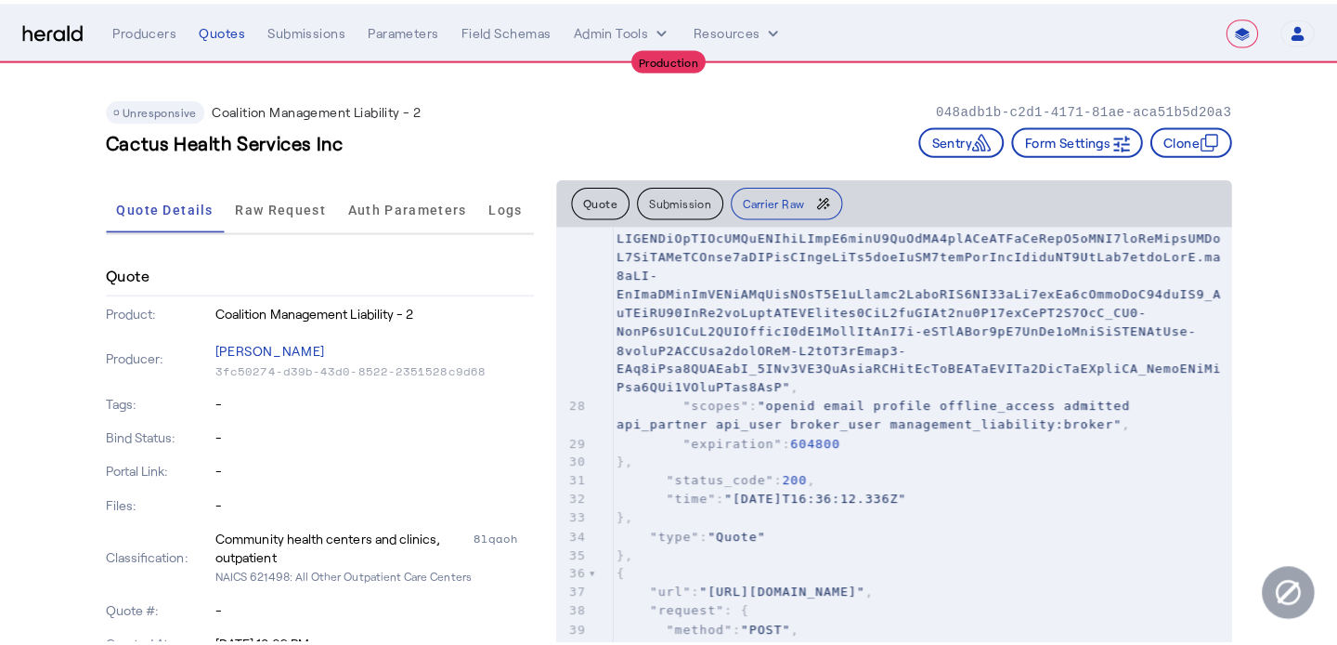
scroll to position [725, 0]
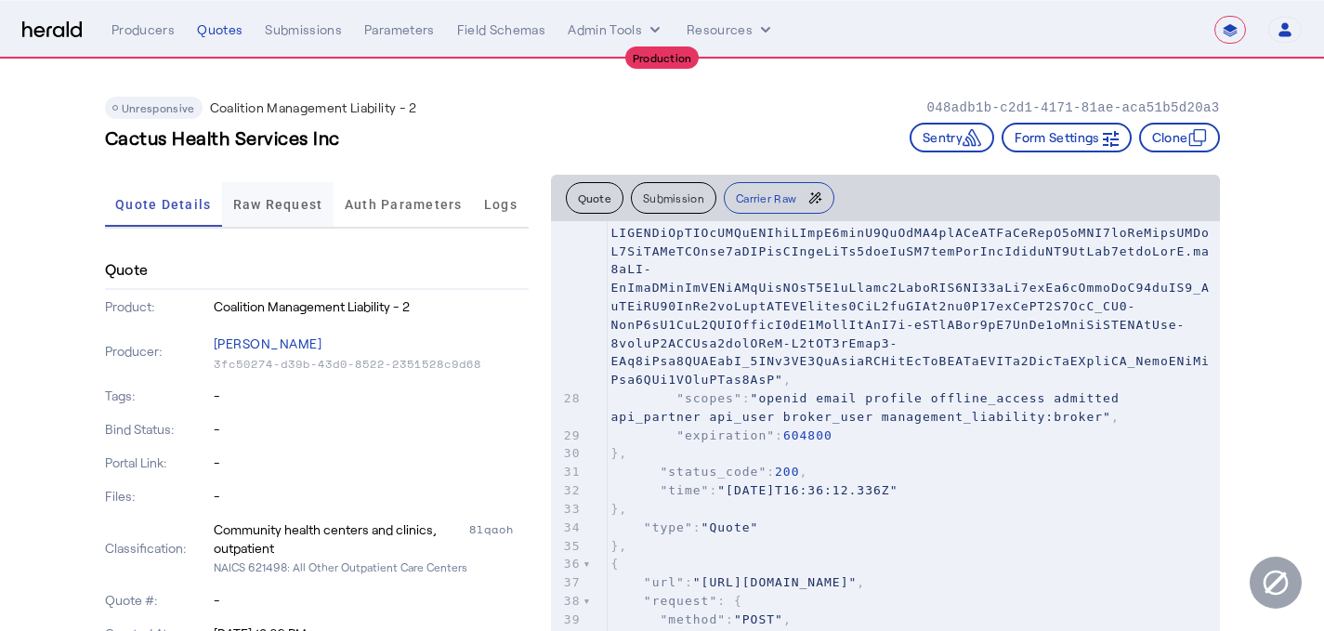
click at [267, 188] on span "Raw Request" at bounding box center [278, 204] width 90 height 45
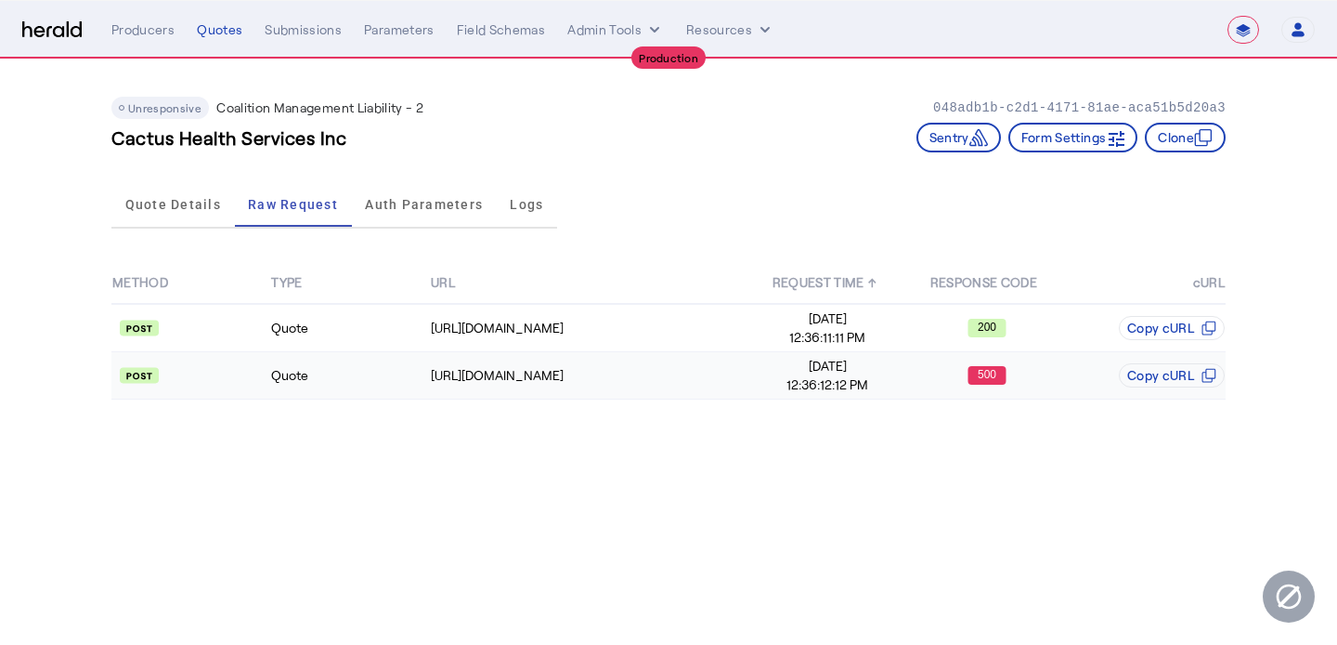
click at [889, 391] on span "12:36:12:12 PM" at bounding box center [828, 384] width 157 height 19
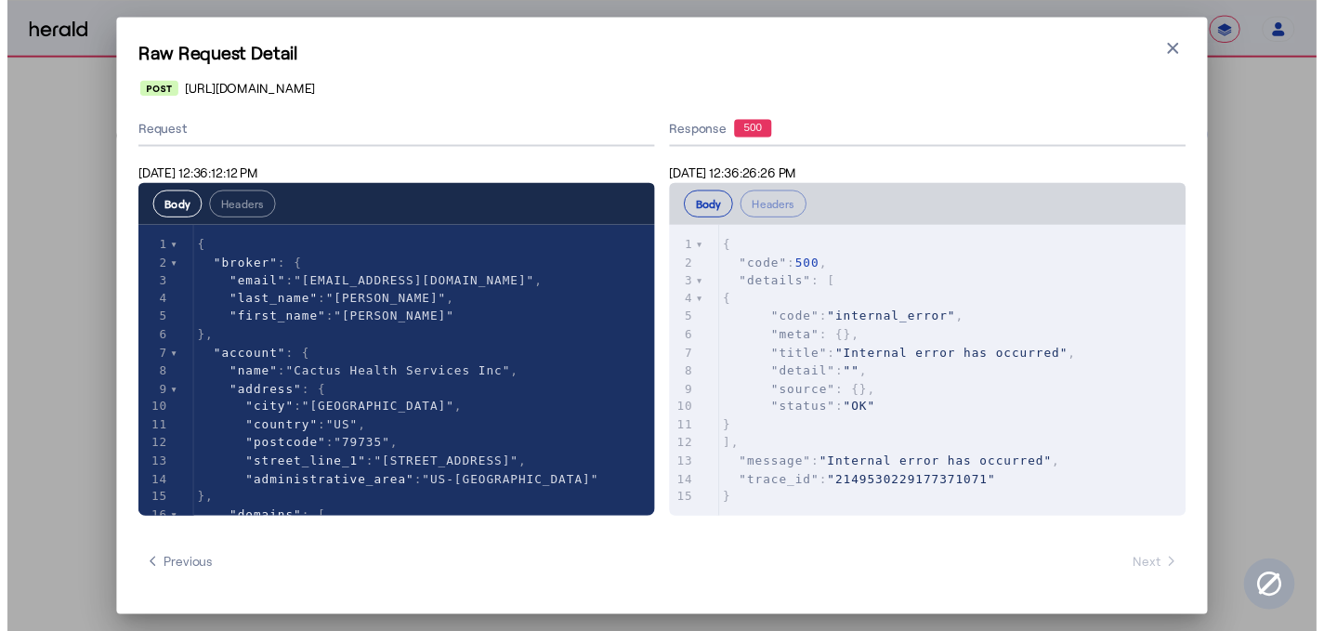
scroll to position [0, 0]
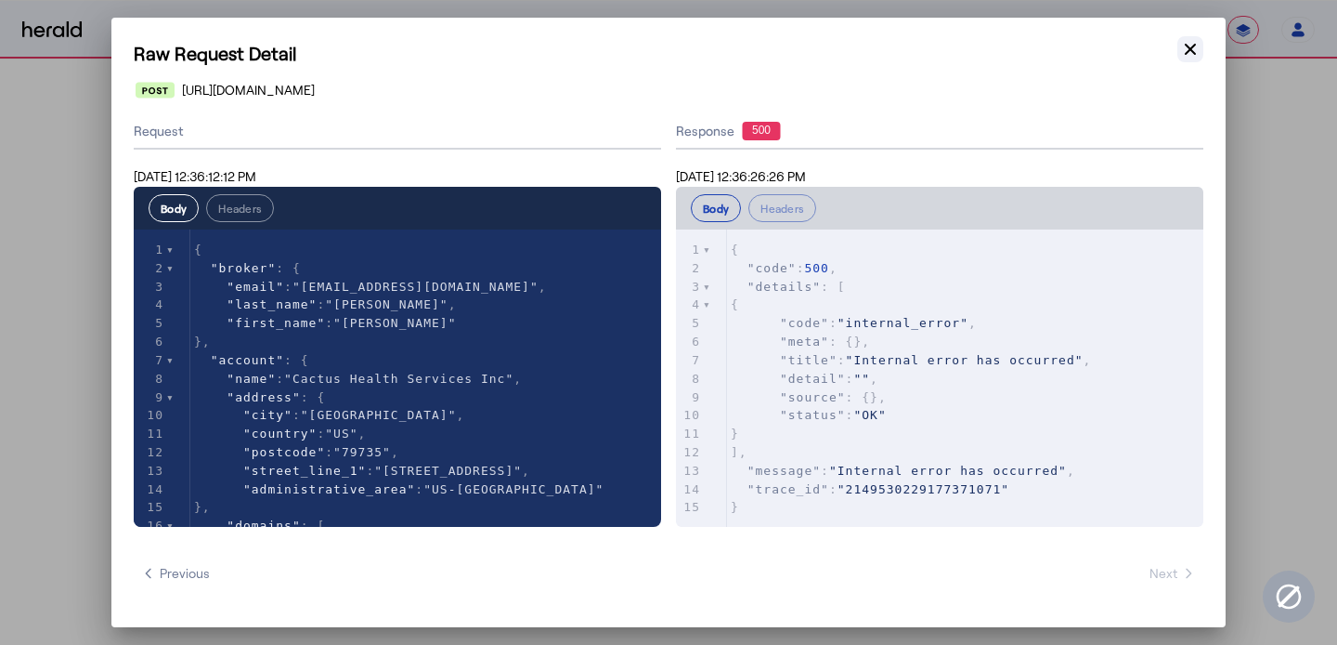
click at [1182, 44] on icon "button" at bounding box center [1190, 49] width 19 height 19
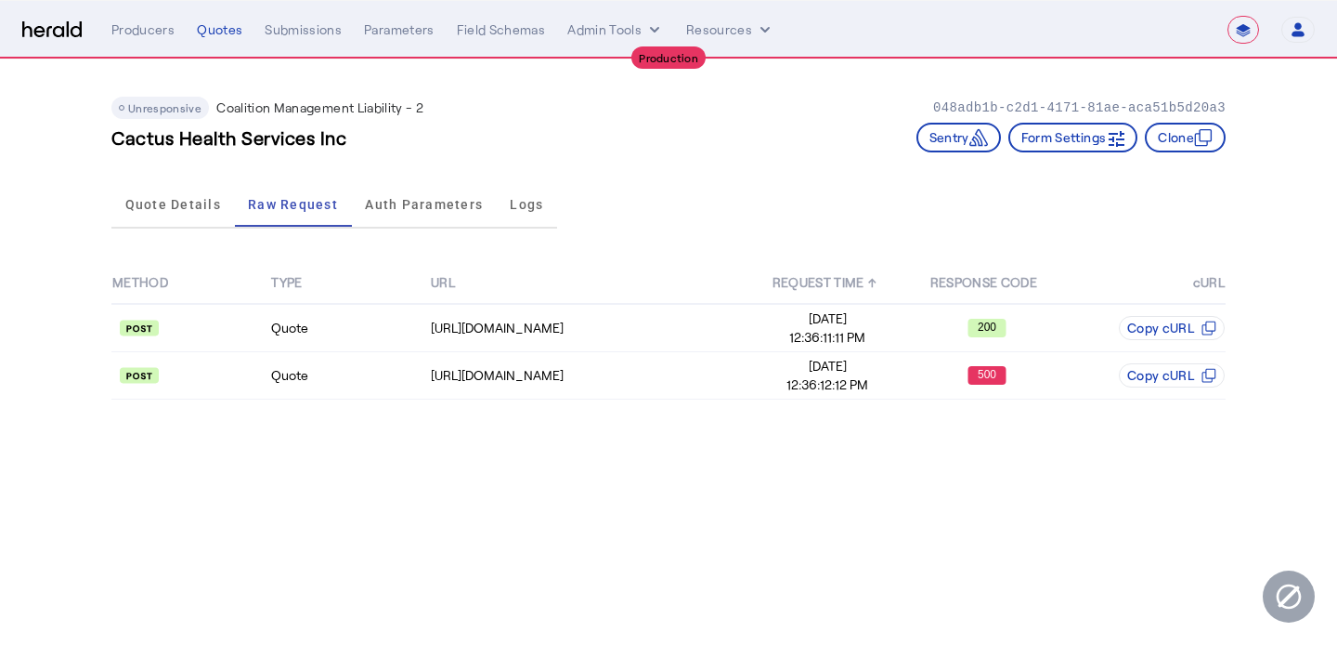
click at [92, 213] on div "Unresponsive Coalition Management Liability - 2 048adb1b-c2d1-4171-81ae-aca51b5…" at bounding box center [668, 242] width 1189 height 366
click at [160, 213] on span "Quote Details" at bounding box center [173, 204] width 96 height 45
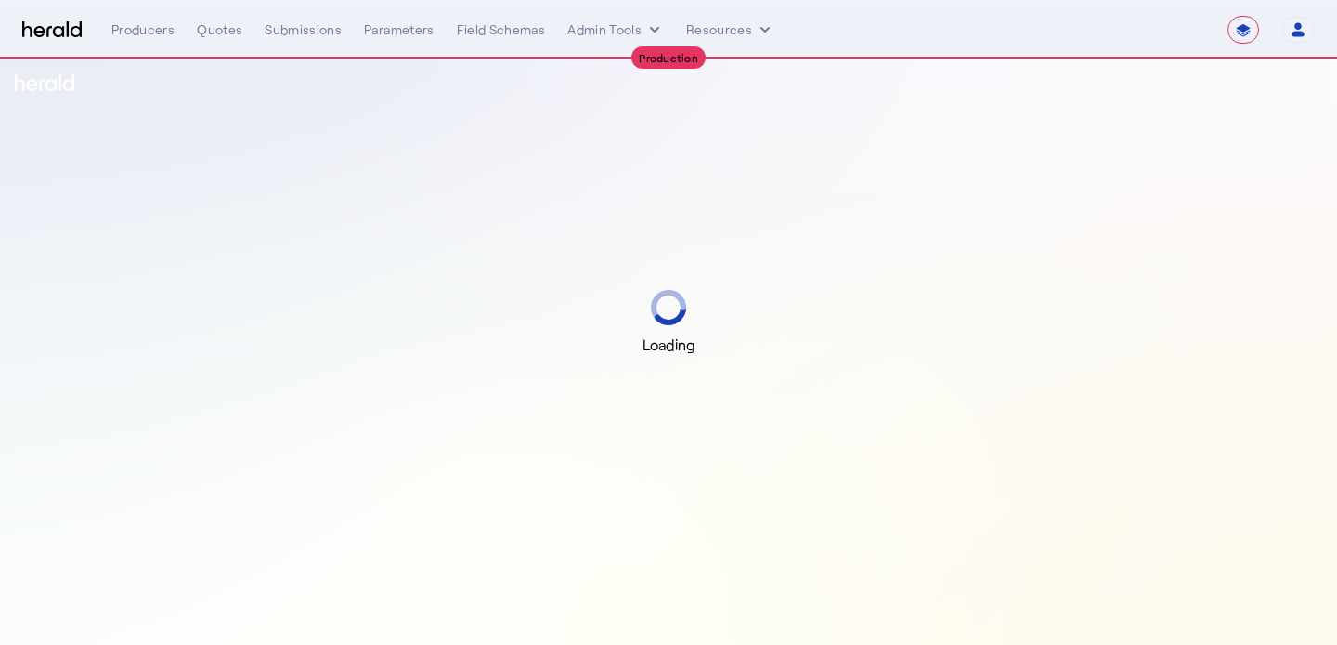
select select "**********"
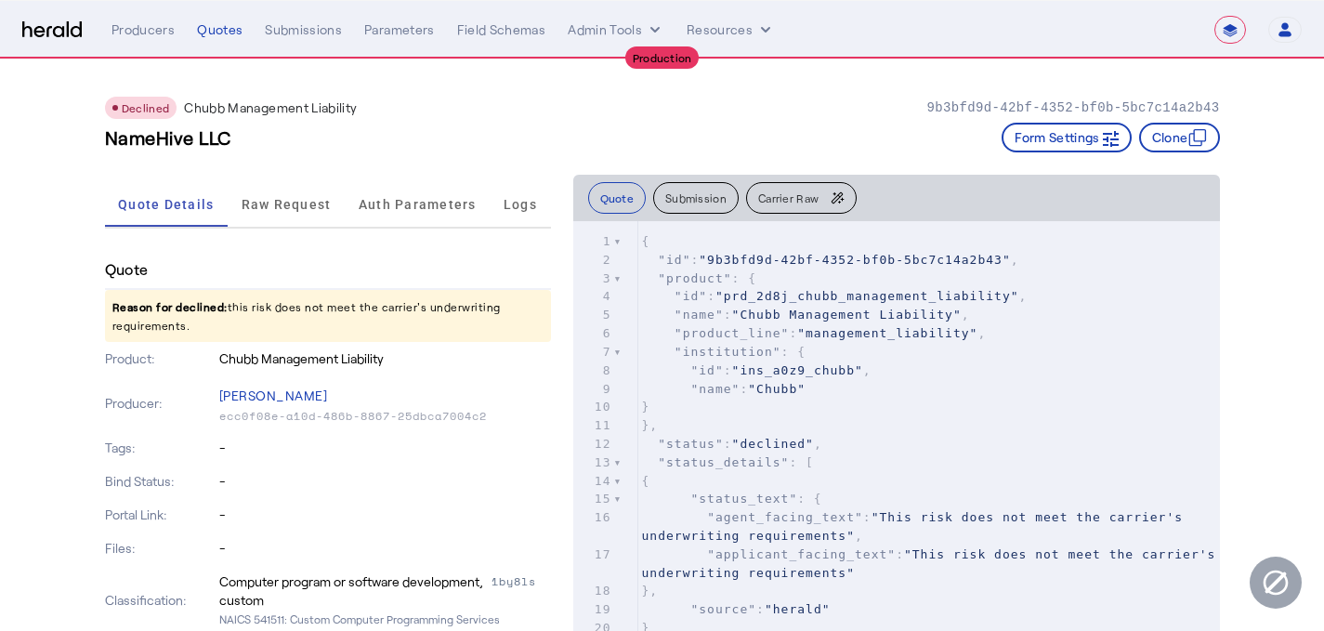
click at [696, 216] on div "Quote Submission Carrier Raw" at bounding box center [896, 198] width 646 height 46
click at [698, 196] on button "Submission" at bounding box center [695, 198] width 85 height 32
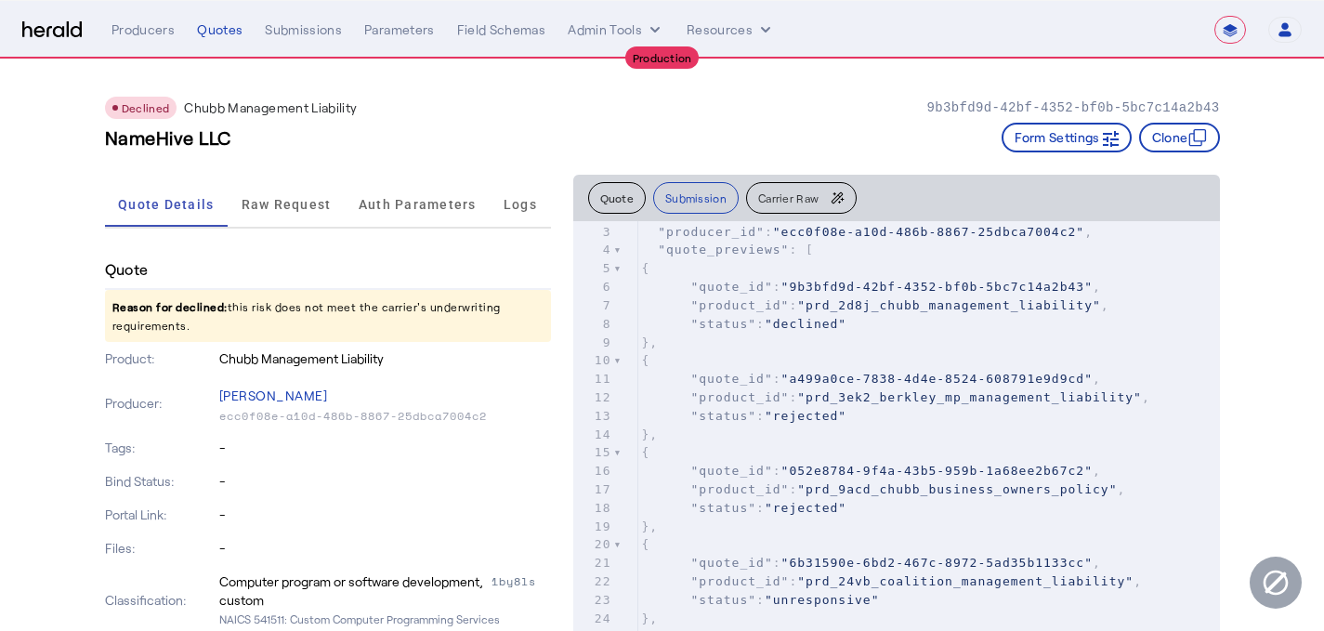
scroll to position [205, 0]
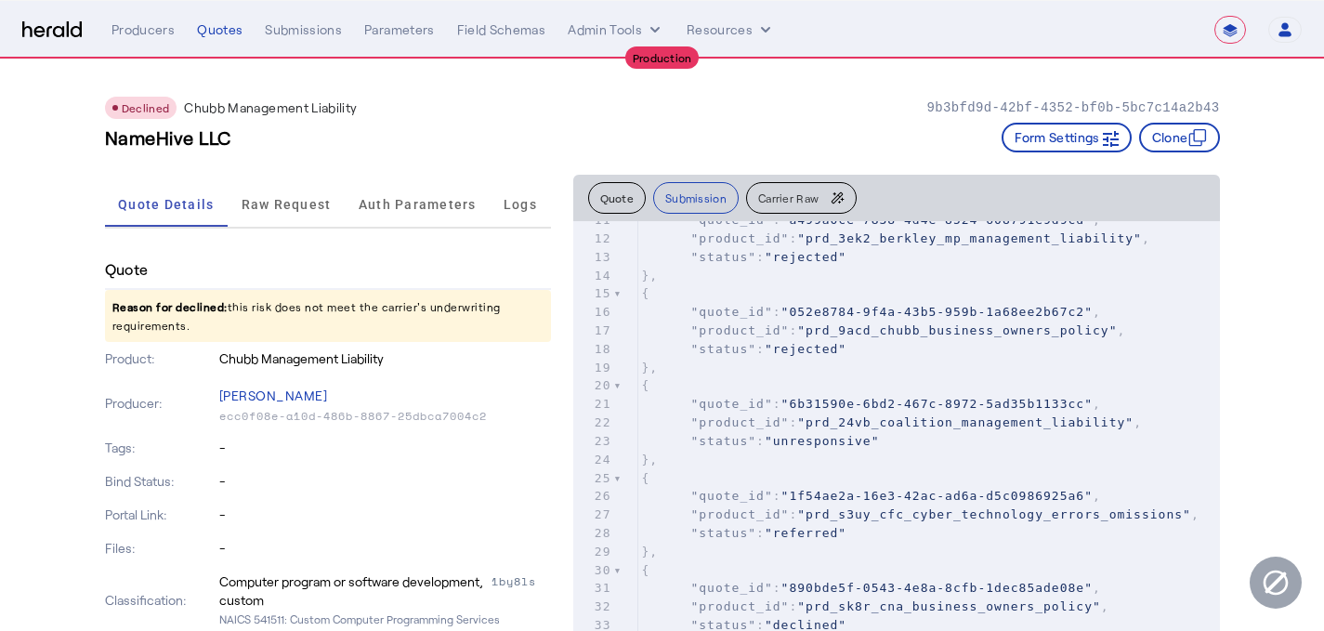
click at [882, 481] on pre "{" at bounding box center [928, 478] width 581 height 19
type input "**********"
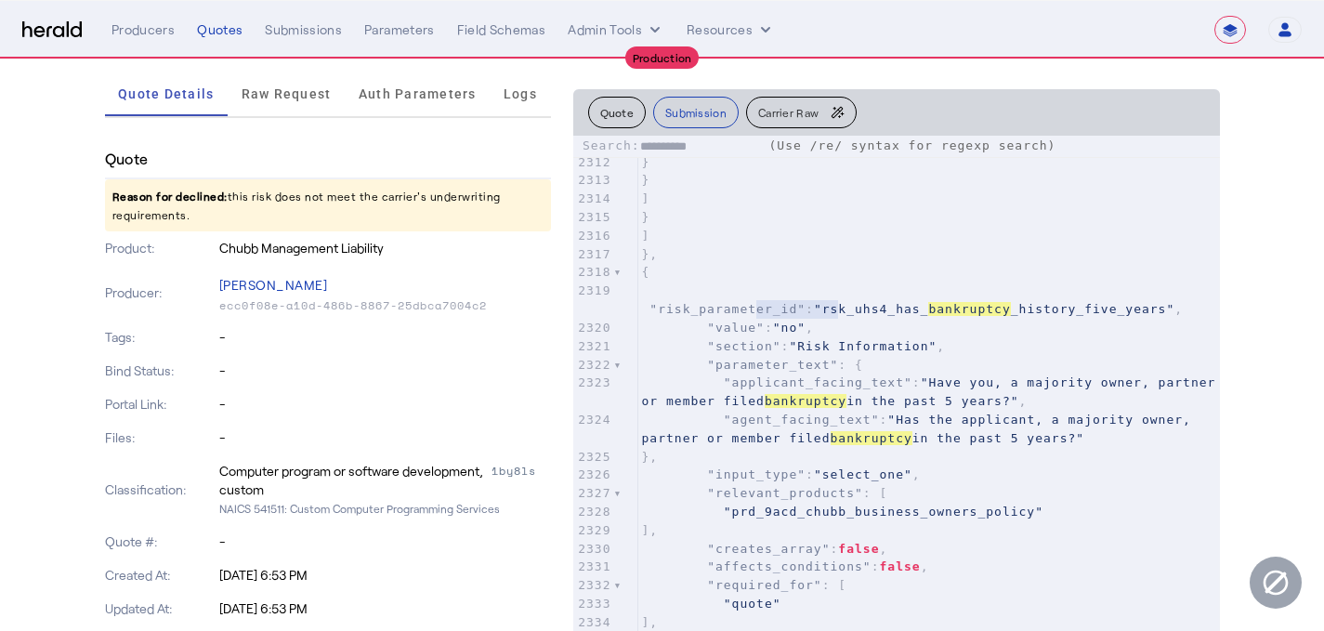
scroll to position [43485, 0]
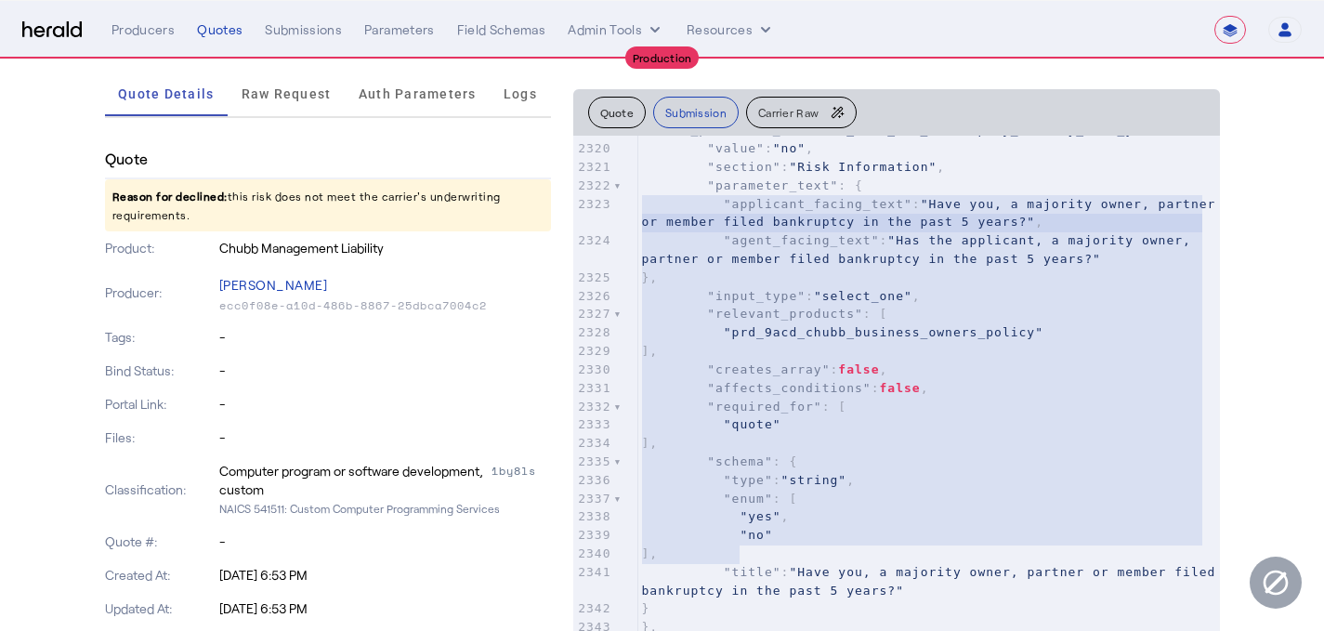
type textarea "**********"
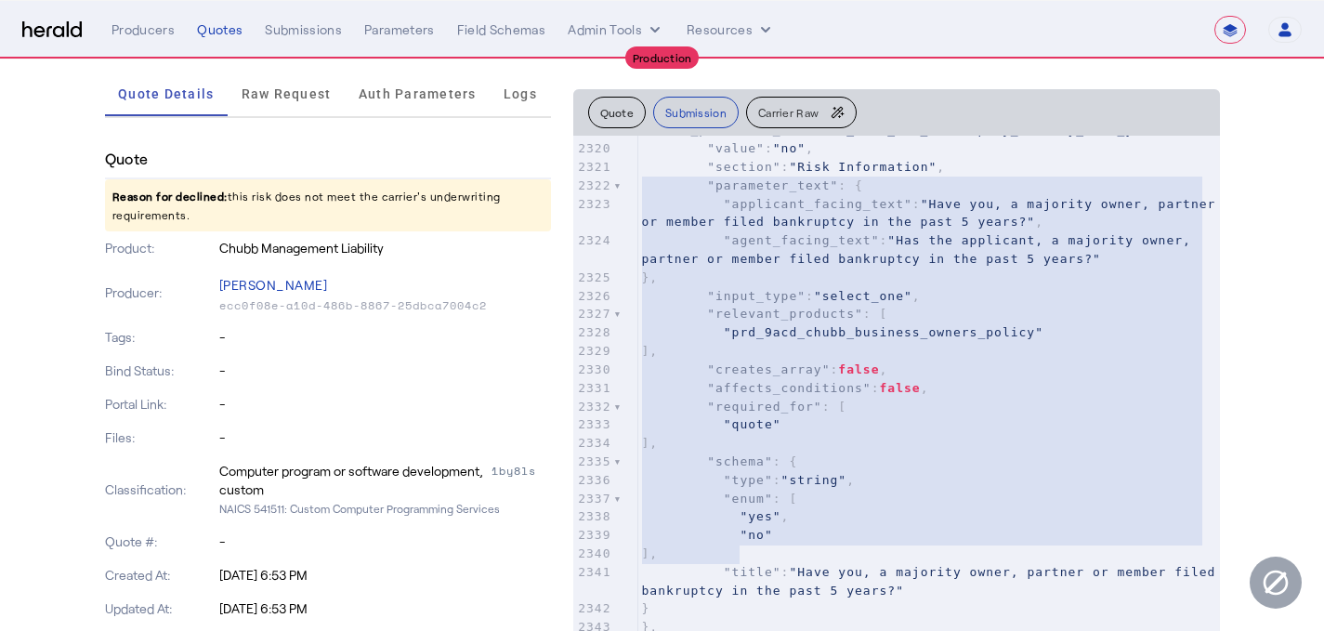
drag, startPoint x: 757, startPoint y: 553, endPoint x: 572, endPoint y: 190, distance: 406.7
click at [864, 276] on pre "}," at bounding box center [928, 277] width 581 height 19
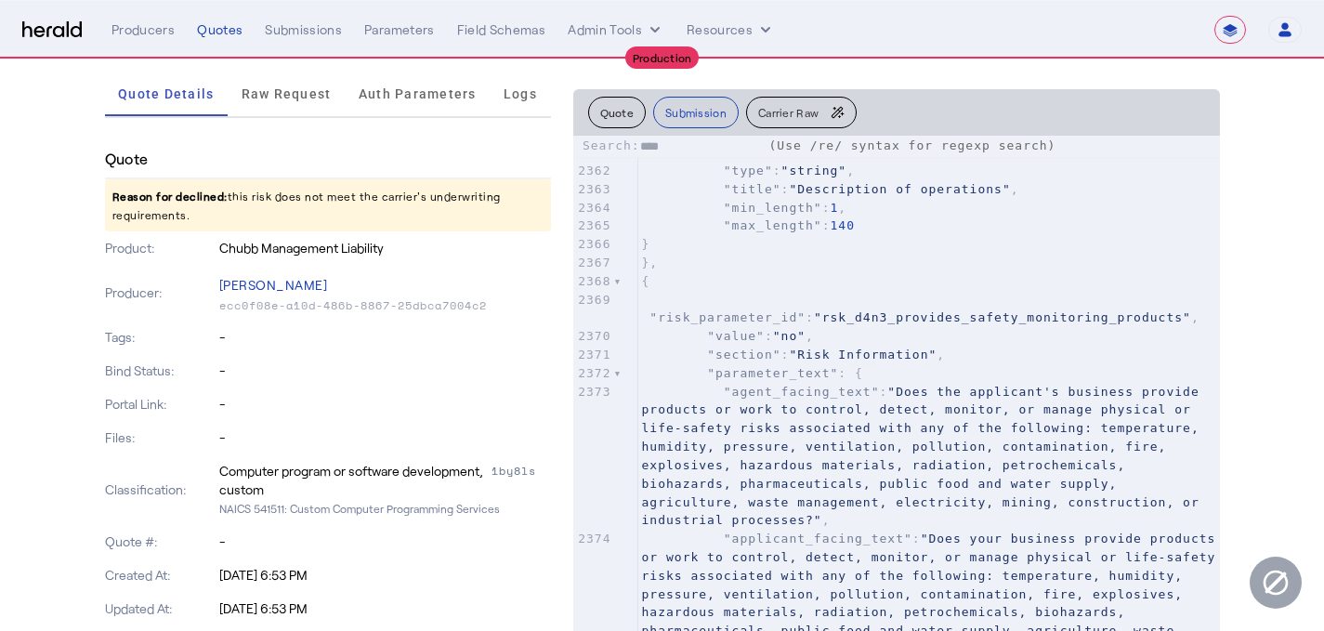
type input "**********"
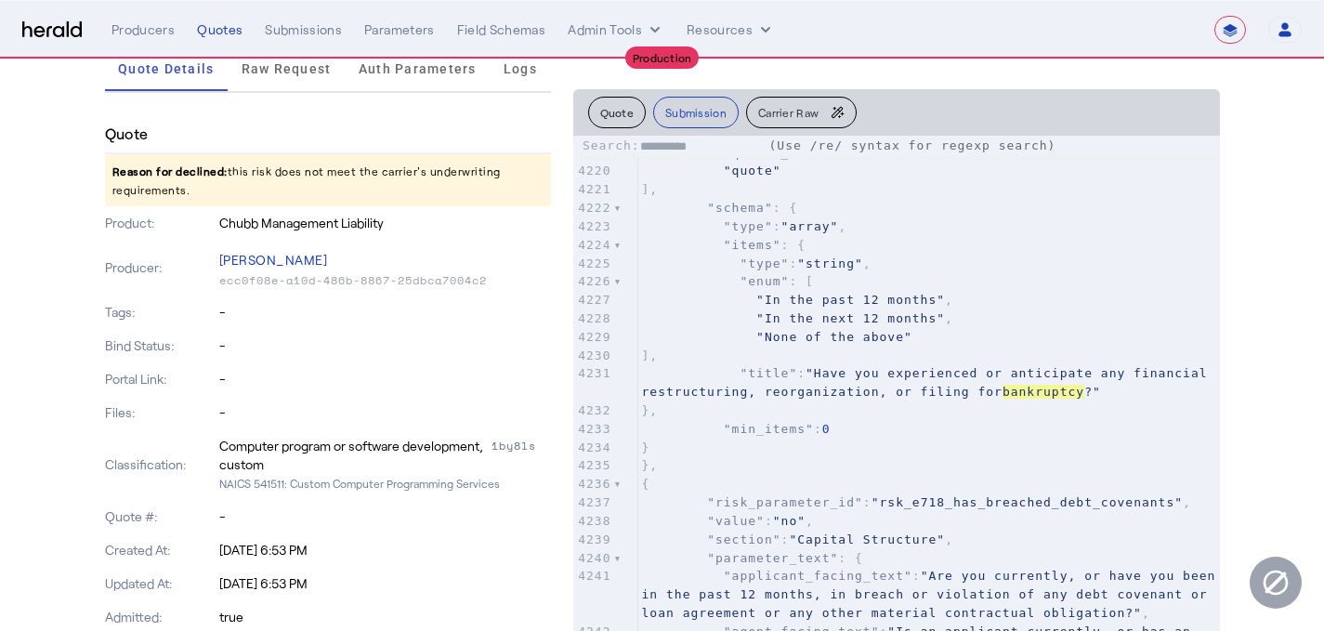
type textarea "**********"
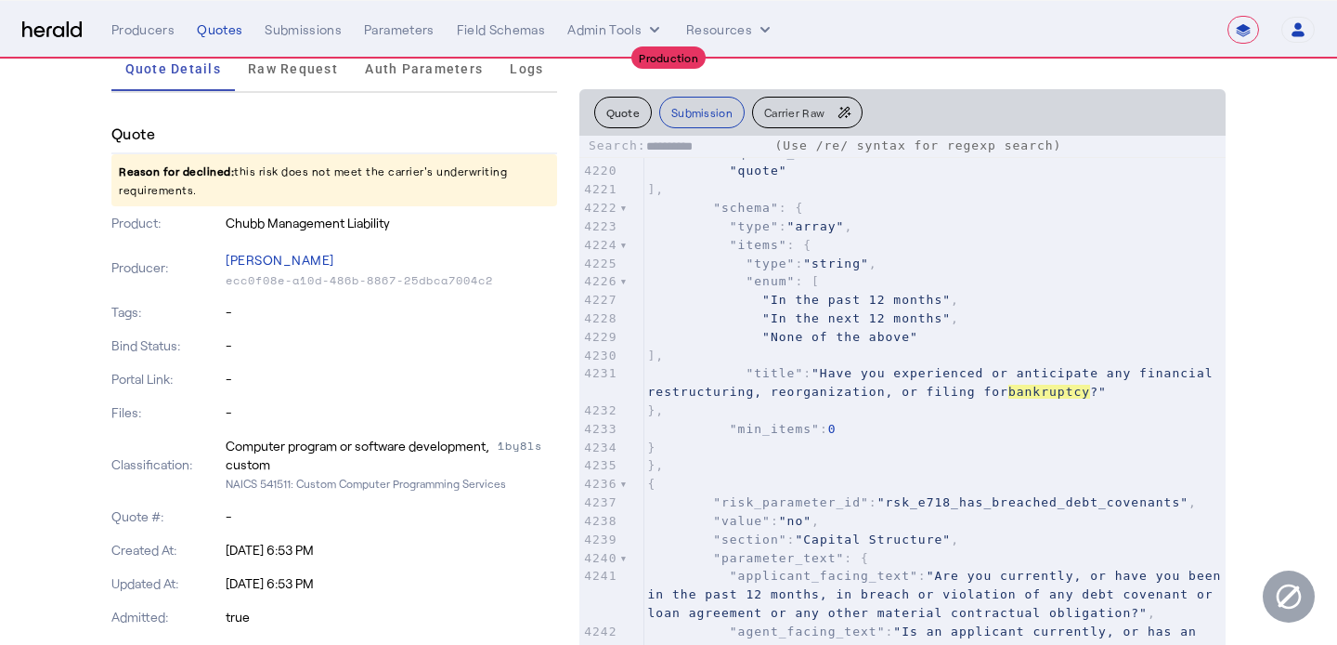
click at [798, 98] on button "Carrier Raw" at bounding box center [808, 113] width 111 height 32
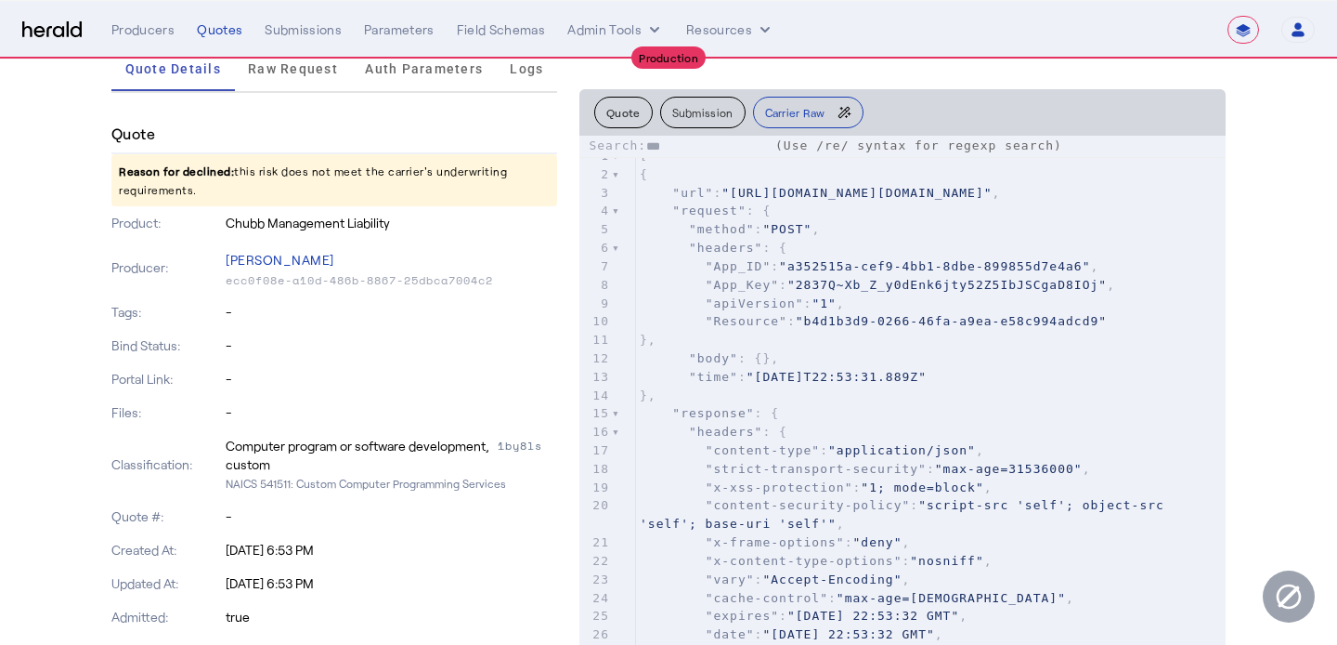
type input "**********"
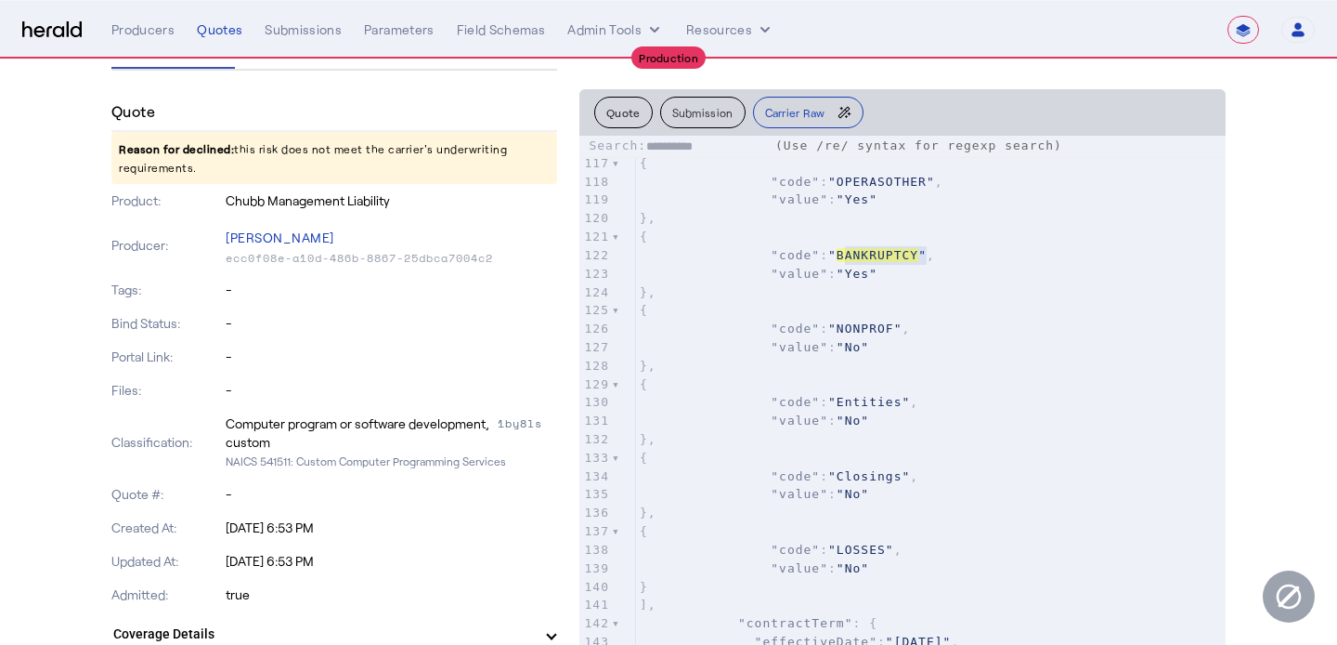
type textarea "**********"
click at [713, 98] on button "Submission" at bounding box center [702, 113] width 85 height 32
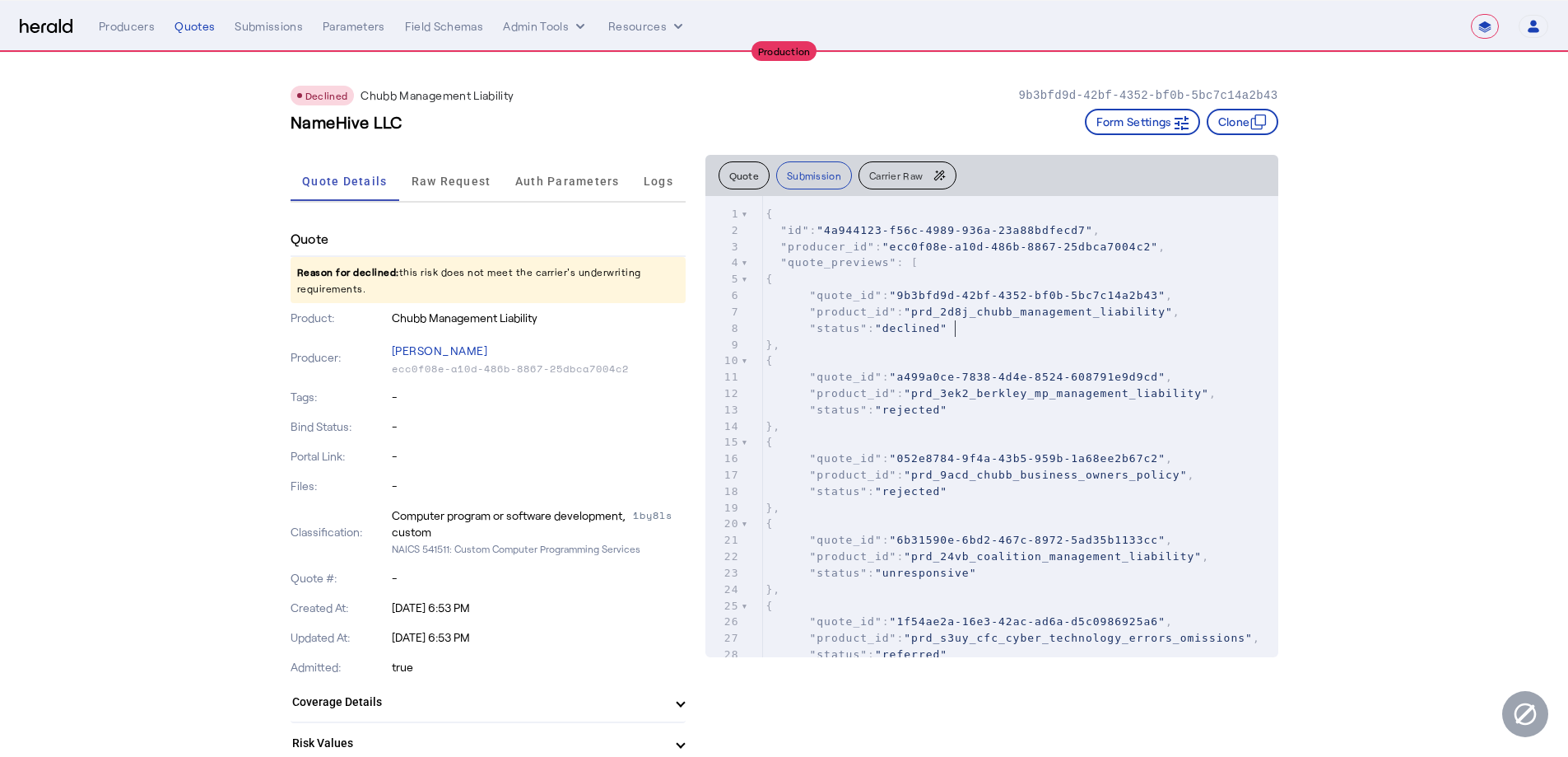
click at [961, 332] on pre ""status" : "declined"" at bounding box center [1020, 328] width 515 height 17
type textarea "*"
click at [963, 334] on pre ""status" : "declined"" at bounding box center [1020, 328] width 515 height 17
click at [1065, 312] on span ""prd_2d8j_chubb_management_liability"" at bounding box center [1039, 312] width 269 height 12
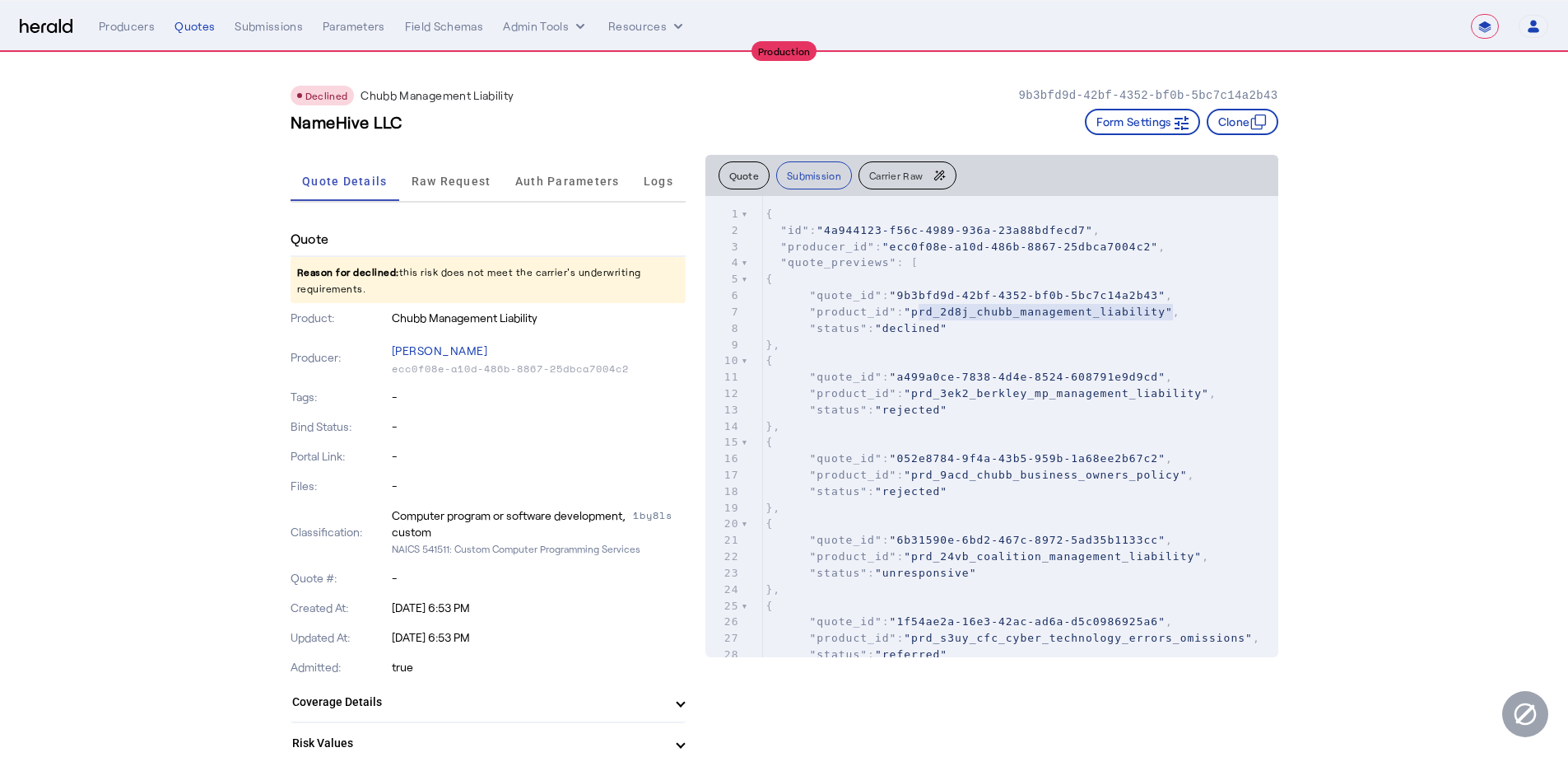
type textarea "**********"
click at [1065, 312] on span ""prd_2d8j_chubb_management_liability"" at bounding box center [1039, 312] width 269 height 12
click at [917, 236] on span ""4a944123-f56c-4989-936a-23a88bdfecd7"" at bounding box center [954, 230] width 276 height 12
type input "*****"
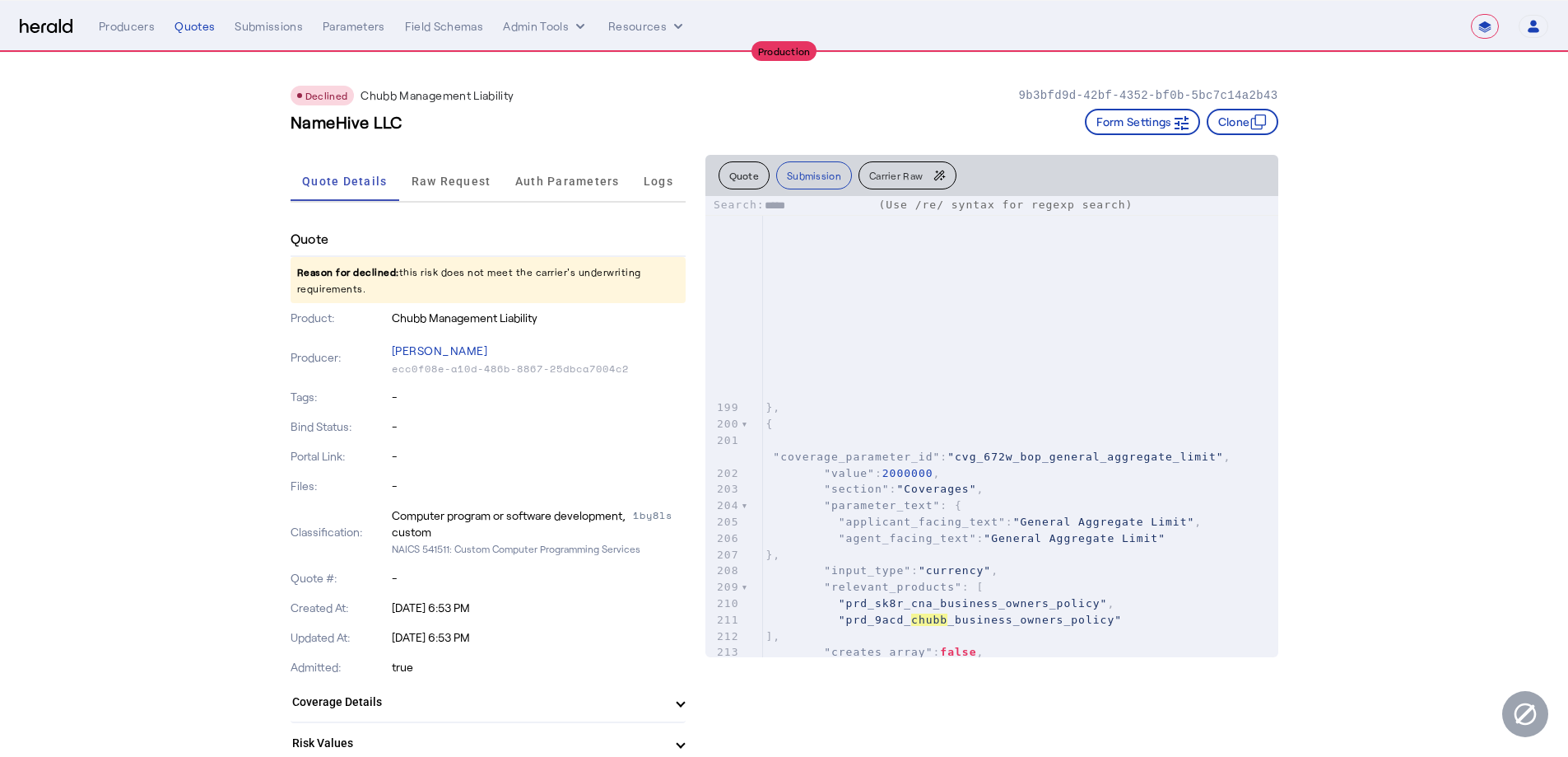
scroll to position [3509, 0]
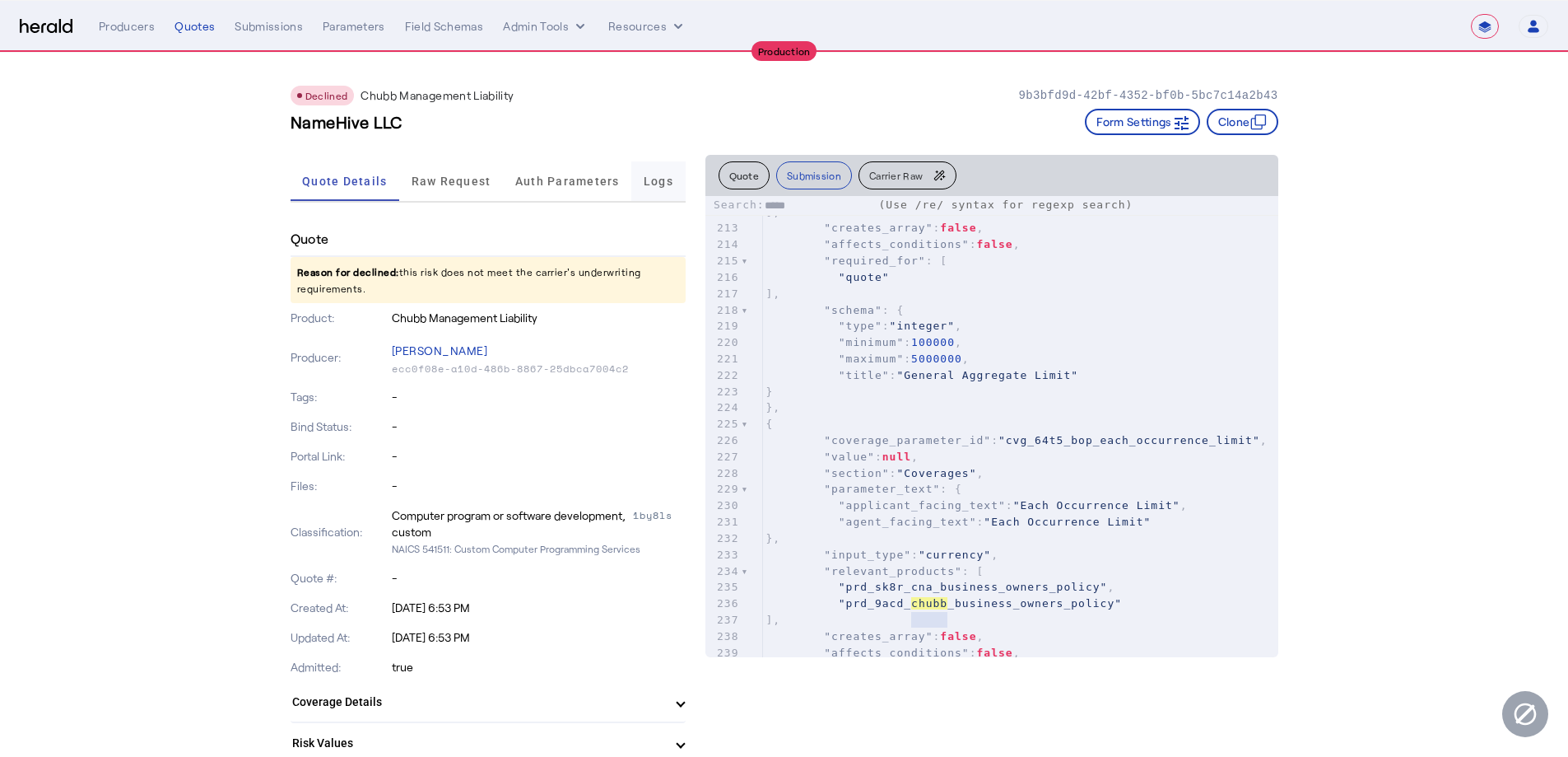
type textarea "*****"
click at [651, 179] on span "Logs" at bounding box center [658, 181] width 29 height 12
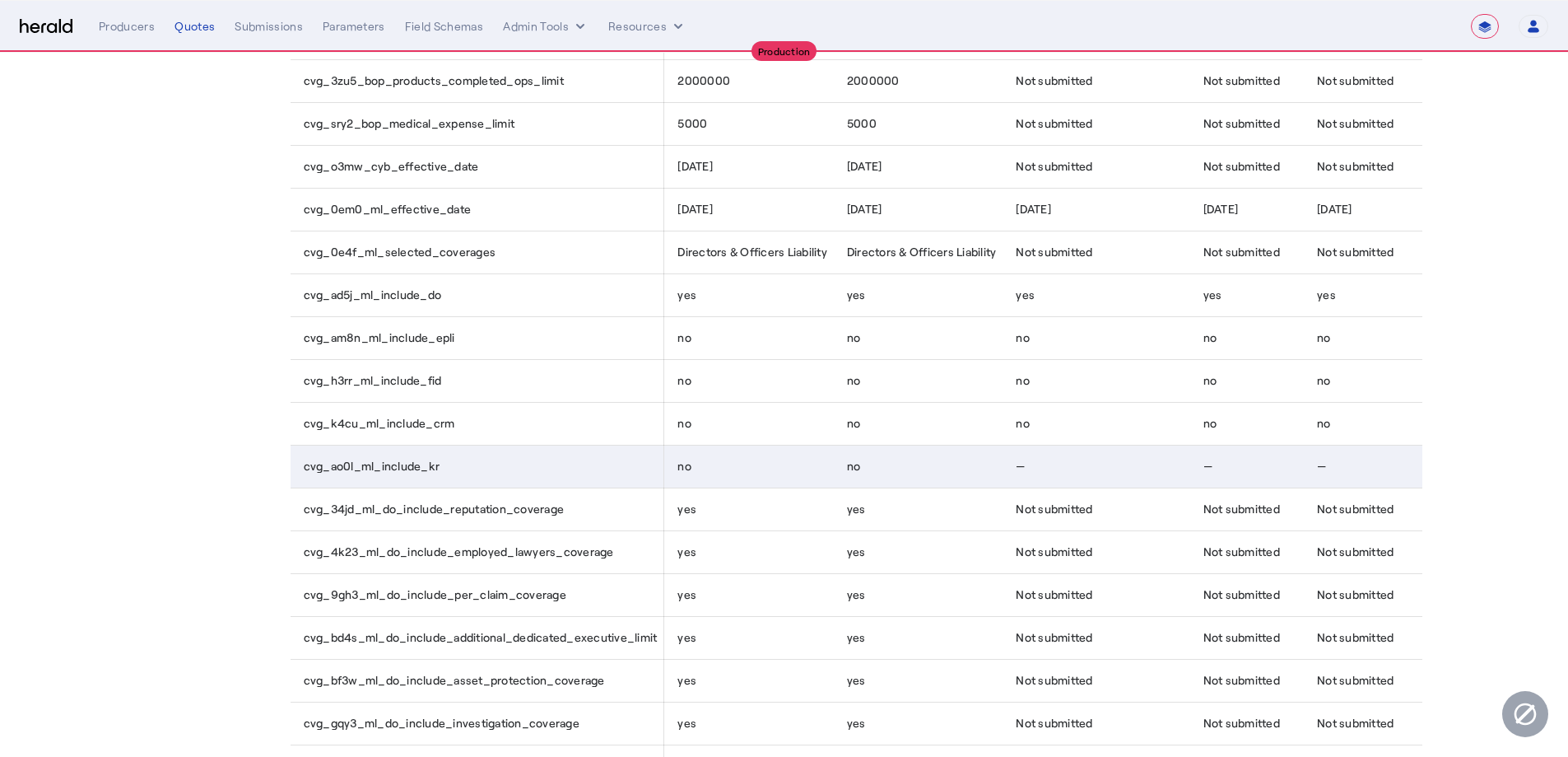
scroll to position [334, 0]
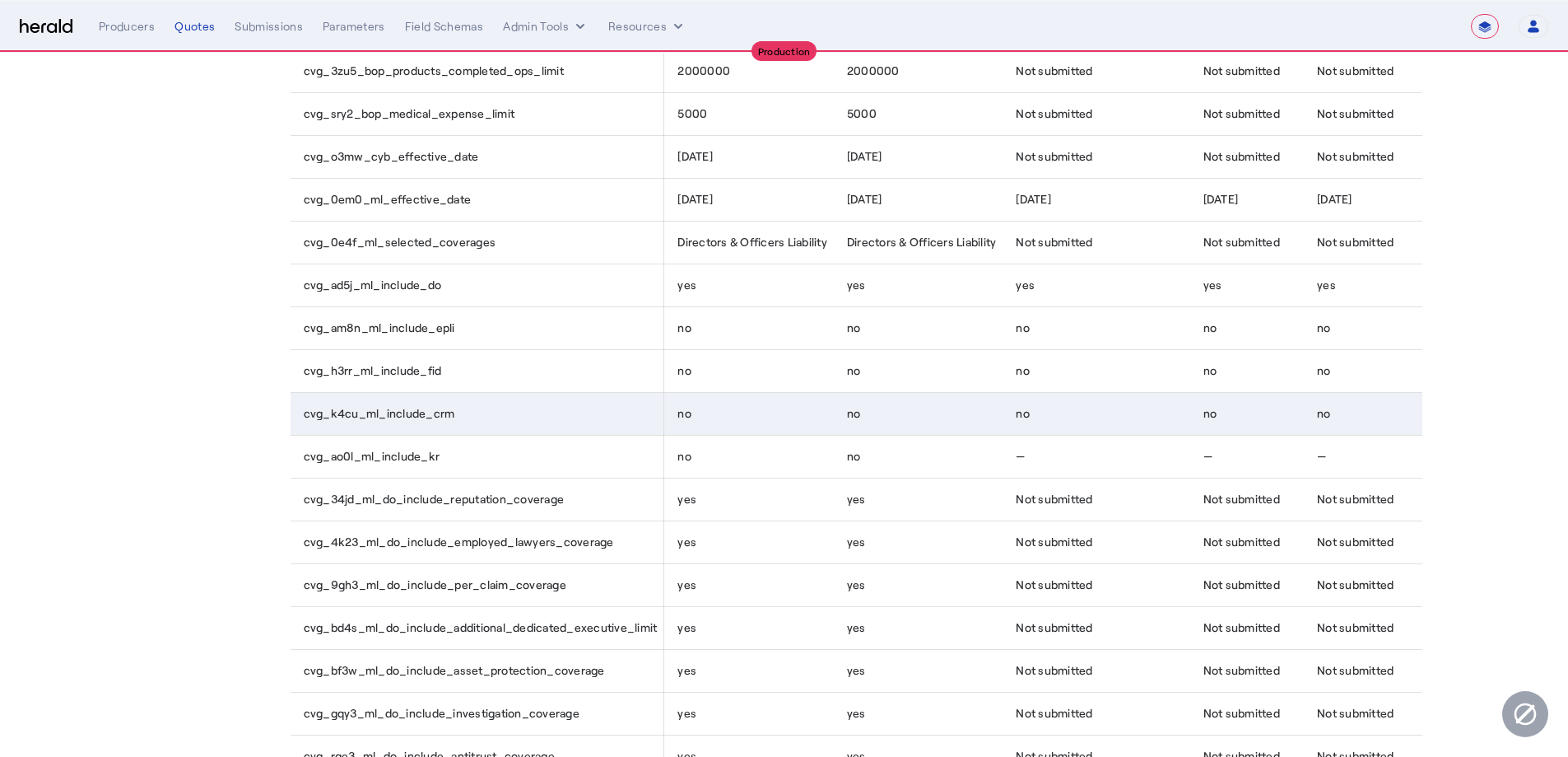
click at [331, 422] on td "cvg_k4cu_ml_include_crm" at bounding box center [478, 413] width 374 height 43
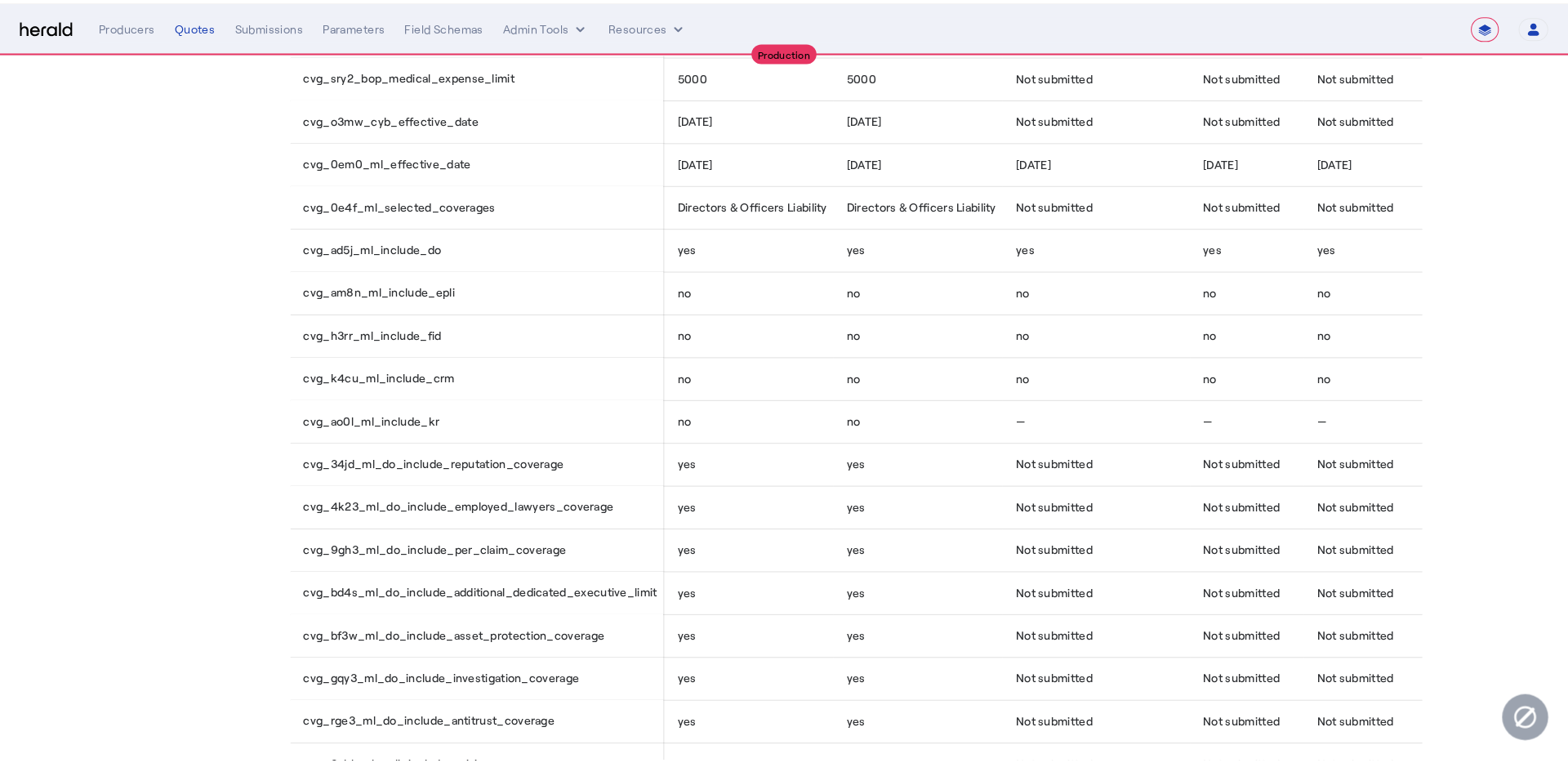
scroll to position [0, 0]
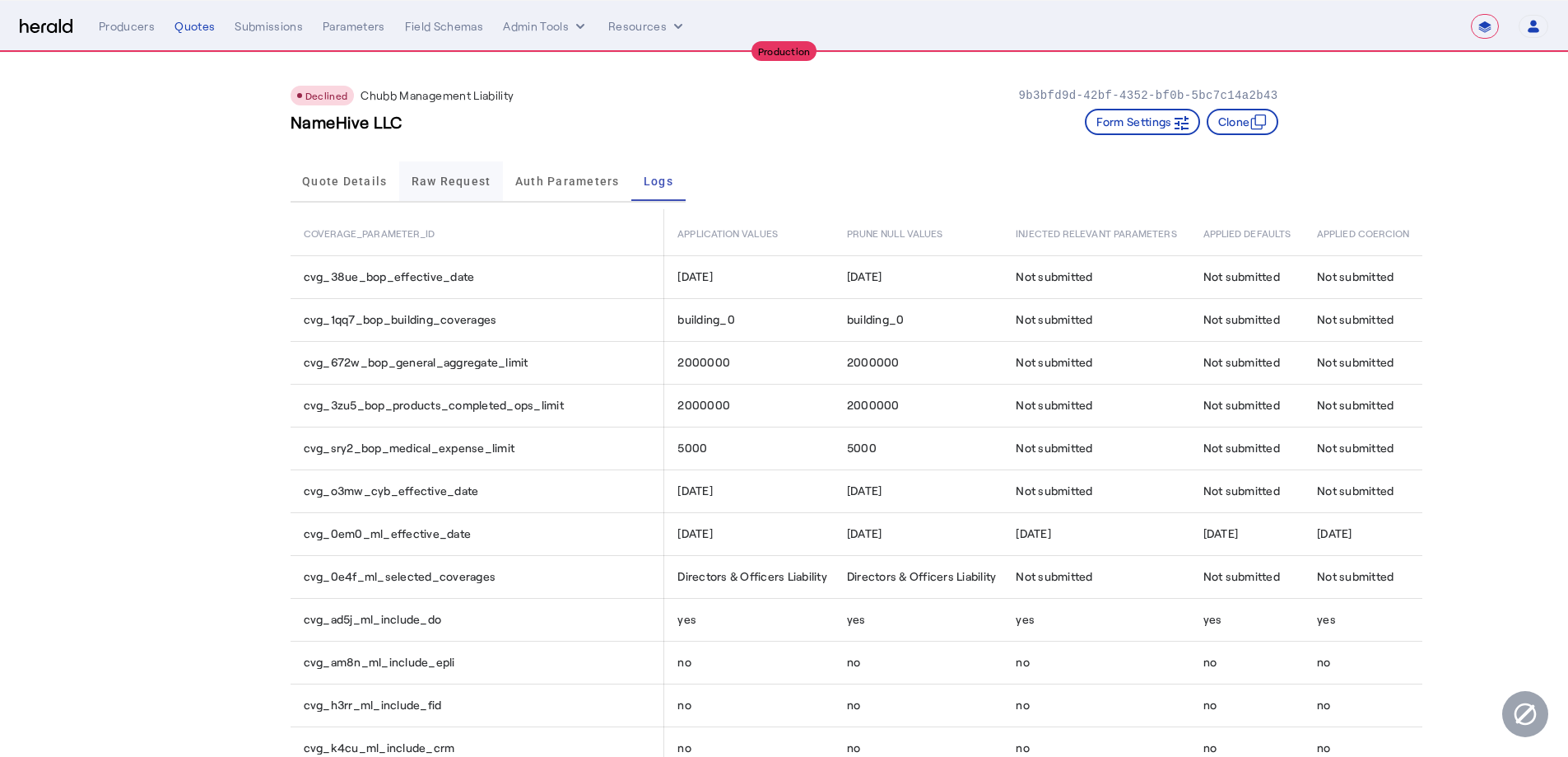
click at [464, 161] on span "Raw Request" at bounding box center [451, 181] width 80 height 40
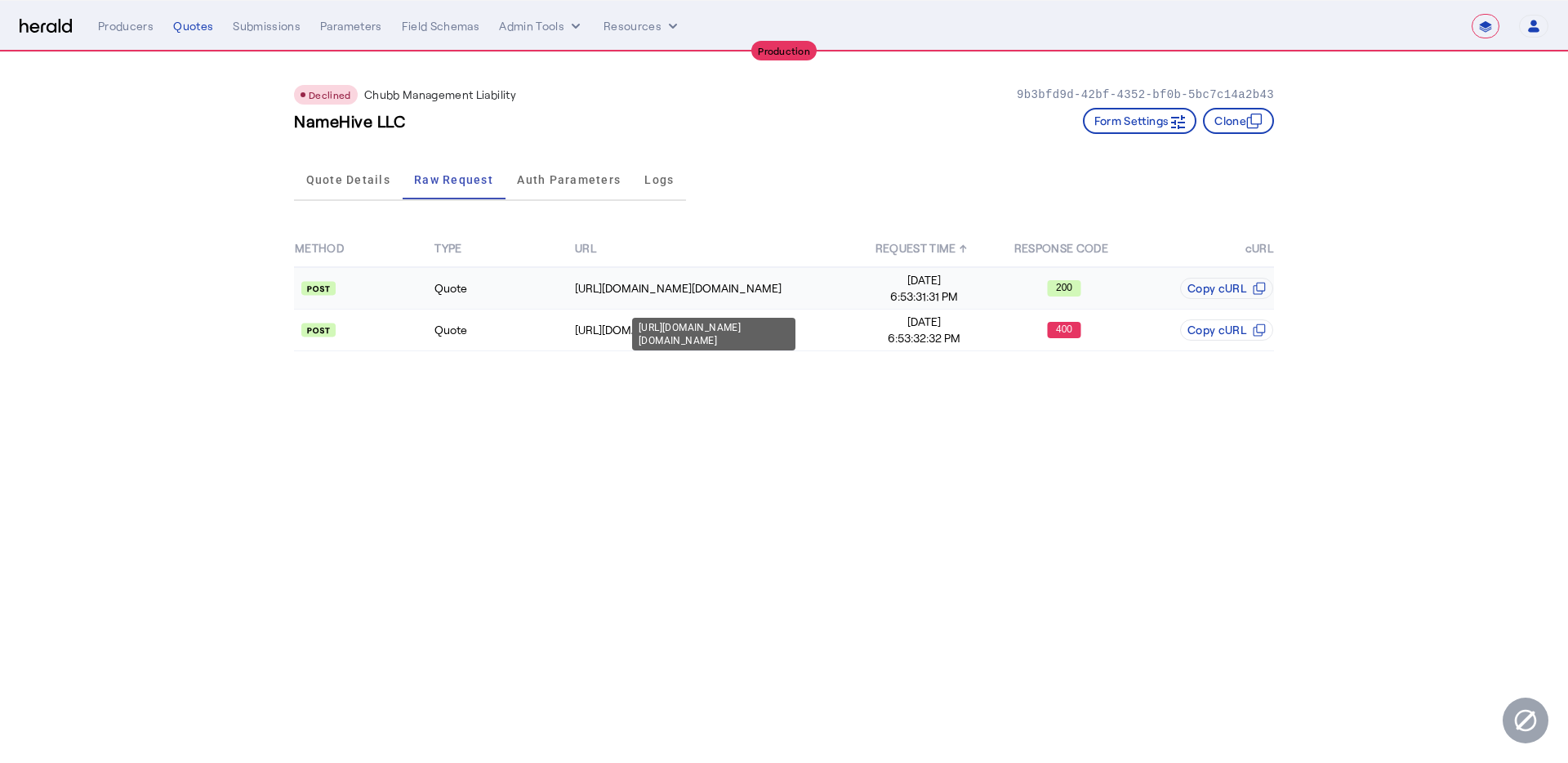
click at [647, 297] on td "https://na.chubbdigital.com/enterprise.operations.authorization" at bounding box center [714, 288] width 281 height 42
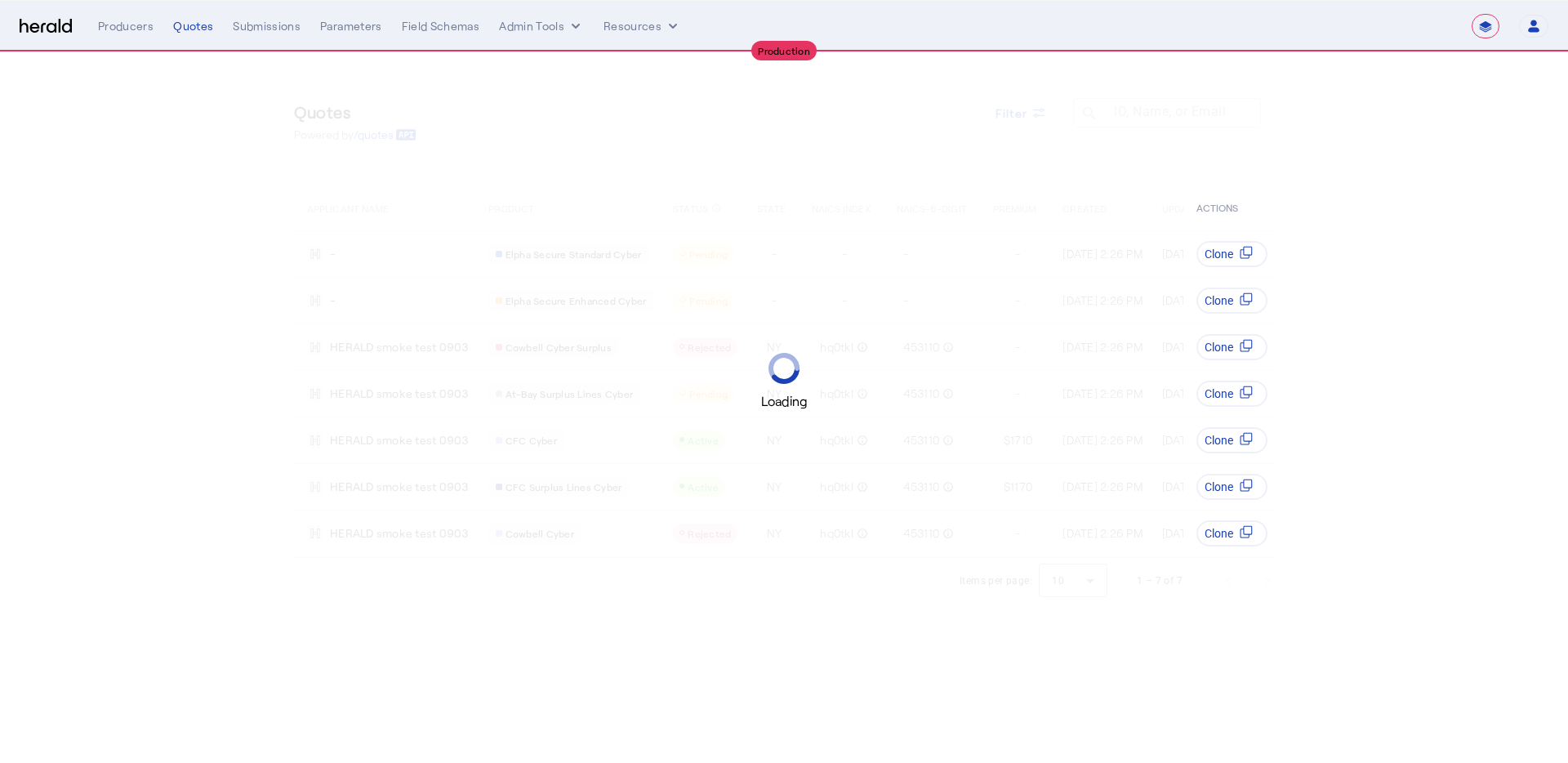
select select "**********"
select select "pfm_4d40_mdo"
select select "**********"
select select "pfm_4d40_mdo"
select select "**********"
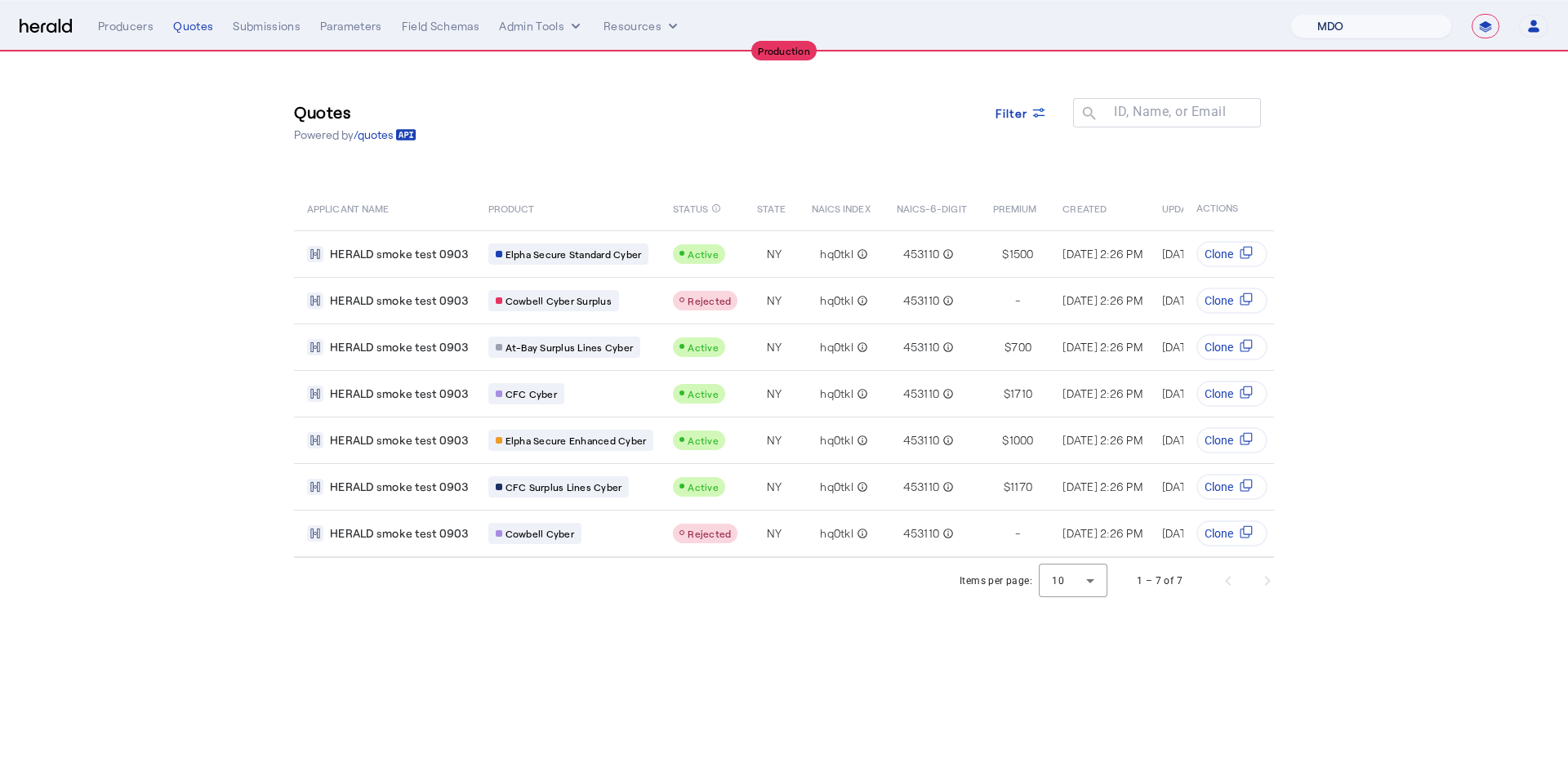
click at [1341, 25] on select "1Fort Affinity Risk Billy BindHQ Bunker CRC Campus Coverage Citadel Fifthwall F…" at bounding box center [1372, 26] width 162 height 25
select select "pfm_lx2v_founder_shield"
click at [1291, 14] on select "1Fort Affinity Risk Billy BindHQ Bunker CRC Campus Coverage Citadel Fifthwall F…" at bounding box center [1372, 26] width 162 height 25
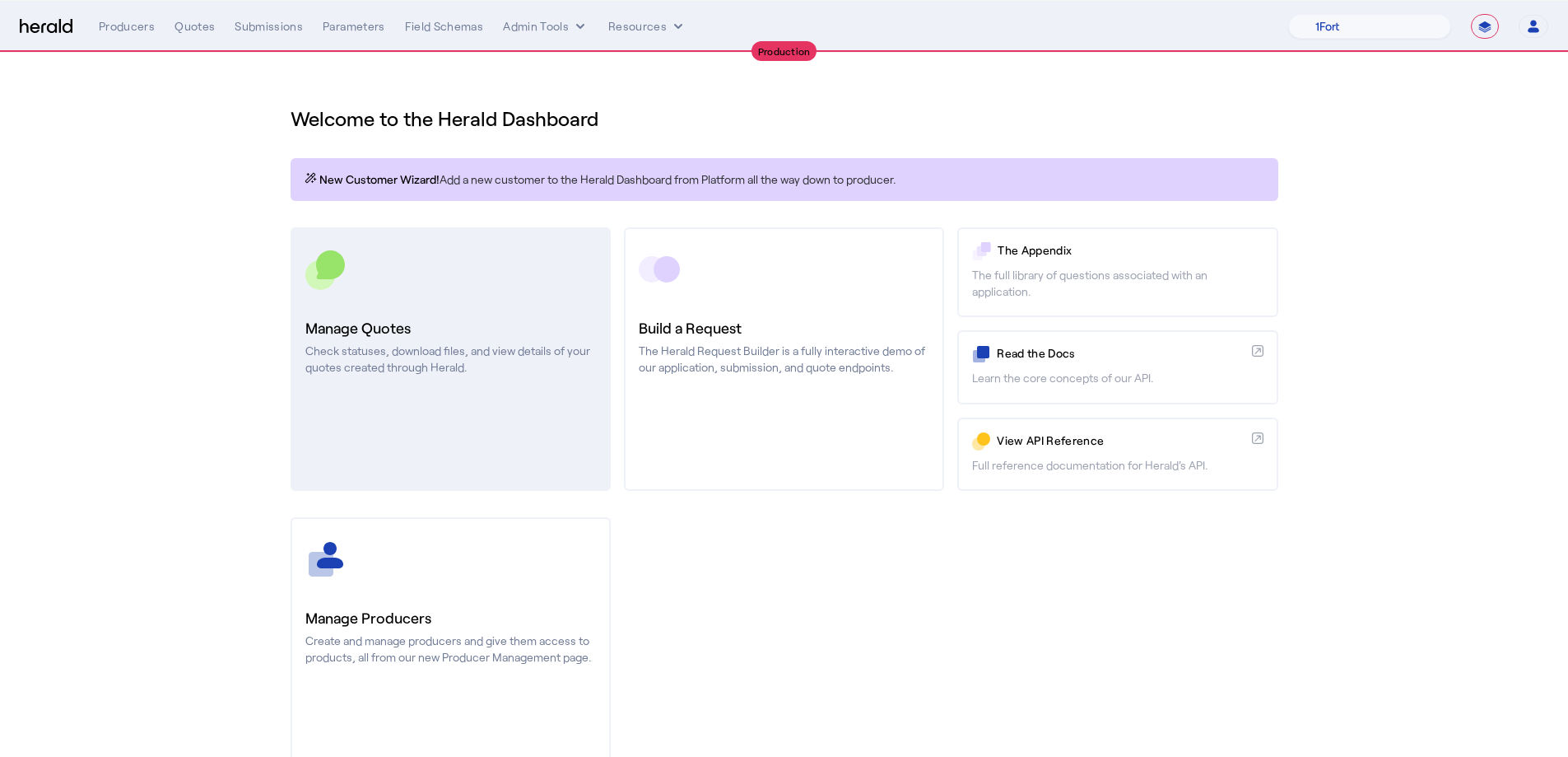
click at [387, 397] on link "Manage Quotes Check statuses, download files, and view details of your quotes c…" at bounding box center [450, 358] width 320 height 263
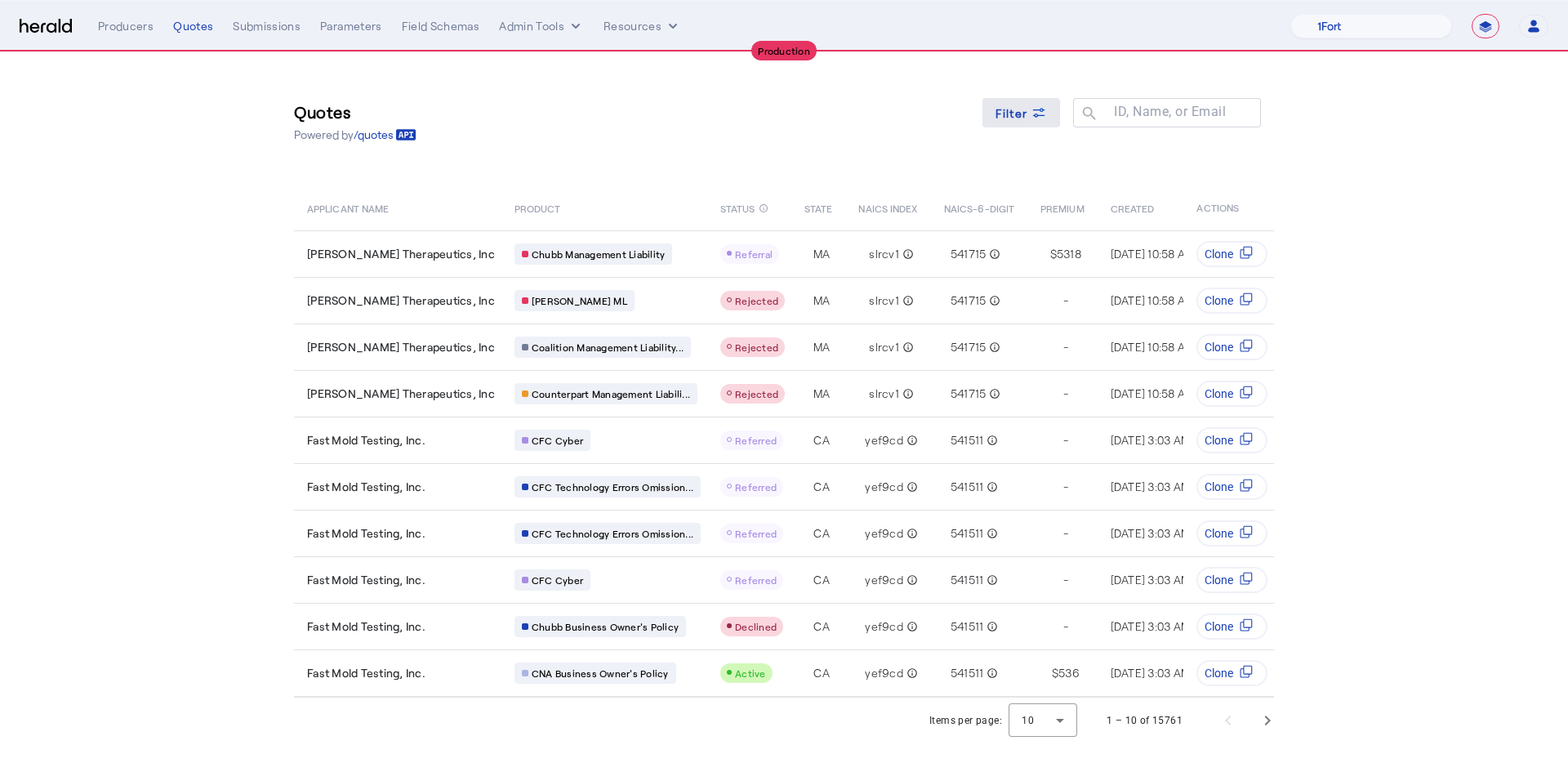
click at [1042, 120] on icon at bounding box center [1039, 113] width 17 height 17
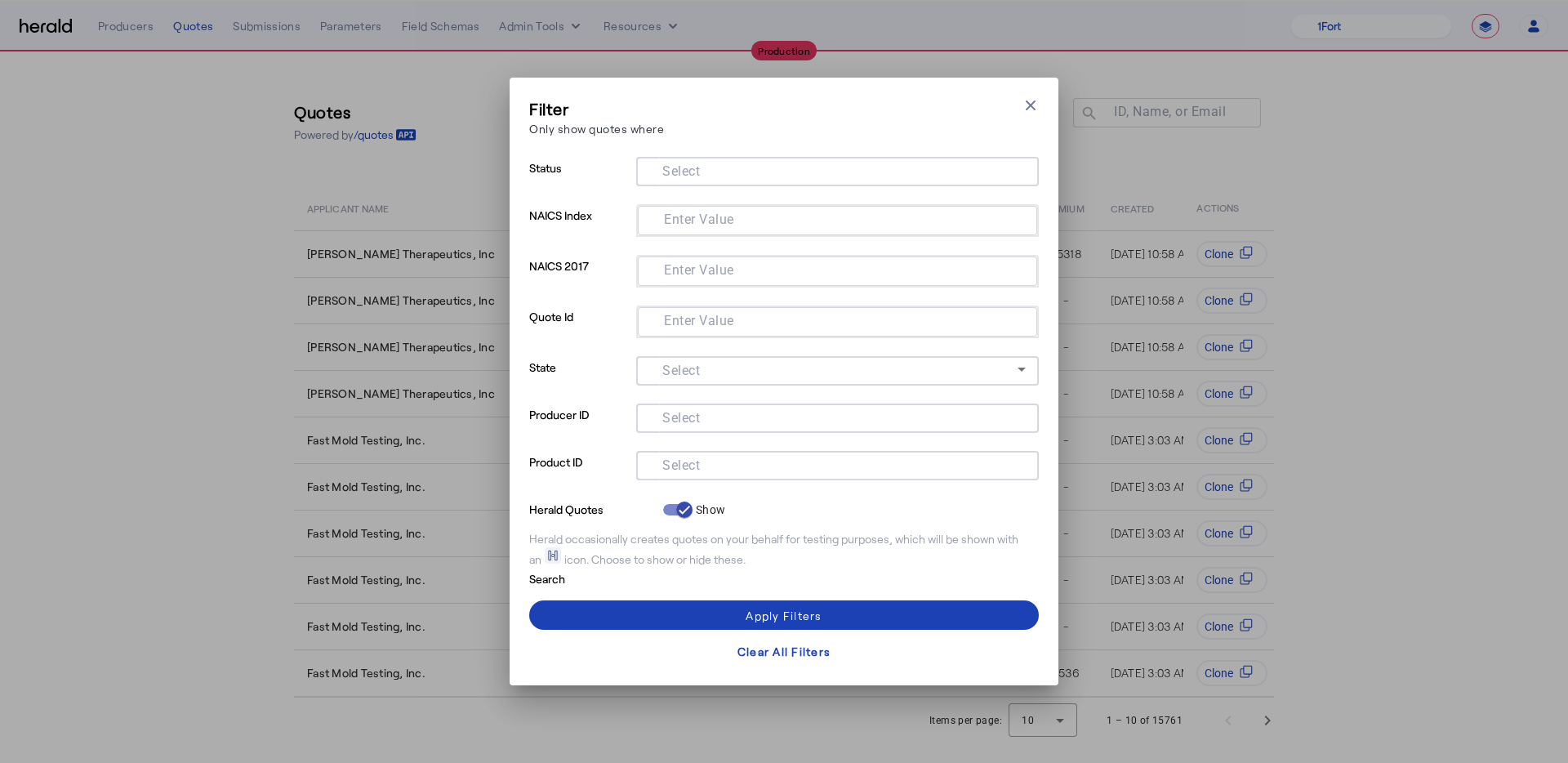
click at [733, 457] on input "Select" at bounding box center [834, 463] width 370 height 19
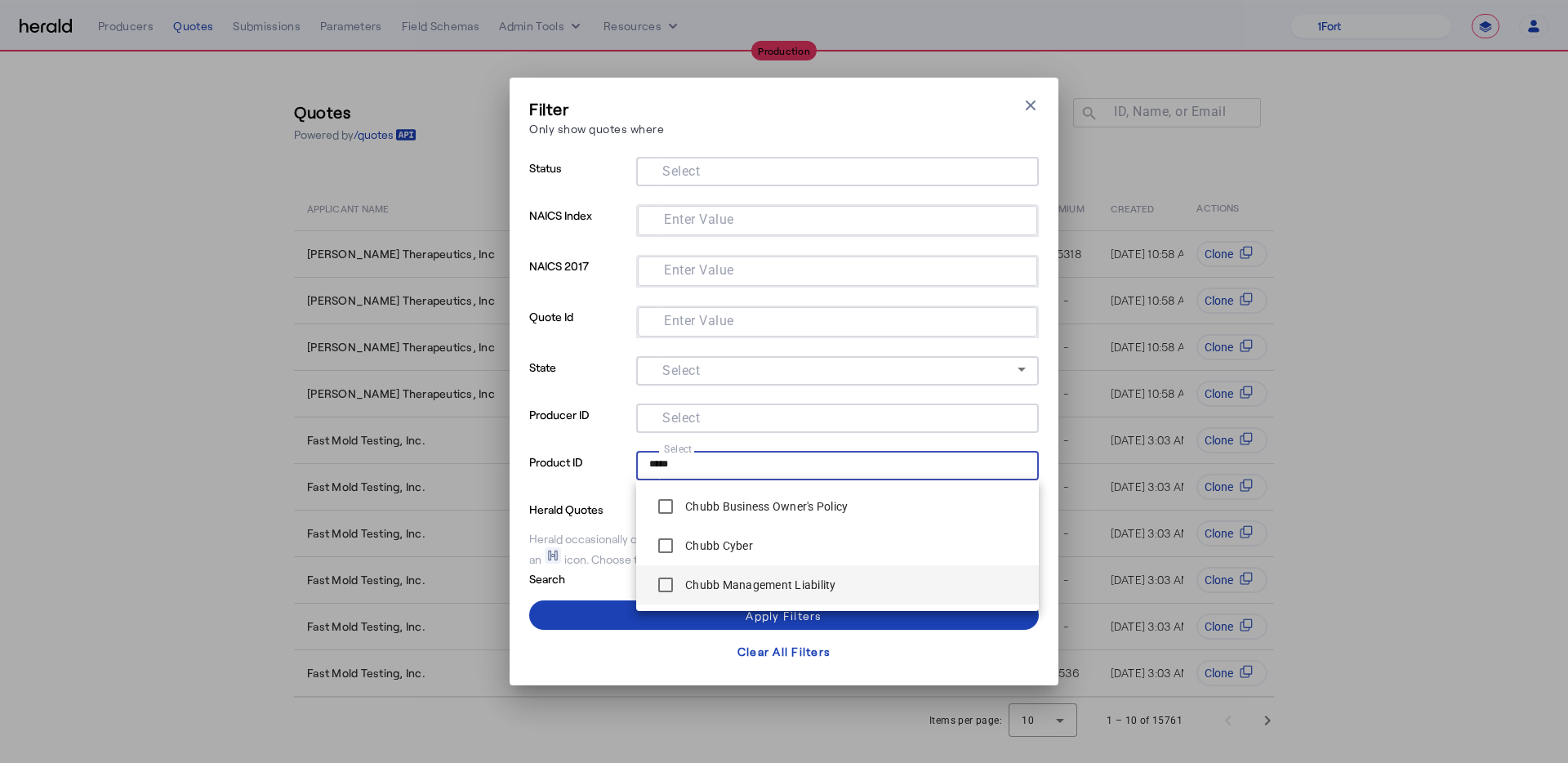
type input "*****"
click at [745, 600] on div "Chubb Management Liability" at bounding box center [742, 584] width 187 height 33
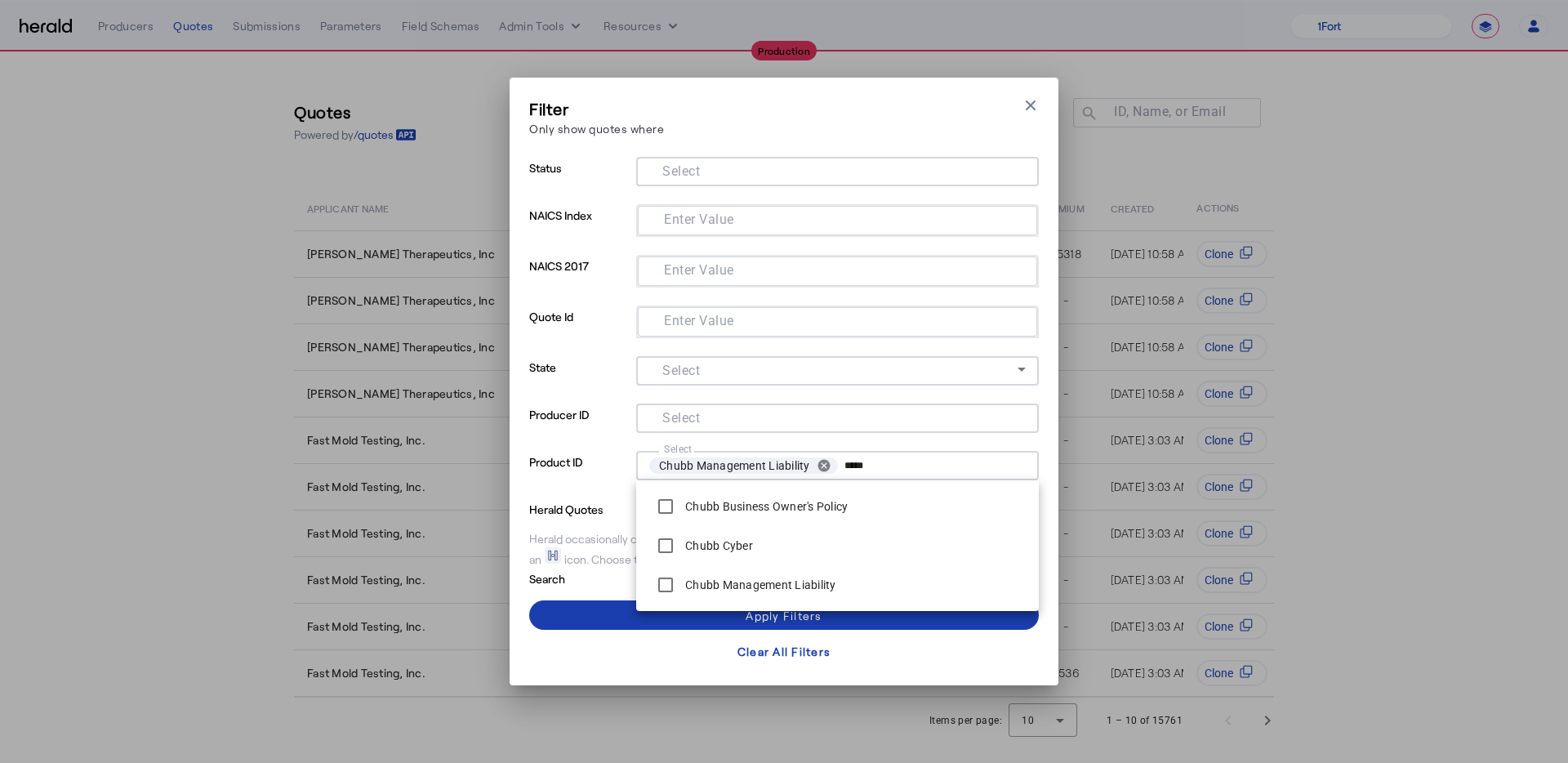
click at [609, 623] on span at bounding box center [784, 614] width 510 height 40
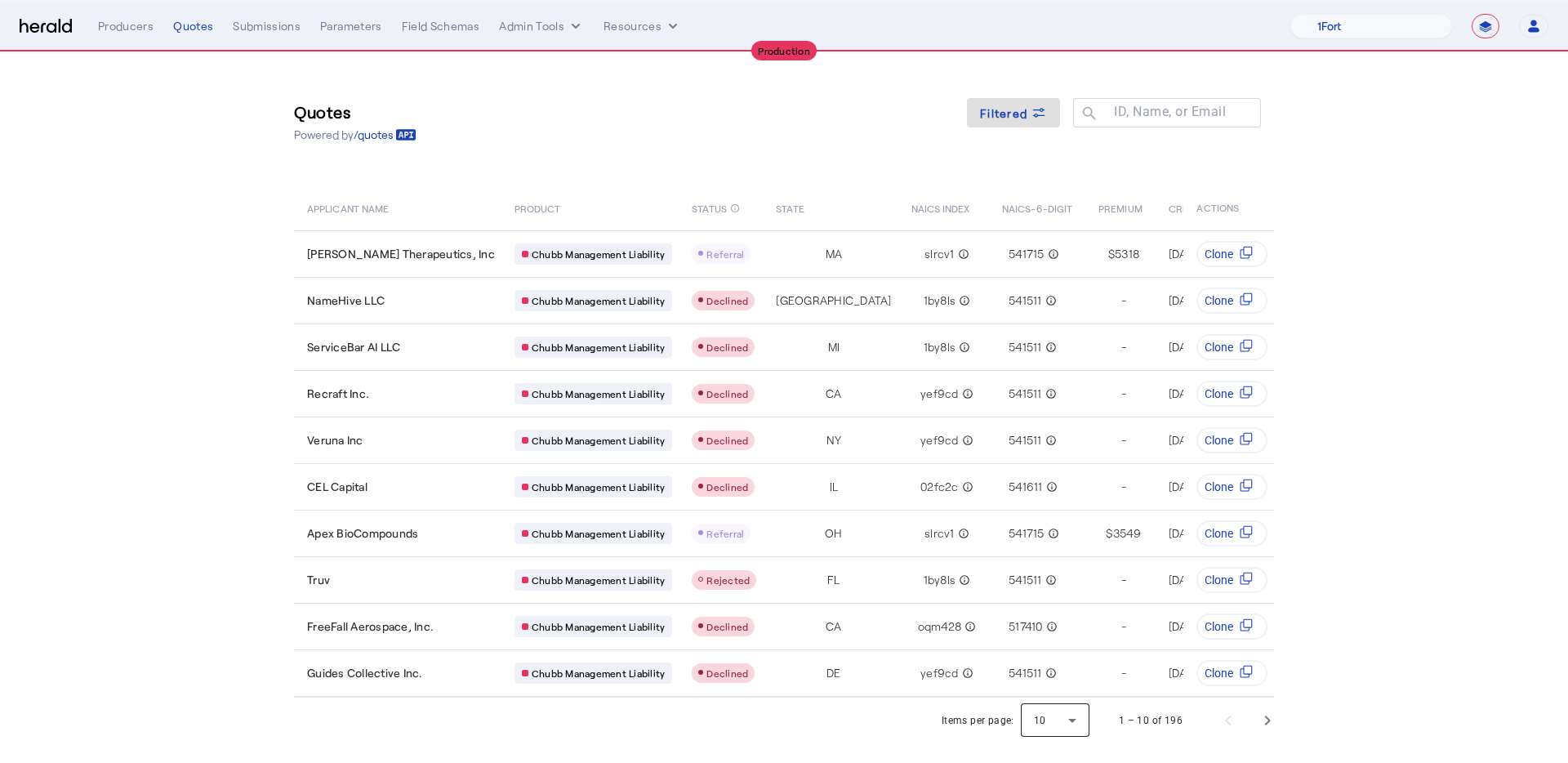
click at [1089, 739] on div at bounding box center [1055, 720] width 69 height 40
click at [1050, 653] on span "25" at bounding box center [1057, 650] width 42 height 19
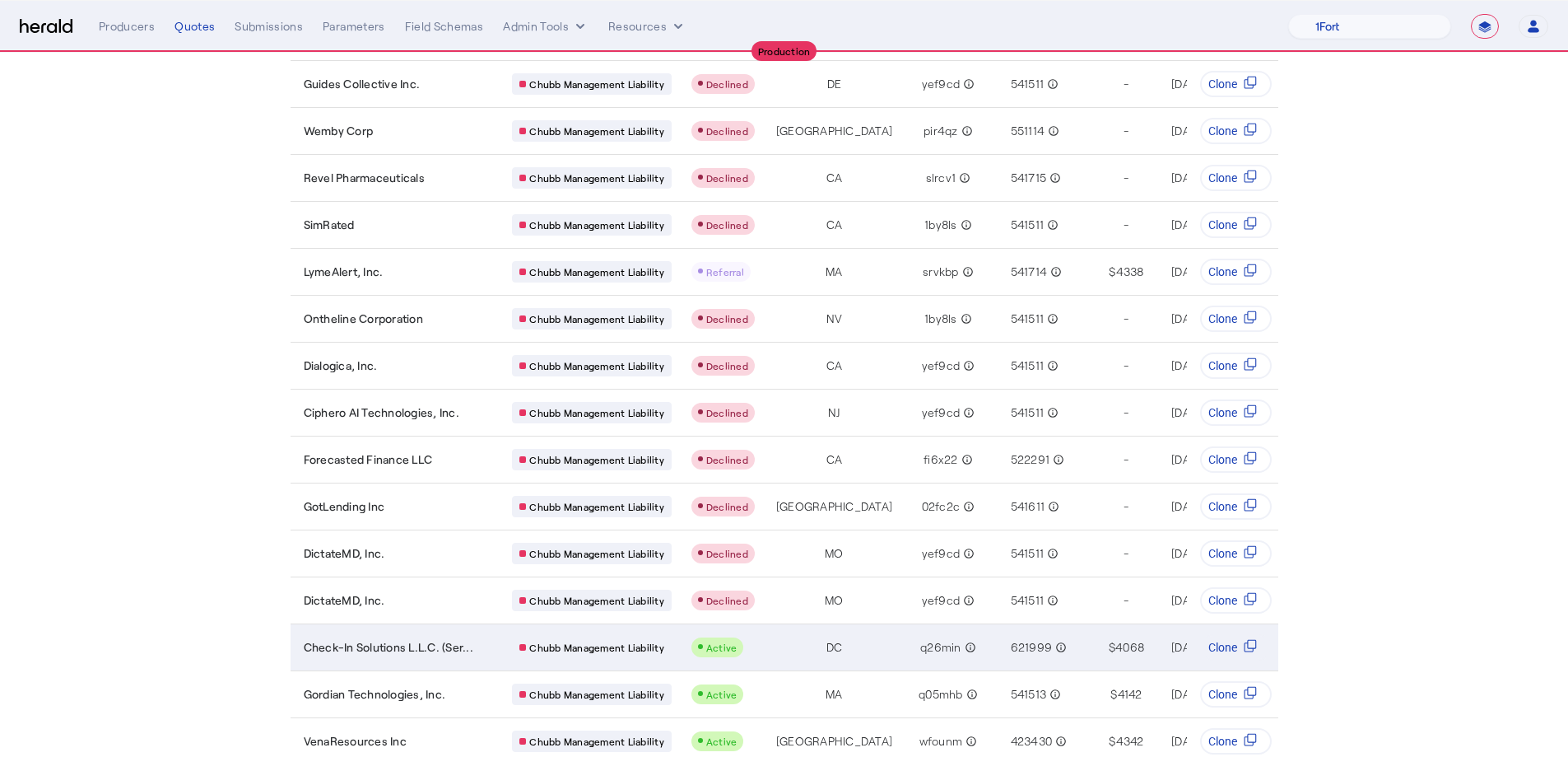
scroll to position [709, 0]
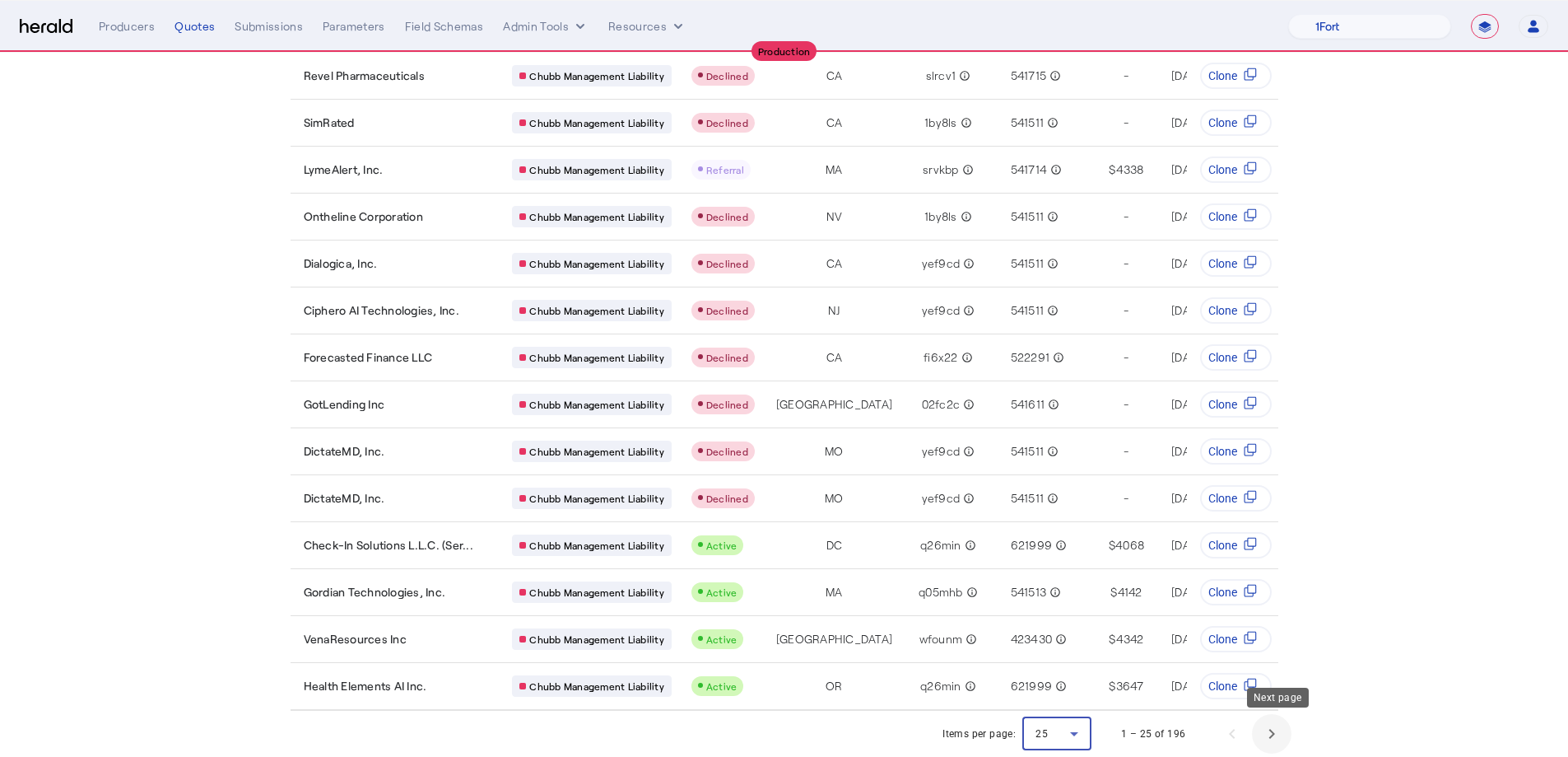
click at [1268, 723] on span "Next page" at bounding box center [1272, 733] width 40 height 40
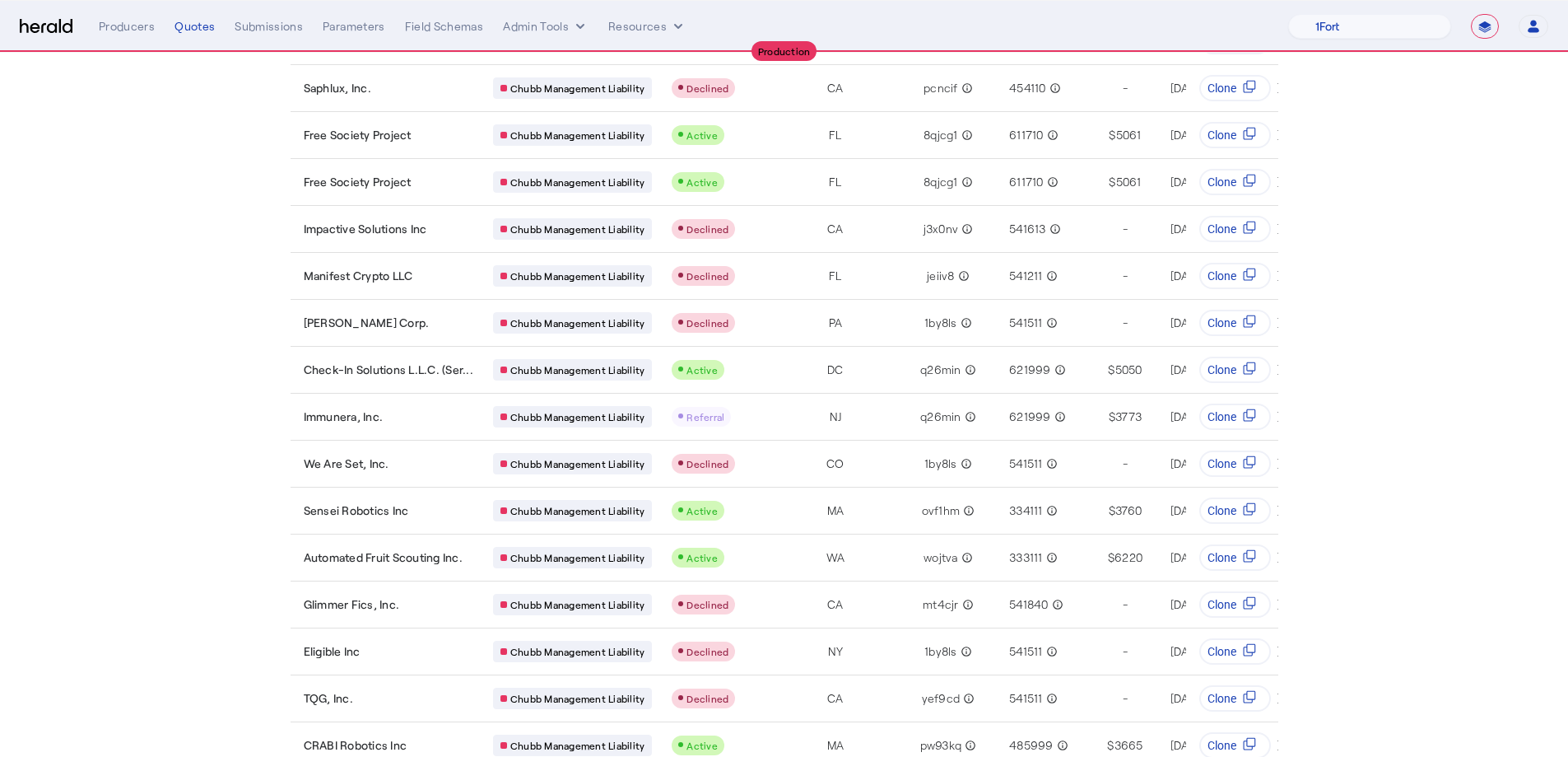
scroll to position [322, 0]
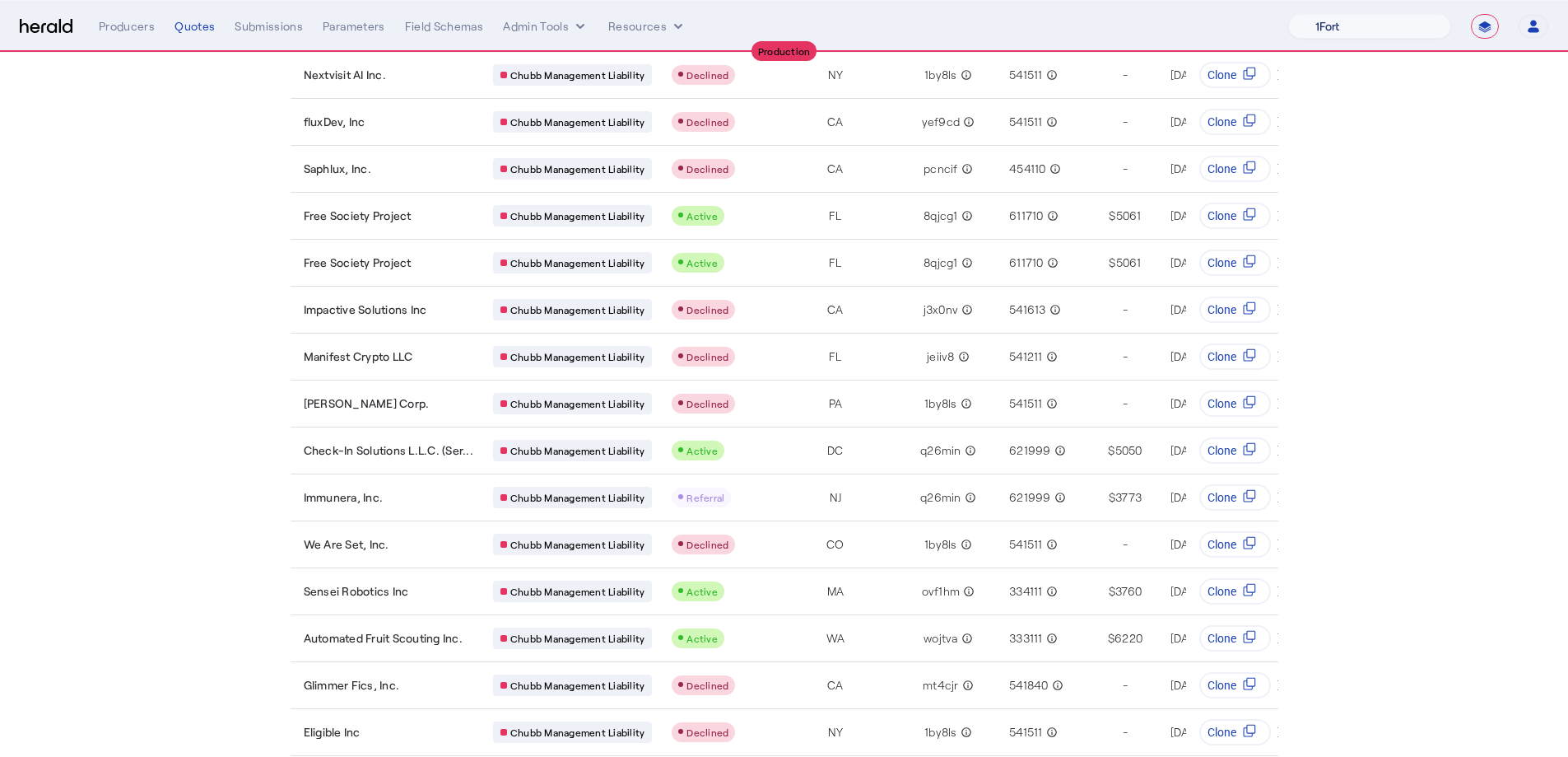
click at [1359, 31] on select "1Fort Affinity Risk Billy BindHQ Bunker CRC Campus Coverage Citadel Fifthwall F…" at bounding box center [1370, 27] width 163 height 25
select select "pfm_4d40_mdo"
click at [1289, 14] on select "1Fort Affinity Risk Billy BindHQ Bunker CRC Campus Coverage Citadel Fifthwall F…" at bounding box center [1370, 27] width 163 height 25
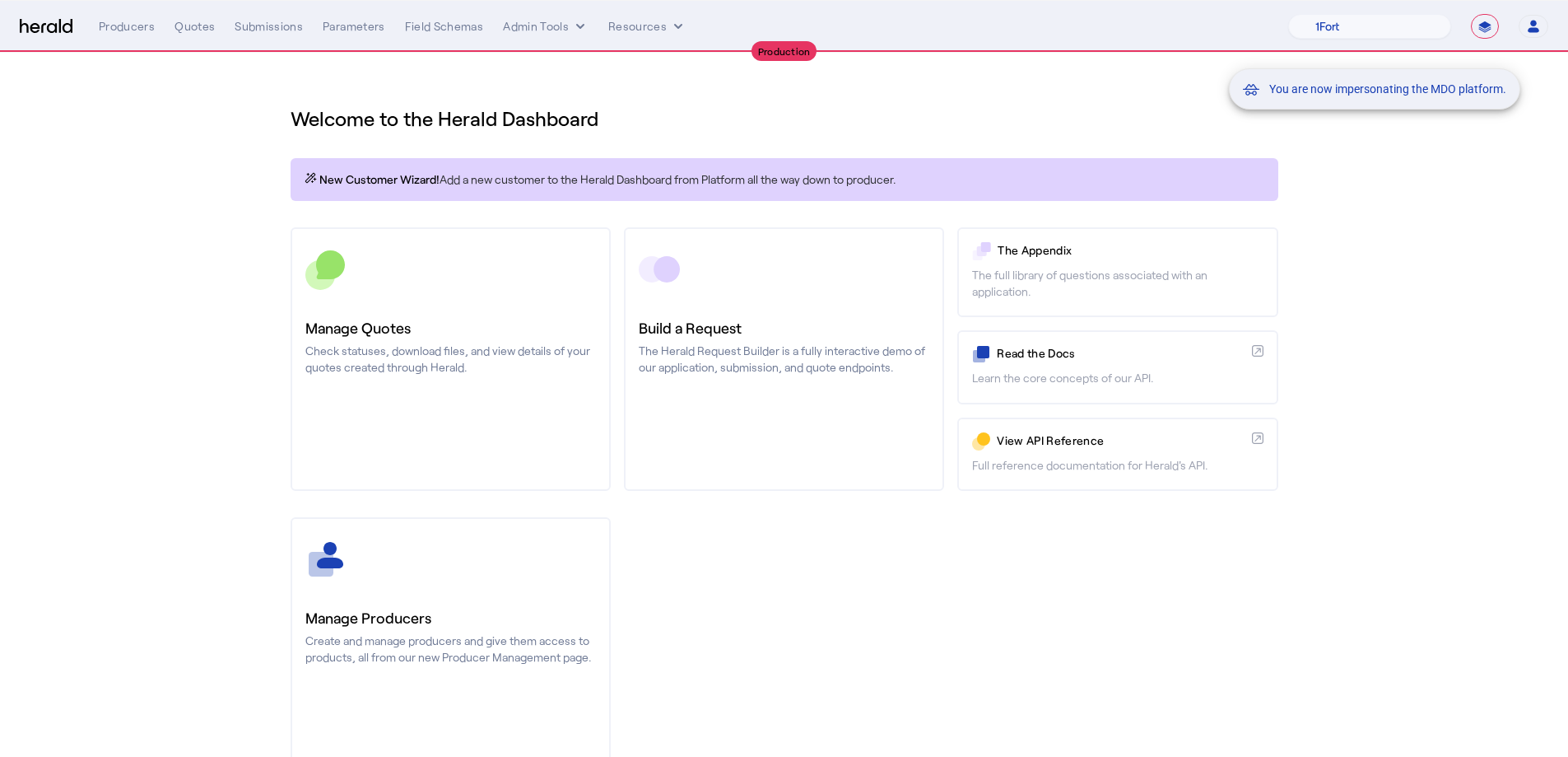
click at [344, 347] on div "You are now impersonating the MDO platform." at bounding box center [784, 378] width 1568 height 757
click at [415, 633] on div "You are now impersonating the MDO platform." at bounding box center [784, 378] width 1568 height 757
click at [417, 629] on div "You are now impersonating the MDO platform." at bounding box center [784, 378] width 1568 height 757
click at [417, 629] on div "Manage Producers Create and manage producers and give them access to products, …" at bounding box center [451, 636] width 291 height 59
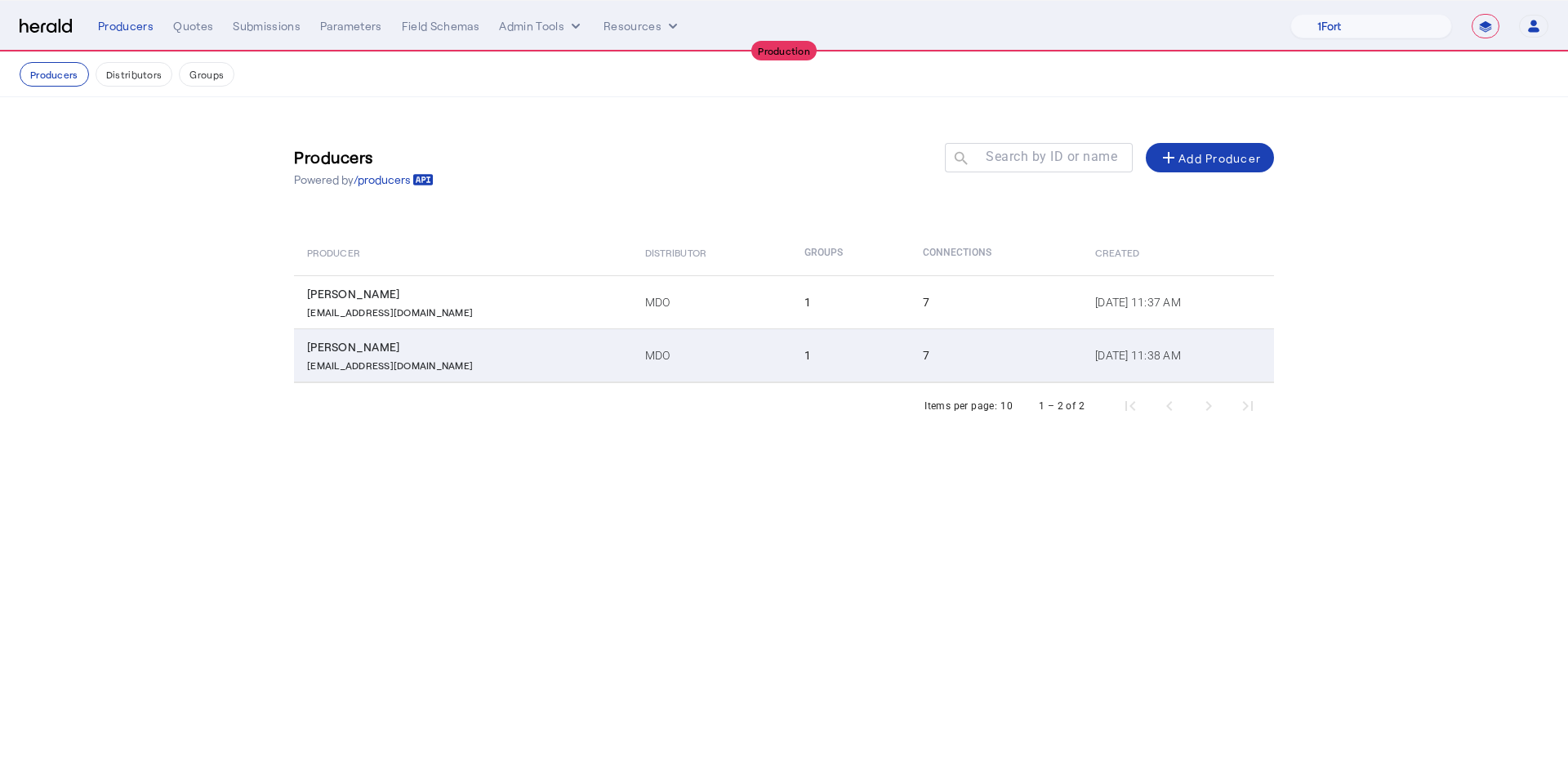
click at [499, 367] on div "ckuzmic@mdoinsurance.com" at bounding box center [466, 363] width 318 height 17
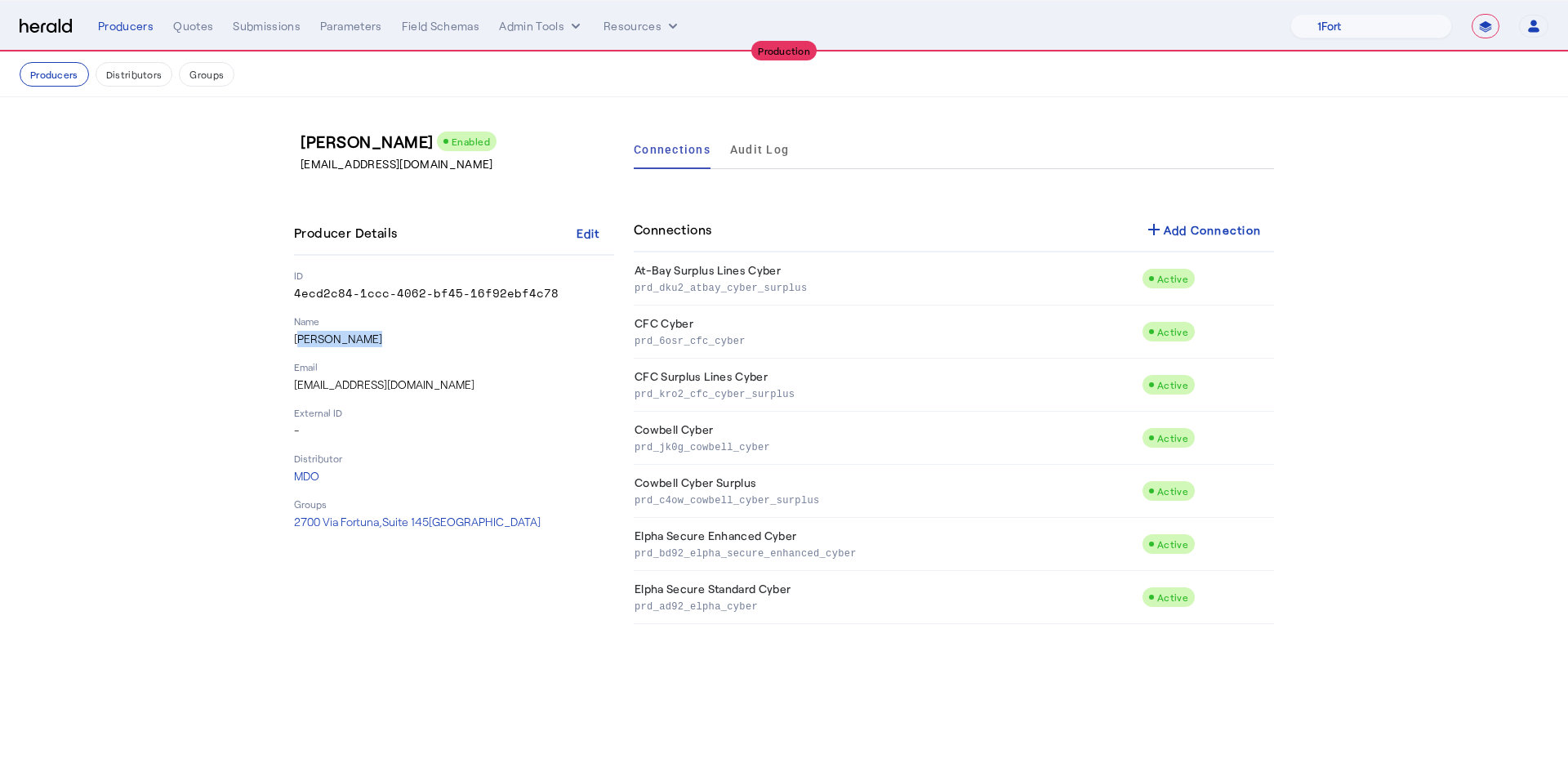
drag, startPoint x: 371, startPoint y: 337, endPoint x: 295, endPoint y: 341, distance: 76.1
click at [295, 341] on p "[PERSON_NAME]" at bounding box center [454, 338] width 320 height 17
copy p "[PERSON_NAME]"
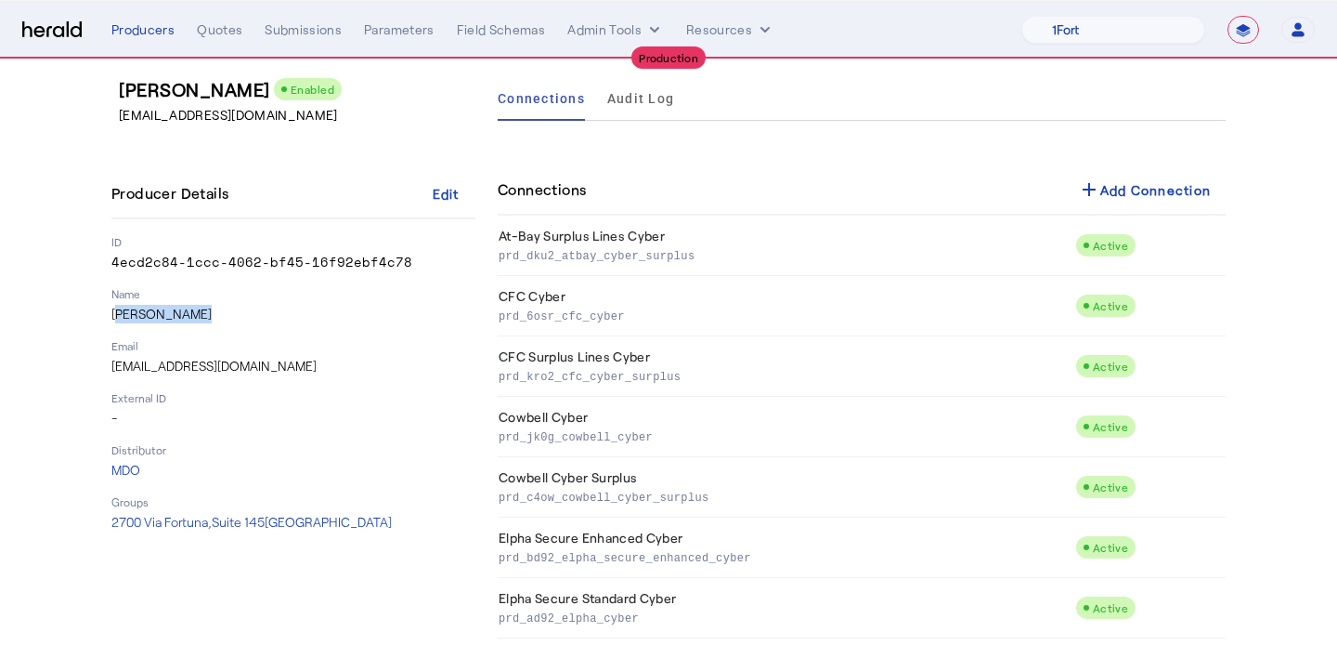
scroll to position [102, 0]
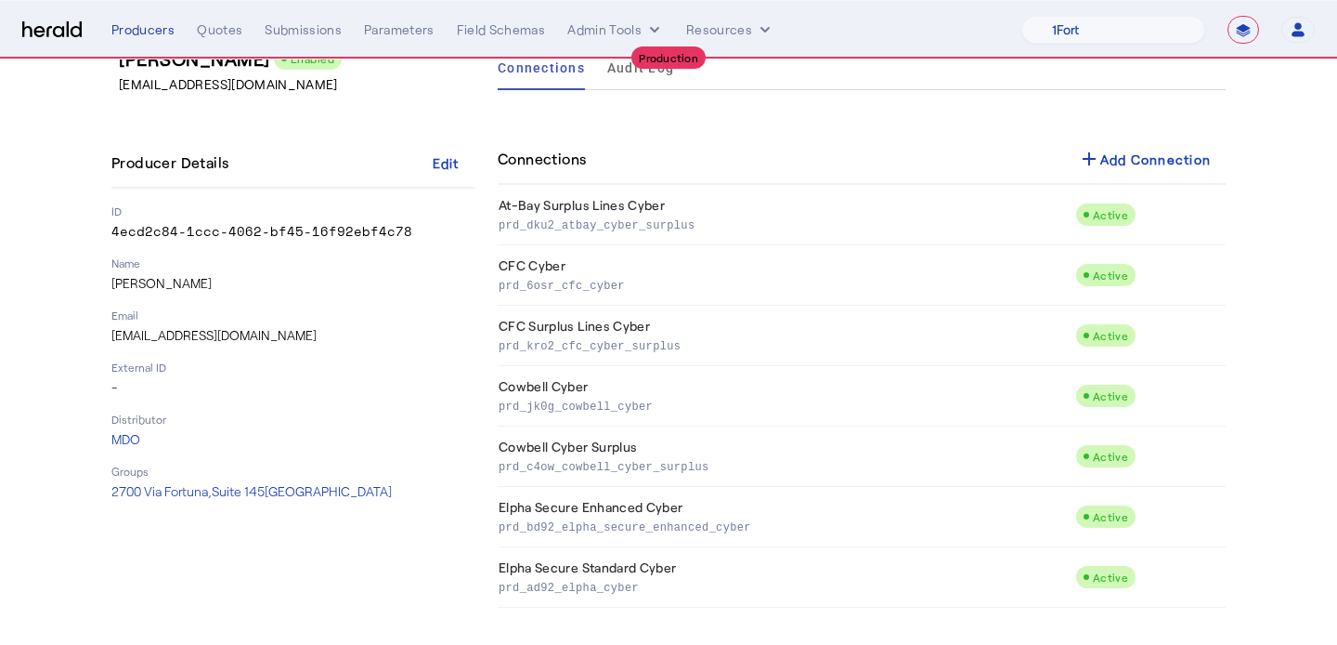
click at [367, 362] on p "External ID" at bounding box center [293, 366] width 364 height 15
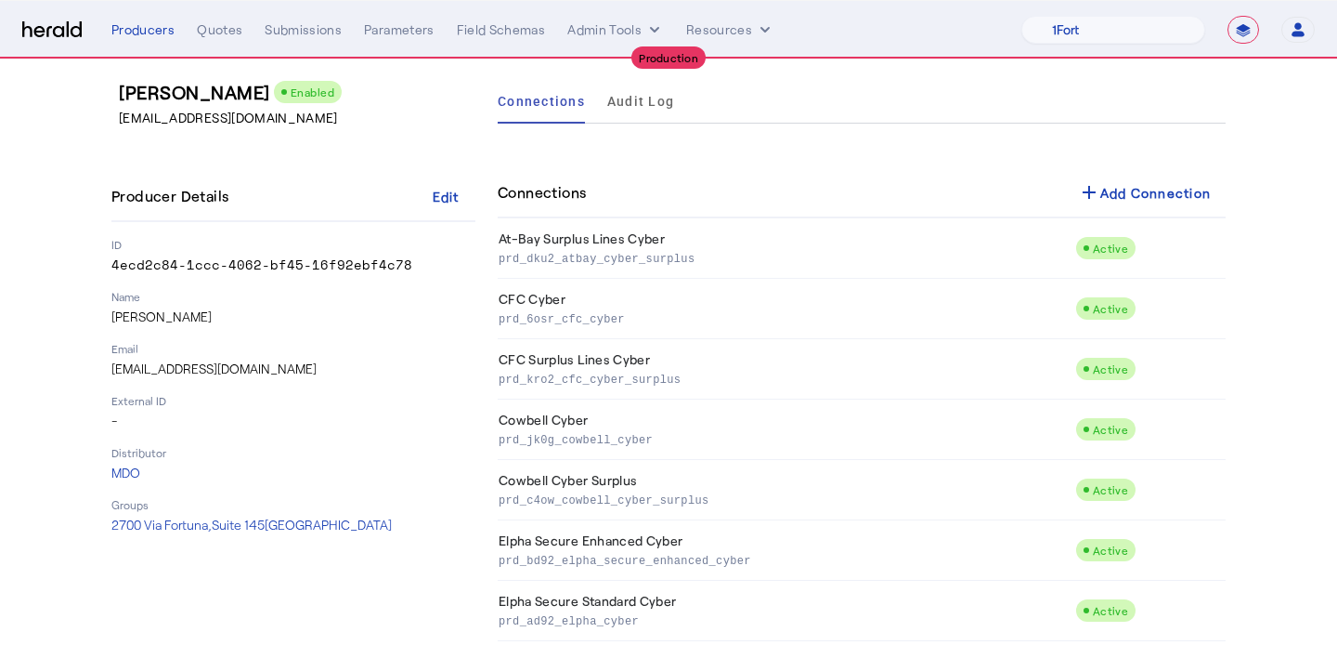
scroll to position [0, 0]
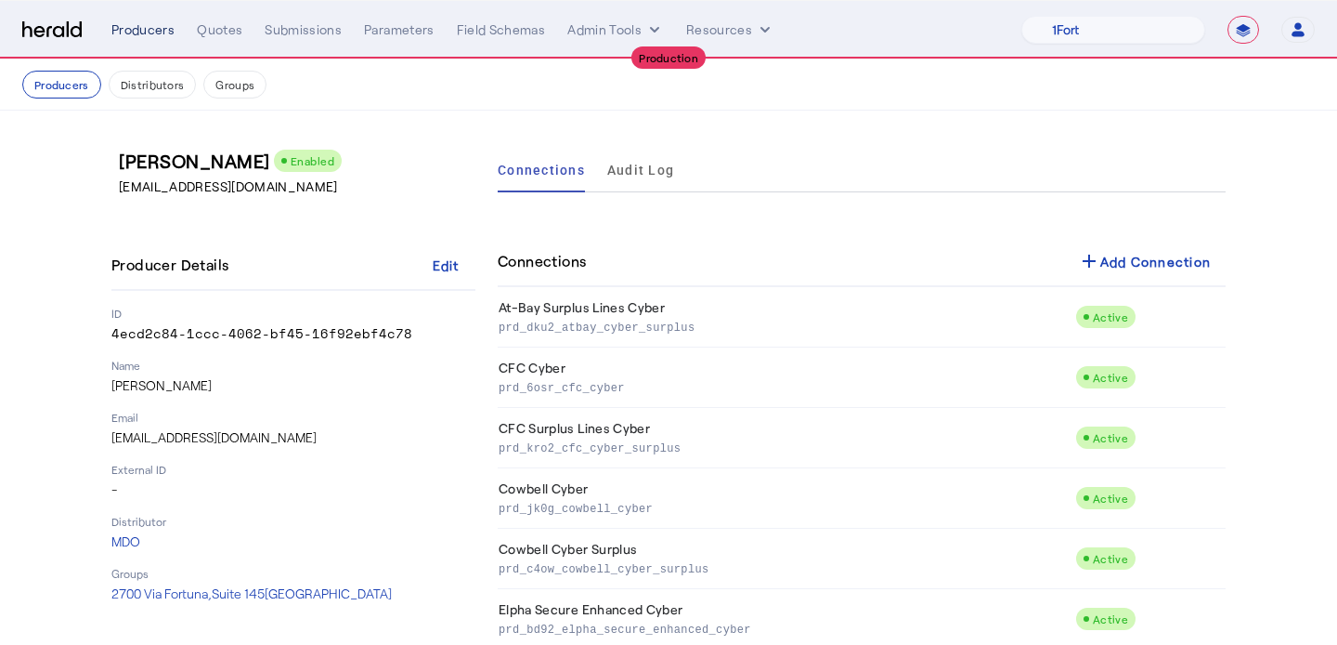
click at [133, 33] on div "Producers" at bounding box center [142, 29] width 63 height 19
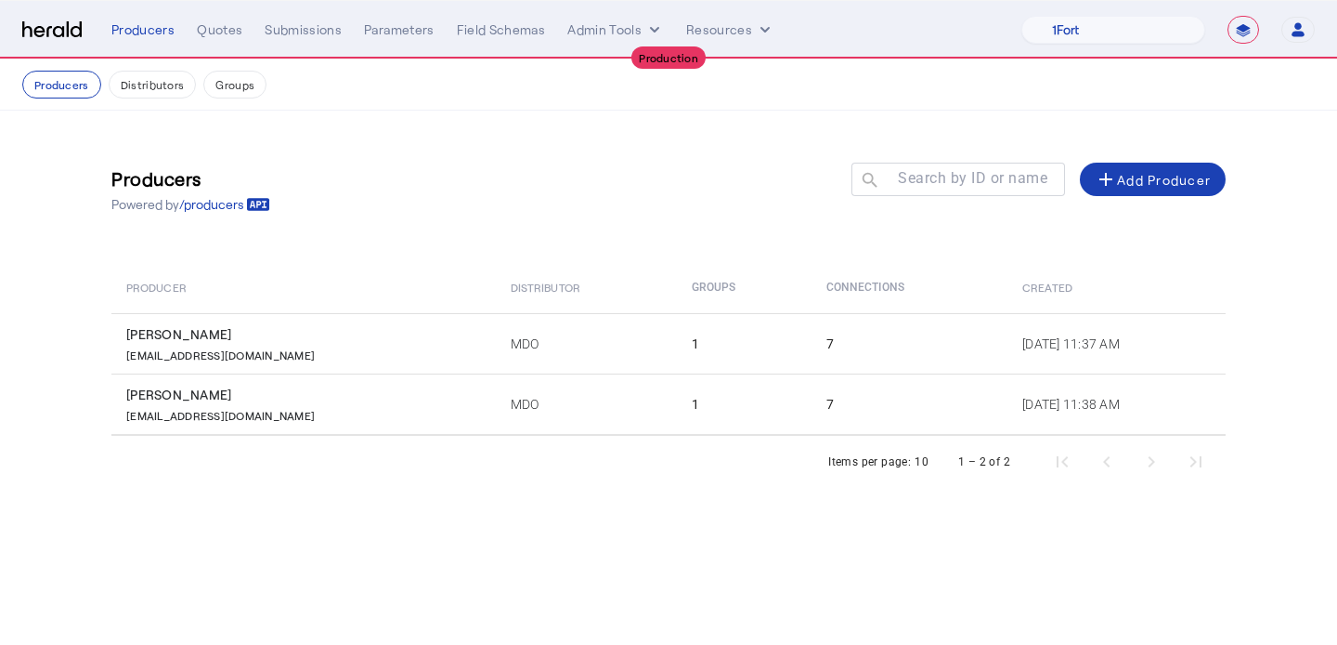
click at [242, 38] on div "Producers Quotes Submissions Parameters Field Schemas Admin Tools Resources" at bounding box center [566, 29] width 910 height 19
click at [217, 25] on div "Quotes" at bounding box center [220, 29] width 46 height 19
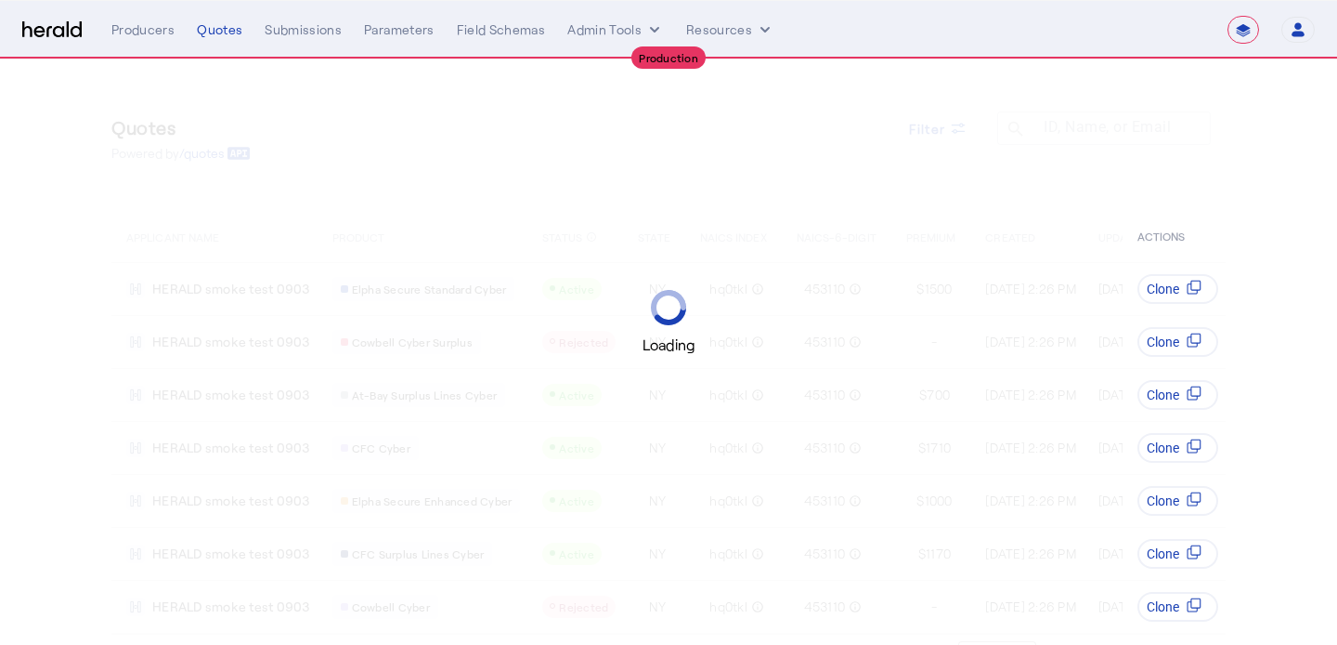
select select "**********"
select select "pfm_4d40_mdo"
select select "**********"
select select "pfm_4d40_mdo"
select select "**********"
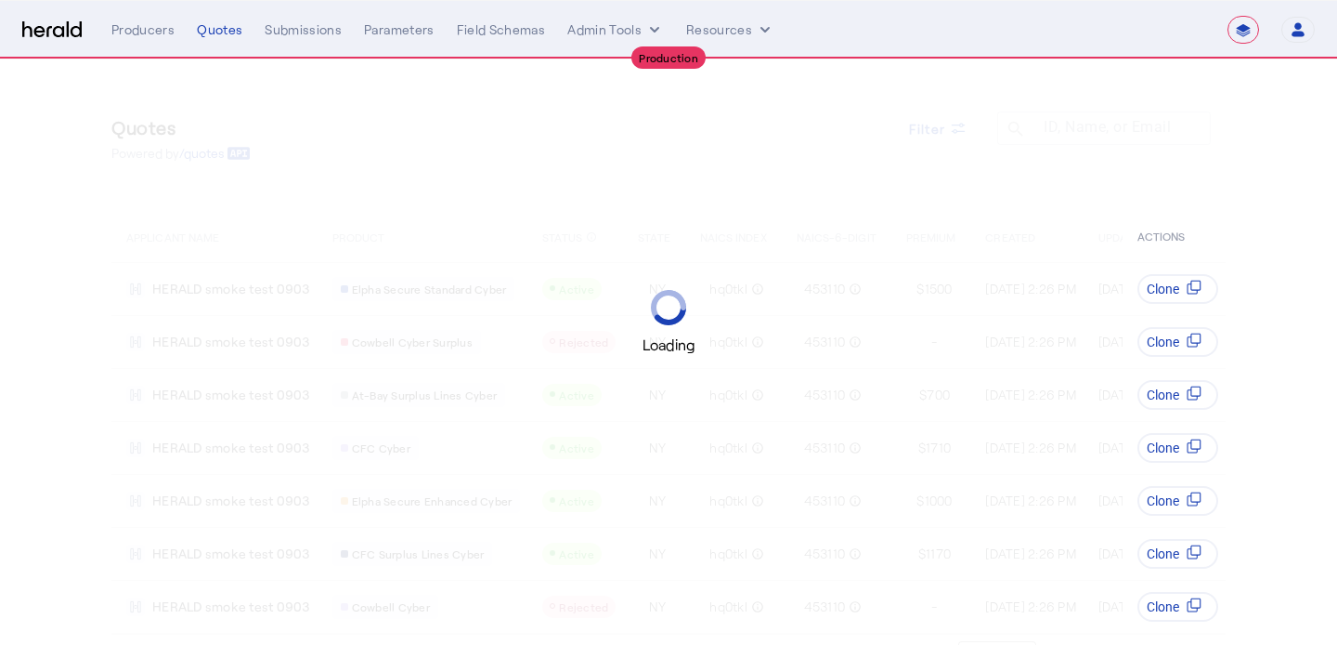
select select "pfm_4d40_mdo"
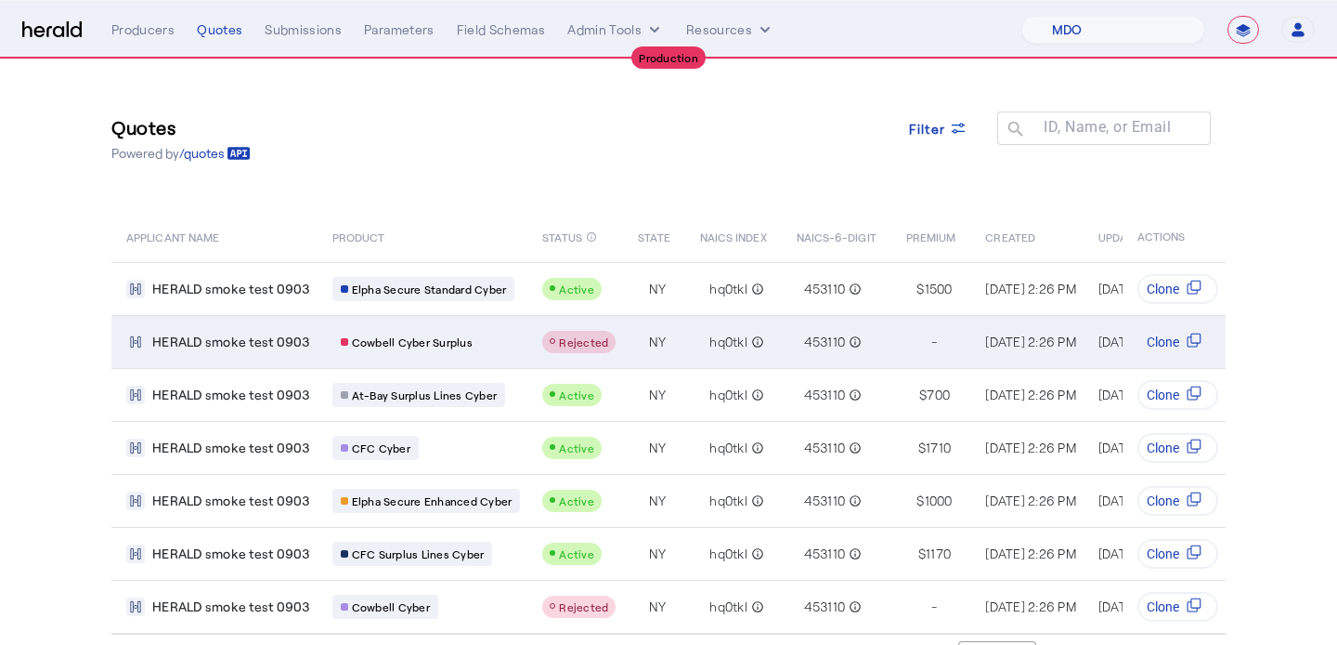
scroll to position [41, 0]
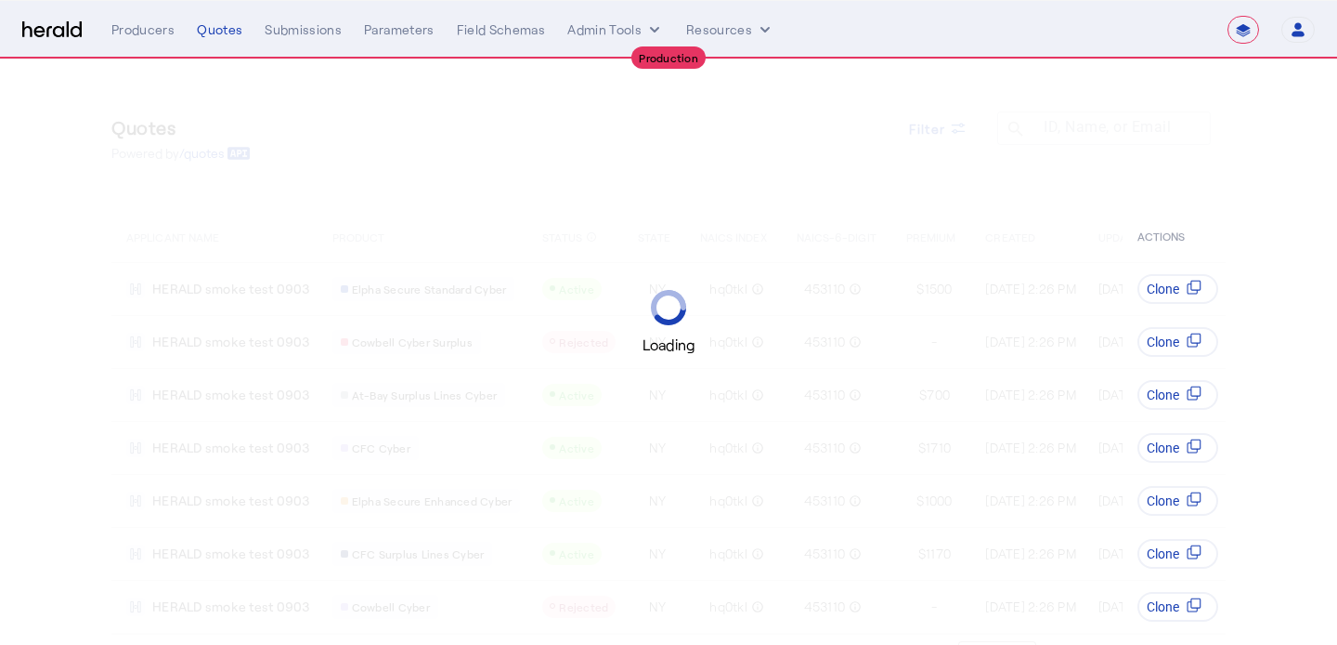
select select "**********"
select select "pfm_4d40_mdo"
select select "**********"
select select "pfm_4d40_mdo"
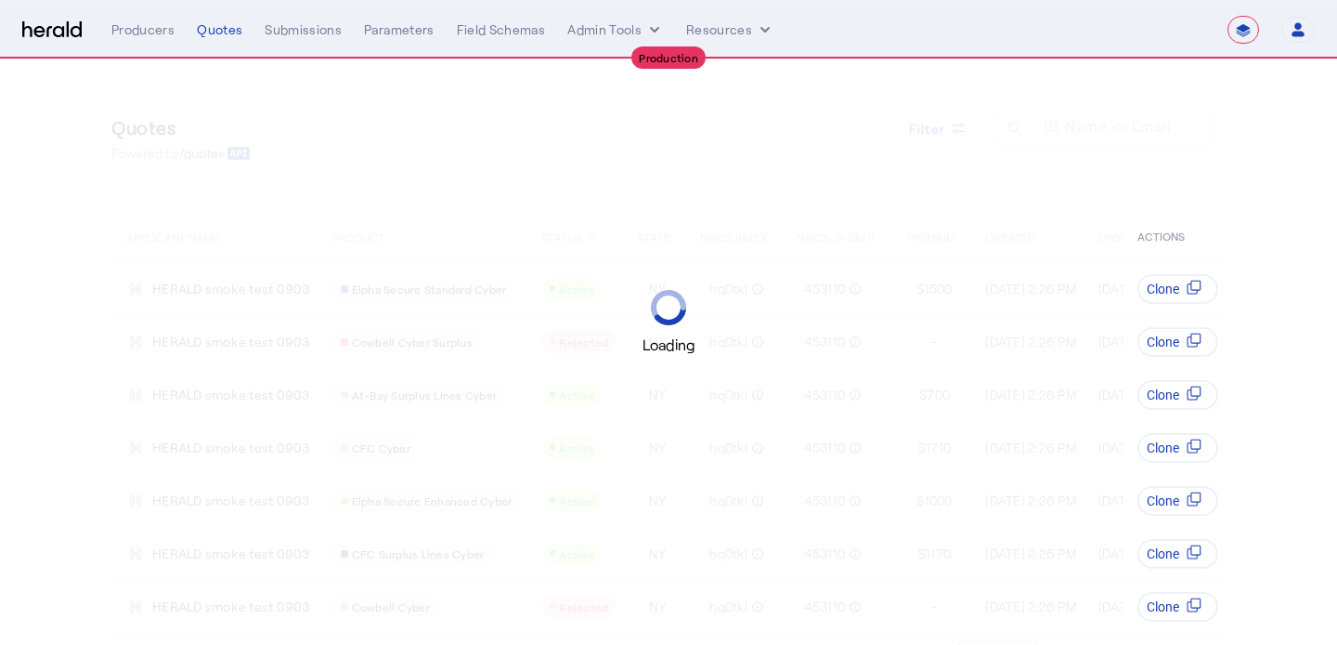
select select "**********"
select select "pfm_4d40_mdo"
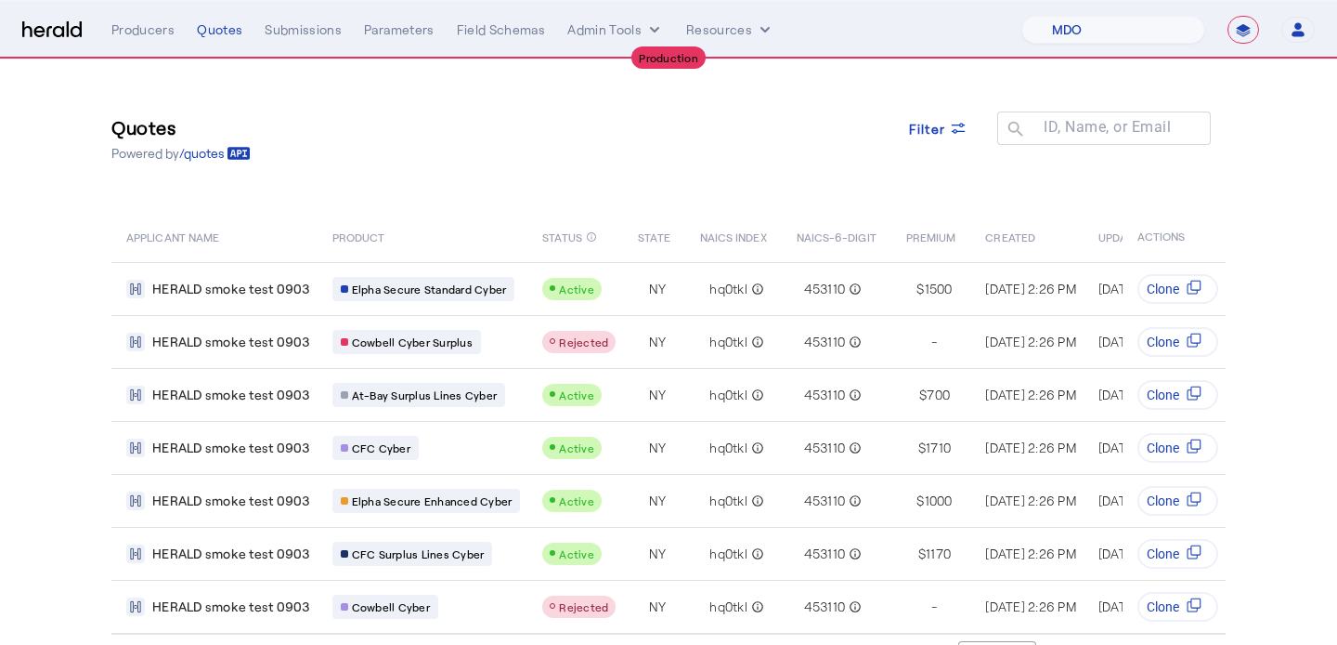
scroll to position [41, 0]
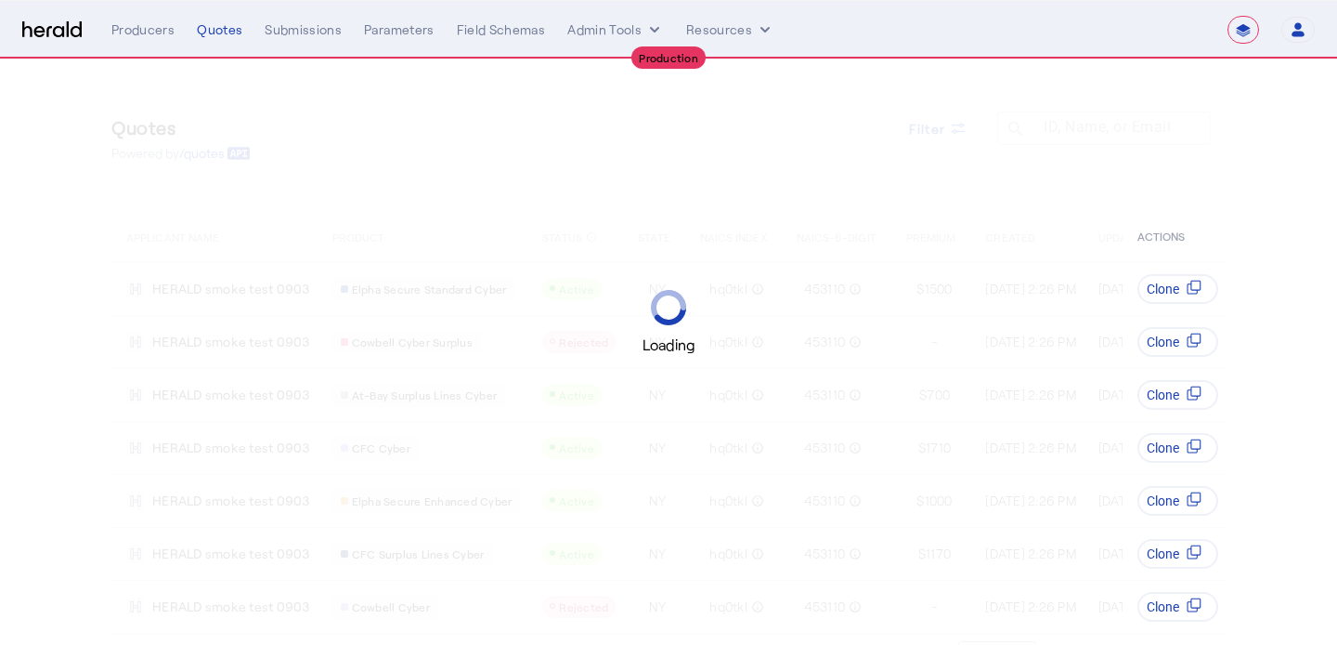
select select "**********"
select select "pfm_4d40_mdo"
select select "**********"
select select "pfm_4d40_mdo"
select select "**********"
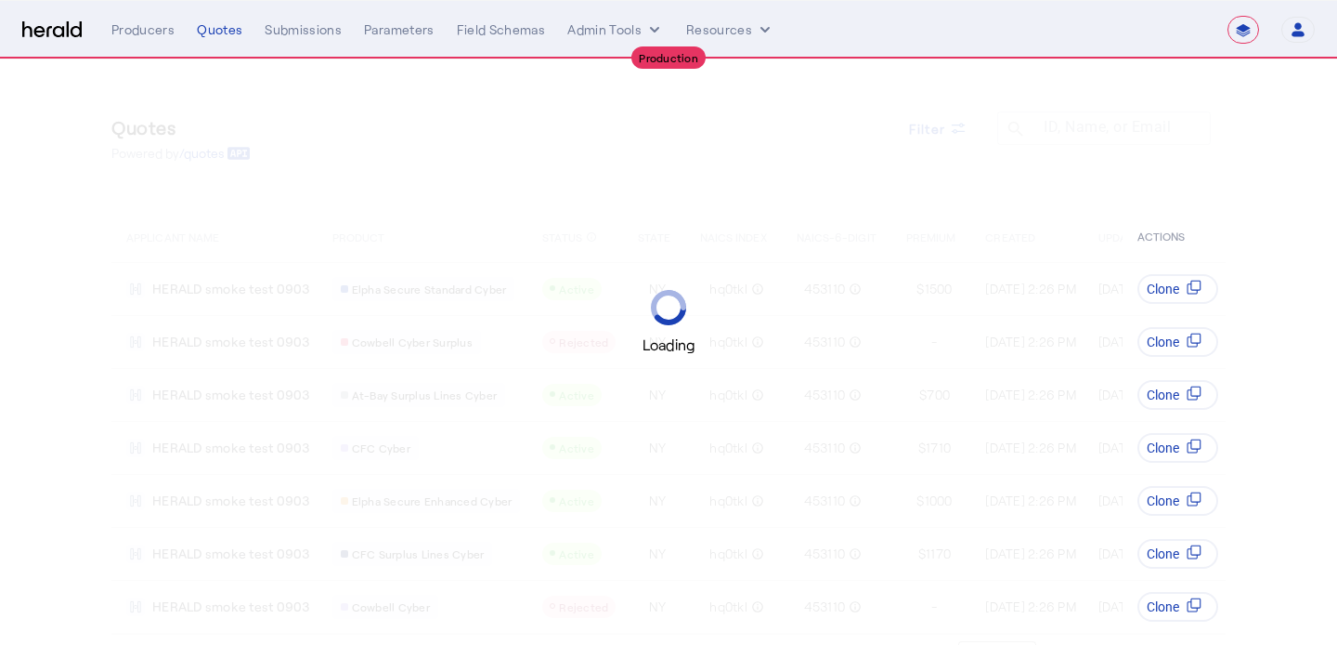
select select "pfm_4d40_mdo"
select select "**********"
select select "pfm_4d40_mdo"
select select "**********"
select select "pfm_4d40_mdo"
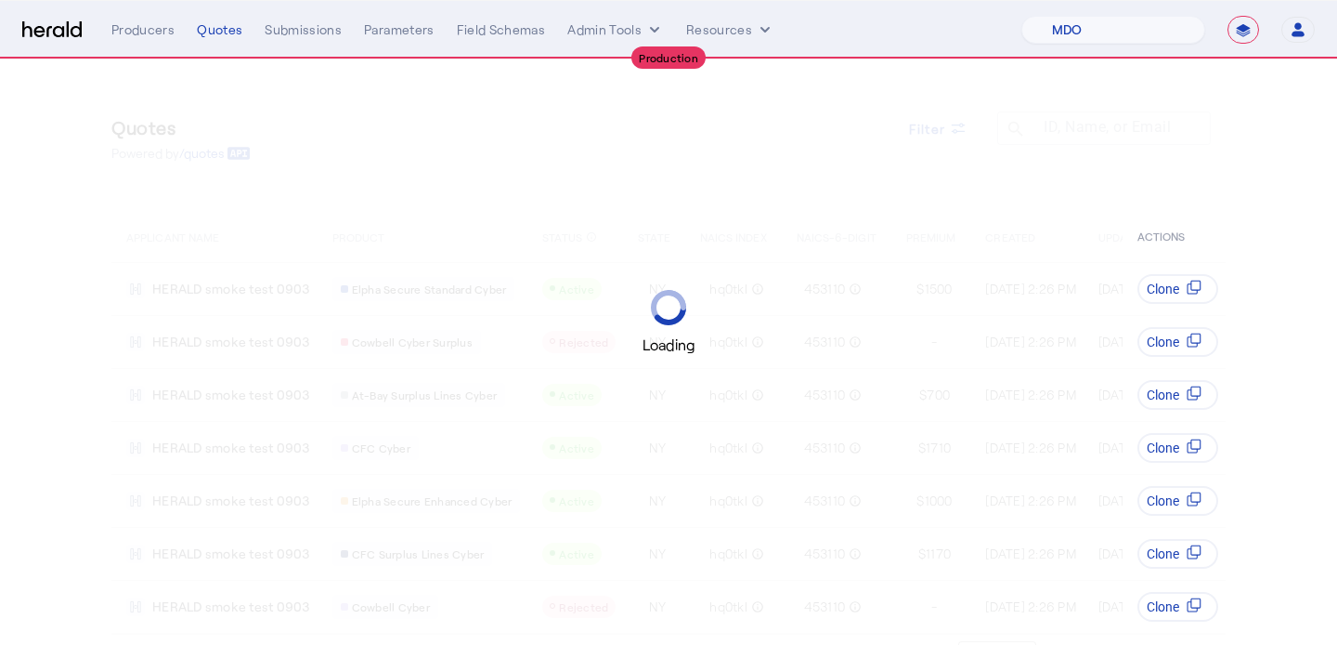
scroll to position [41, 0]
select select "**********"
select select "pfm_4d40_mdo"
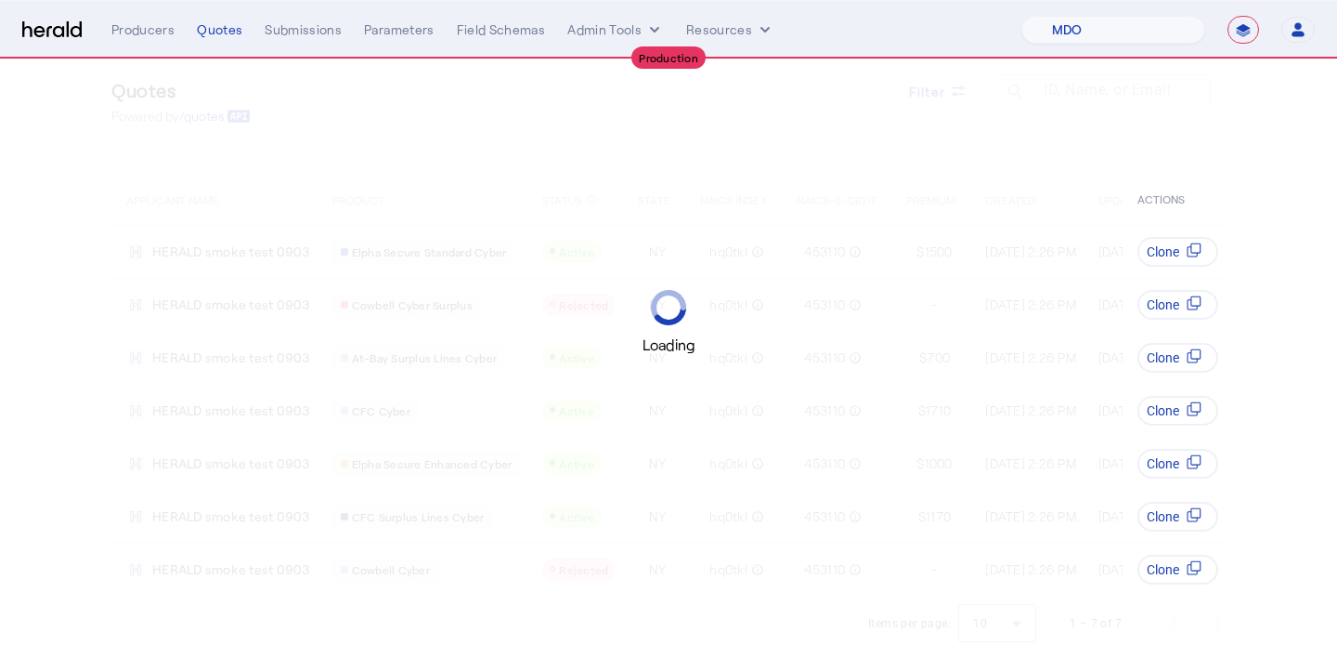
scroll to position [41, 0]
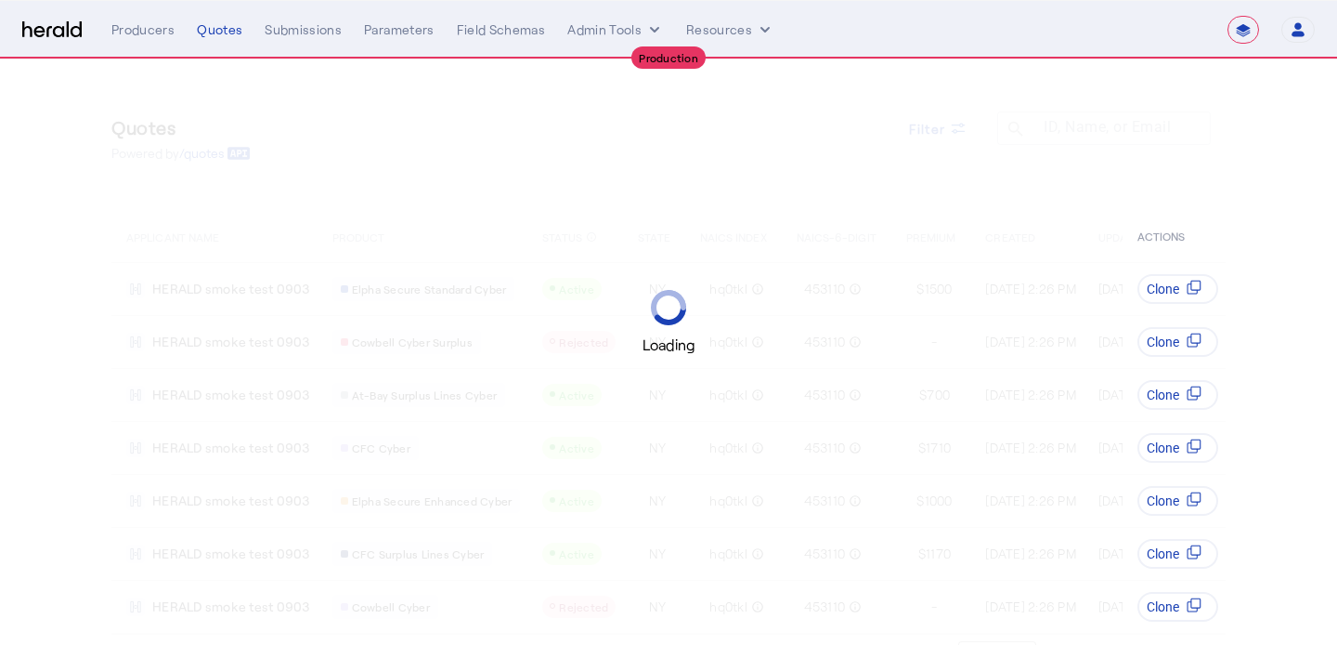
select select "**********"
select select "pfm_4d40_mdo"
select select "**********"
select select "pfm_4d40_mdo"
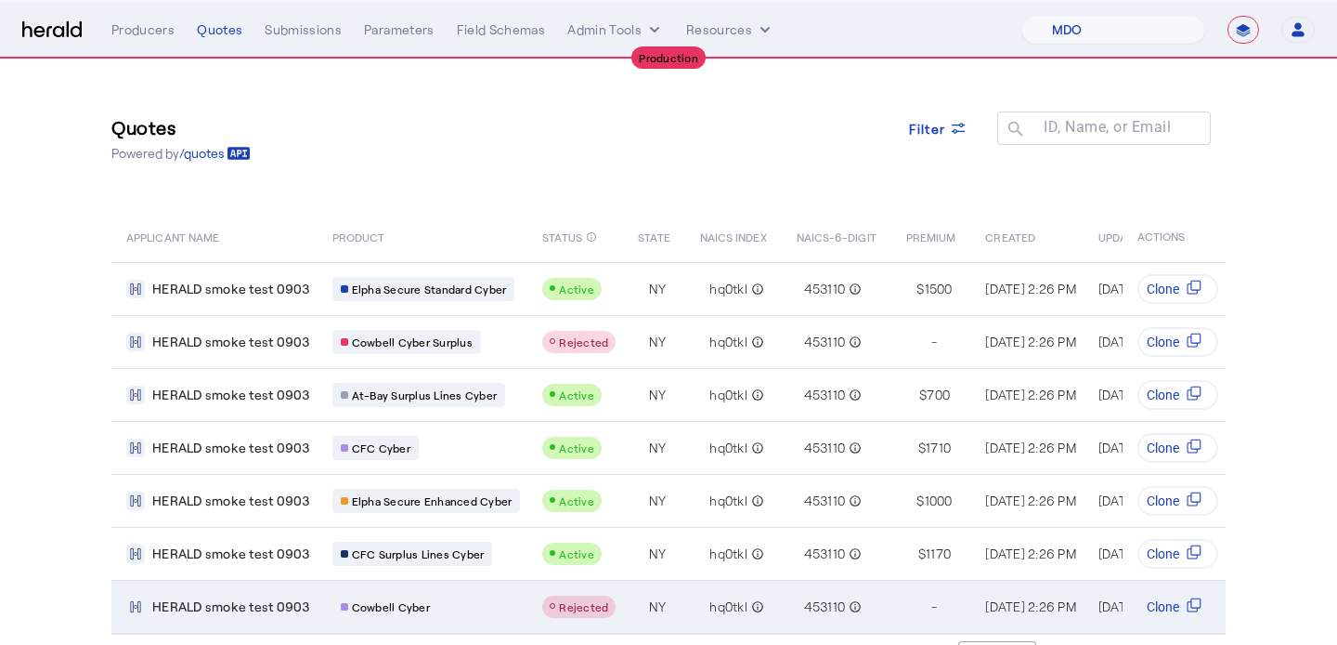
scroll to position [41, 0]
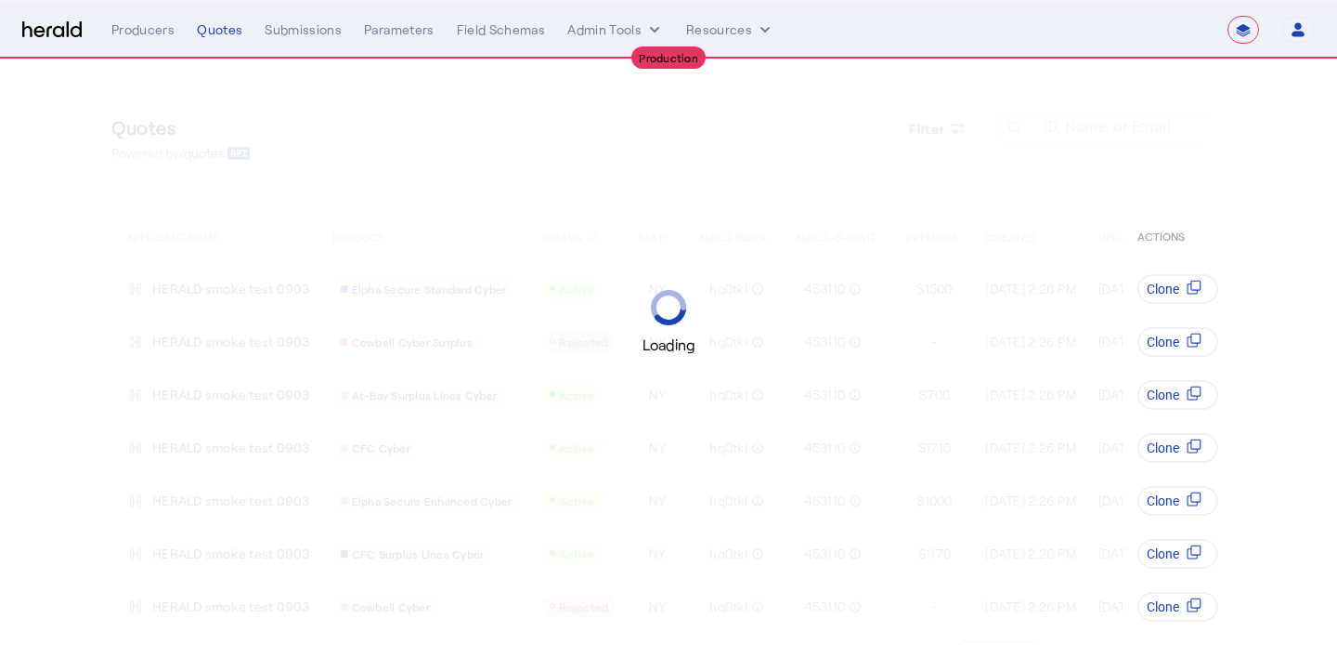
select select "**********"
select select "pfm_4d40_mdo"
select select "**********"
select select "pfm_4d40_mdo"
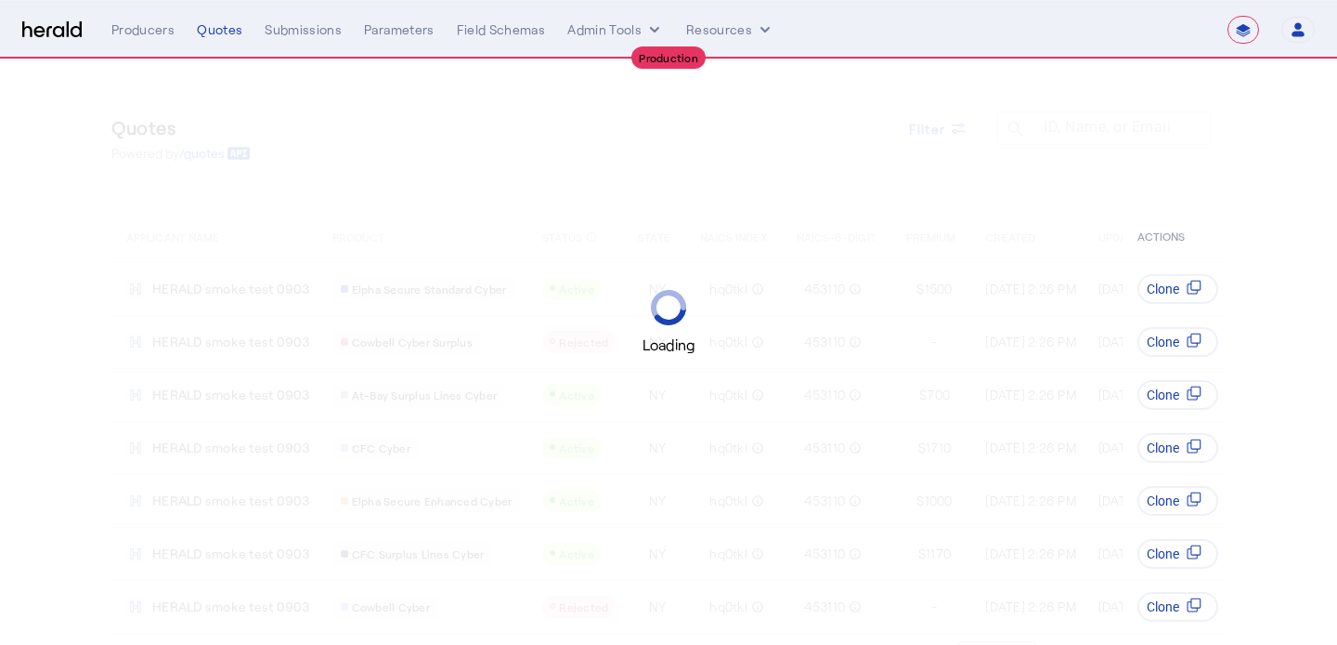
select select "**********"
select select "pfm_4d40_mdo"
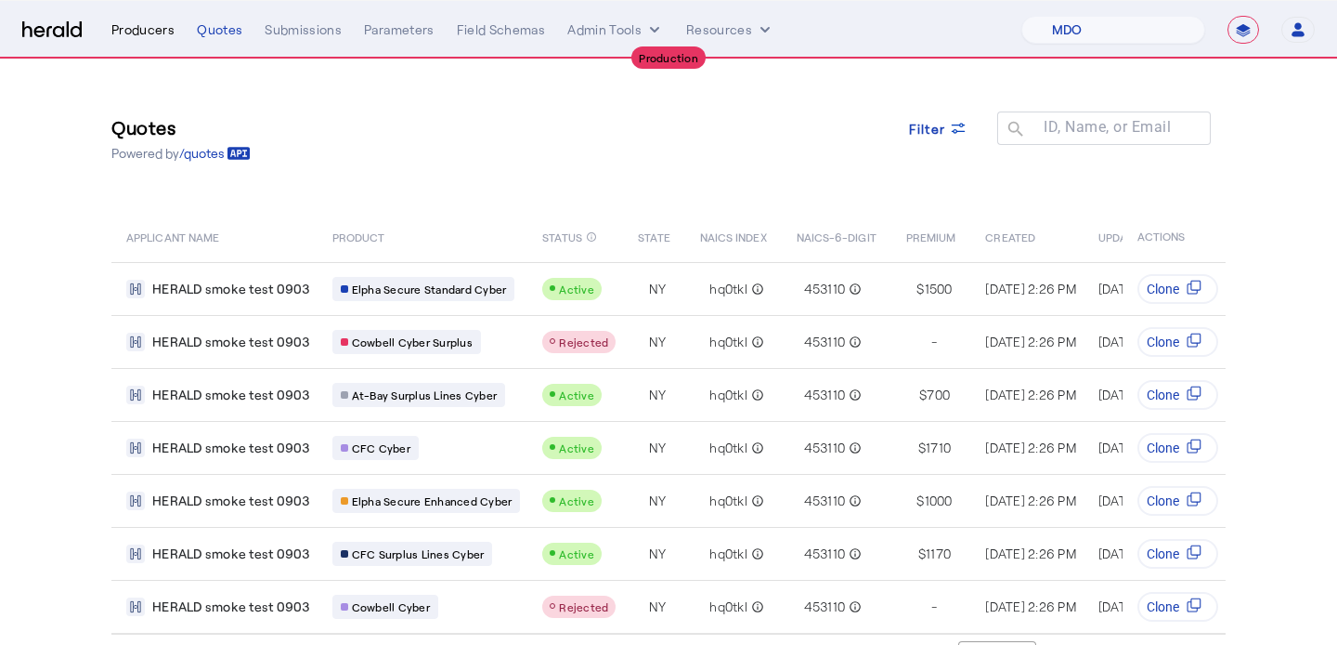
click at [149, 38] on div "Producers" at bounding box center [142, 29] width 63 height 19
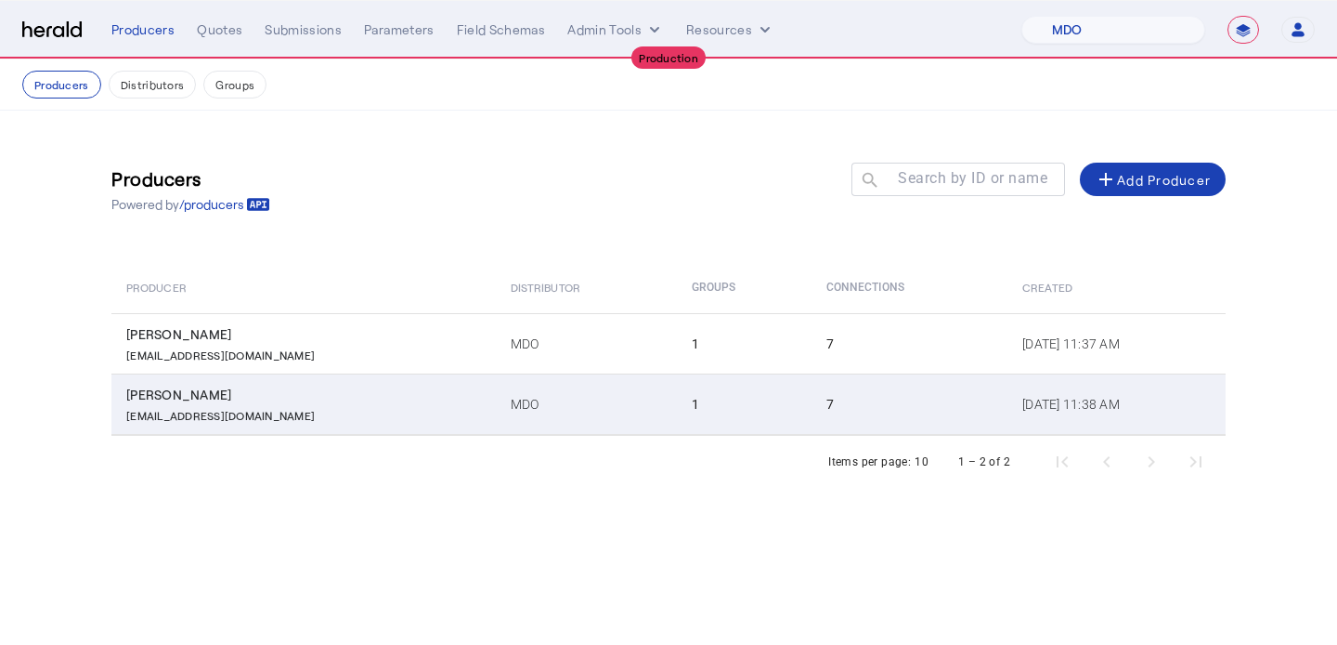
click at [555, 383] on td "MDO" at bounding box center [586, 403] width 181 height 61
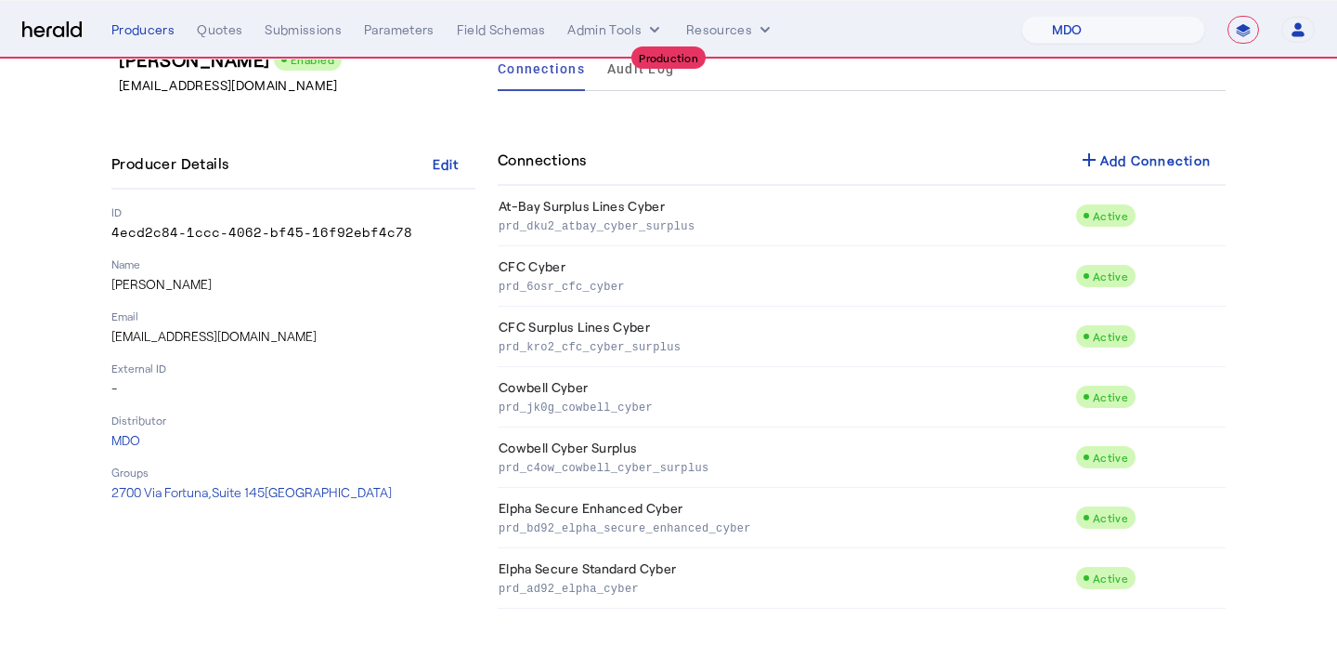
scroll to position [102, 0]
click at [231, 32] on div "Quotes" at bounding box center [220, 29] width 46 height 19
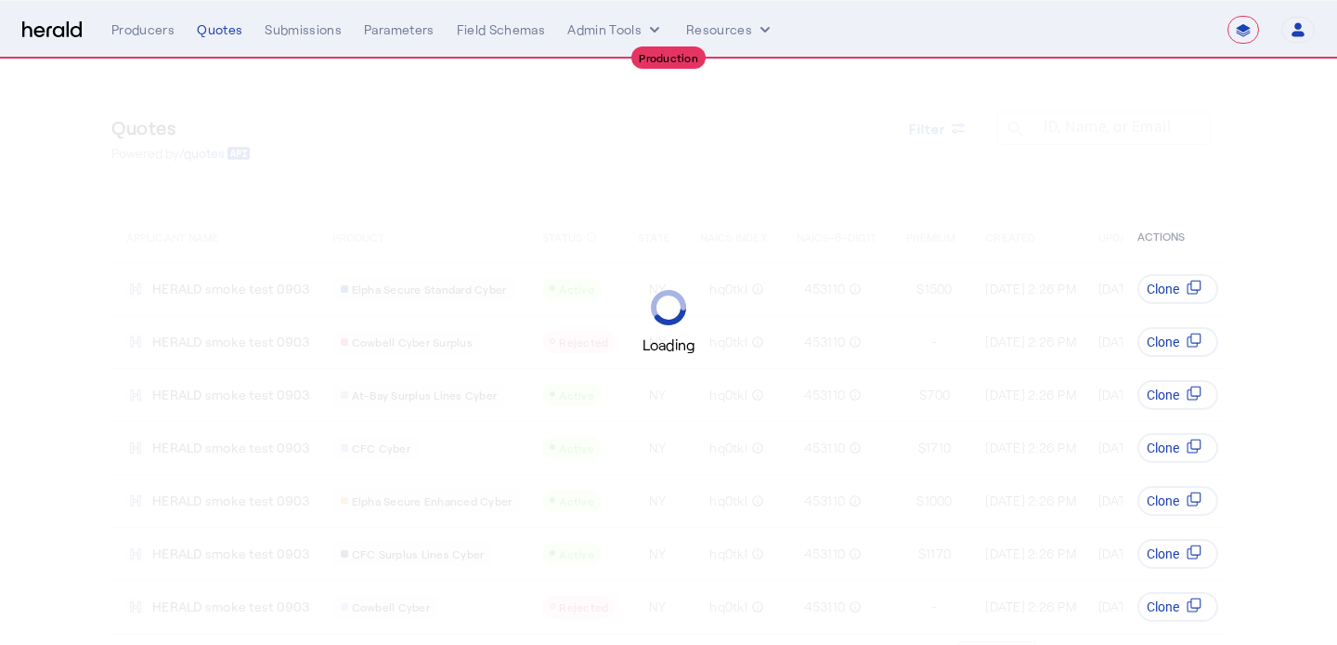
select select "**********"
select select "pfm_4d40_mdo"
